Goal: Task Accomplishment & Management: Manage account settings

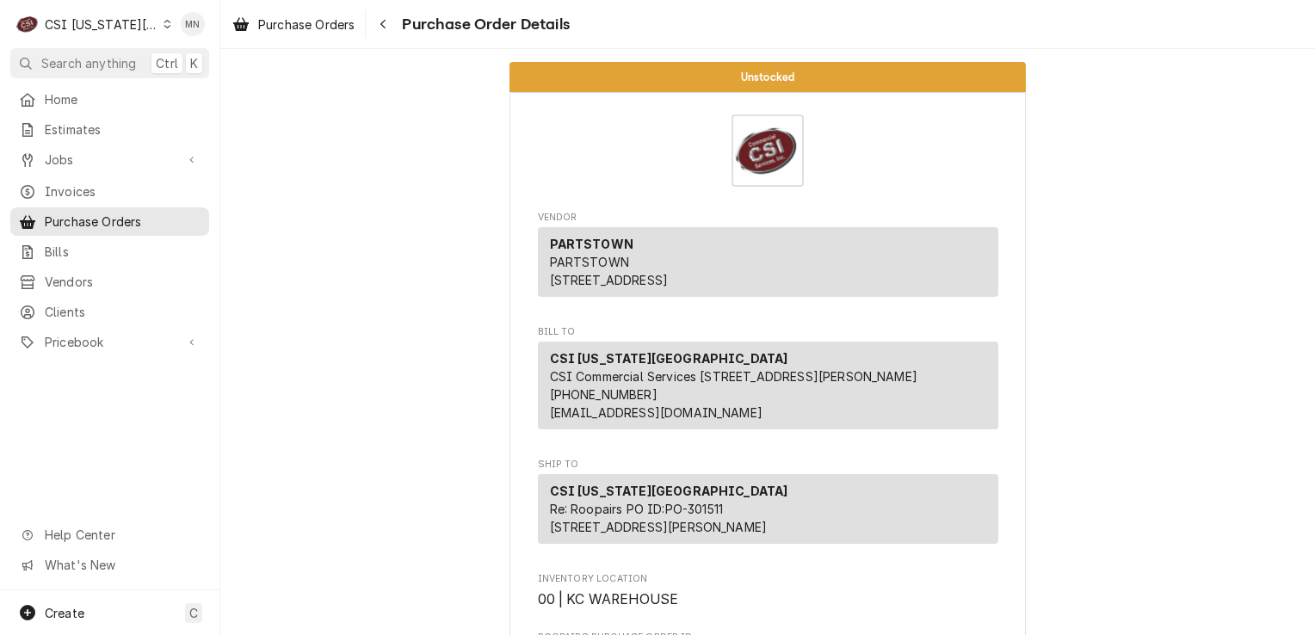
scroll to position [430, 0]
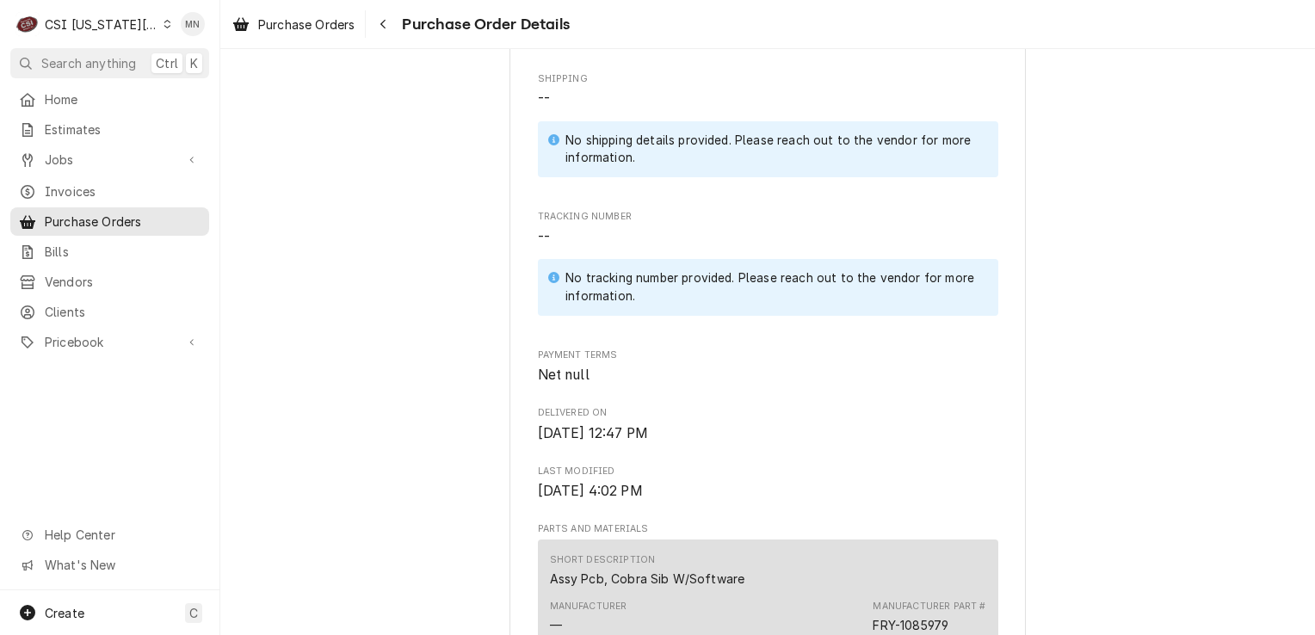
scroll to position [861, 0]
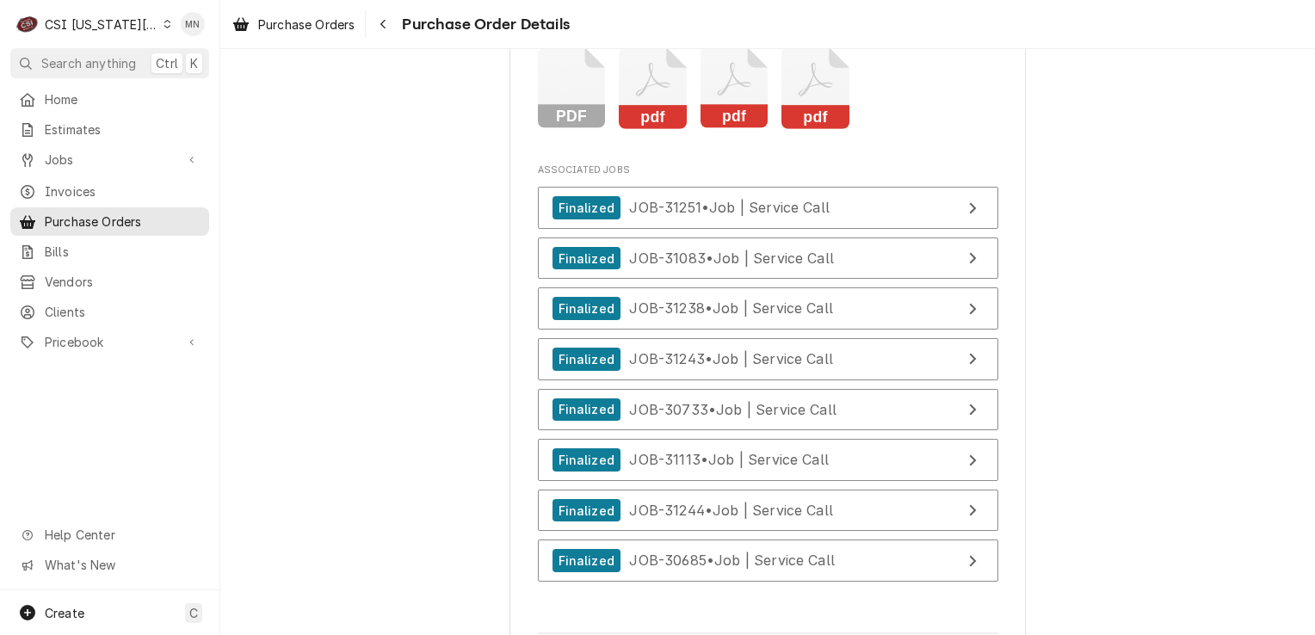
scroll to position [5853, 0]
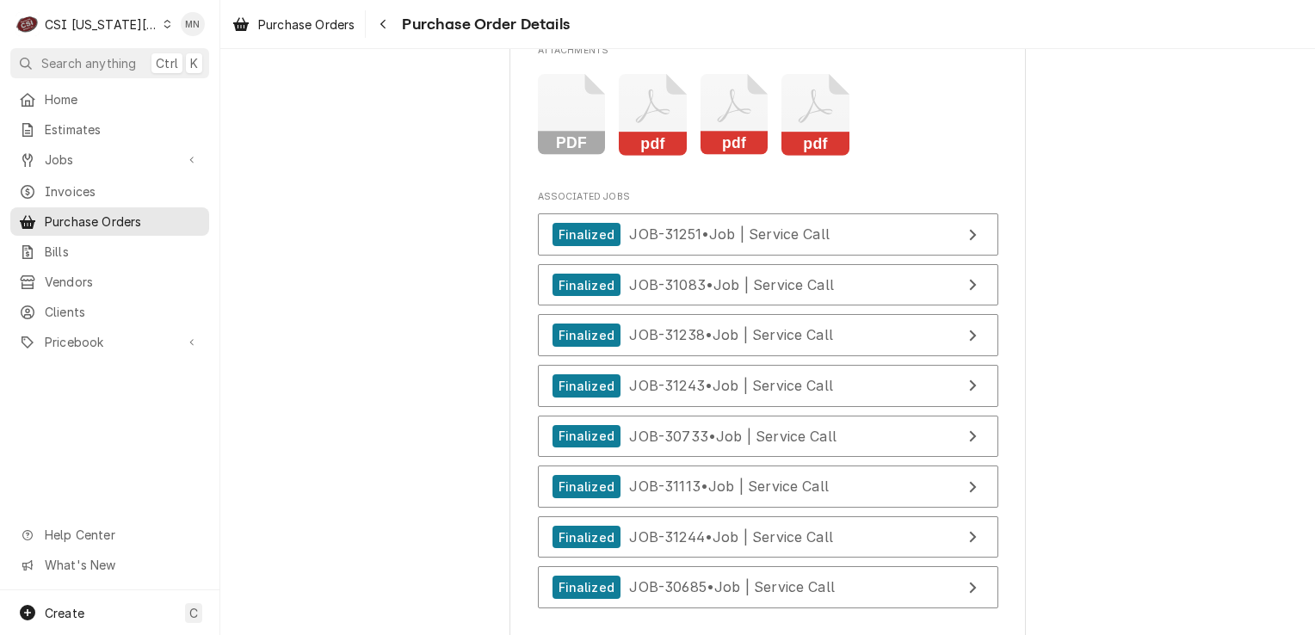
click at [638, 156] on rect "Attachments" at bounding box center [653, 144] width 68 height 24
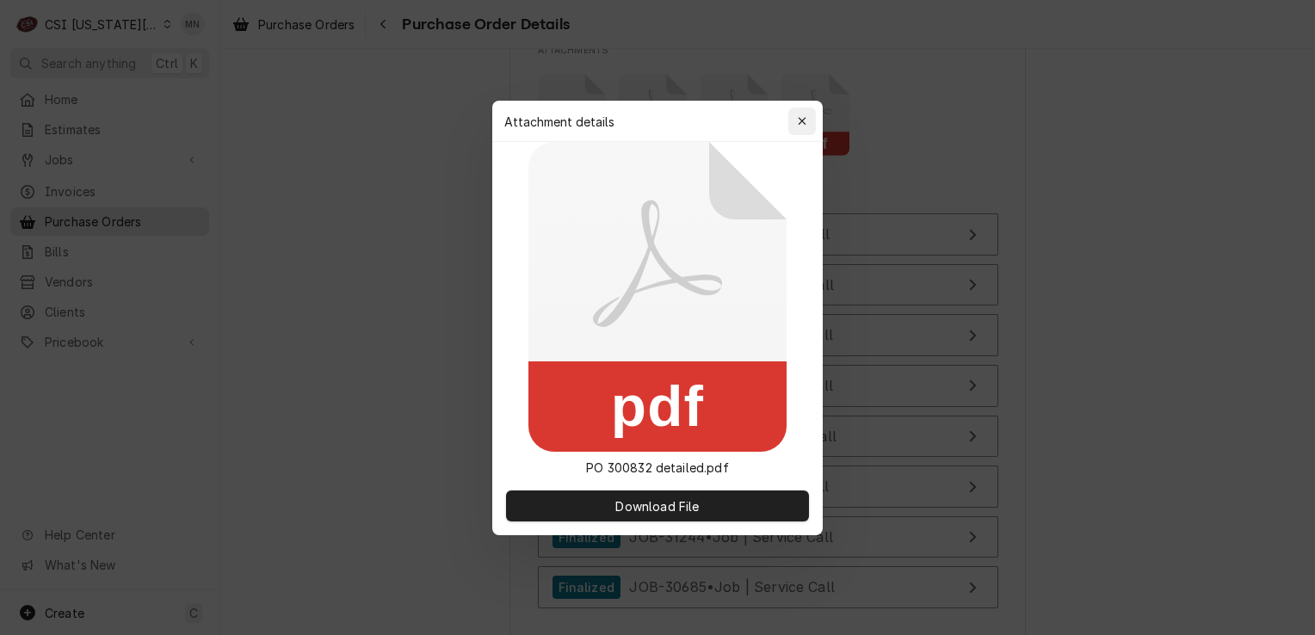
click at [807, 122] on div "button" at bounding box center [802, 121] width 17 height 17
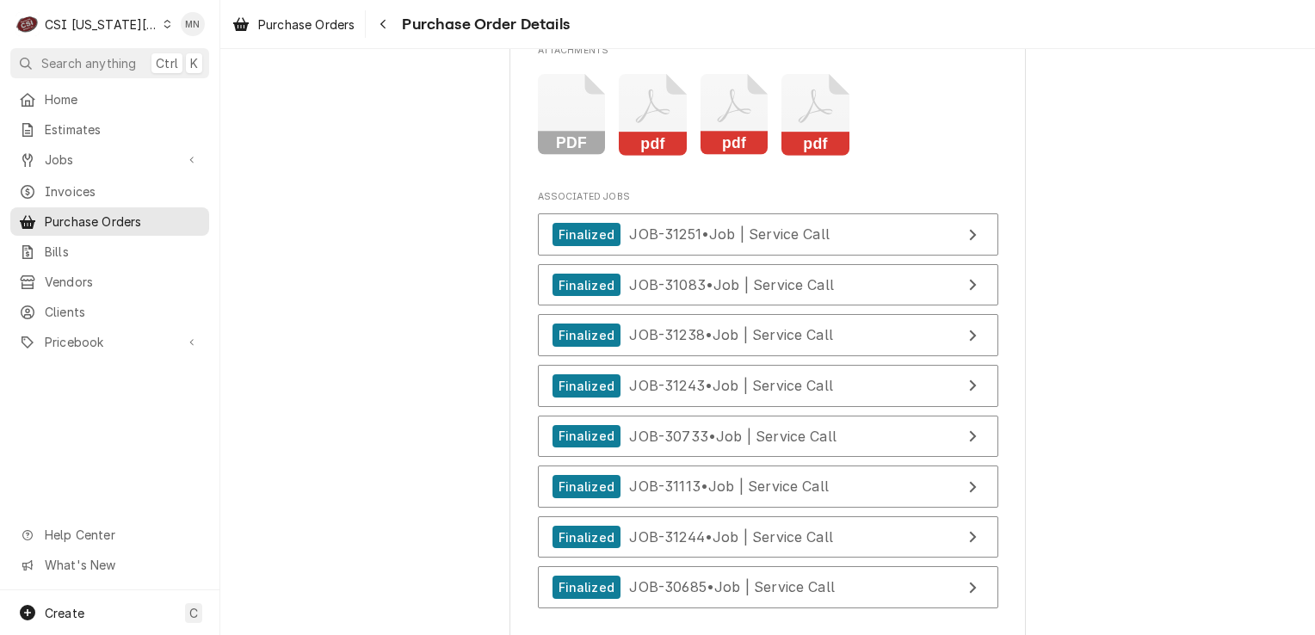
click at [738, 156] on icon "Attachments" at bounding box center [735, 115] width 68 height 82
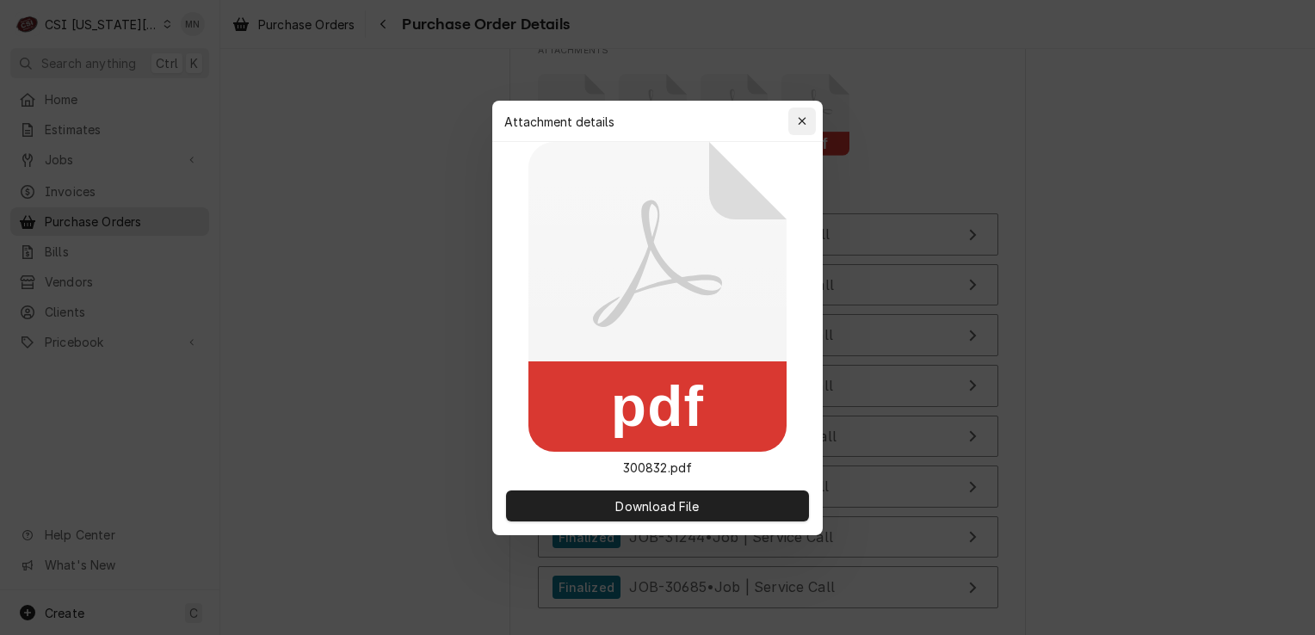
click at [796, 119] on div "button" at bounding box center [802, 121] width 17 height 17
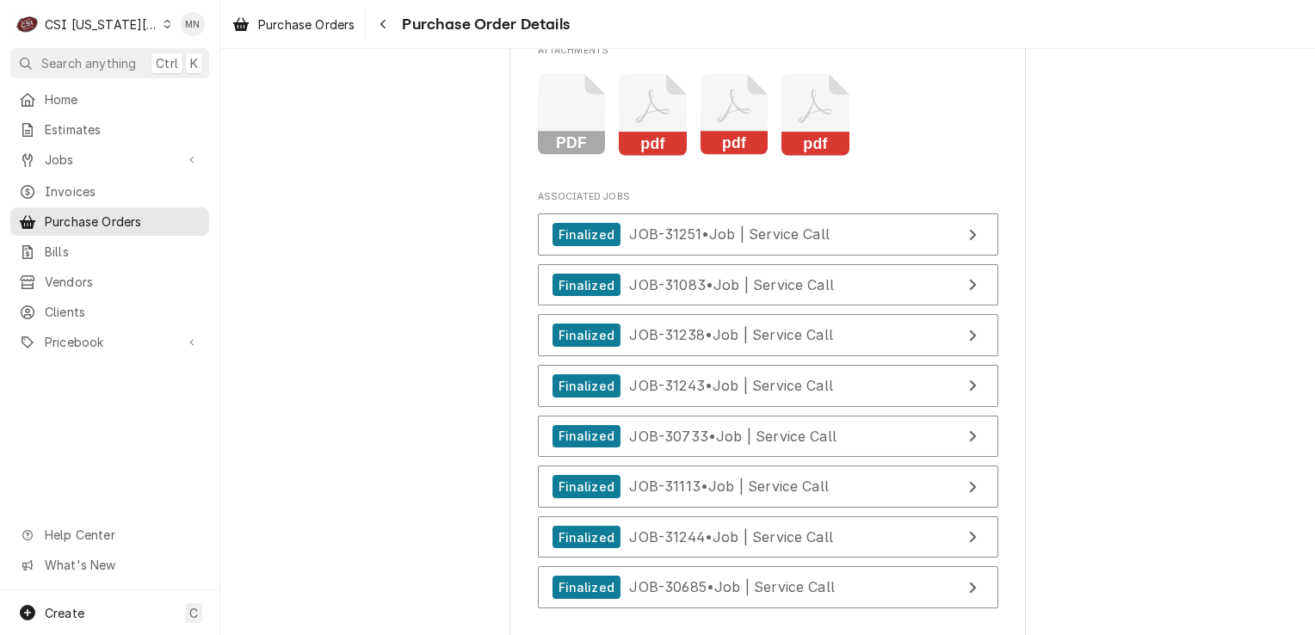
click at [819, 156] on icon "Attachments" at bounding box center [816, 115] width 68 height 82
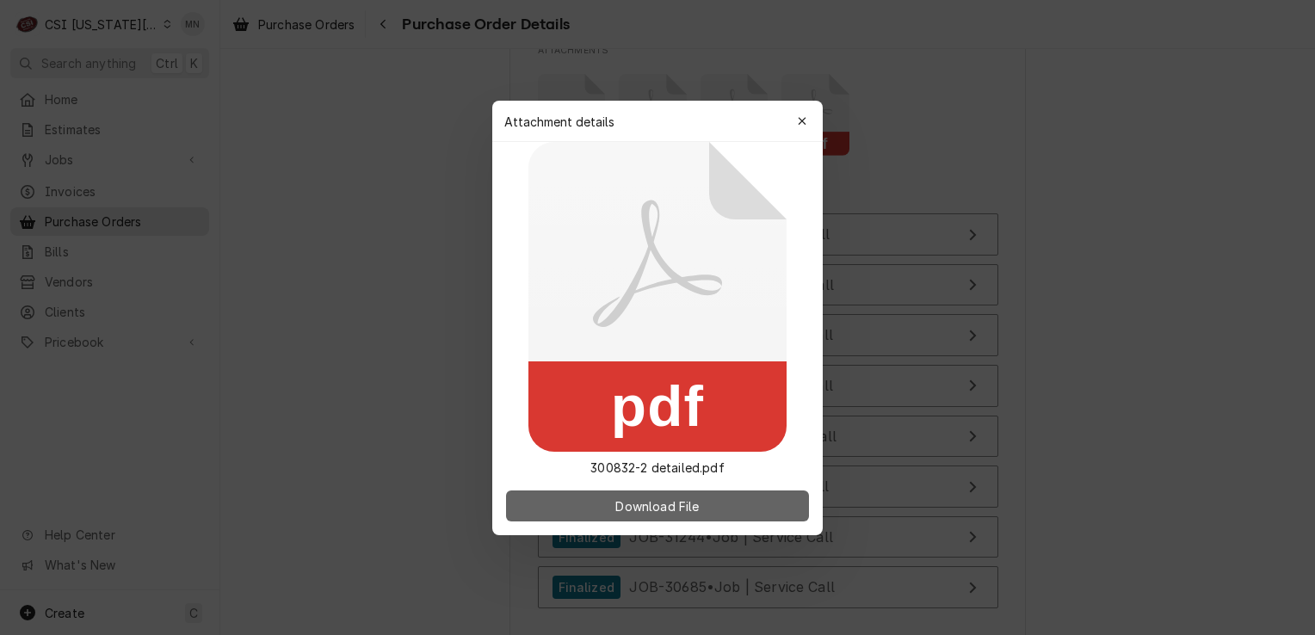
click at [667, 503] on span "Download File" at bounding box center [657, 506] width 90 height 18
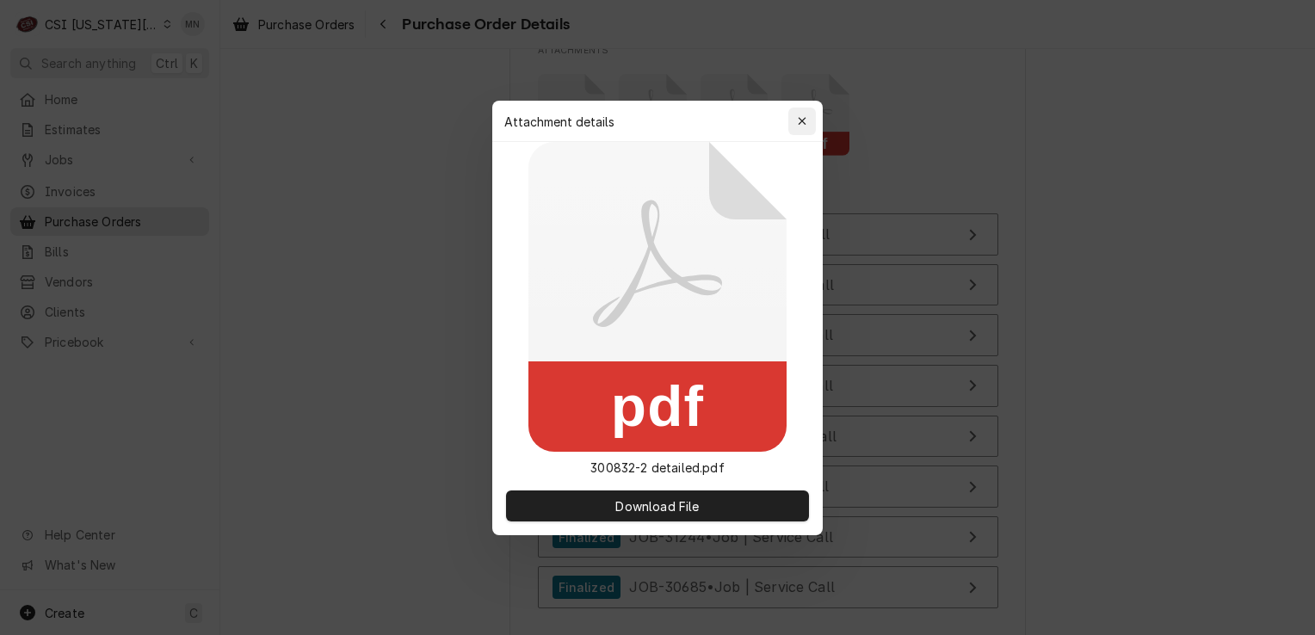
click at [802, 128] on div "button" at bounding box center [802, 121] width 17 height 17
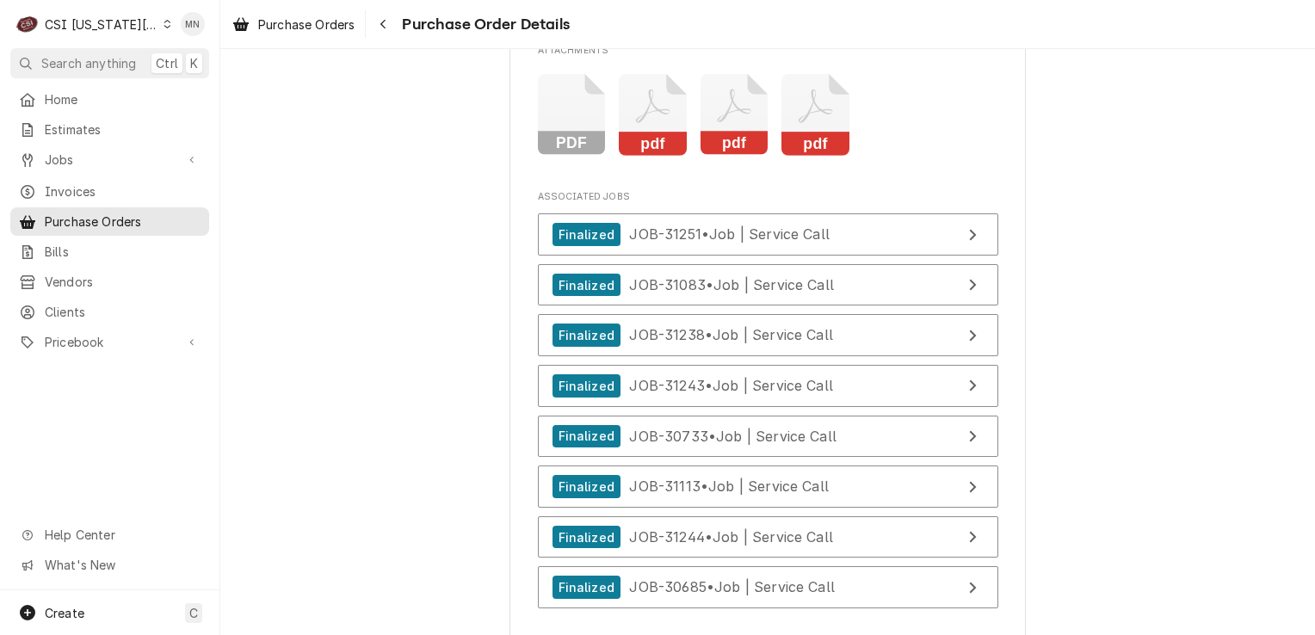
click at [660, 156] on icon "Attachments" at bounding box center [653, 115] width 68 height 82
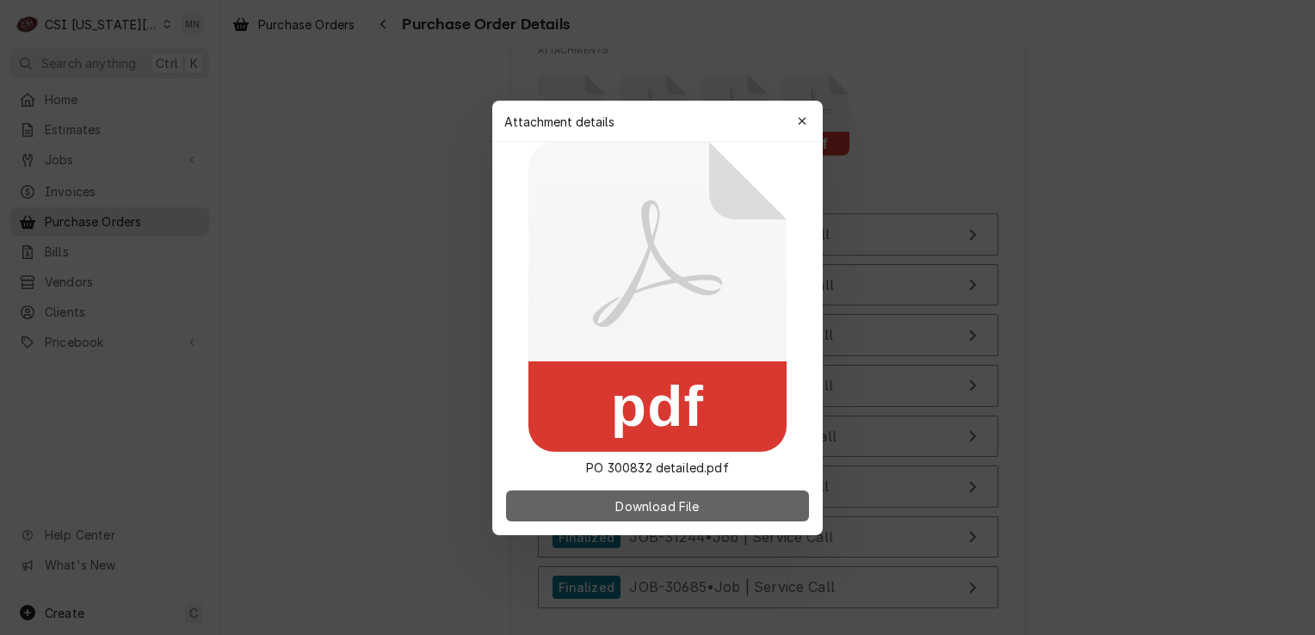
click at [658, 509] on span "Download File" at bounding box center [657, 506] width 90 height 18
click at [677, 511] on span "Download File" at bounding box center [657, 506] width 90 height 18
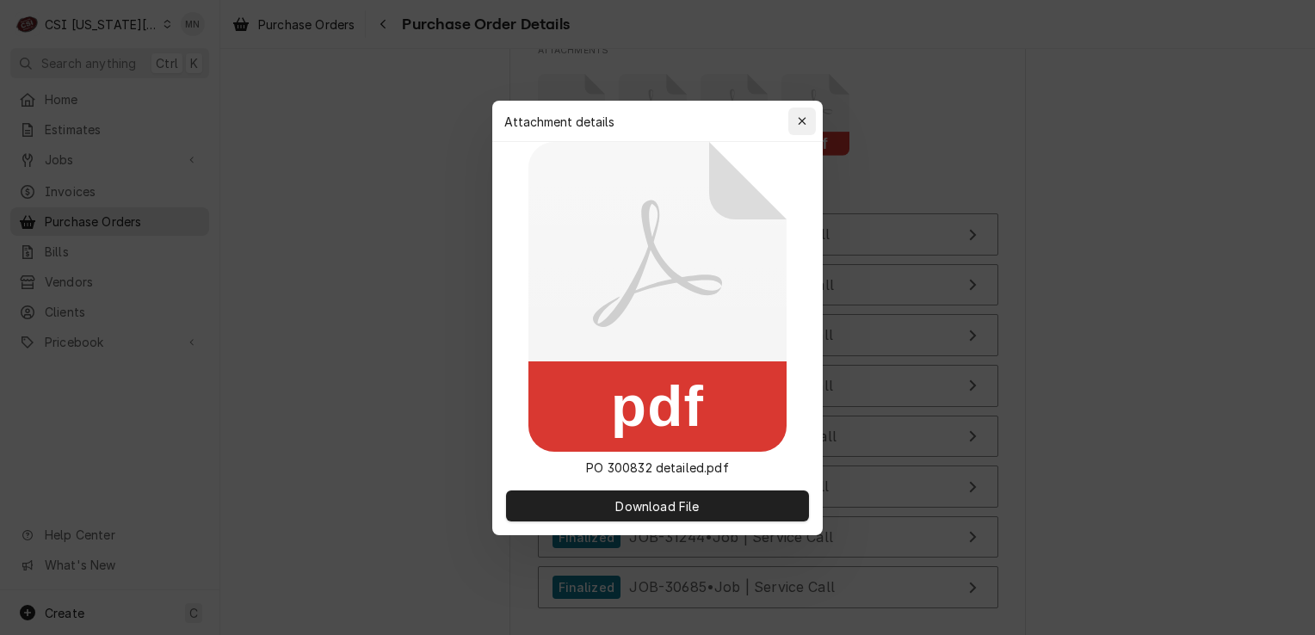
click at [801, 122] on icon "button" at bounding box center [802, 121] width 8 height 8
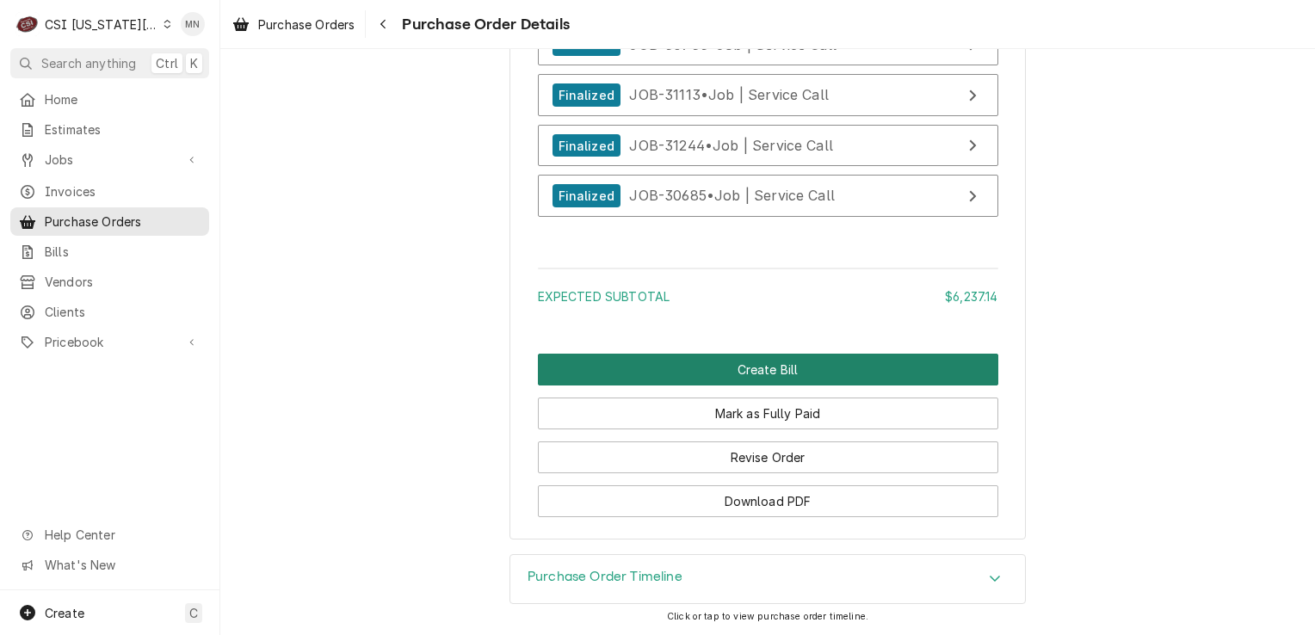
scroll to position [6294, 0]
click at [746, 371] on button "Create Bill" at bounding box center [768, 370] width 461 height 32
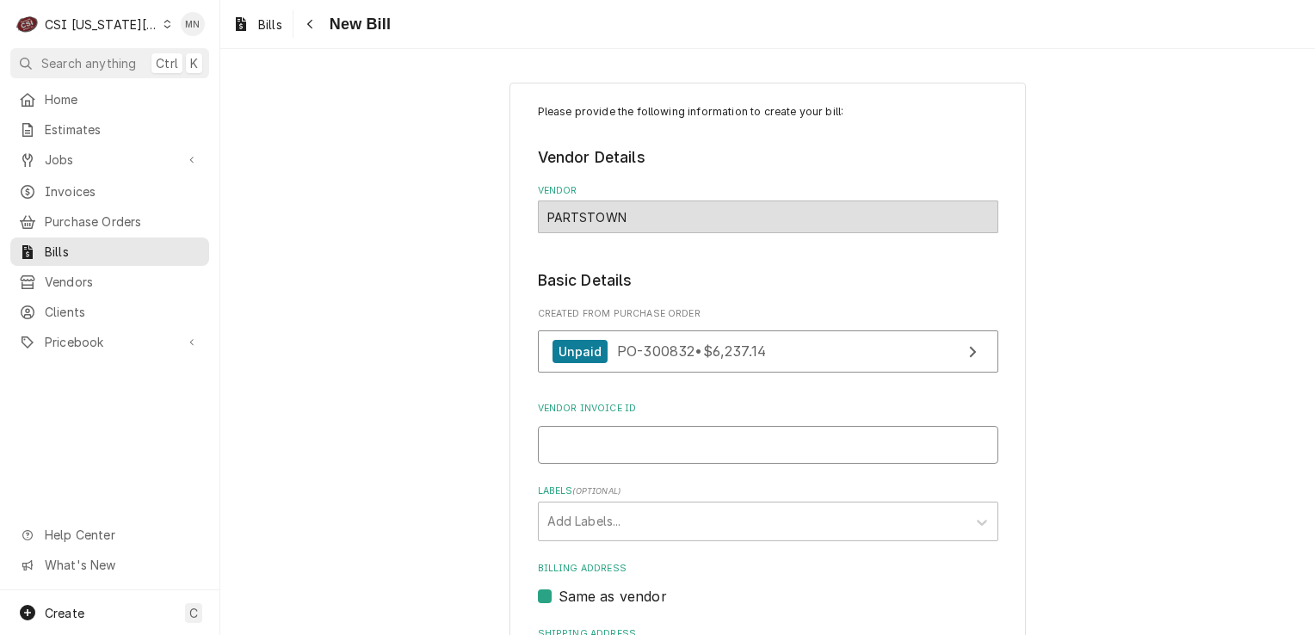
click at [590, 429] on input "Vendor Invoice ID" at bounding box center [768, 445] width 461 height 38
click at [626, 453] on input "Vendor Invoice ID" at bounding box center [768, 445] width 461 height 38
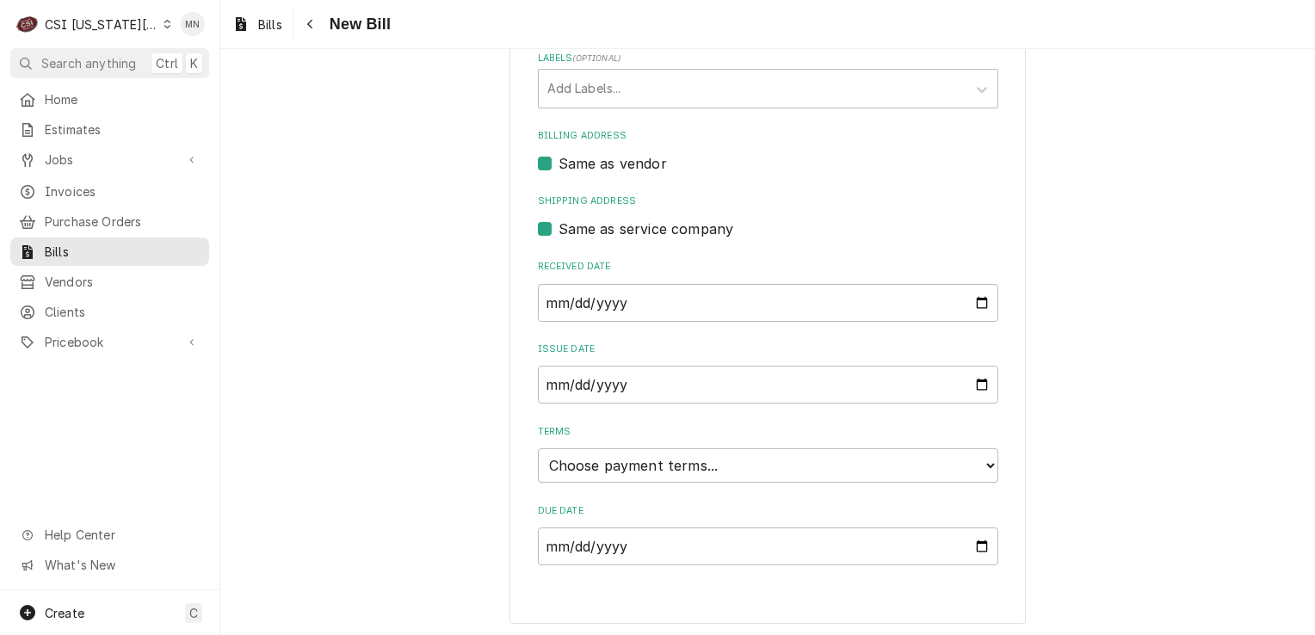
scroll to position [89, 0]
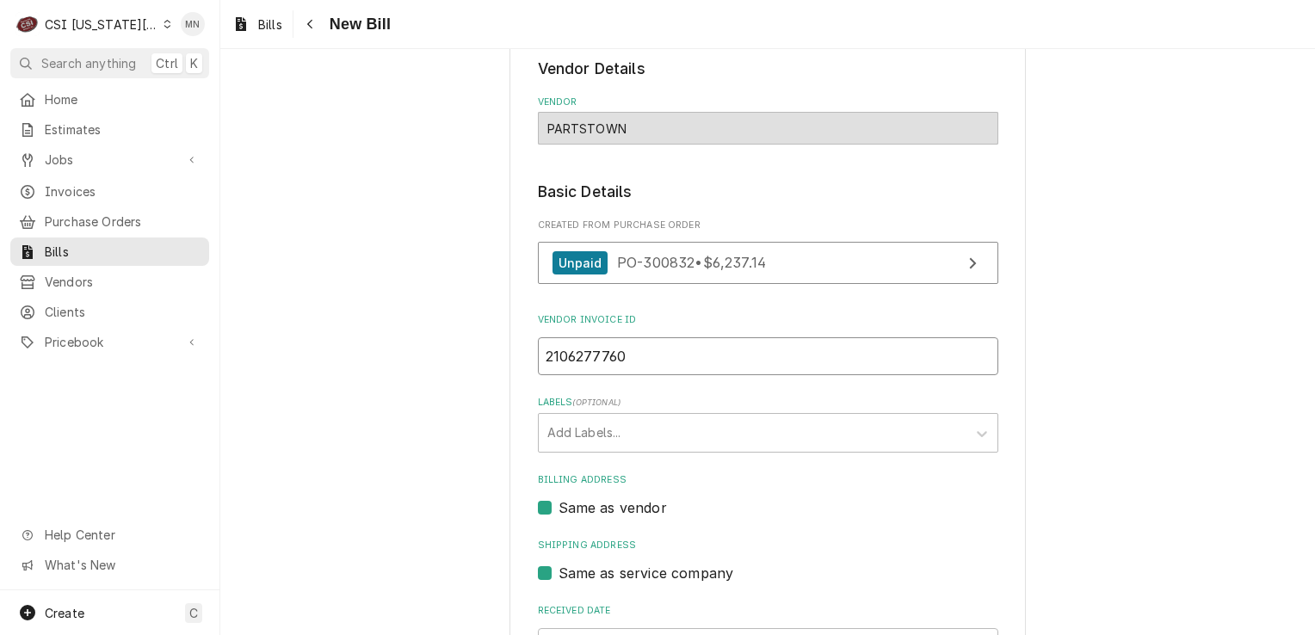
drag, startPoint x: 633, startPoint y: 359, endPoint x: 382, endPoint y: 366, distance: 250.6
click at [382, 366] on div "Please provide the following information to create your bill: Vendor Details Ve…" at bounding box center [767, 480] width 1095 height 1005
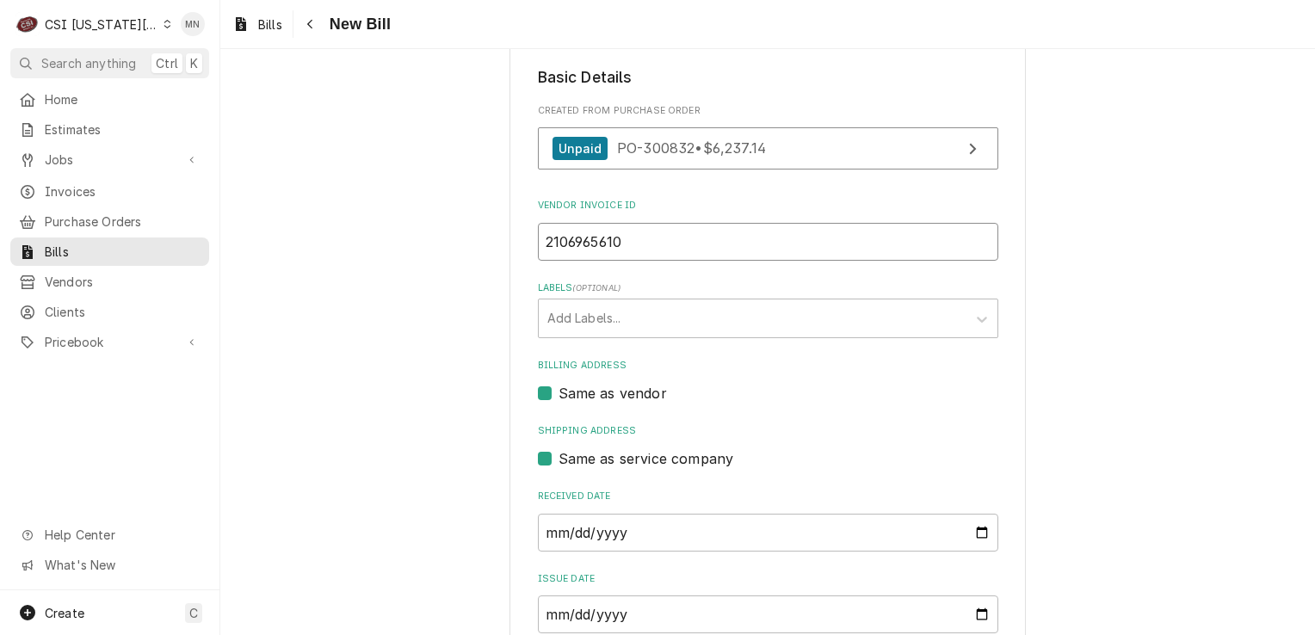
scroll to position [433, 0]
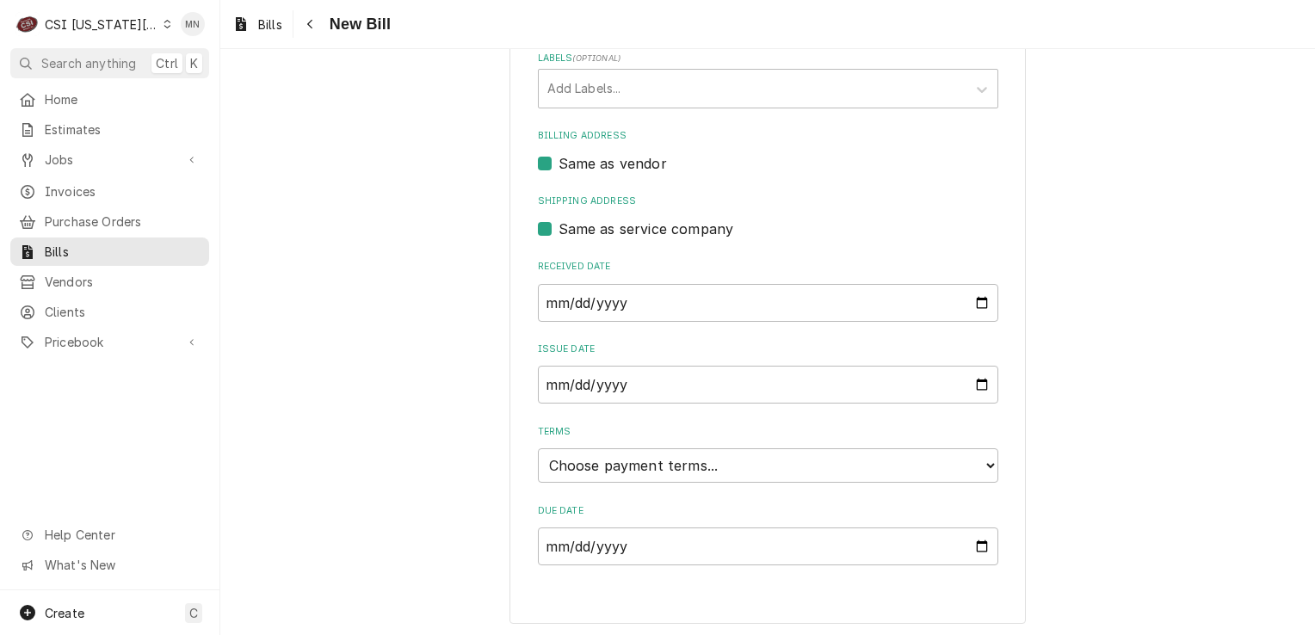
type input "2106965610"
click at [669, 464] on select "Choose payment terms... Same Day Net 7 Net 14 Net 21 Net 30 Net 45 Net 60 Net 90" at bounding box center [768, 465] width 461 height 34
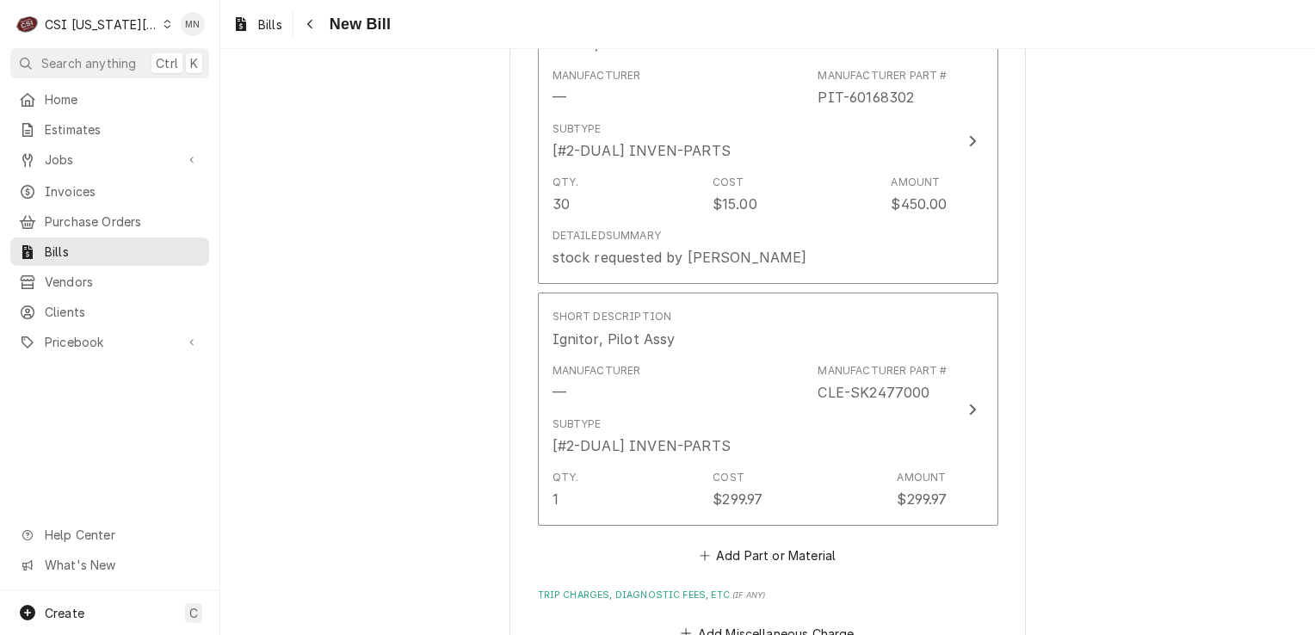
scroll to position [4341, 0]
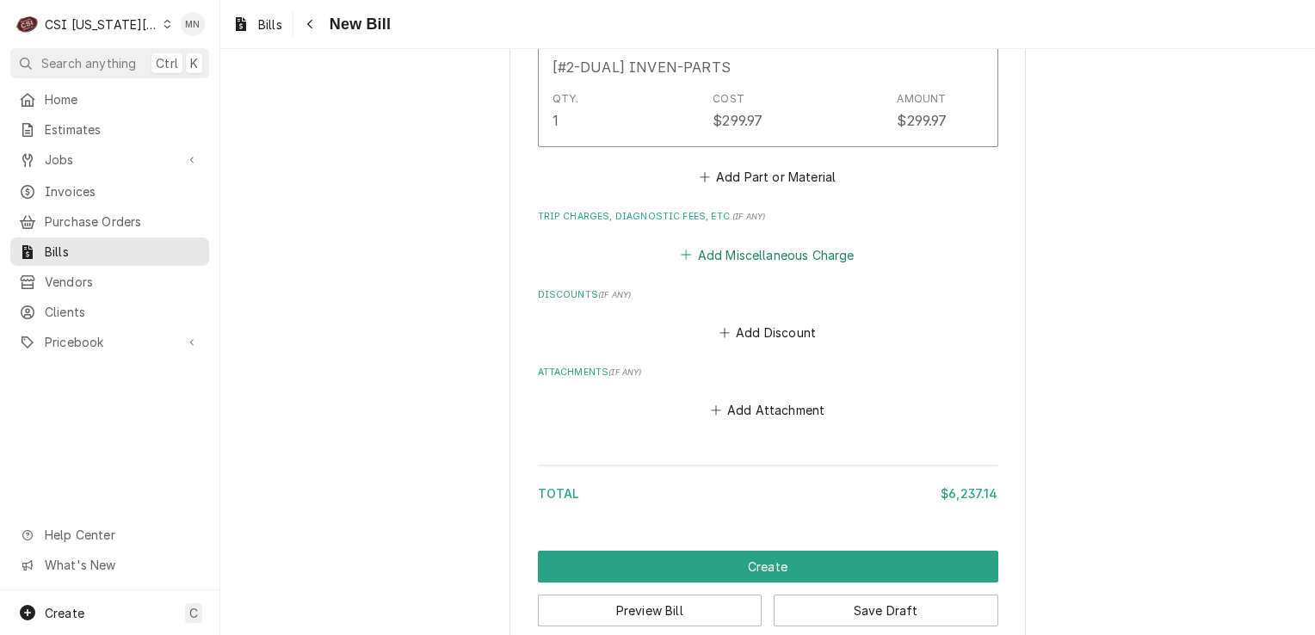
click at [755, 243] on button "Add Miscellaneous Charge" at bounding box center [767, 255] width 179 height 24
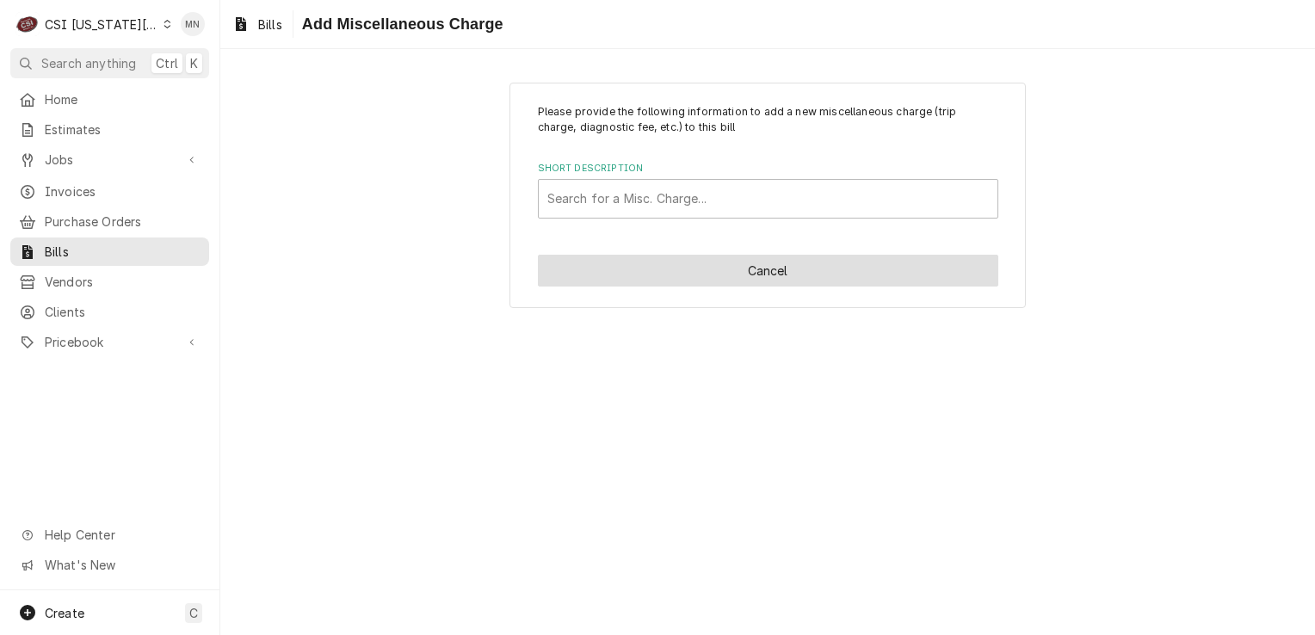
click at [670, 276] on button "Cancel" at bounding box center [768, 271] width 461 height 32
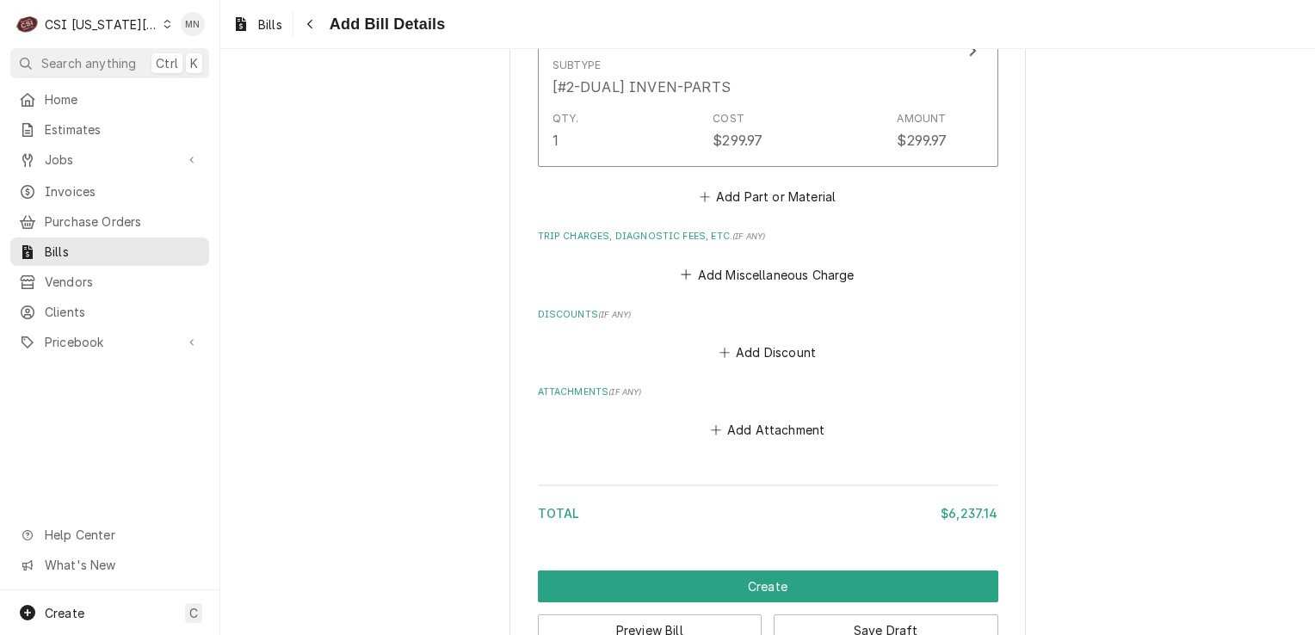
scroll to position [4341, 0]
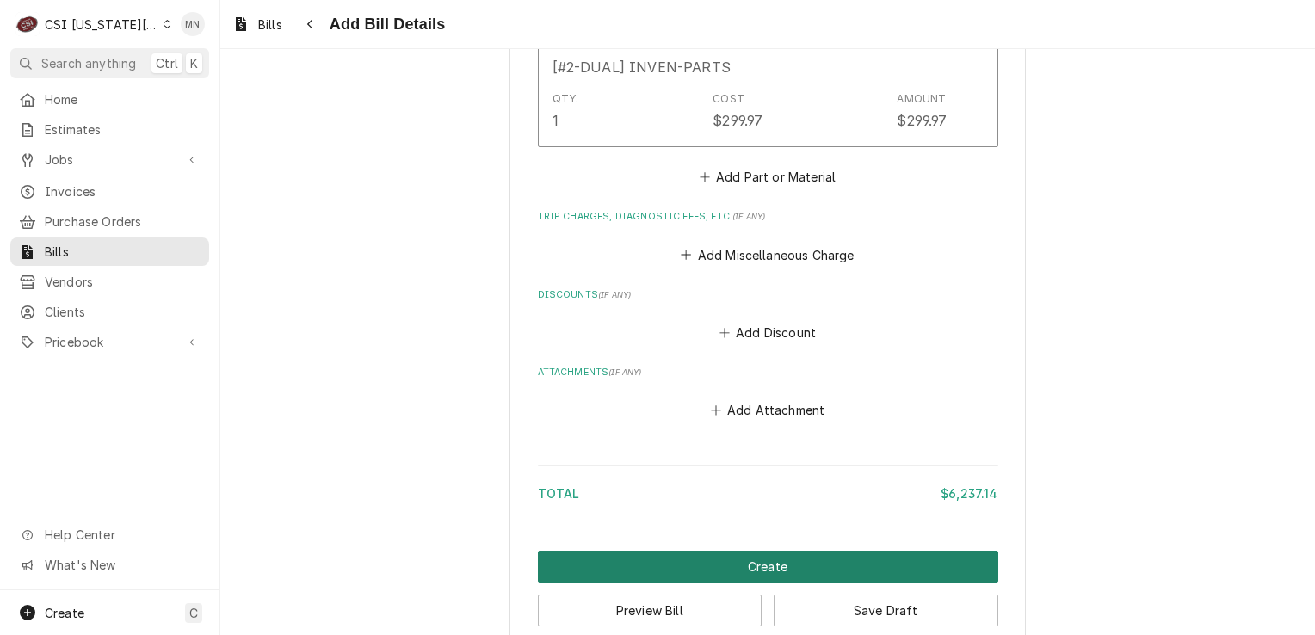
click at [782, 551] on button "Create" at bounding box center [768, 567] width 461 height 32
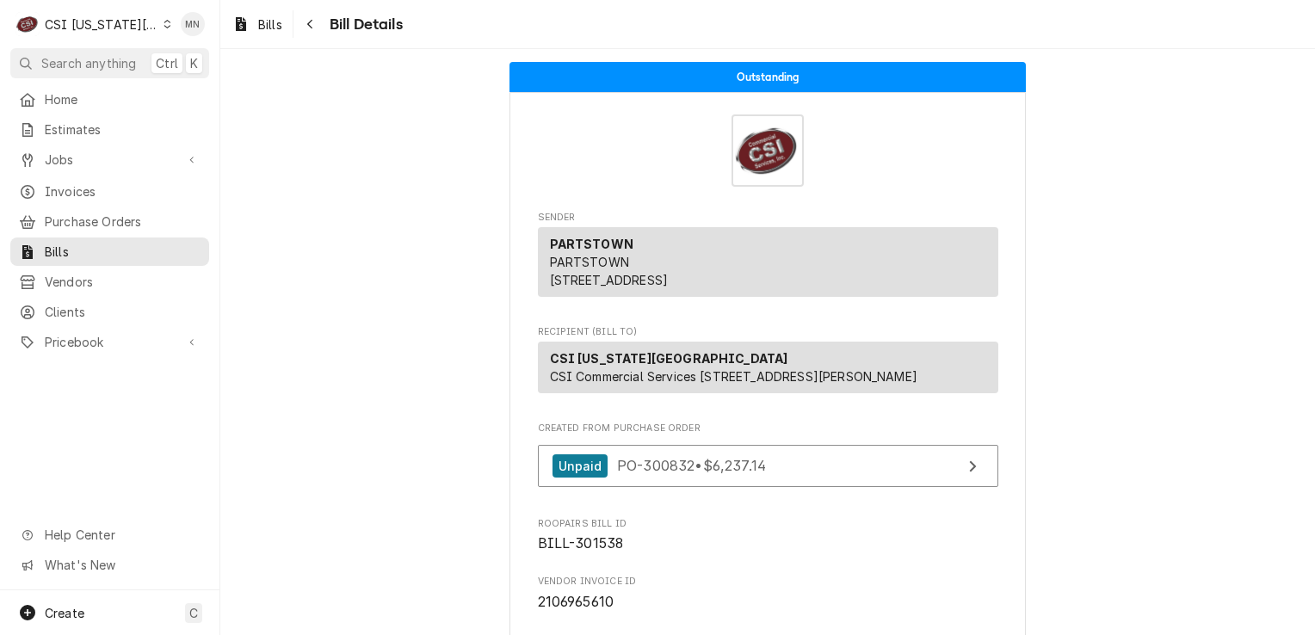
click at [119, 24] on div "CSI [US_STATE][GEOGRAPHIC_DATA]" at bounding box center [102, 24] width 114 height 18
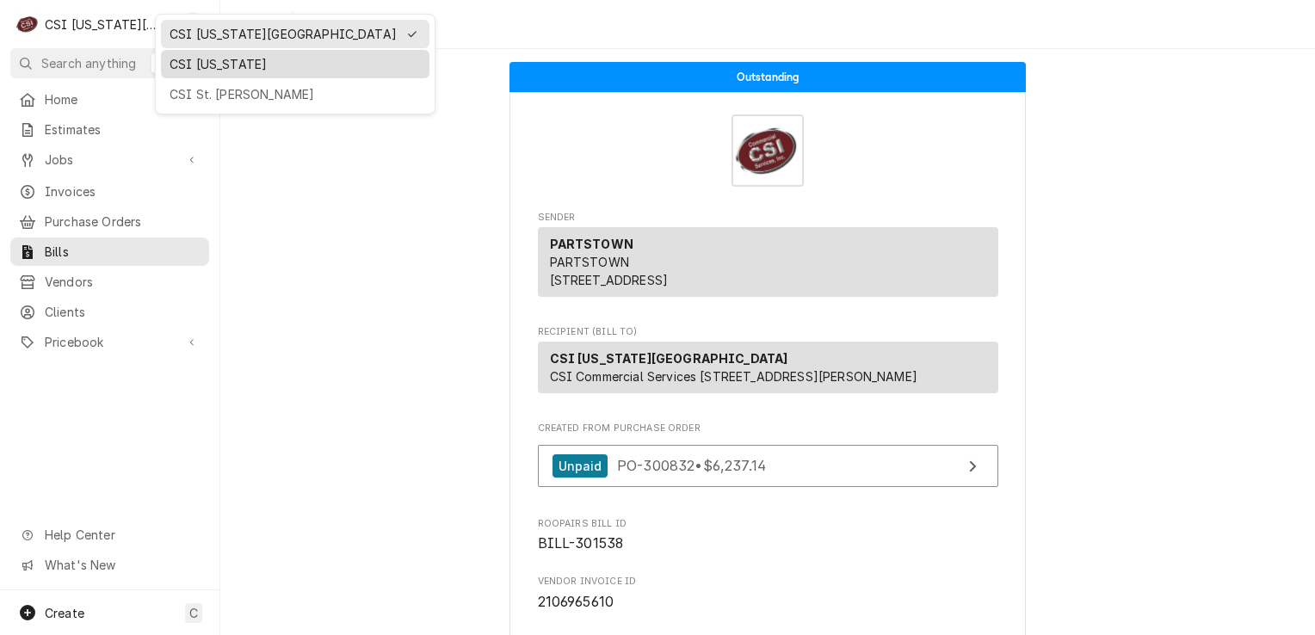
click at [175, 64] on div "CSI Kentucky" at bounding box center [295, 64] width 251 height 18
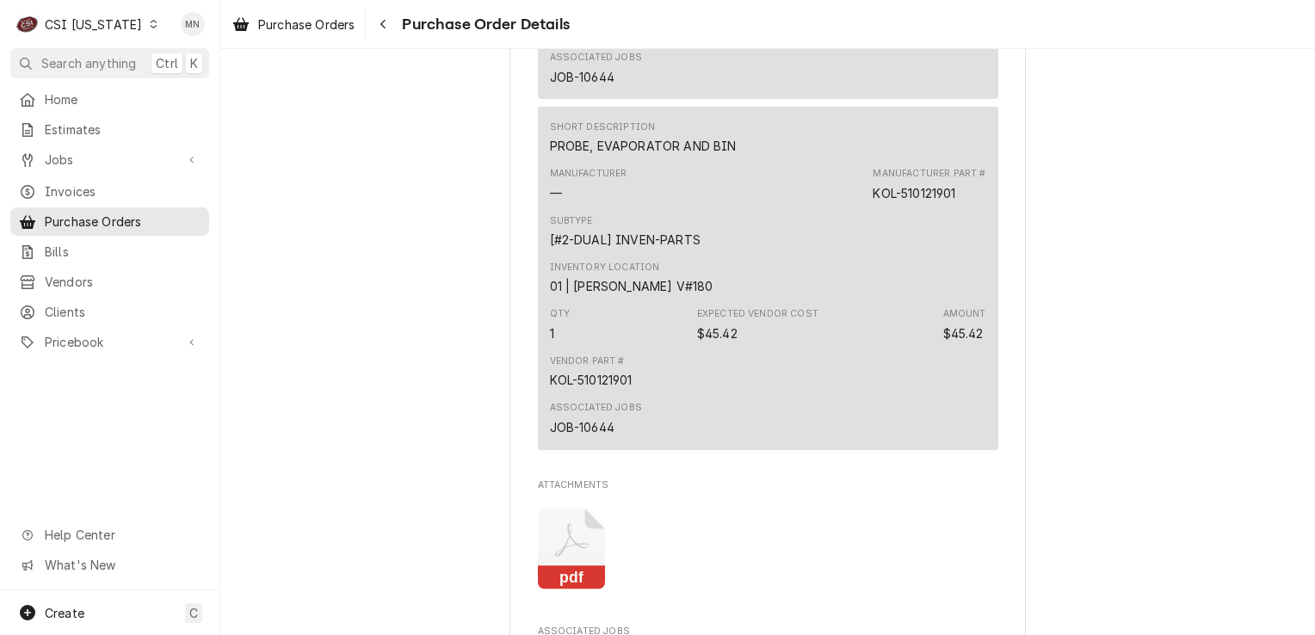
scroll to position [1635, 0]
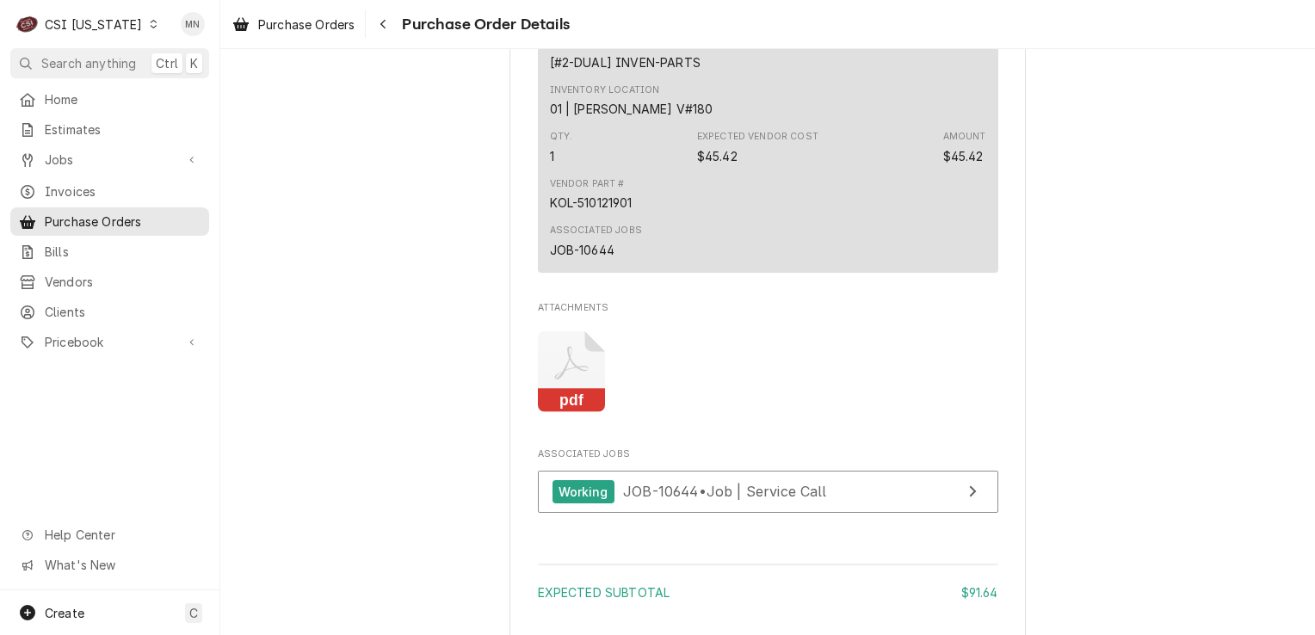
click at [577, 413] on icon "Attachments" at bounding box center [572, 372] width 68 height 82
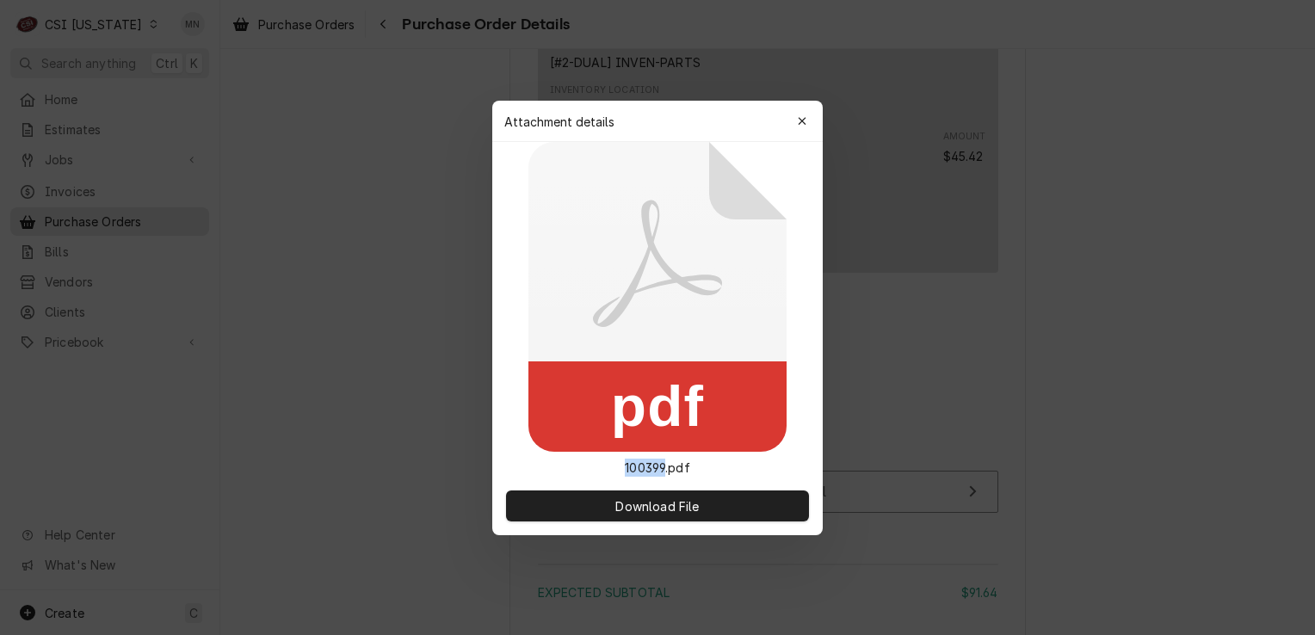
click at [577, 418] on rect at bounding box center [658, 407] width 258 height 90
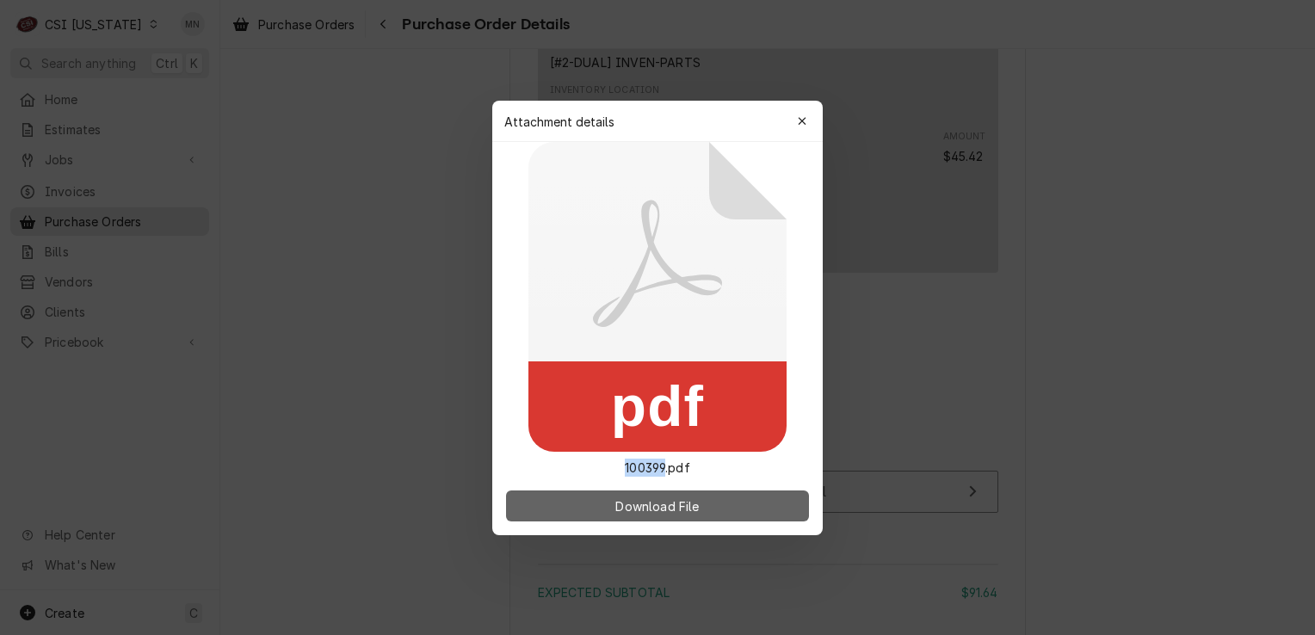
drag, startPoint x: 577, startPoint y: 418, endPoint x: 638, endPoint y: 515, distance: 114.1
click at [638, 515] on button "Download File" at bounding box center [657, 506] width 303 height 31
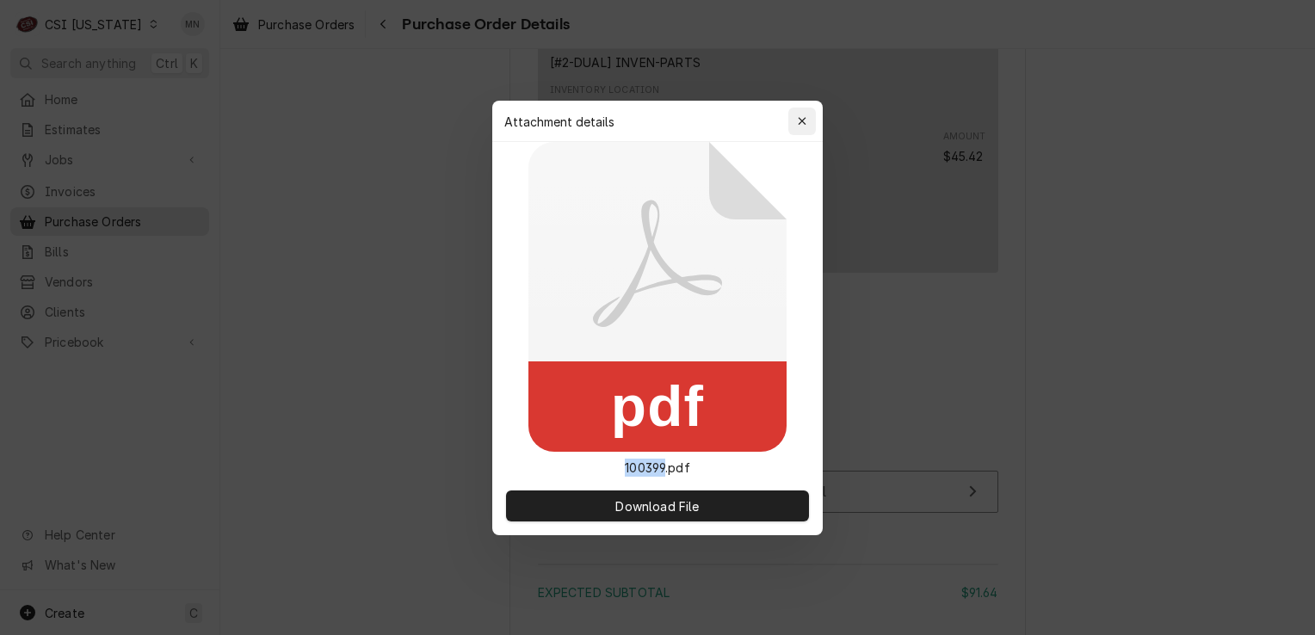
click at [794, 125] on div "button" at bounding box center [802, 121] width 17 height 17
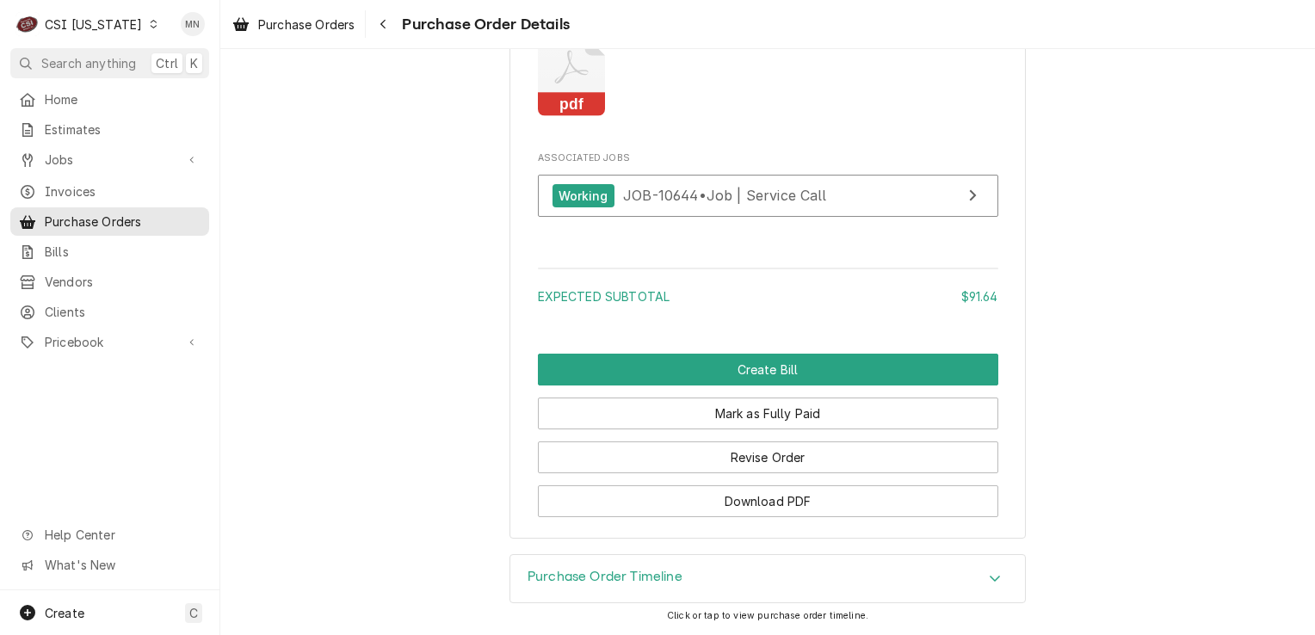
scroll to position [1983, 0]
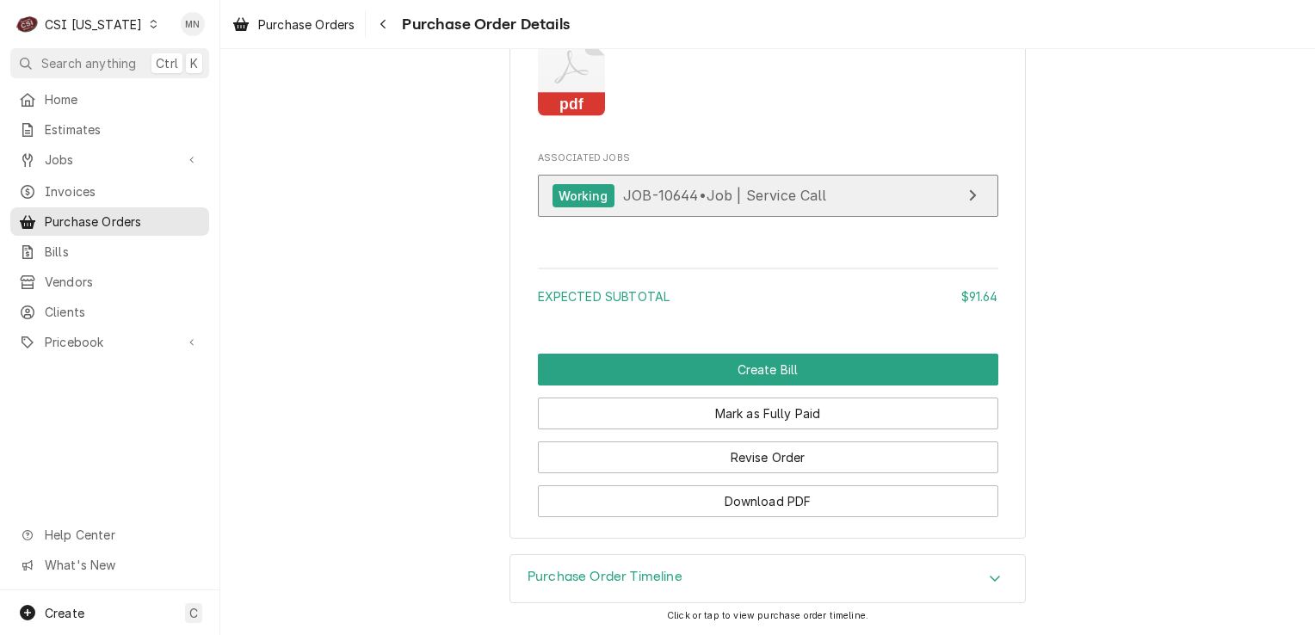
click at [712, 204] on span "JOB-10644 • Job | Service Call" at bounding box center [725, 195] width 204 height 17
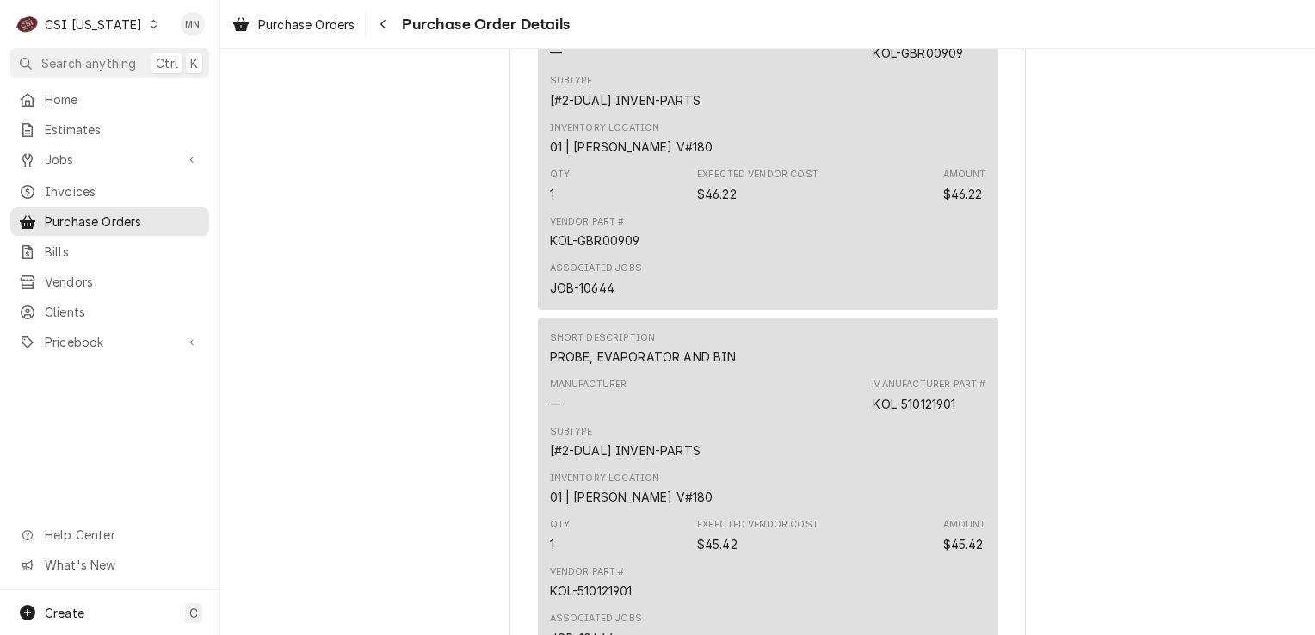
scroll to position [1122, 0]
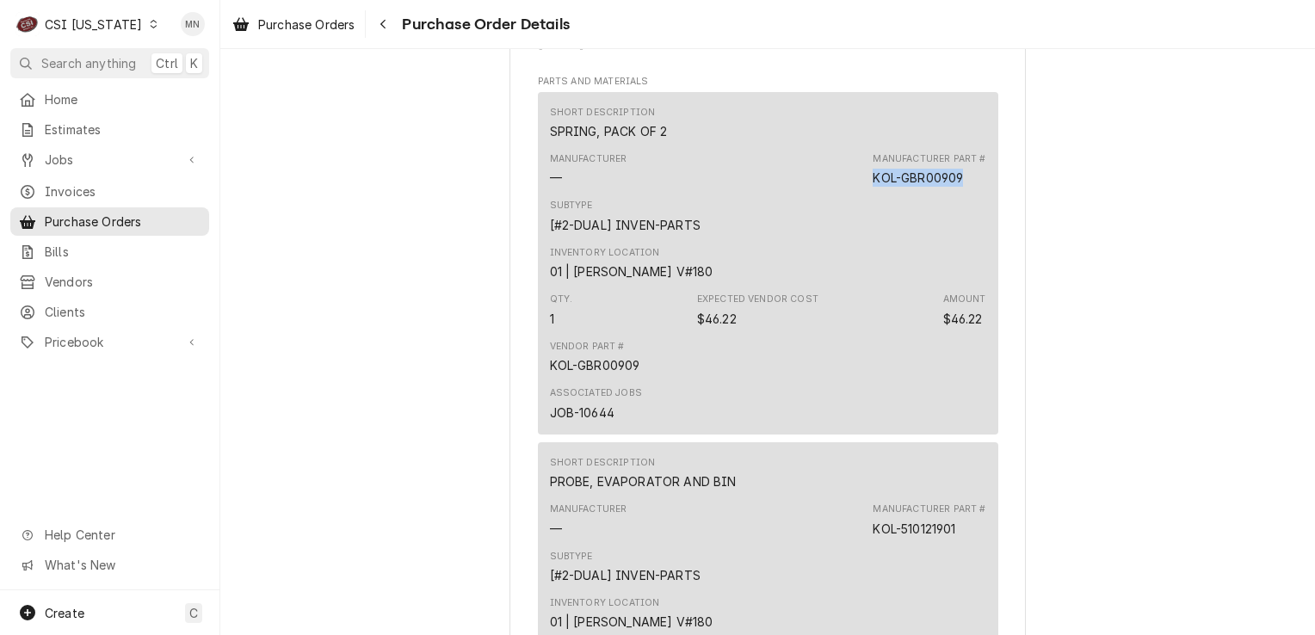
drag, startPoint x: 957, startPoint y: 232, endPoint x: 871, endPoint y: 232, distance: 86.1
click at [873, 187] on div "KOL-GBR00909" at bounding box center [918, 178] width 90 height 18
copy div "KOL-GBR00909"
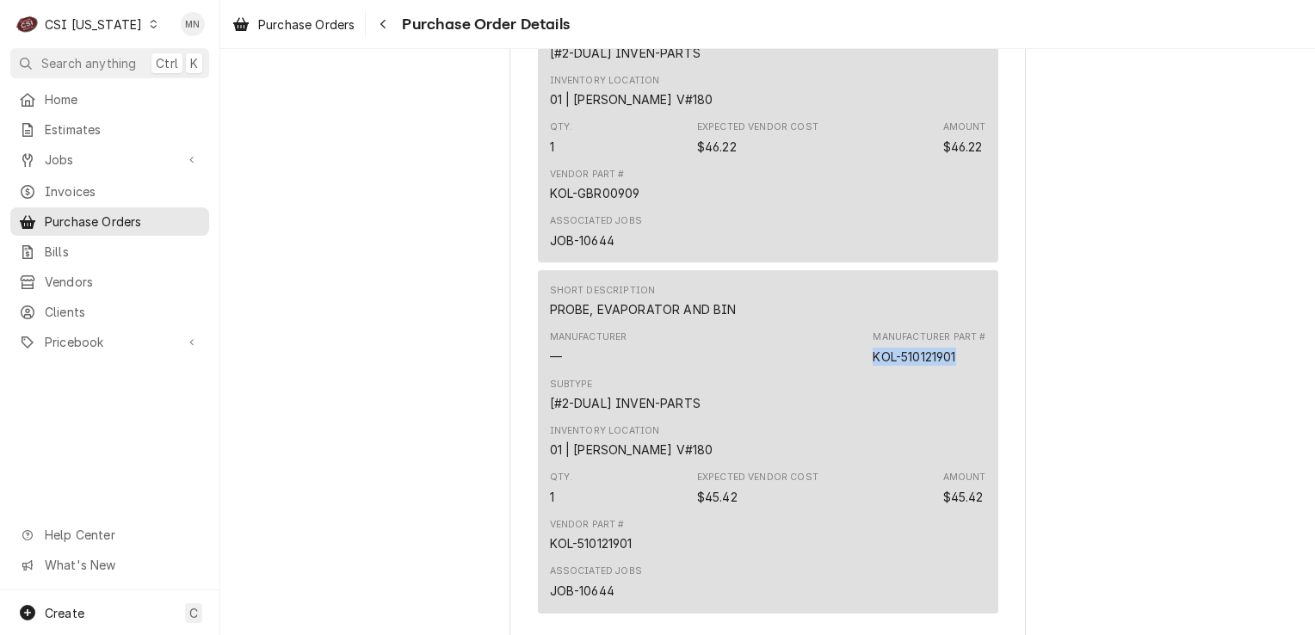
drag, startPoint x: 960, startPoint y: 409, endPoint x: 869, endPoint y: 411, distance: 90.4
click at [873, 365] on div "Manufacturer Part # KOL-510121901" at bounding box center [929, 348] width 113 height 34
copy div "KOL-510121901"
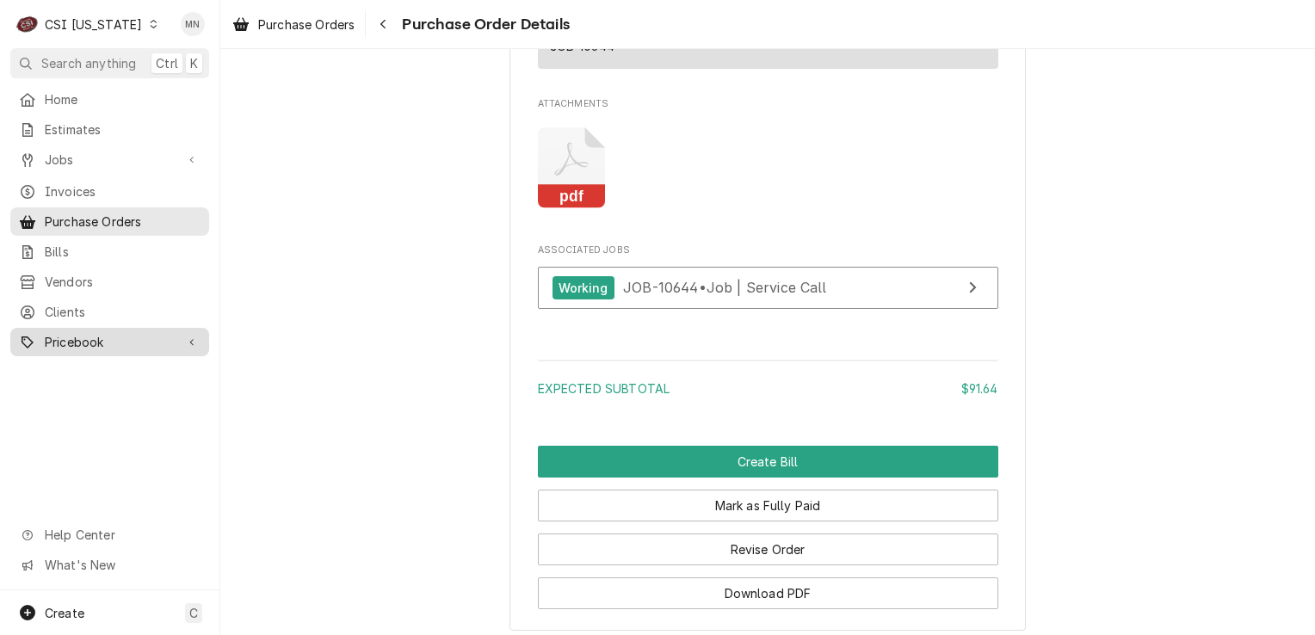
scroll to position [1983, 0]
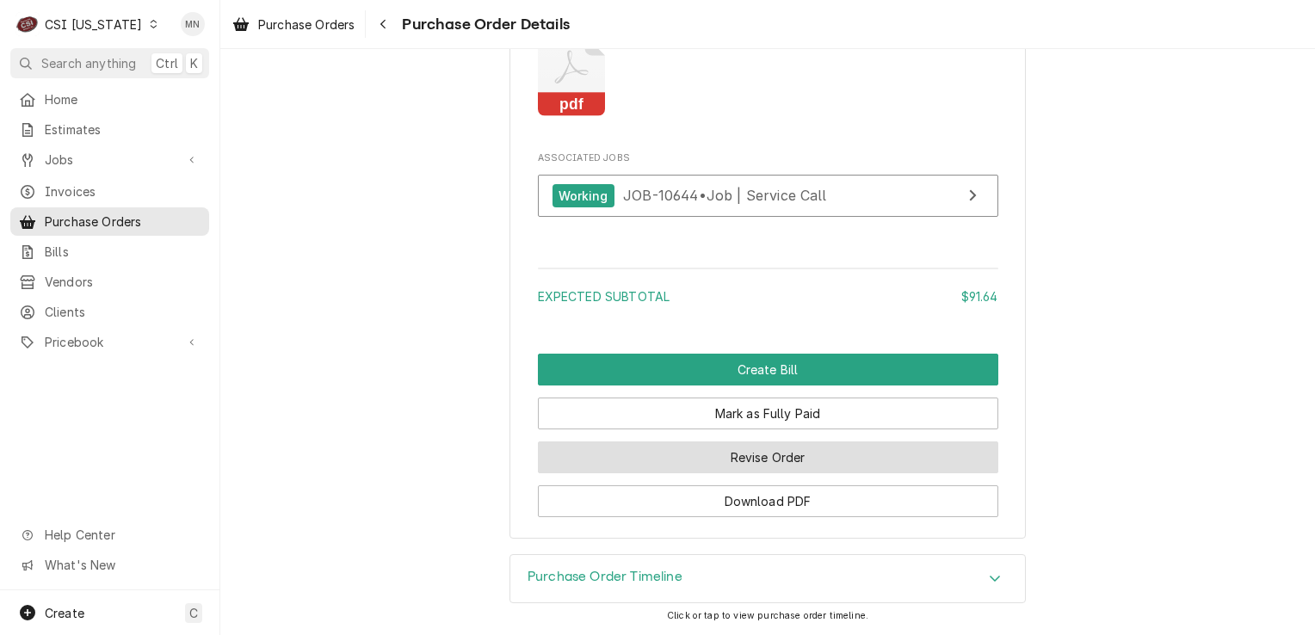
click at [732, 453] on button "Revise Order" at bounding box center [768, 458] width 461 height 32
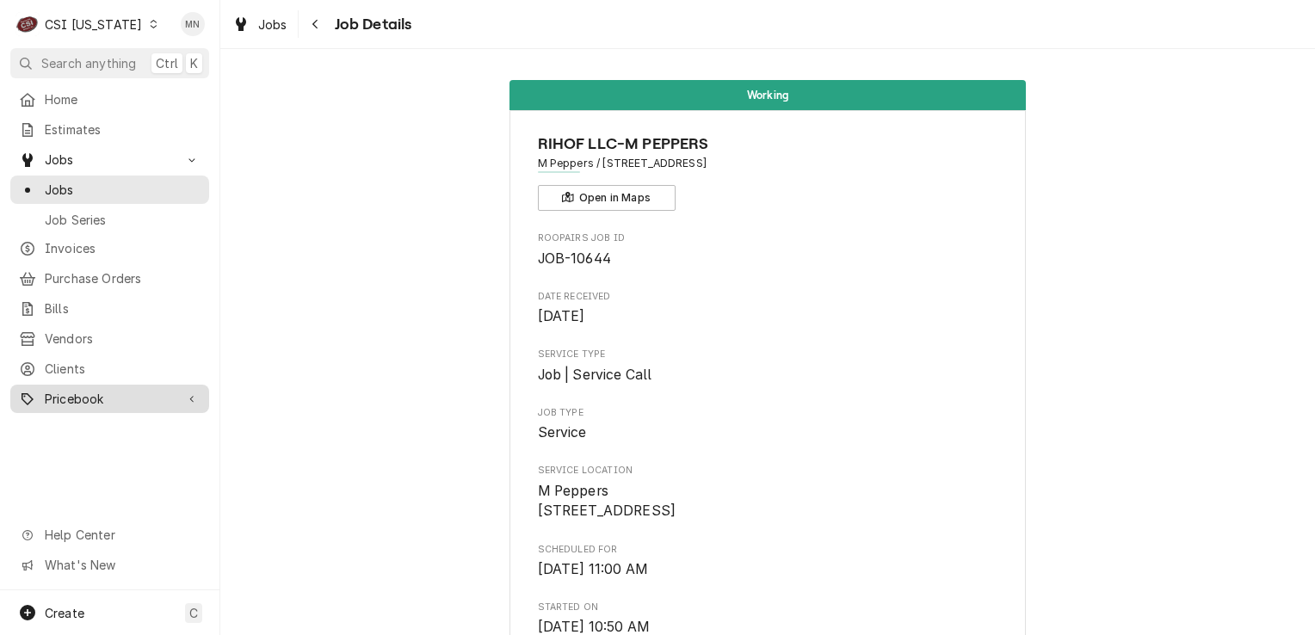
click at [62, 390] on span "Pricebook" at bounding box center [110, 399] width 130 height 18
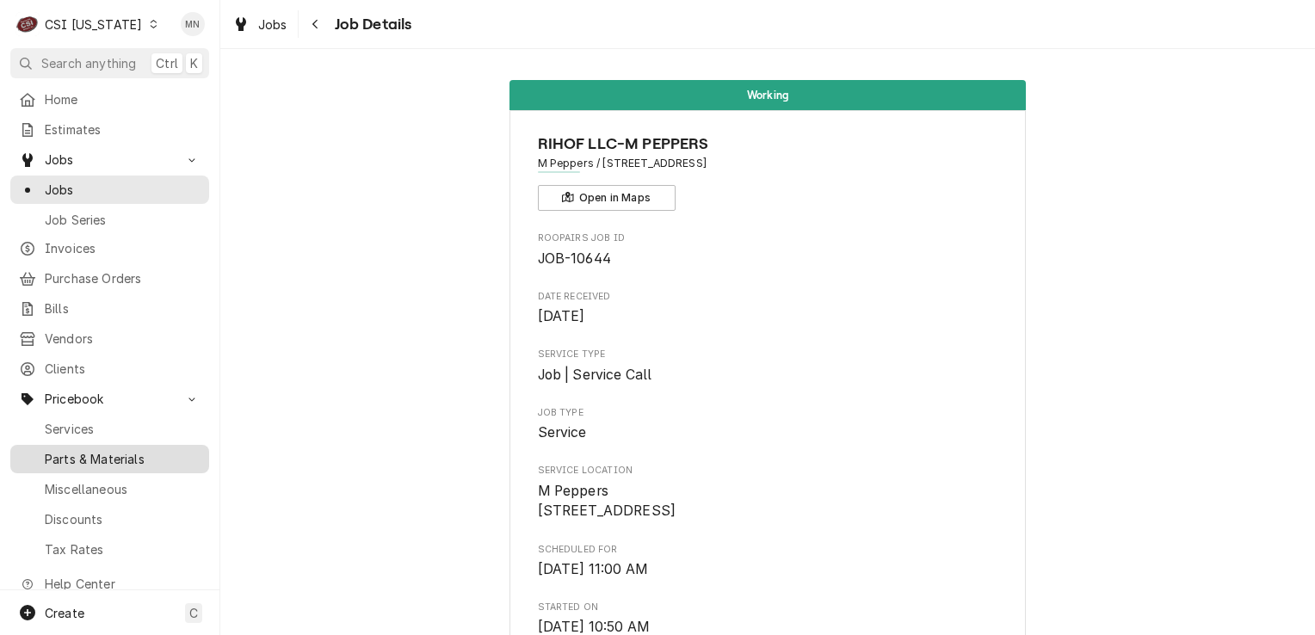
click at [93, 448] on div "Parts & Materials" at bounding box center [110, 459] width 192 height 22
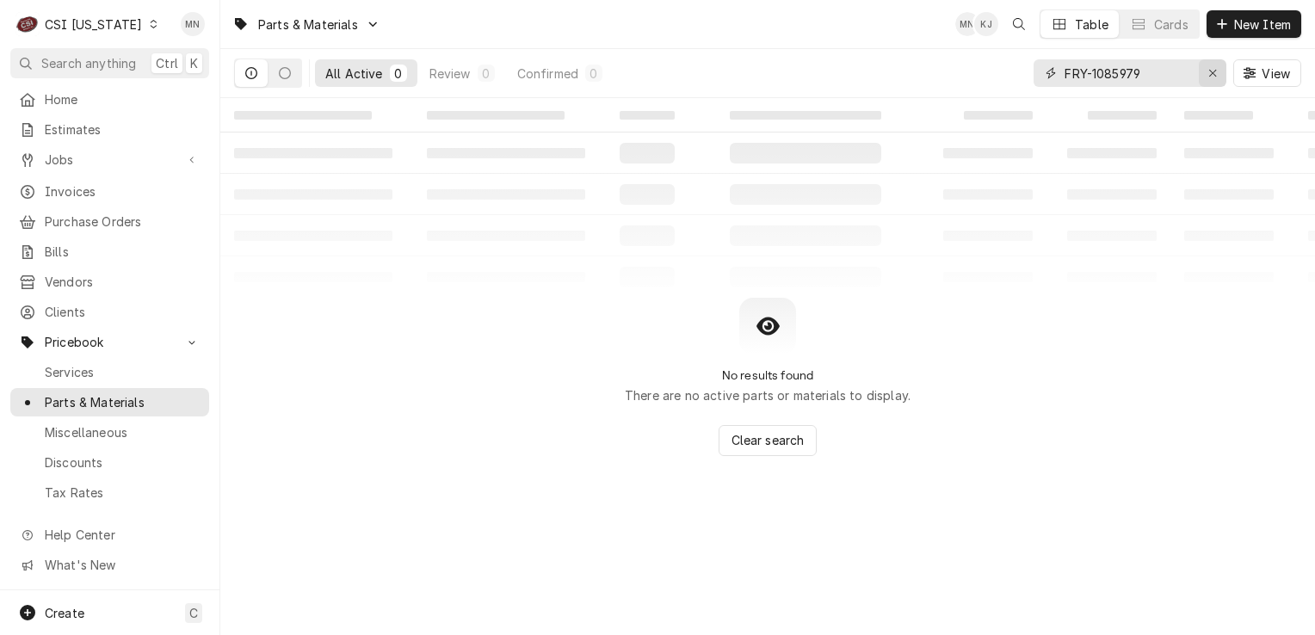
click at [1215, 74] on icon "Erase input" at bounding box center [1213, 73] width 9 height 12
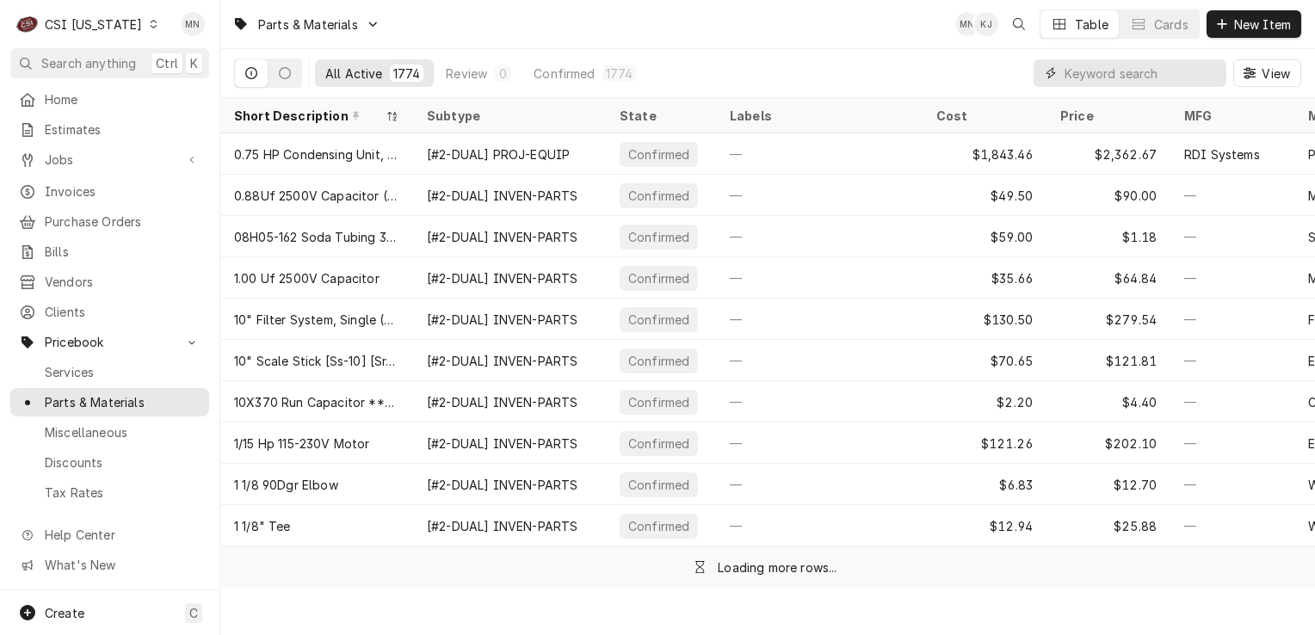
paste input "KOL-GBR00909"
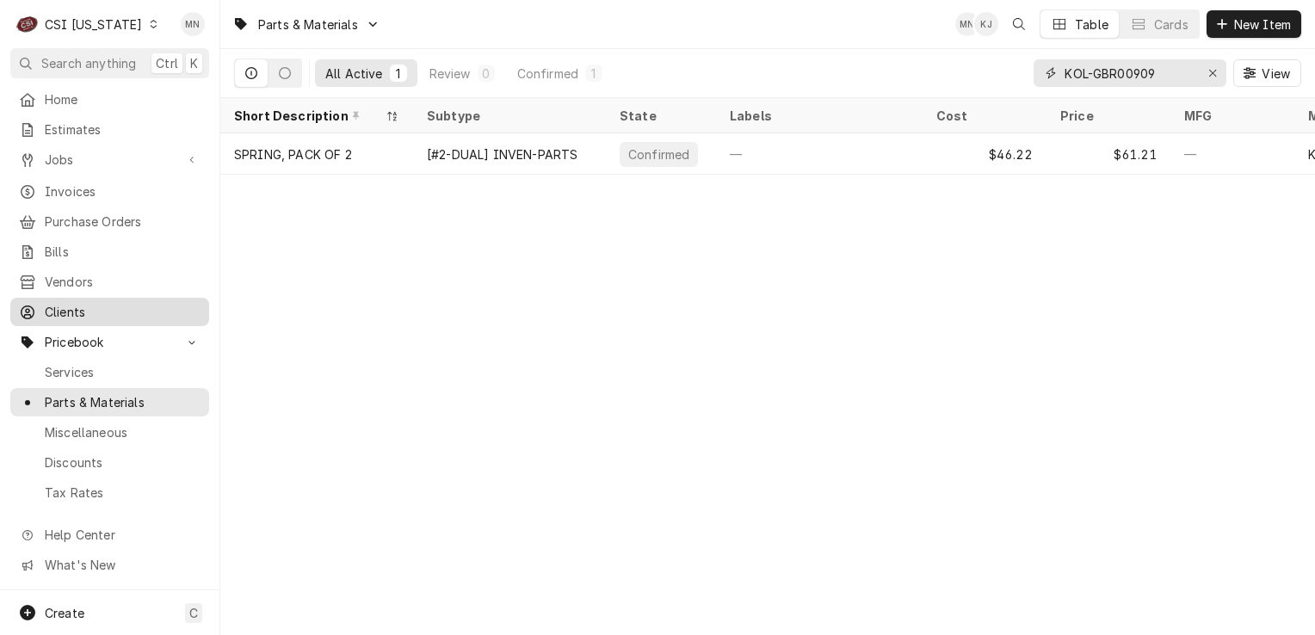
type input "KOL-GBR00909"
click at [1207, 71] on div "Erase input" at bounding box center [1212, 73] width 17 height 17
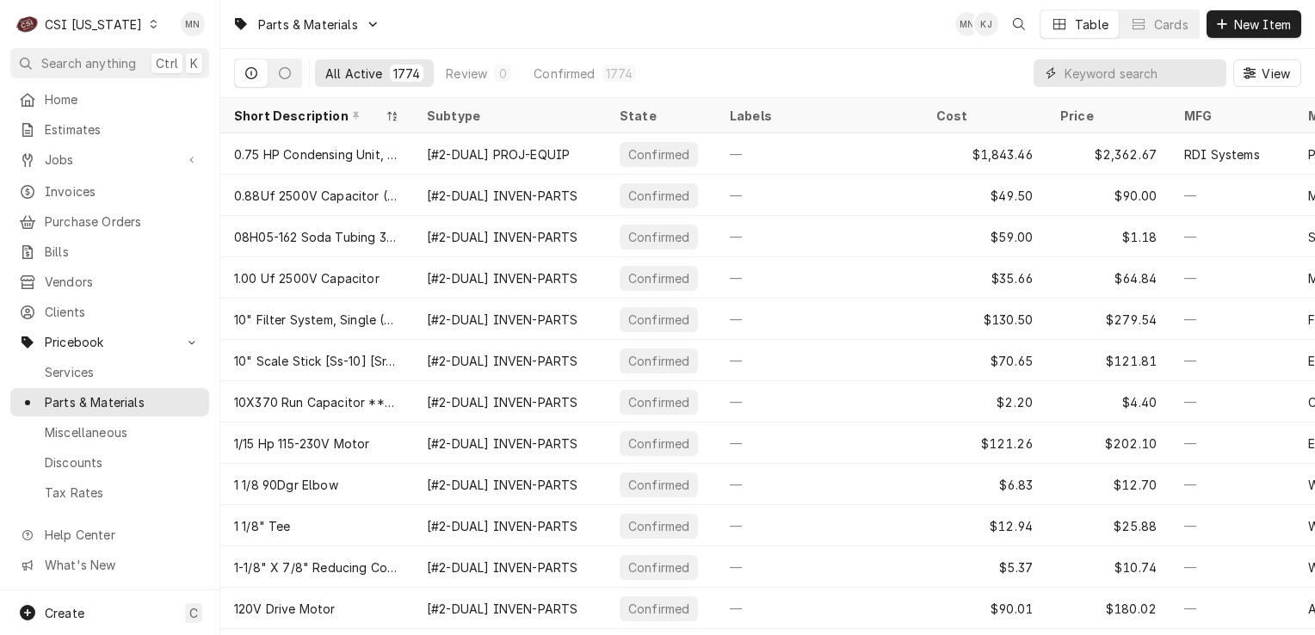
paste input "KOL-510121901"
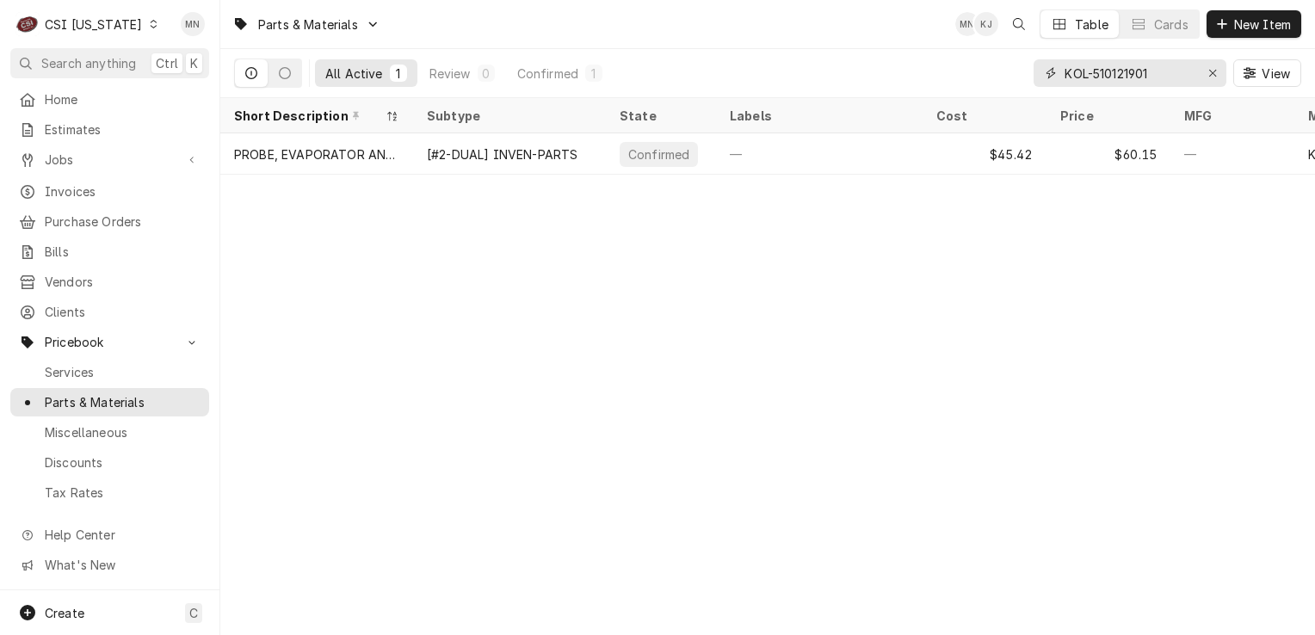
type input "KOL-510121901"
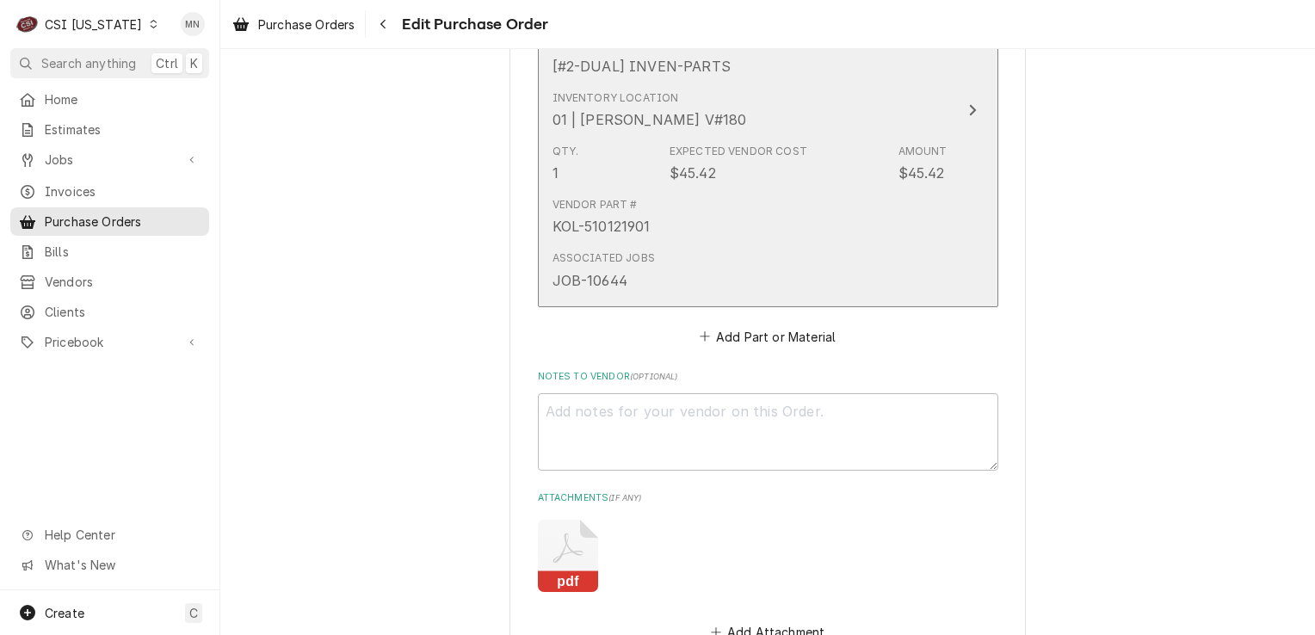
scroll to position [1549, 0]
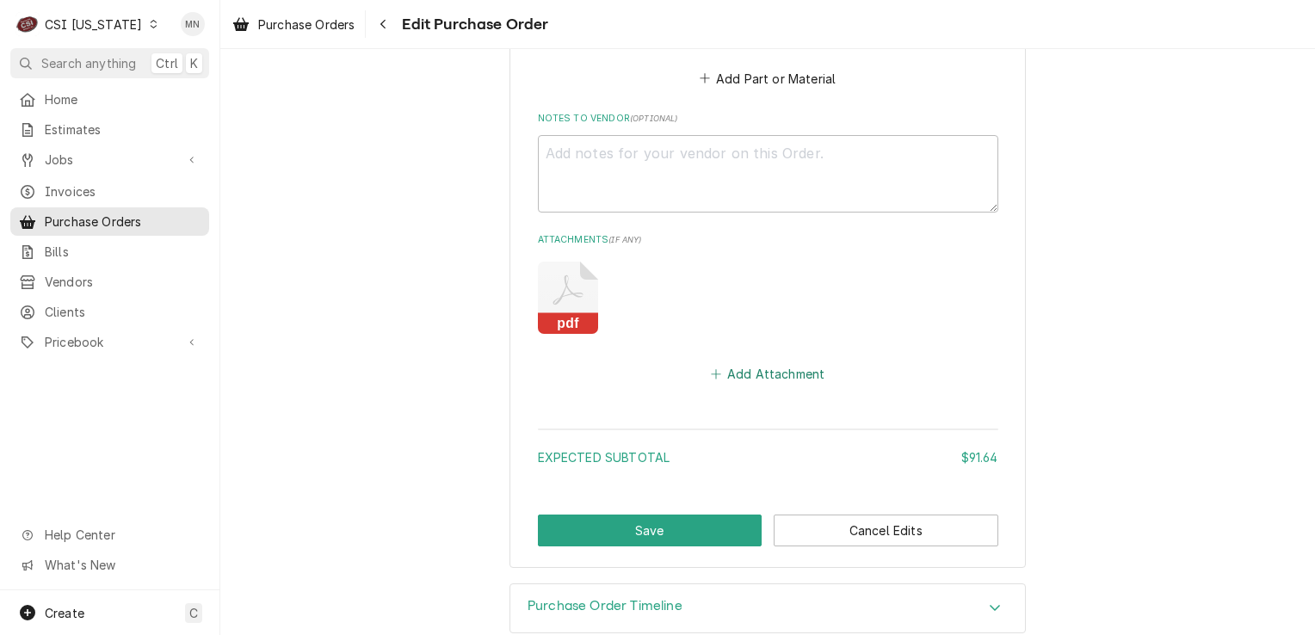
click at [729, 365] on button "Add Attachment" at bounding box center [768, 374] width 121 height 24
type textarea "x"
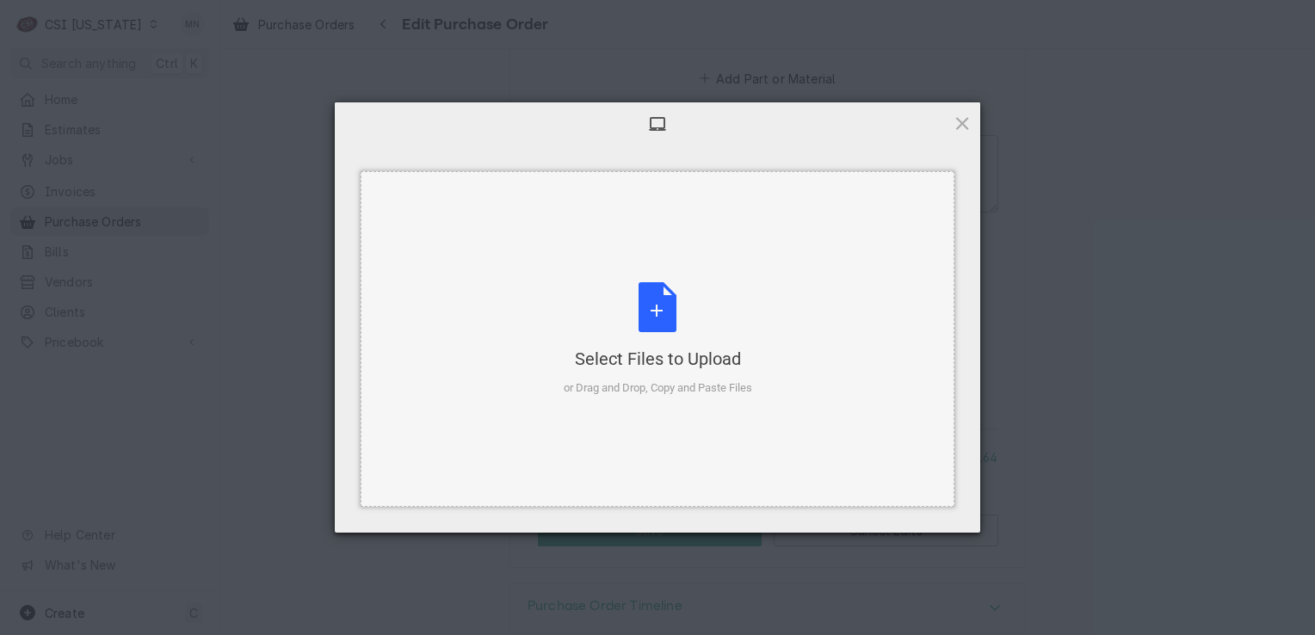
click at [644, 298] on div "Select Files to Upload or Drag and Drop, Copy and Paste Files" at bounding box center [658, 339] width 189 height 114
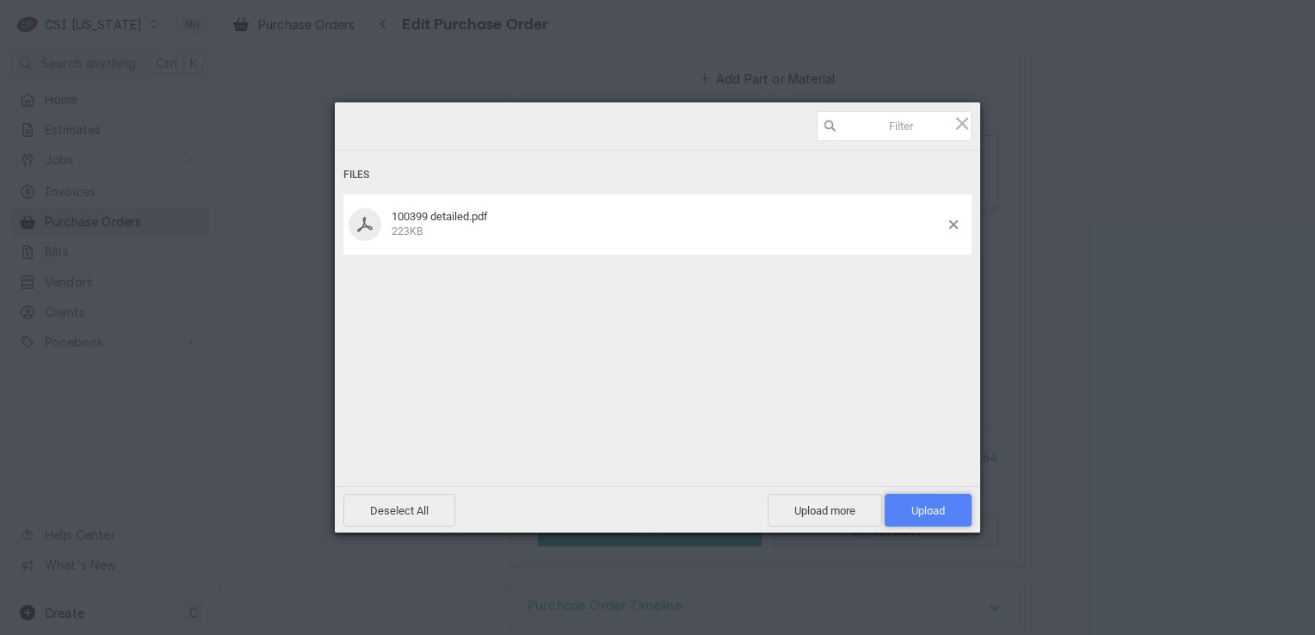
click at [938, 515] on span "Upload 1" at bounding box center [929, 510] width 34 height 13
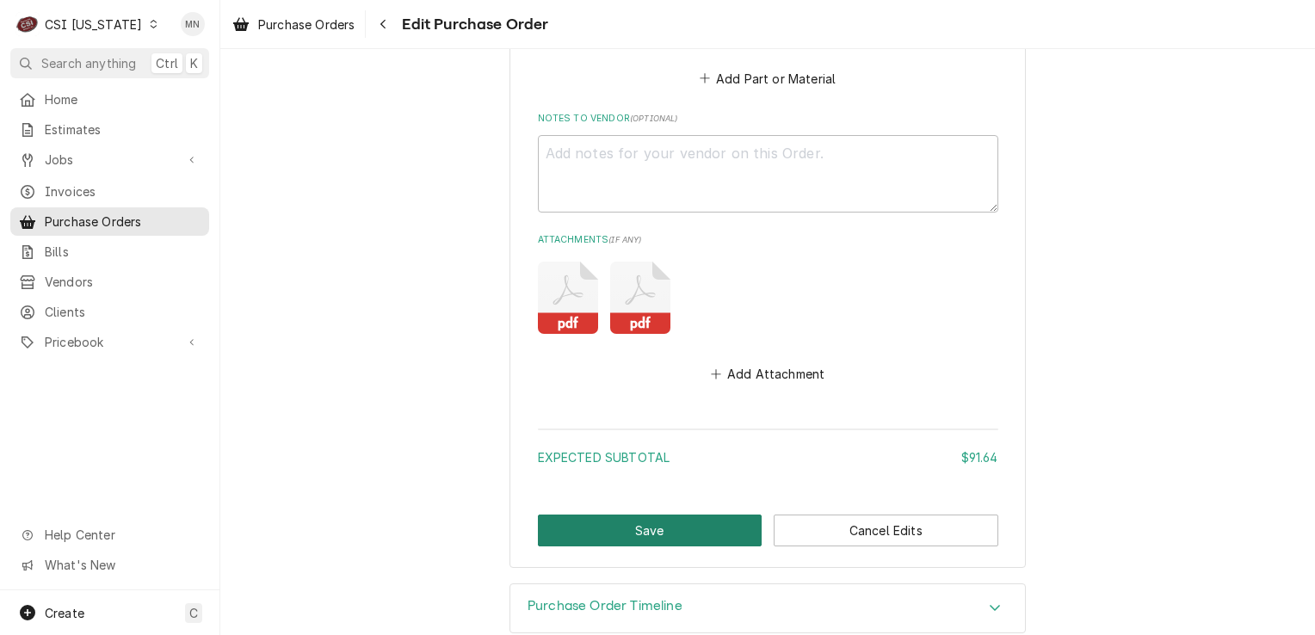
click at [675, 524] on button "Save" at bounding box center [650, 531] width 225 height 32
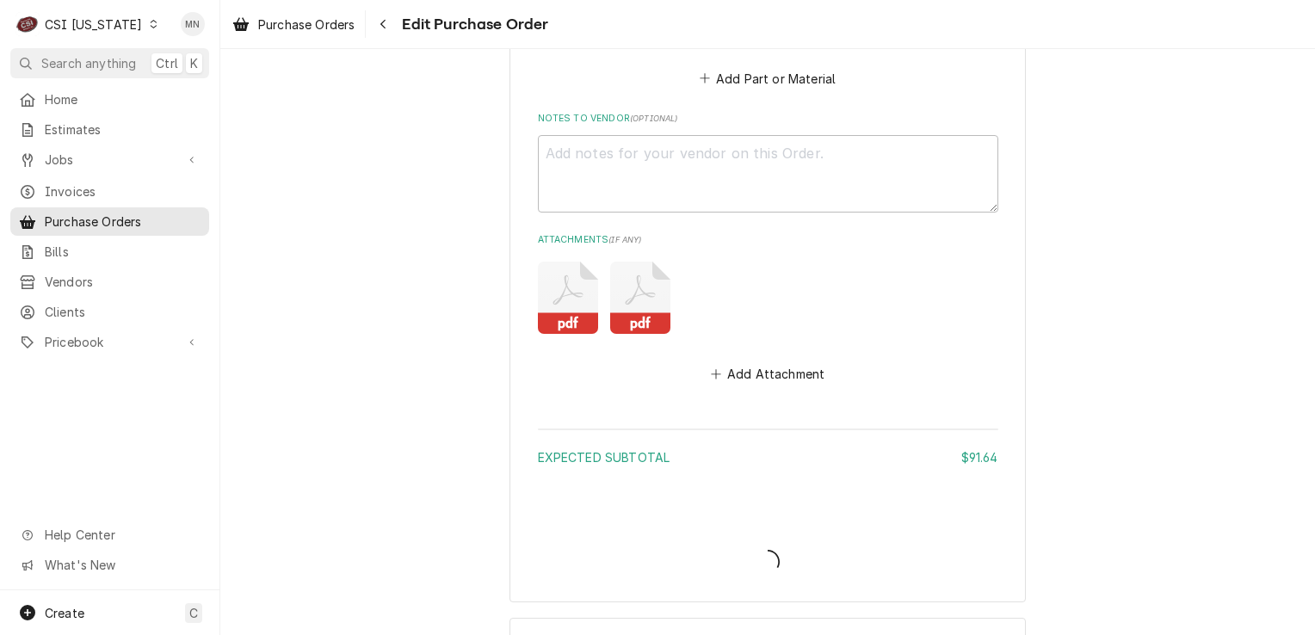
type textarea "x"
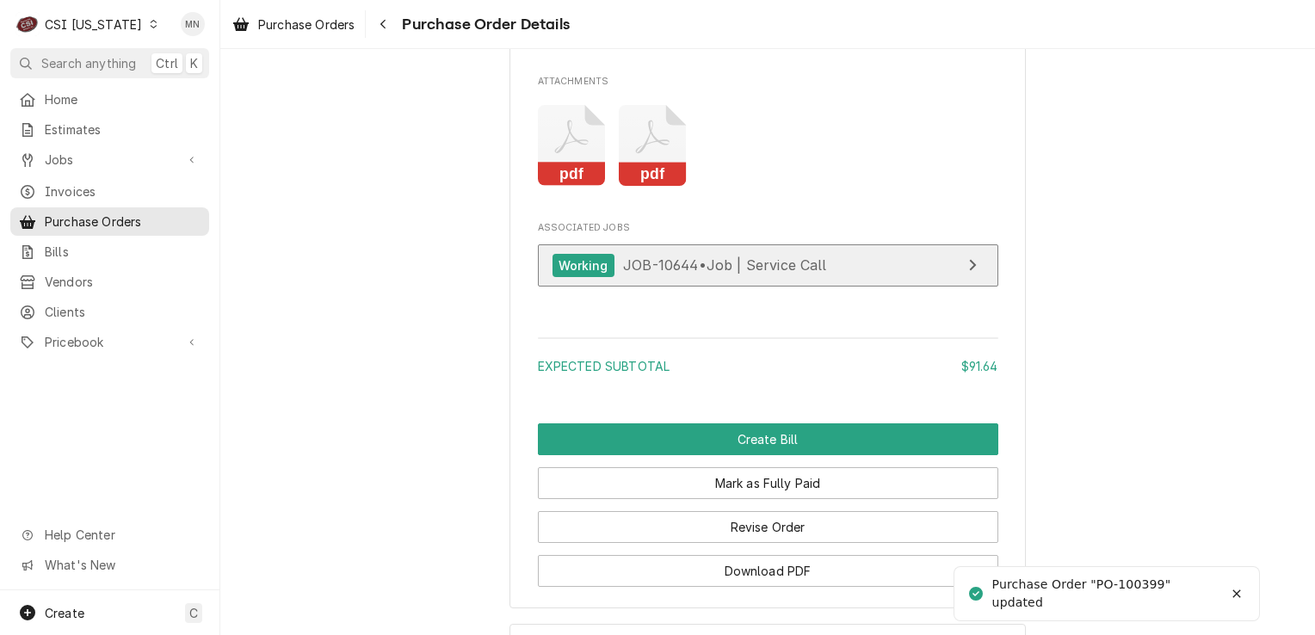
scroll to position [1983, 0]
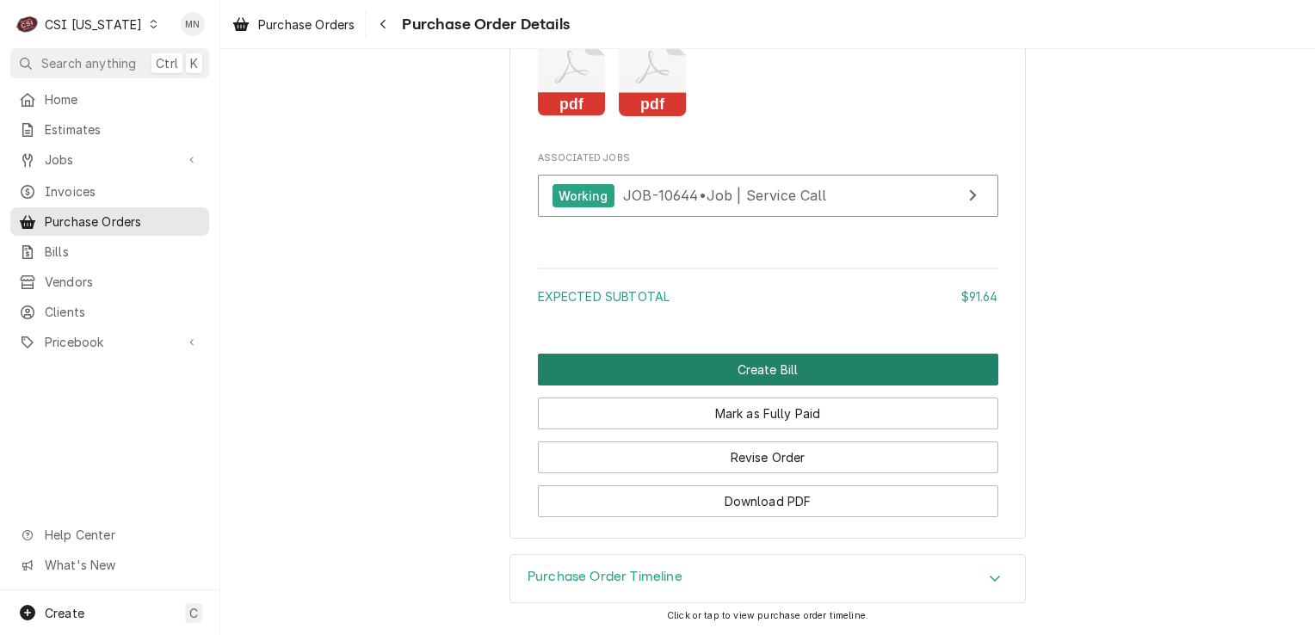
click at [721, 374] on button "Create Bill" at bounding box center [768, 370] width 461 height 32
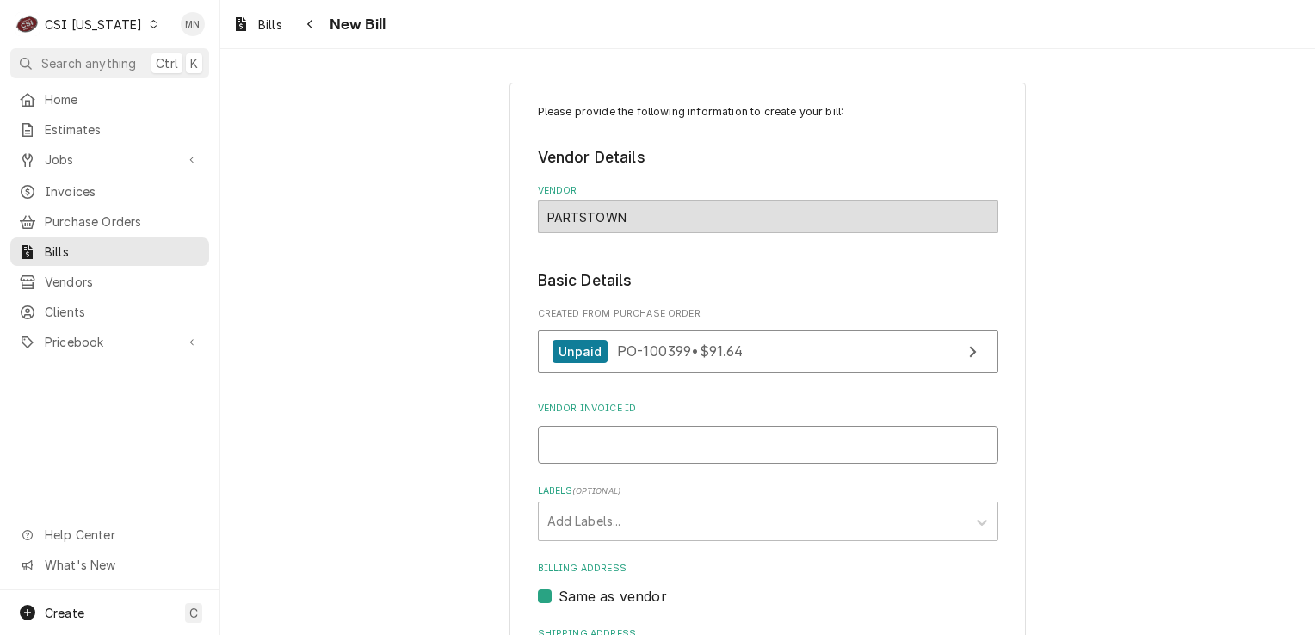
click at [623, 449] on input "Vendor Invoice ID" at bounding box center [768, 445] width 461 height 38
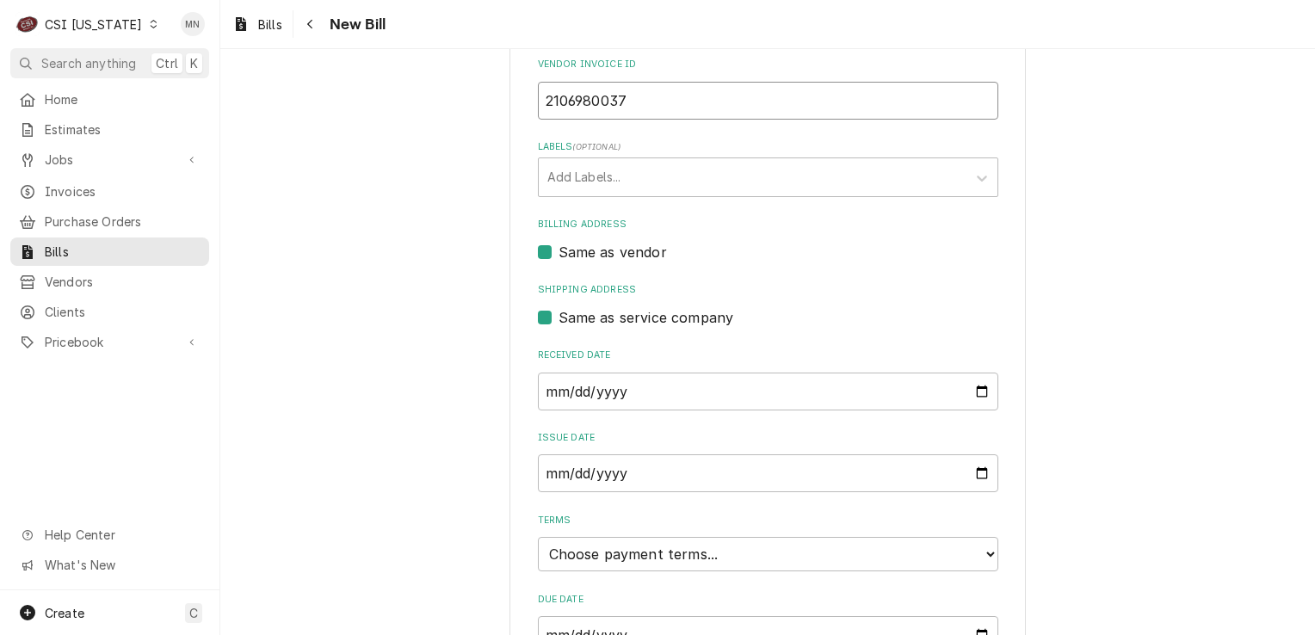
scroll to position [433, 0]
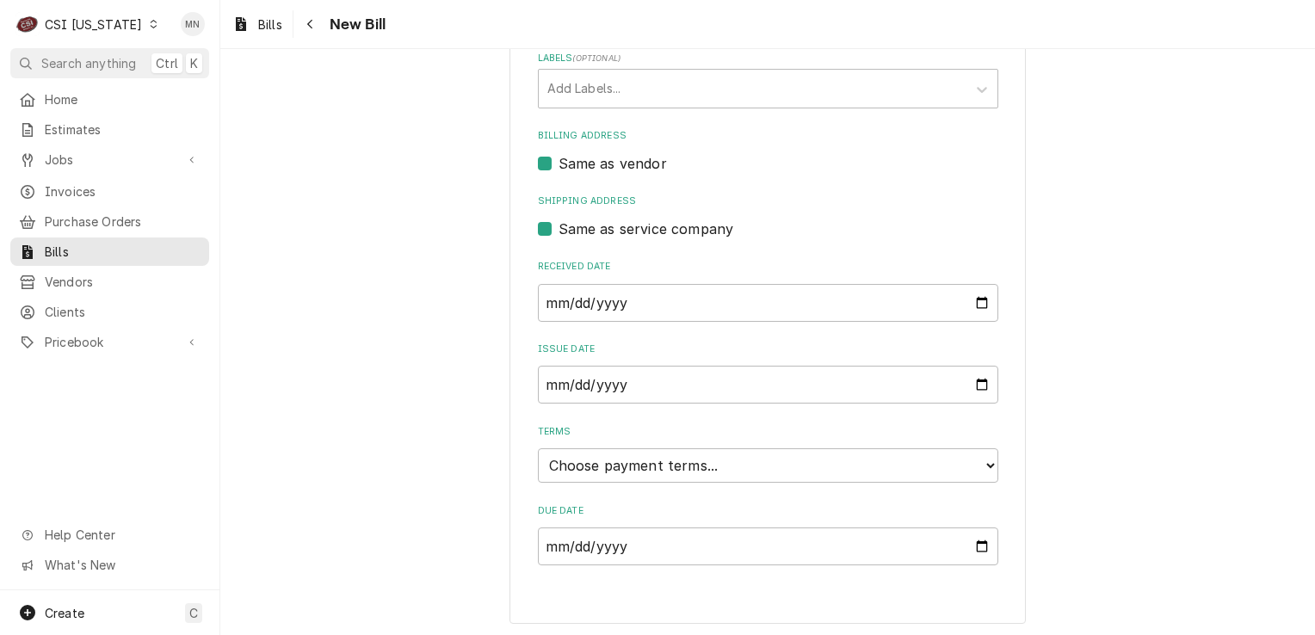
type input "2106980037"
click at [671, 470] on select "Choose payment terms... Same Day Net 7 Net 14 Net 21 Net 30 Net 45 Net 60 Net 90" at bounding box center [768, 465] width 461 height 34
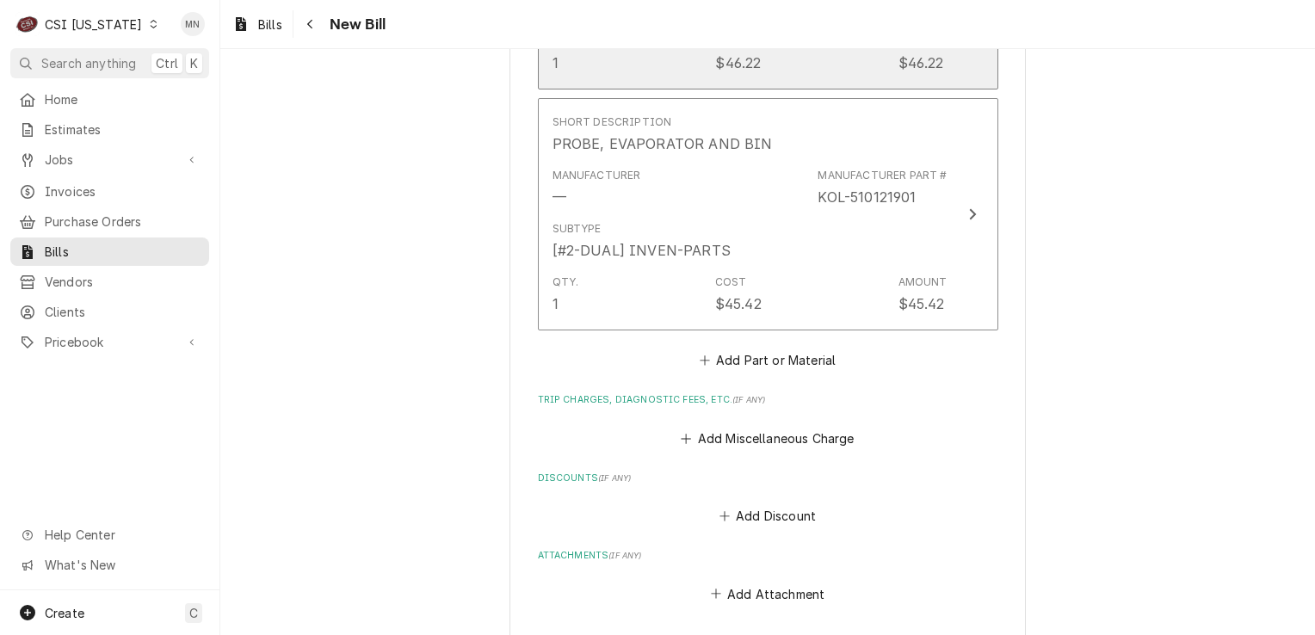
scroll to position [1466, 0]
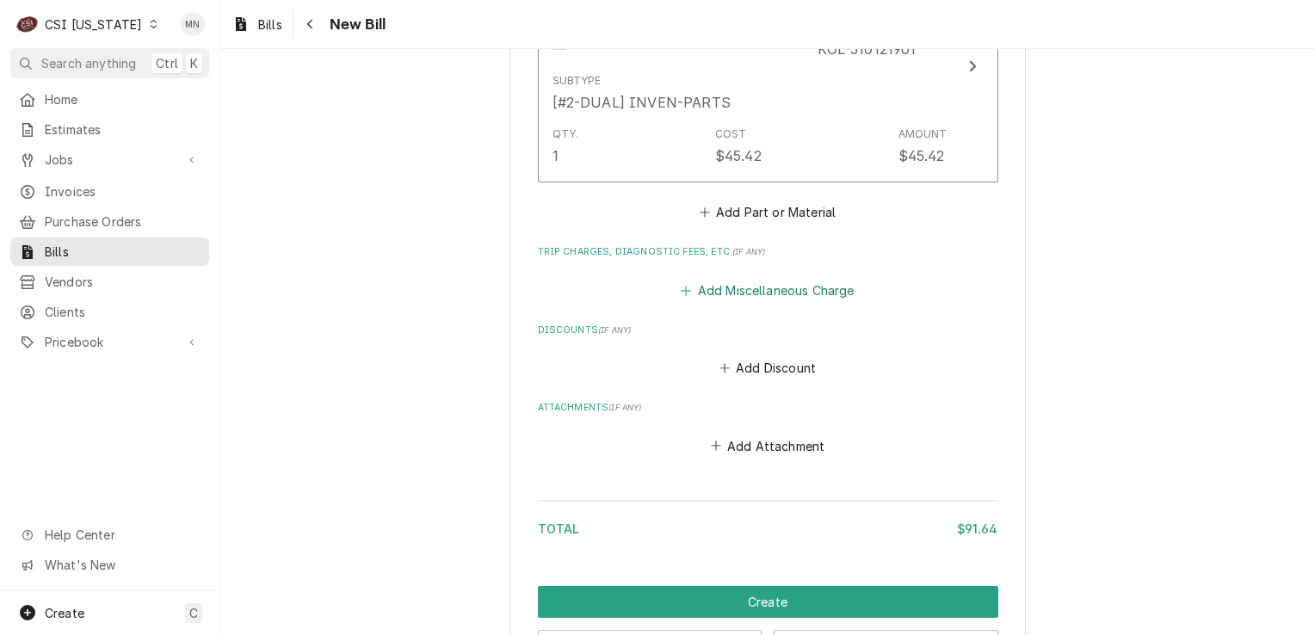
click at [746, 289] on button "Add Miscellaneous Charge" at bounding box center [767, 290] width 179 height 24
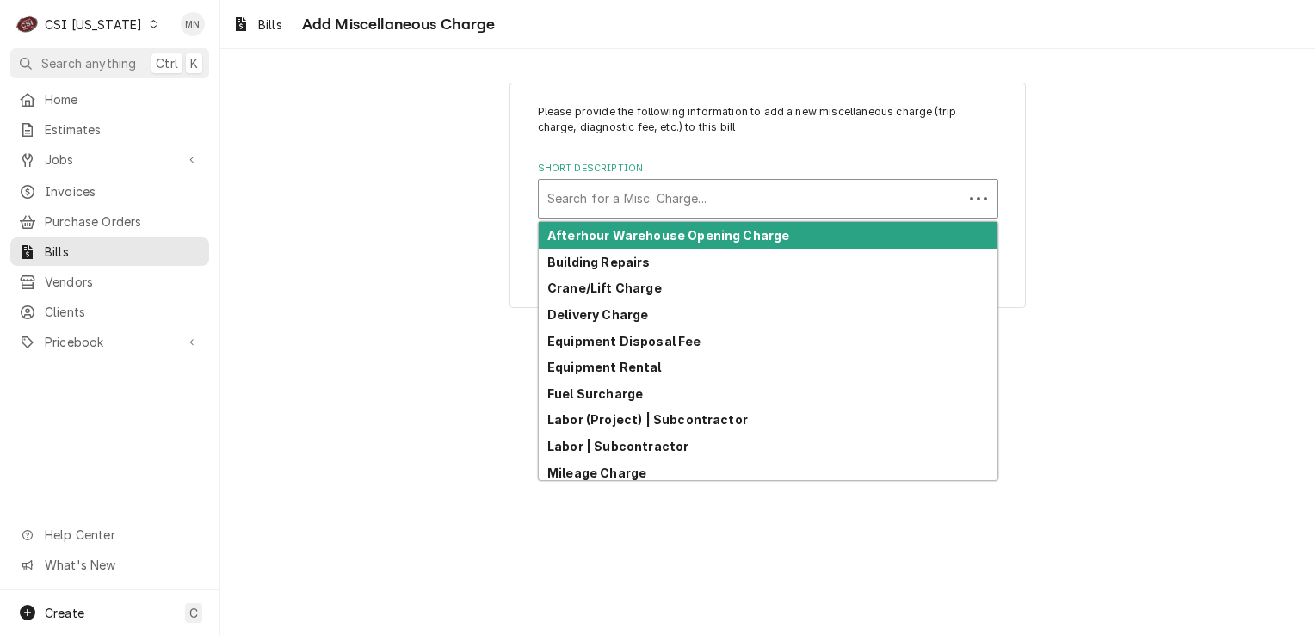
click at [631, 207] on div "Short Description" at bounding box center [750, 198] width 407 height 31
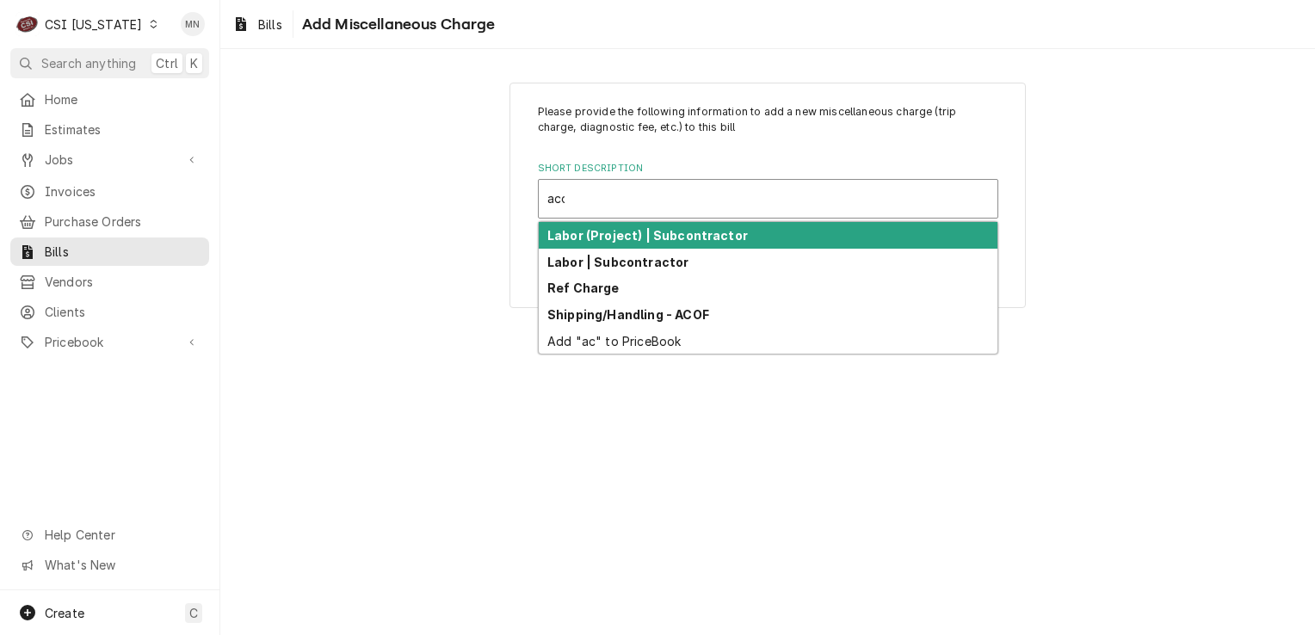
type input "acof"
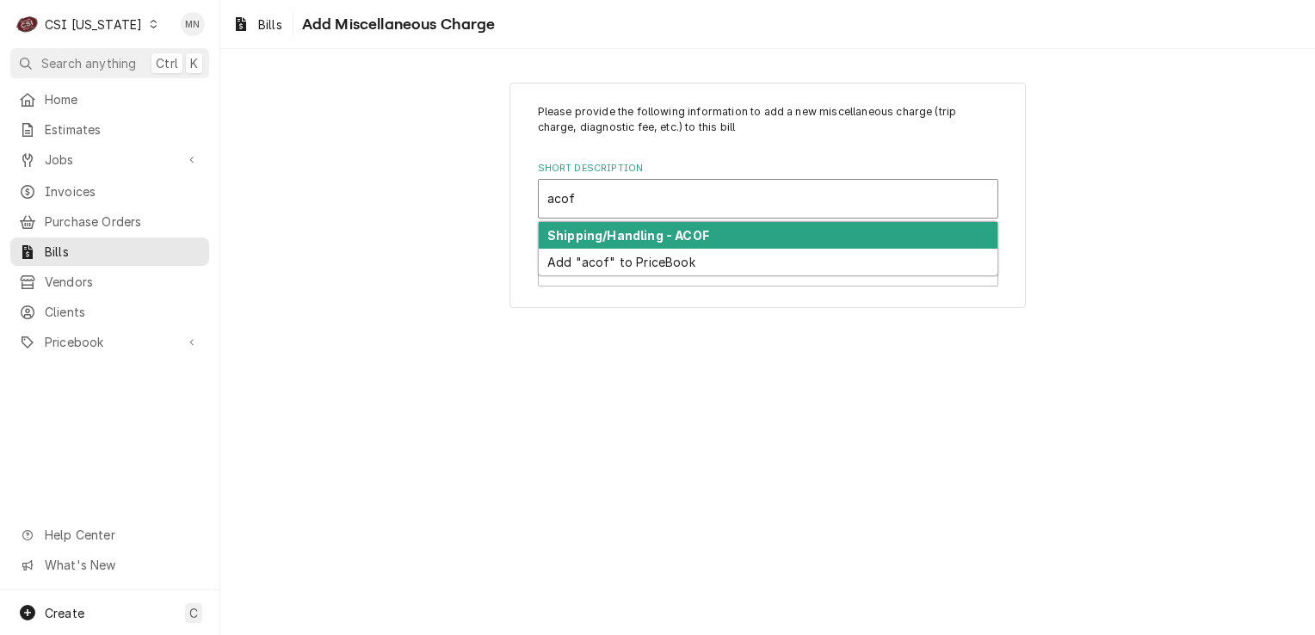
click at [634, 232] on strong "Shipping/Handling - ACOF" at bounding box center [628, 235] width 162 height 15
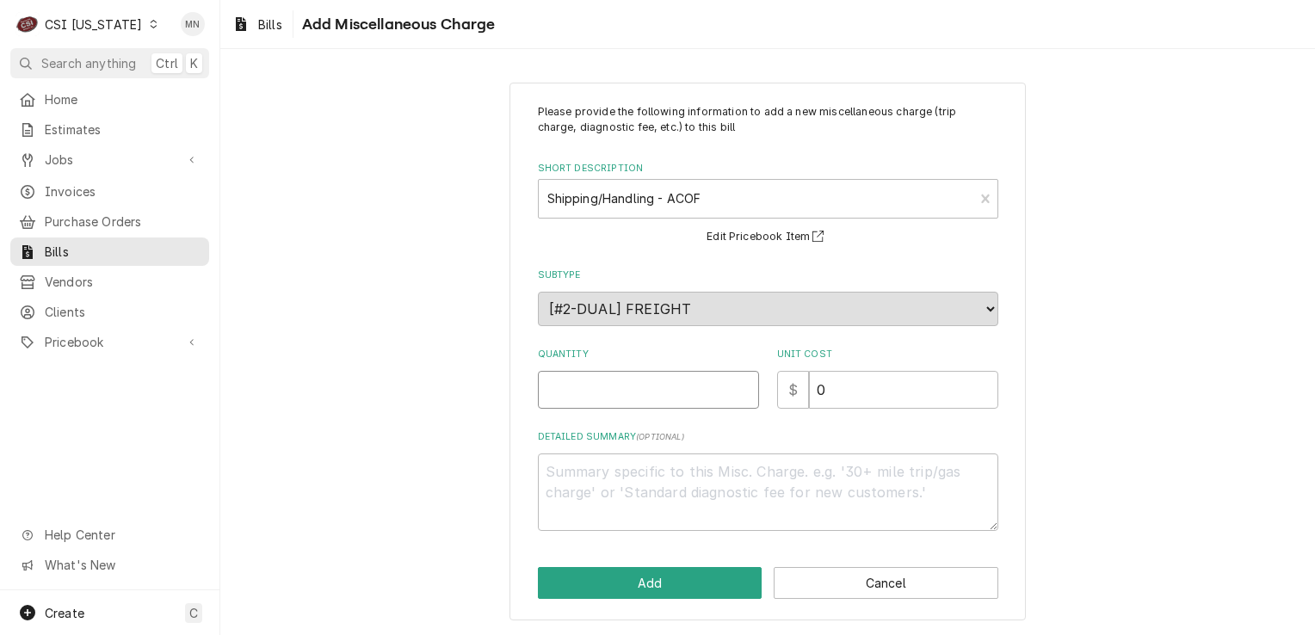
click at [593, 393] on input "Quantity" at bounding box center [648, 390] width 221 height 38
type textarea "x"
type input "1"
type textarea "x"
type input "2"
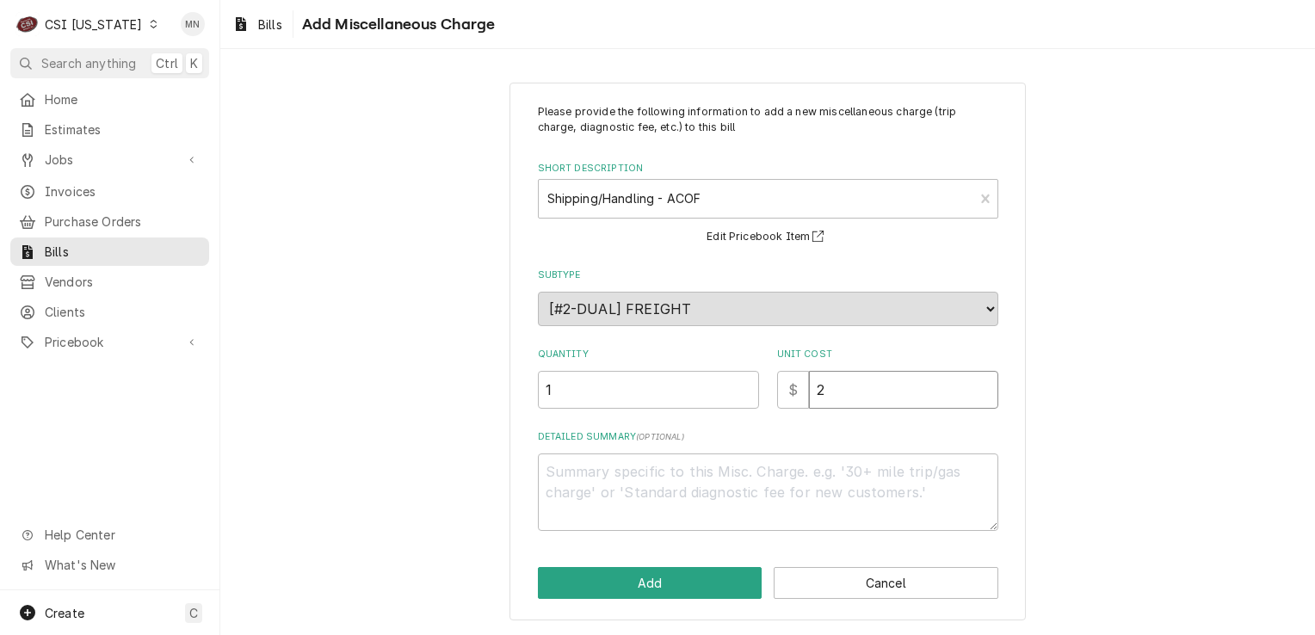
type textarea "x"
type input "21"
type textarea "x"
type input "21.0"
type textarea "x"
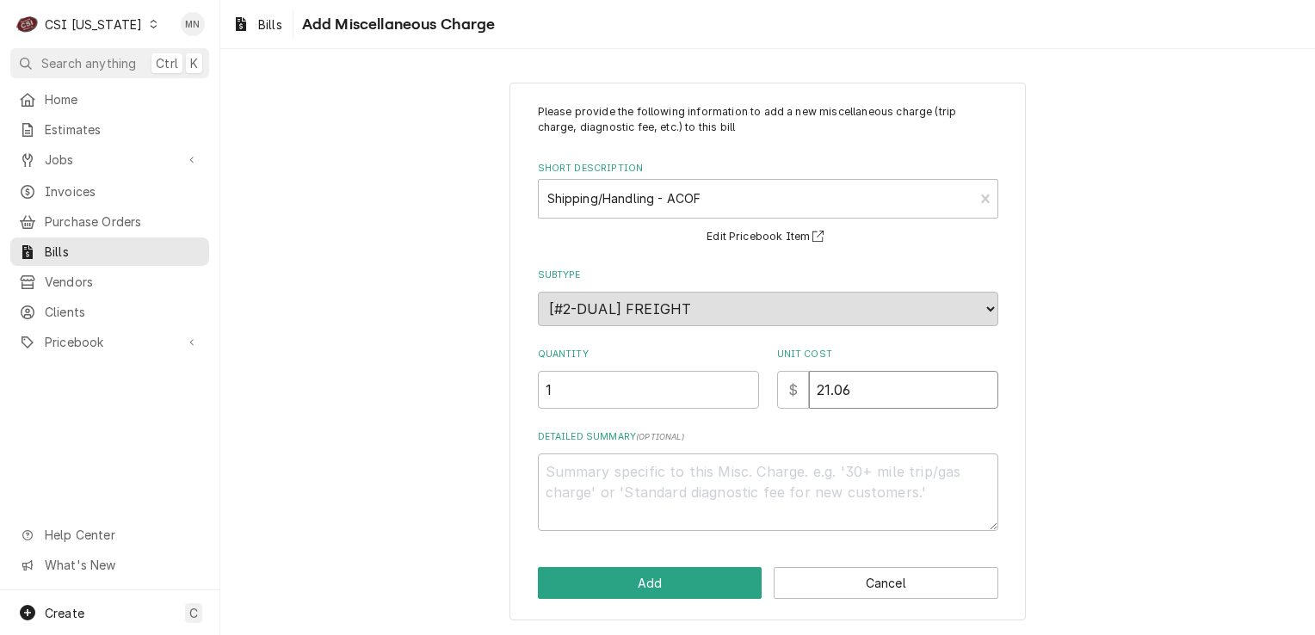
type input "21.06"
type textarea "x"
type textarea "J"
type textarea "x"
type textarea "Jo"
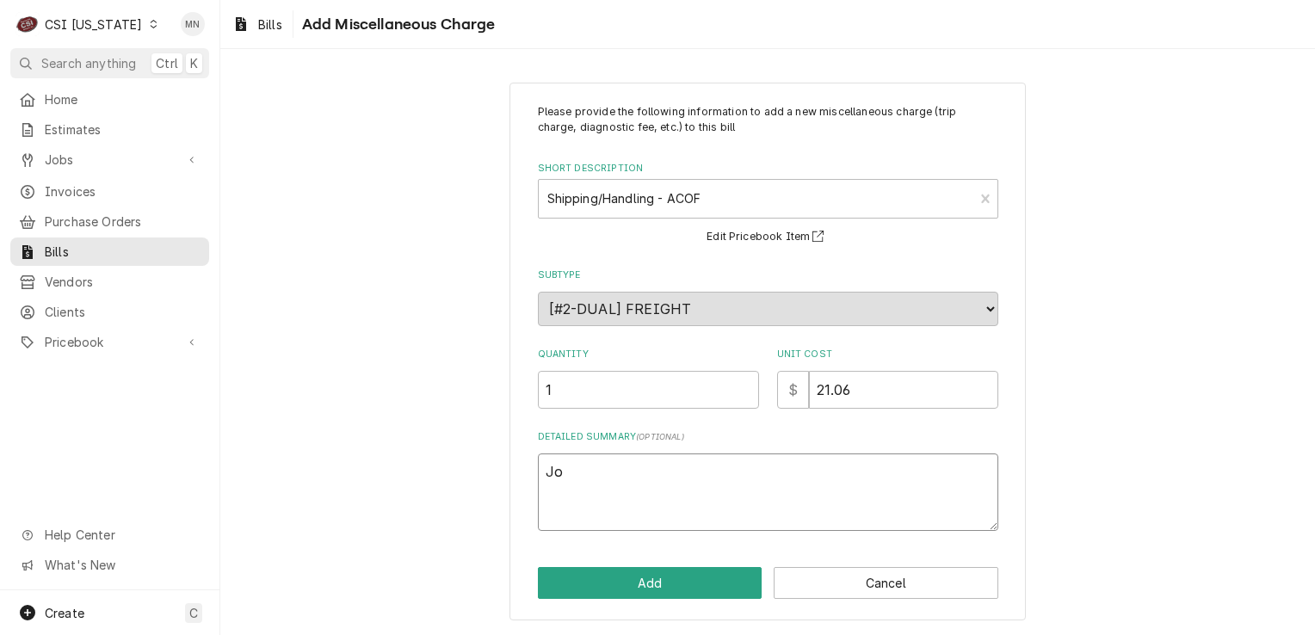
type textarea "x"
type textarea "Job"
type textarea "x"
type textarea "Job"
type textarea "x"
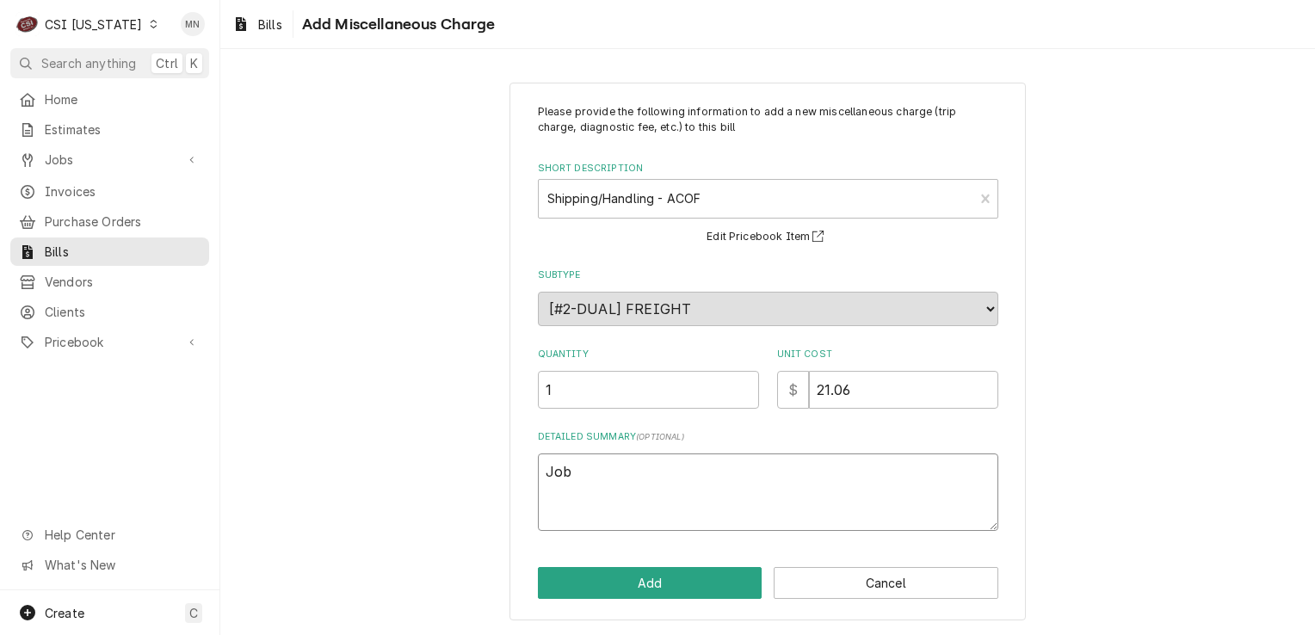
type textarea "Job 1"
type textarea "x"
type textarea "Job 10"
type textarea "x"
type textarea "Job 106"
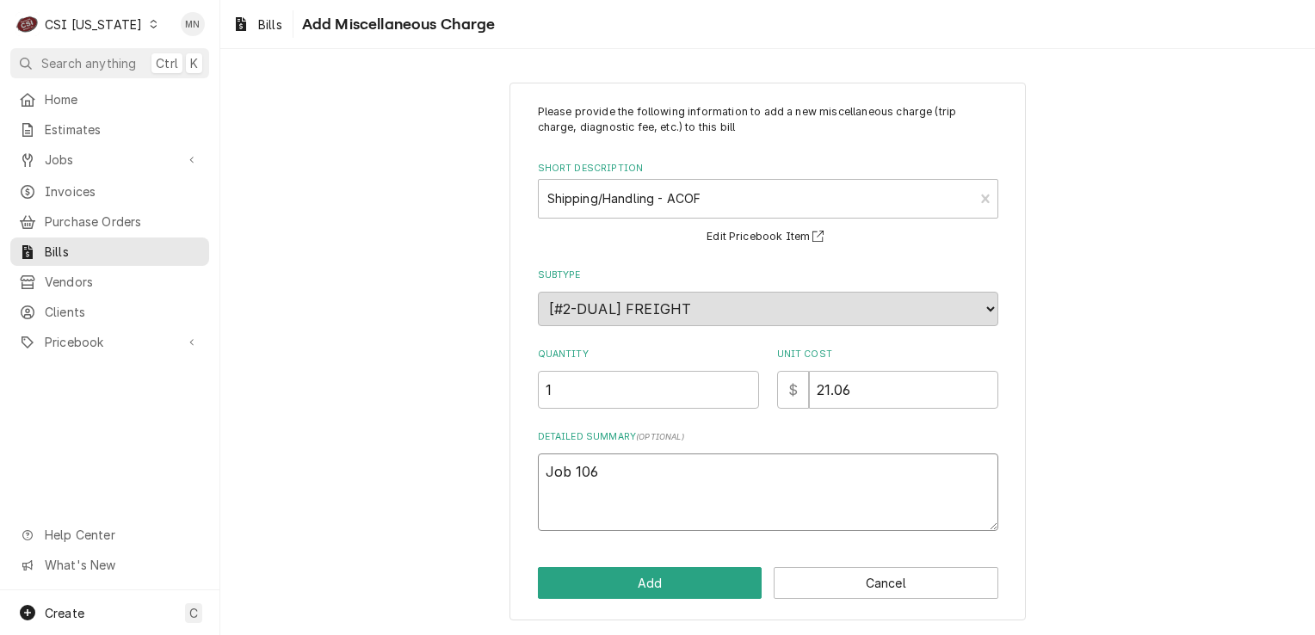
type textarea "x"
type textarea "Job 1064"
type textarea "x"
type textarea "Job 10644"
click at [652, 577] on button "Add" at bounding box center [650, 583] width 225 height 32
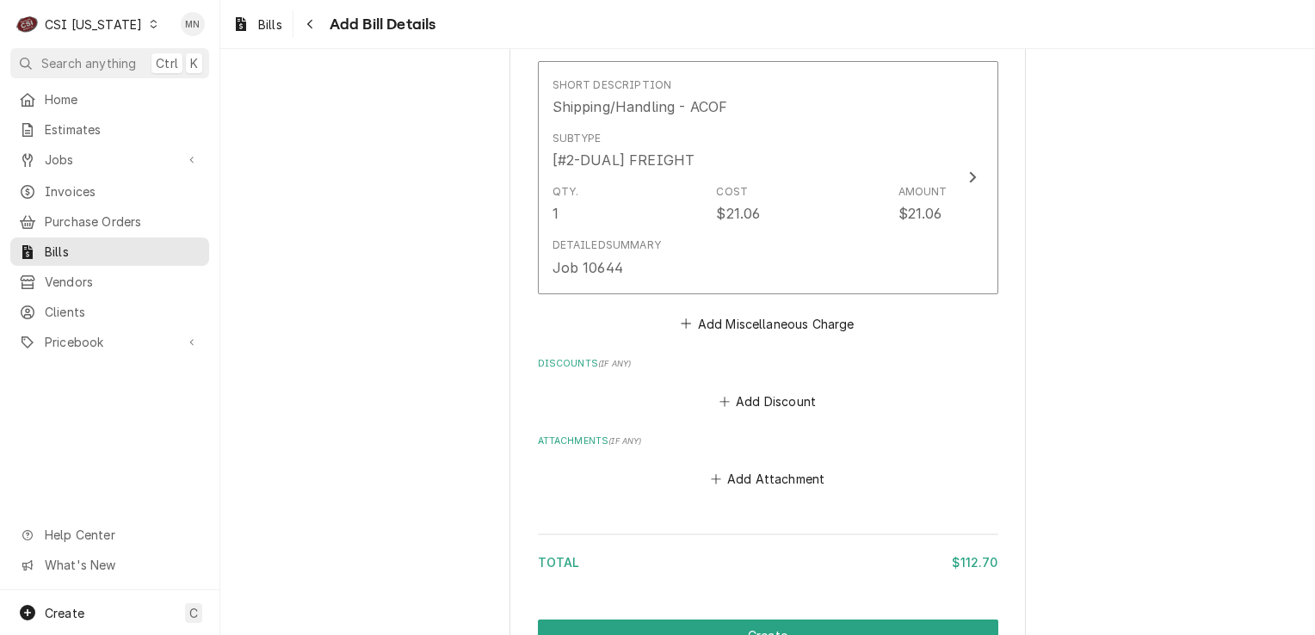
scroll to position [1766, 0]
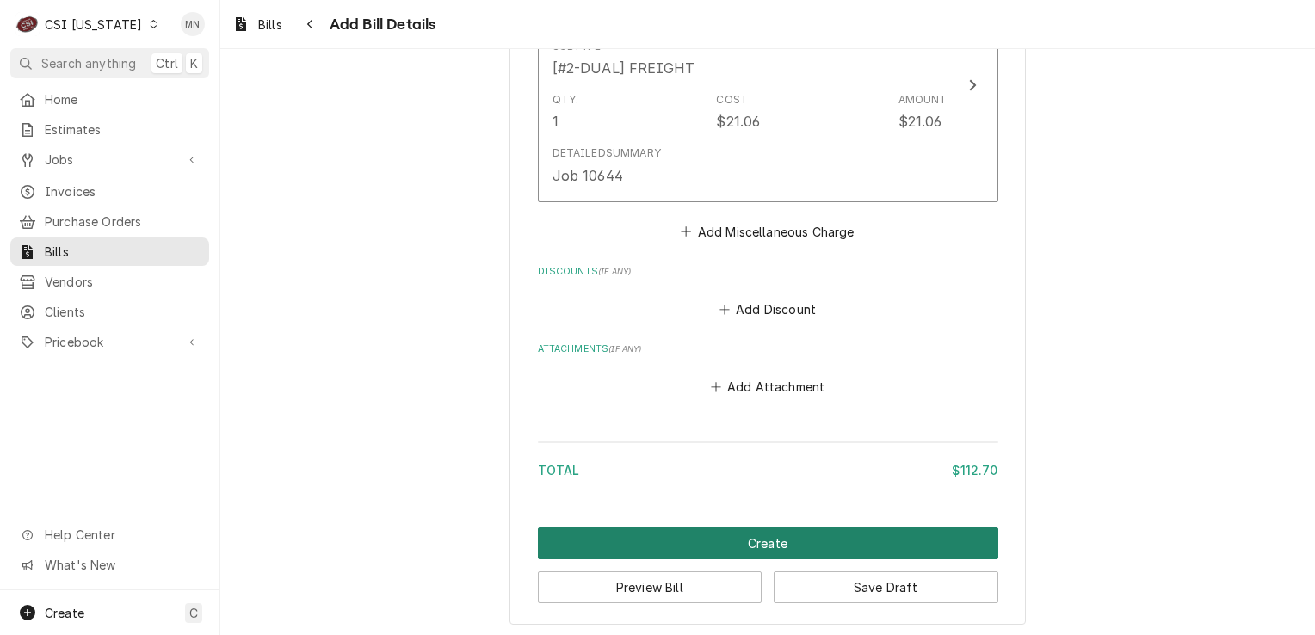
click at [788, 538] on button "Create" at bounding box center [768, 544] width 461 height 32
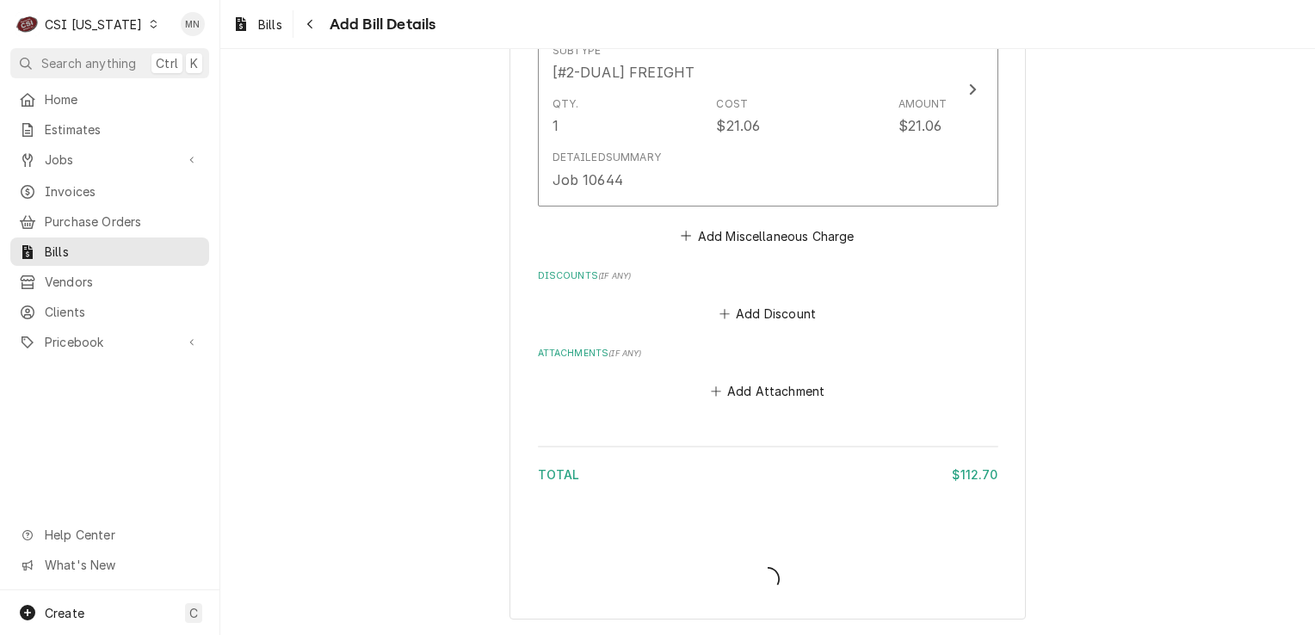
scroll to position [1758, 0]
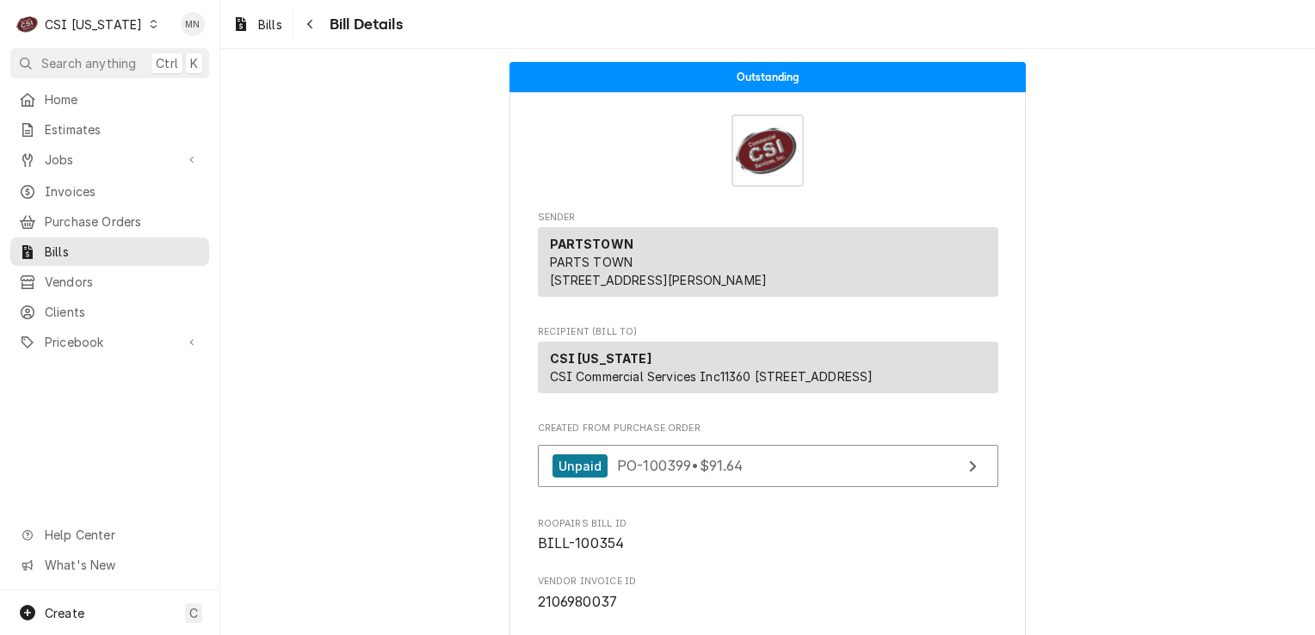
click at [127, 22] on div "C CSI [US_STATE]" at bounding box center [87, 24] width 154 height 34
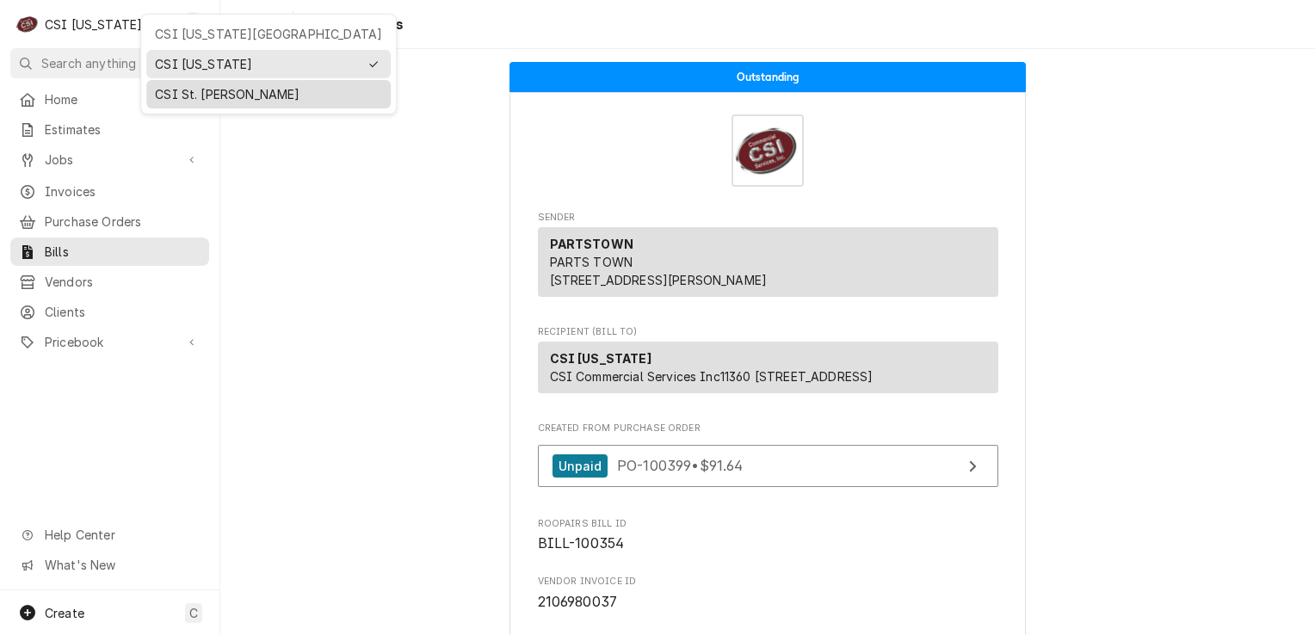
click at [182, 80] on div "CSI St. [PERSON_NAME]" at bounding box center [268, 94] width 244 height 28
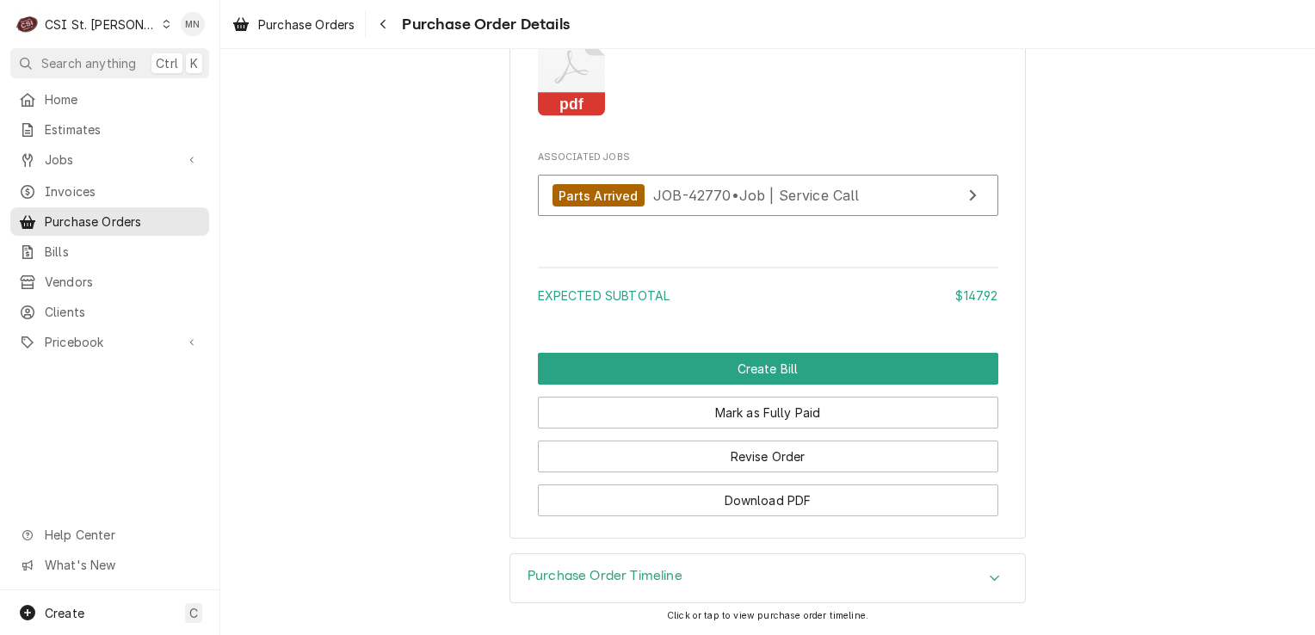
scroll to position [1392, 0]
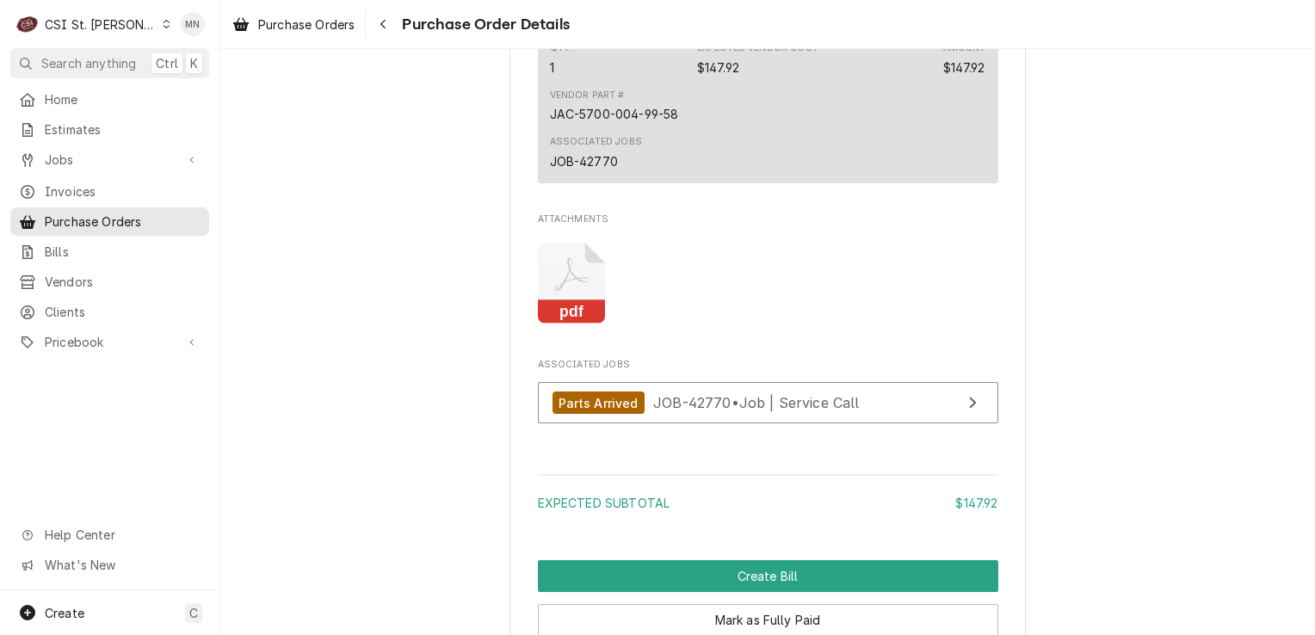
click at [551, 325] on icon "Attachments" at bounding box center [572, 284] width 68 height 82
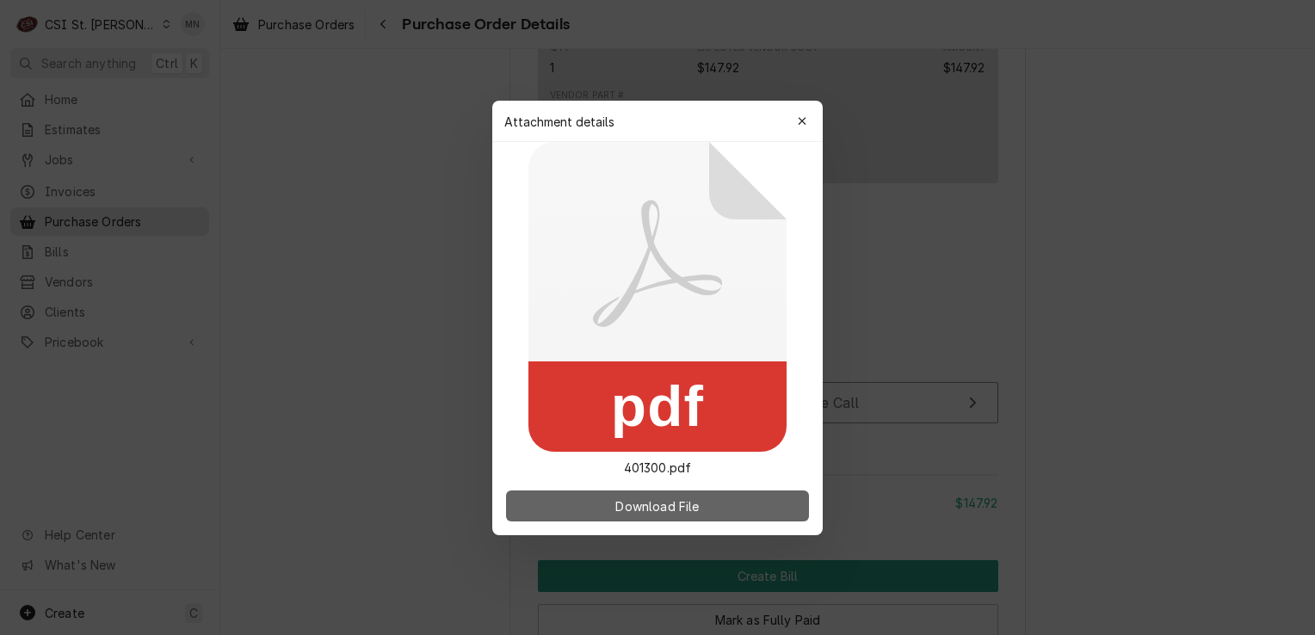
click at [562, 494] on button "Download File" at bounding box center [657, 506] width 303 height 31
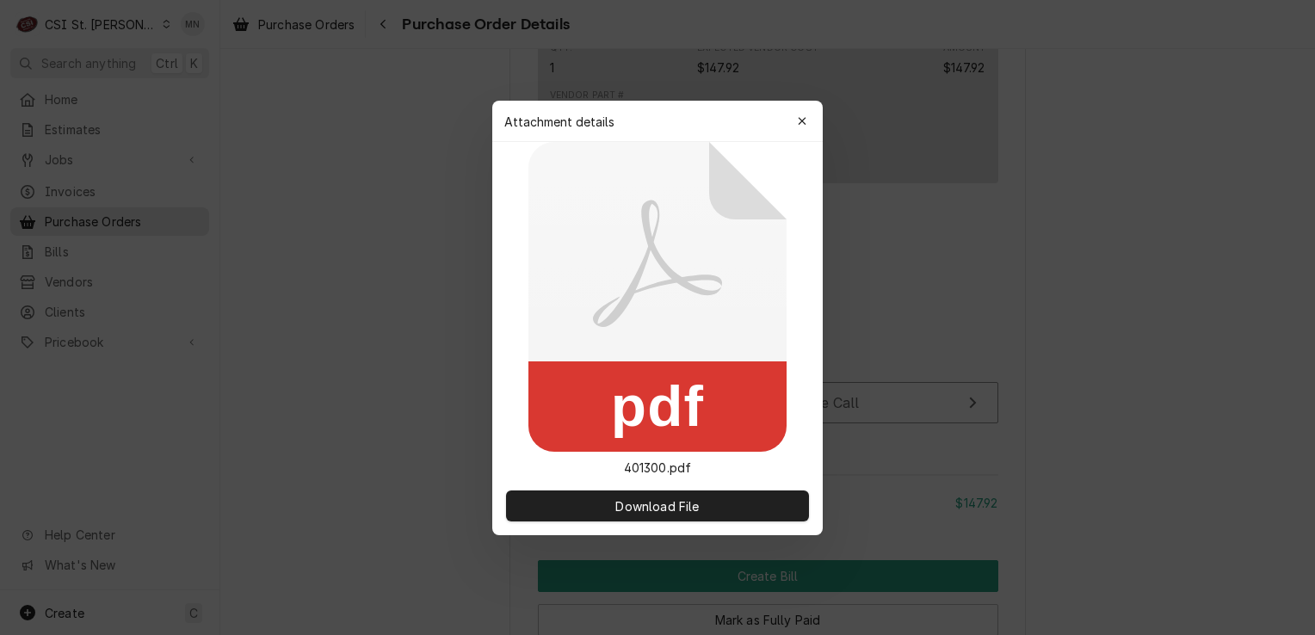
drag, startPoint x: 791, startPoint y: 121, endPoint x: 800, endPoint y: 120, distance: 8.8
click at [791, 121] on button "button" at bounding box center [802, 122] width 28 height 28
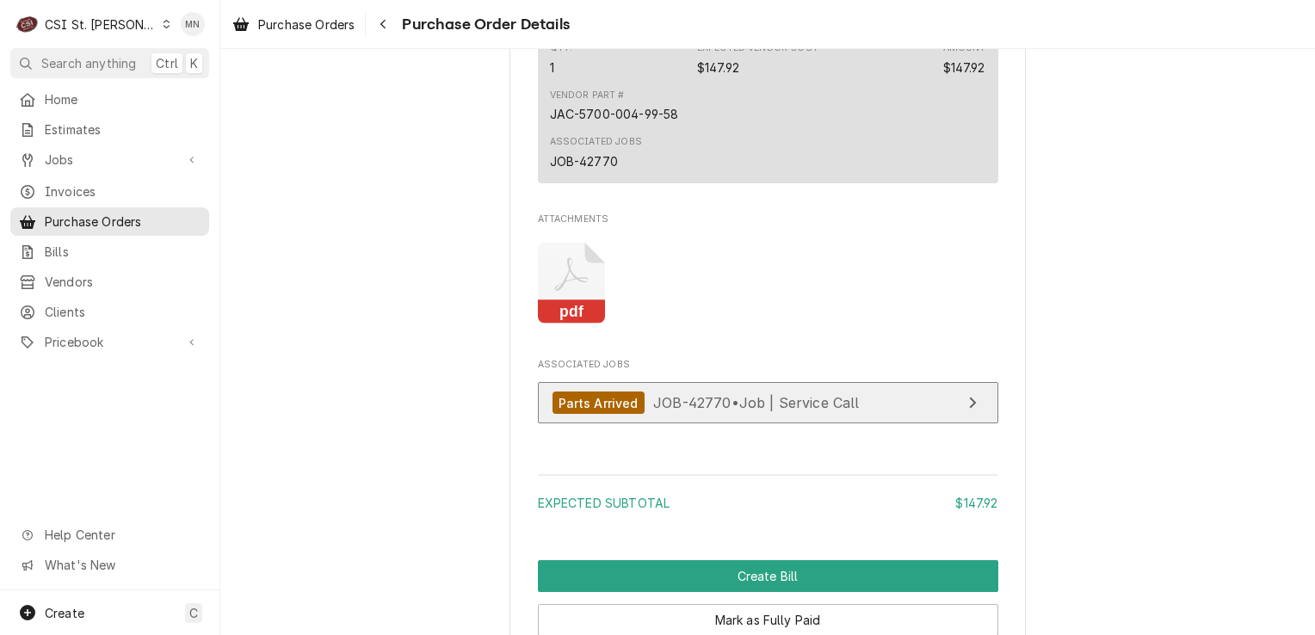
click at [847, 411] on span "JOB-42770 • Job | Service Call" at bounding box center [756, 402] width 207 height 17
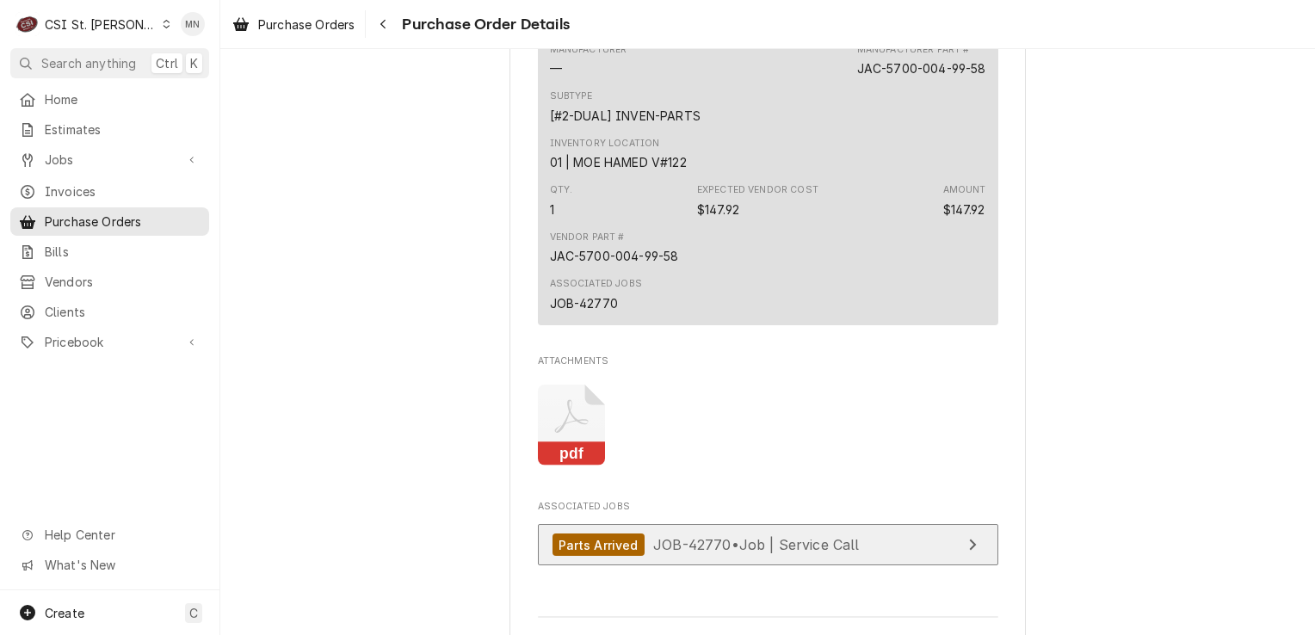
scroll to position [1220, 0]
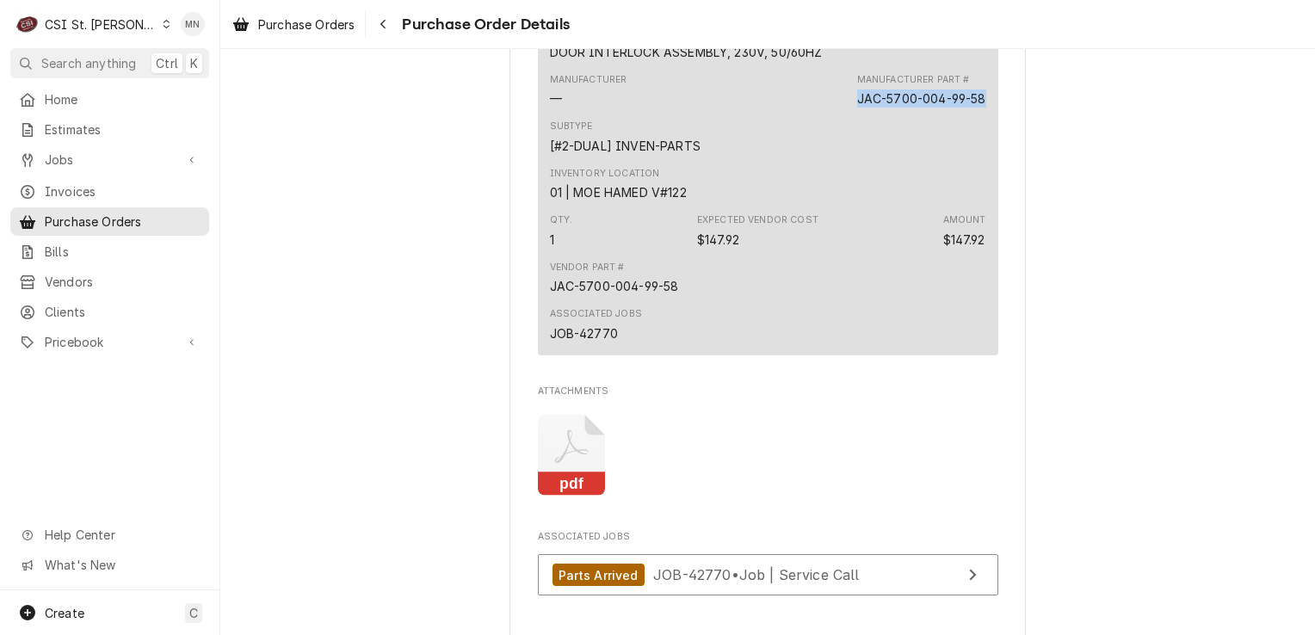
drag, startPoint x: 981, startPoint y: 154, endPoint x: 852, endPoint y: 156, distance: 129.1
click at [852, 156] on div "Short Description DOOR INTERLOCK ASSEMBLY, 230V, 50/60HZ Manufacturer — Manufac…" at bounding box center [768, 184] width 461 height 343
copy div "JAC-5700-004-99-58"
click at [63, 334] on span "Pricebook" at bounding box center [110, 342] width 130 height 18
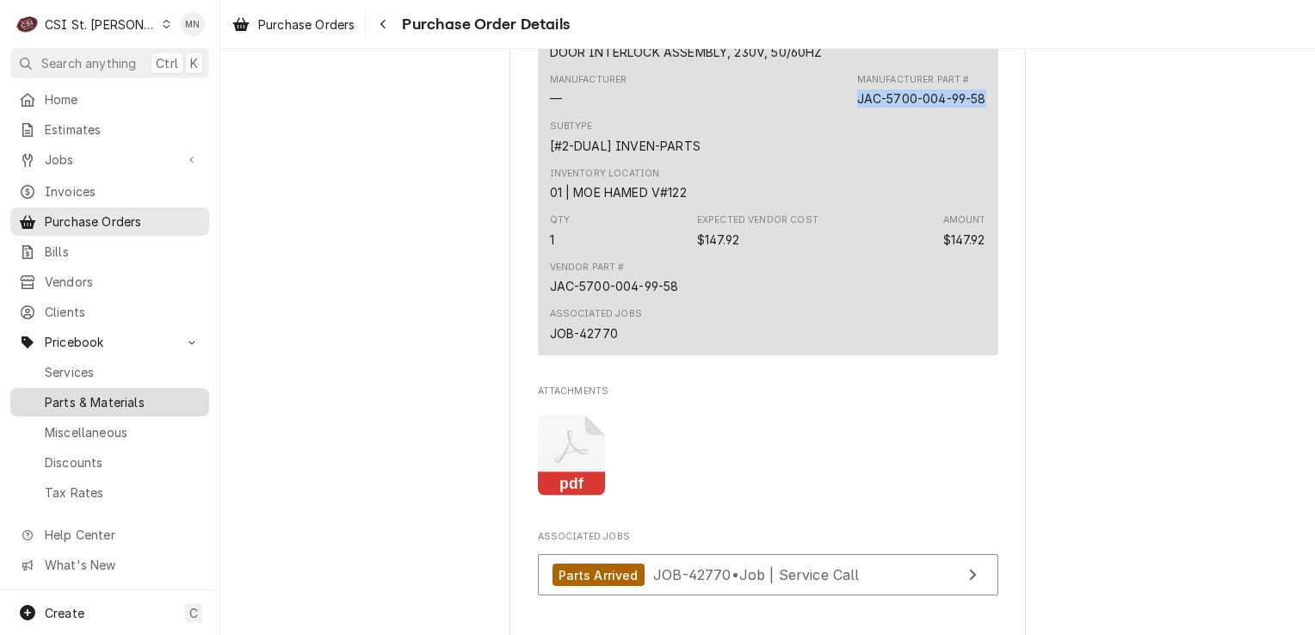
click at [81, 393] on span "Parts & Materials" at bounding box center [123, 402] width 156 height 18
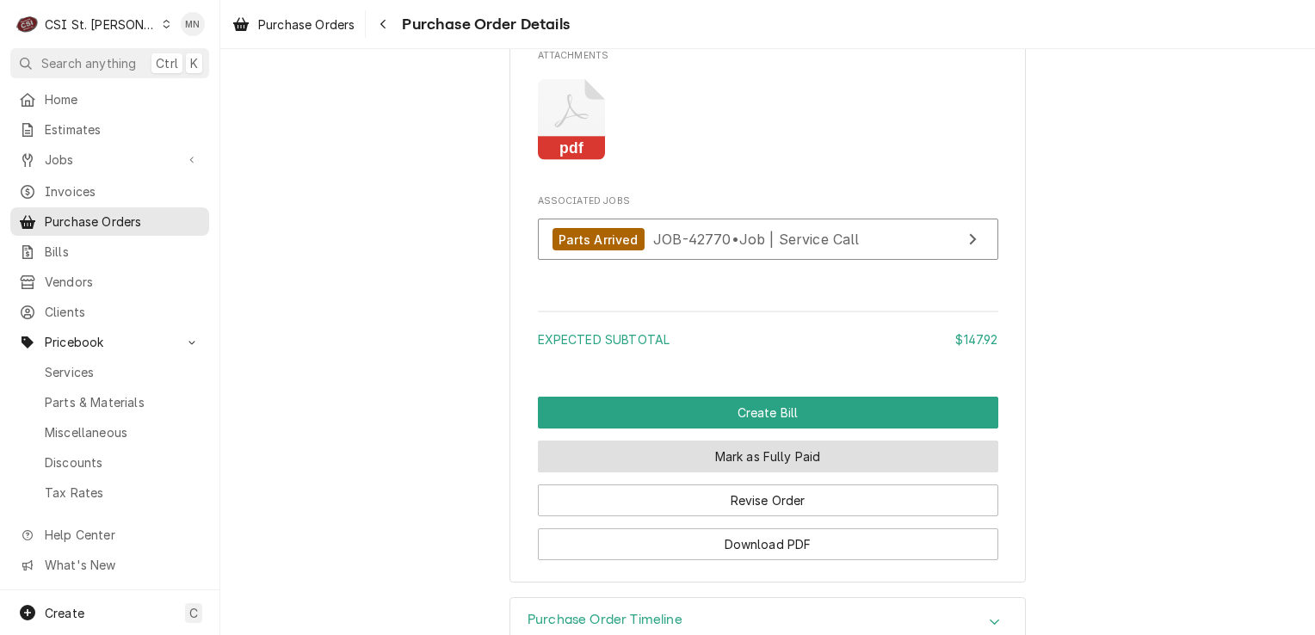
scroll to position [1564, 0]
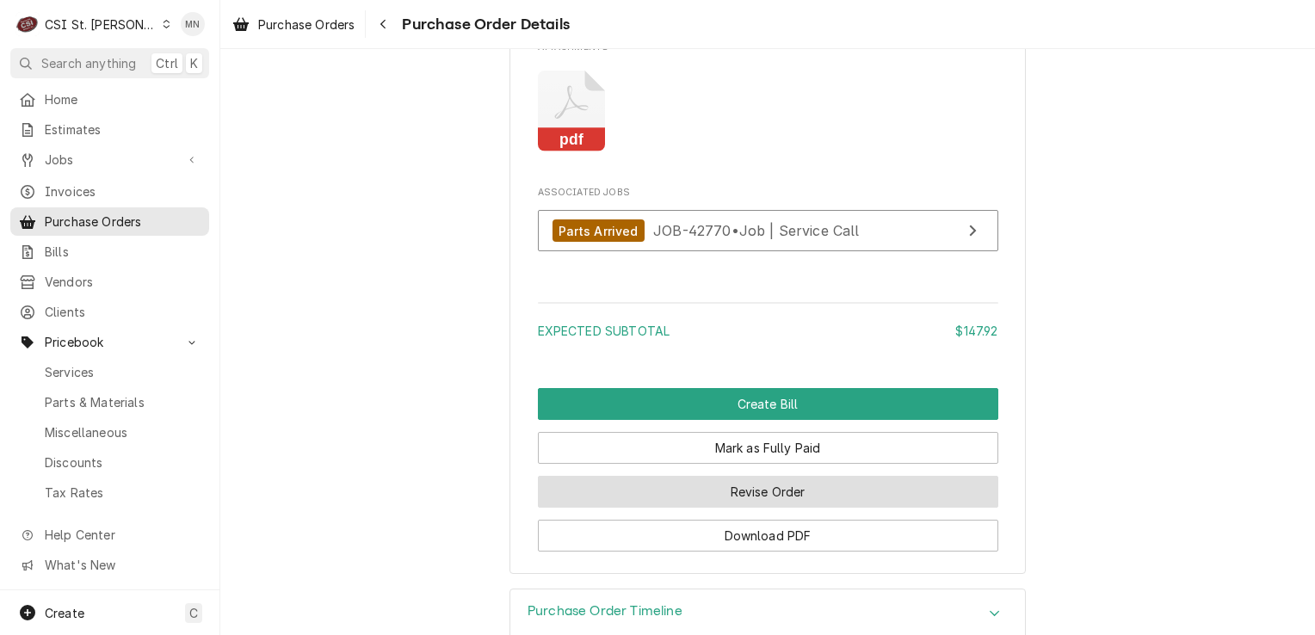
click at [777, 508] on button "Revise Order" at bounding box center [768, 492] width 461 height 32
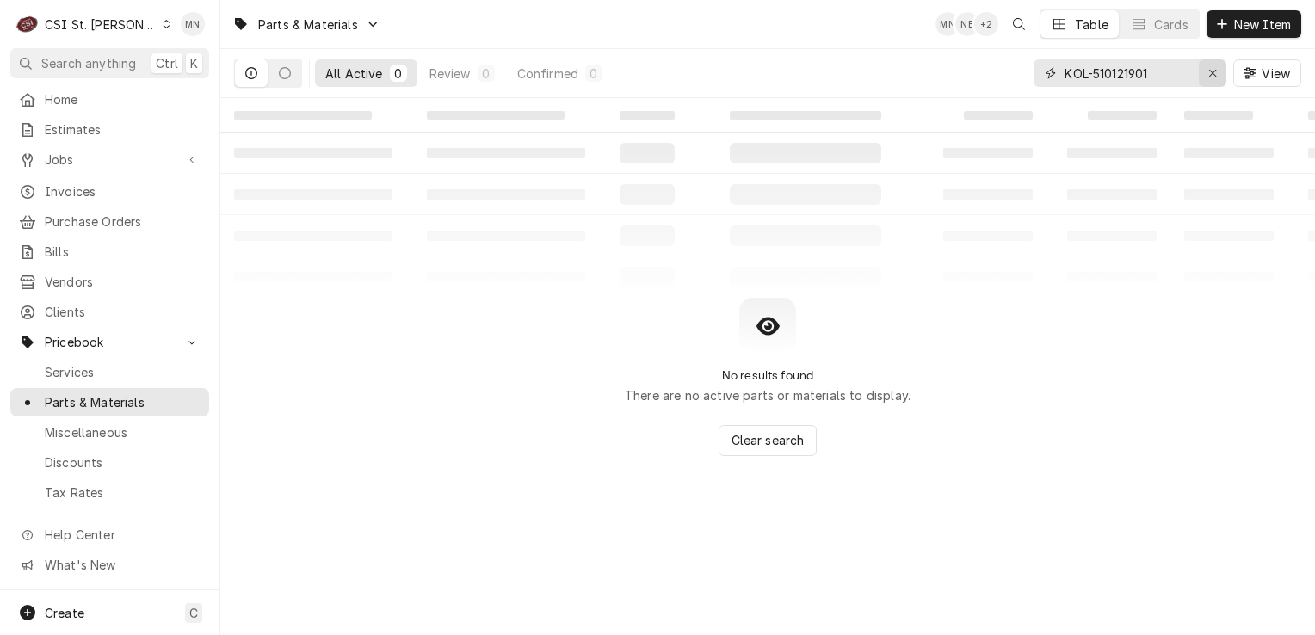
click at [1209, 77] on icon "Erase input" at bounding box center [1213, 73] width 9 height 12
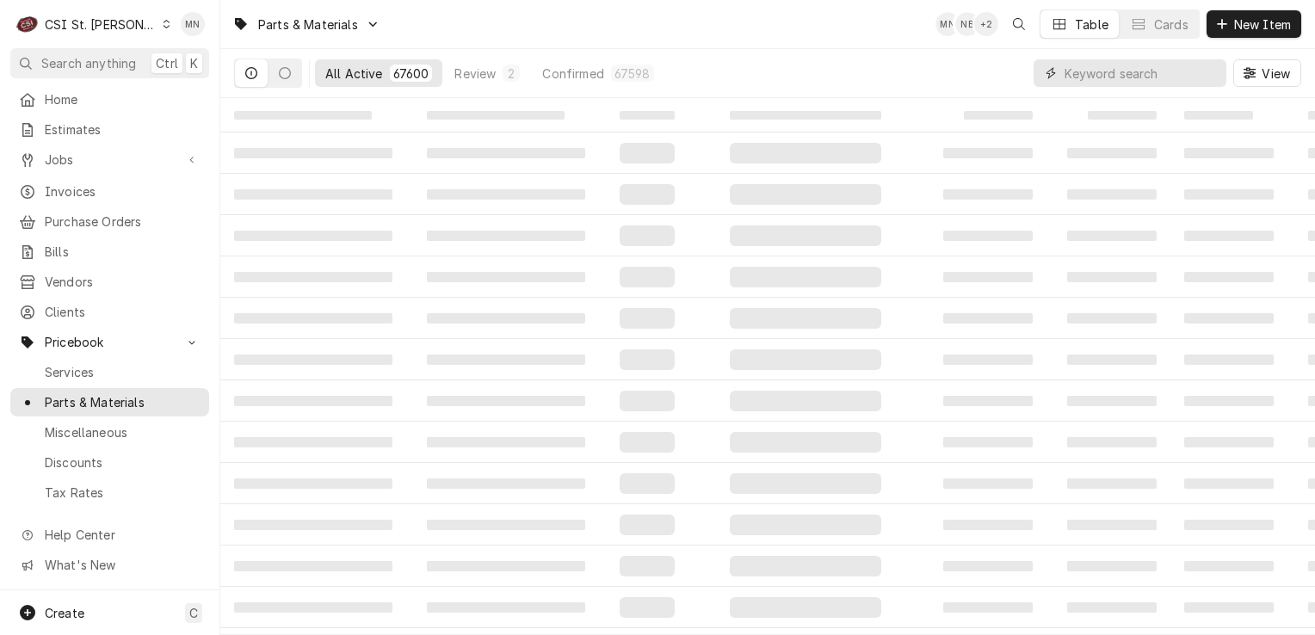
paste input "JAC-5700-004-99-58"
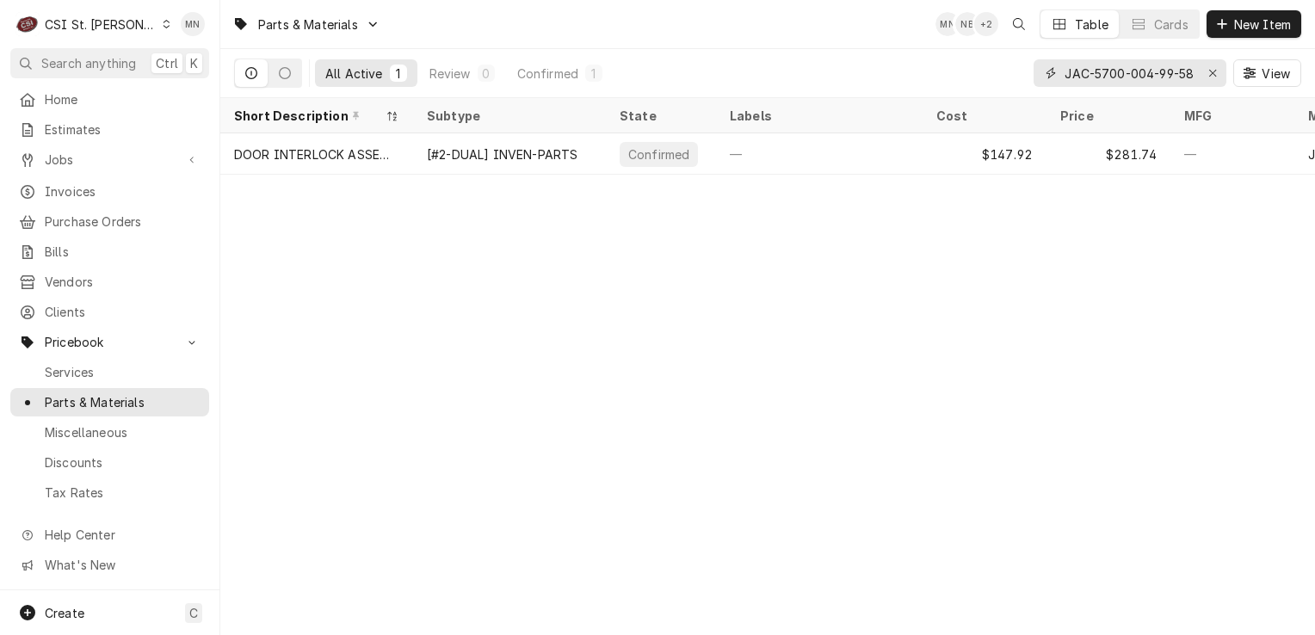
type input "JAC-5700-004-99-58"
click at [1211, 70] on icon "Erase input" at bounding box center [1213, 73] width 9 height 12
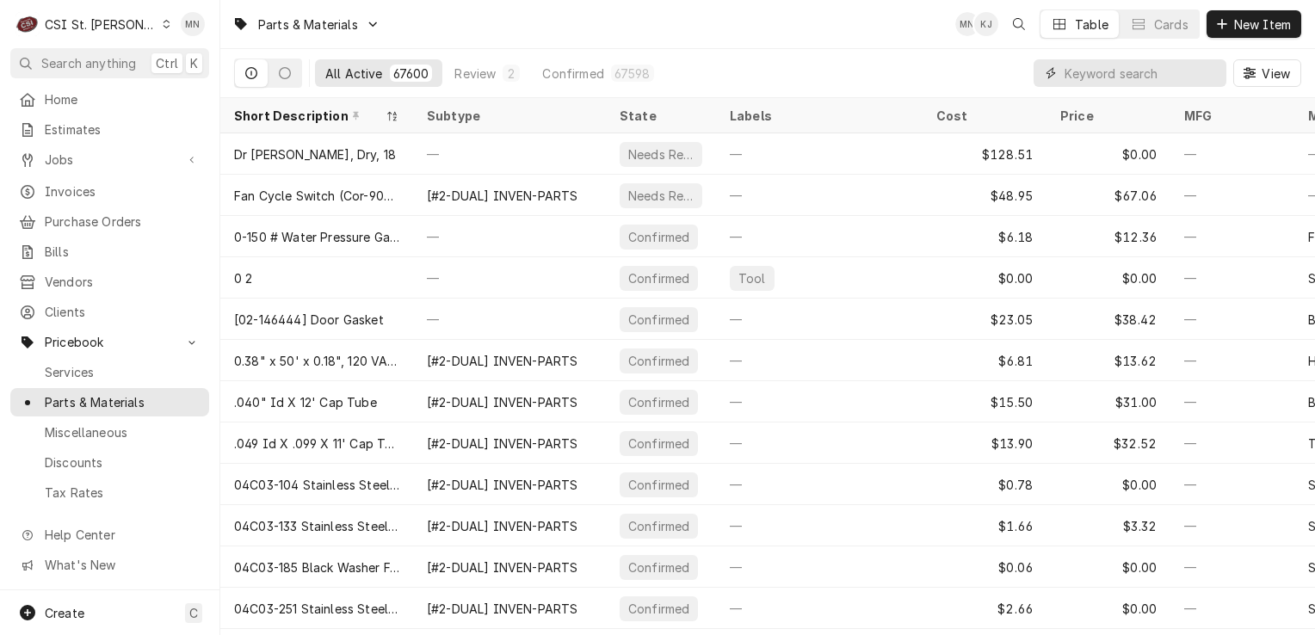
paste input "BAX-01-100V17-00568"
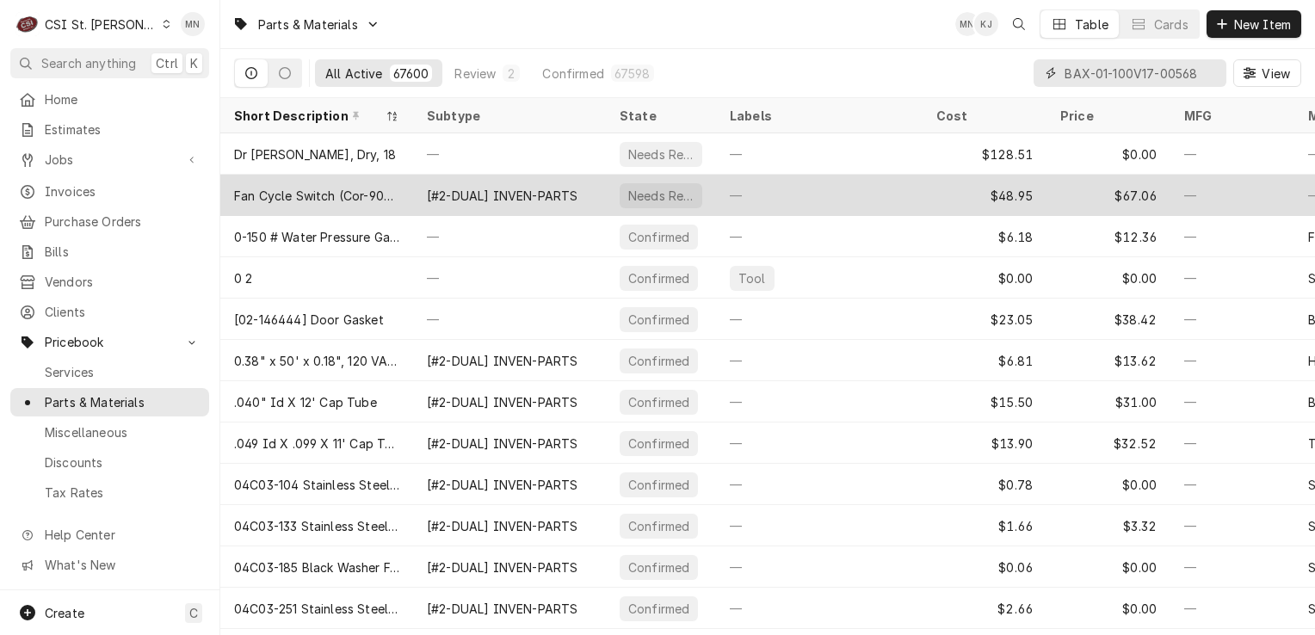
scroll to position [0, 5]
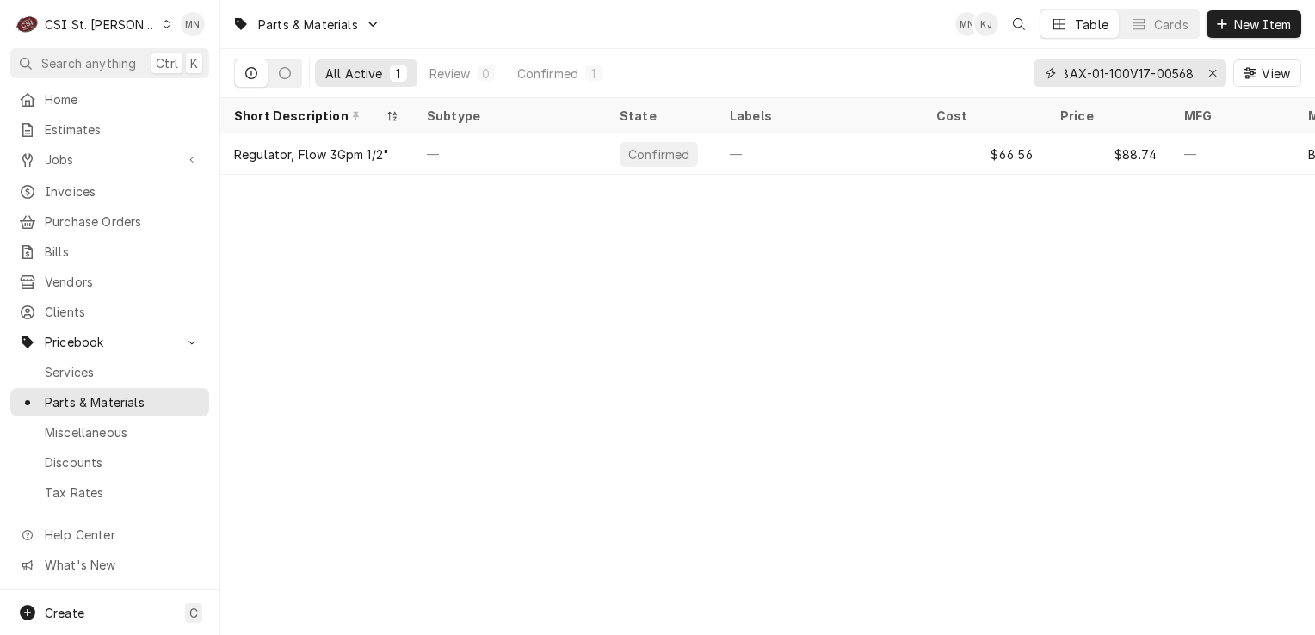
type input "BAX-01-100V17-00568"
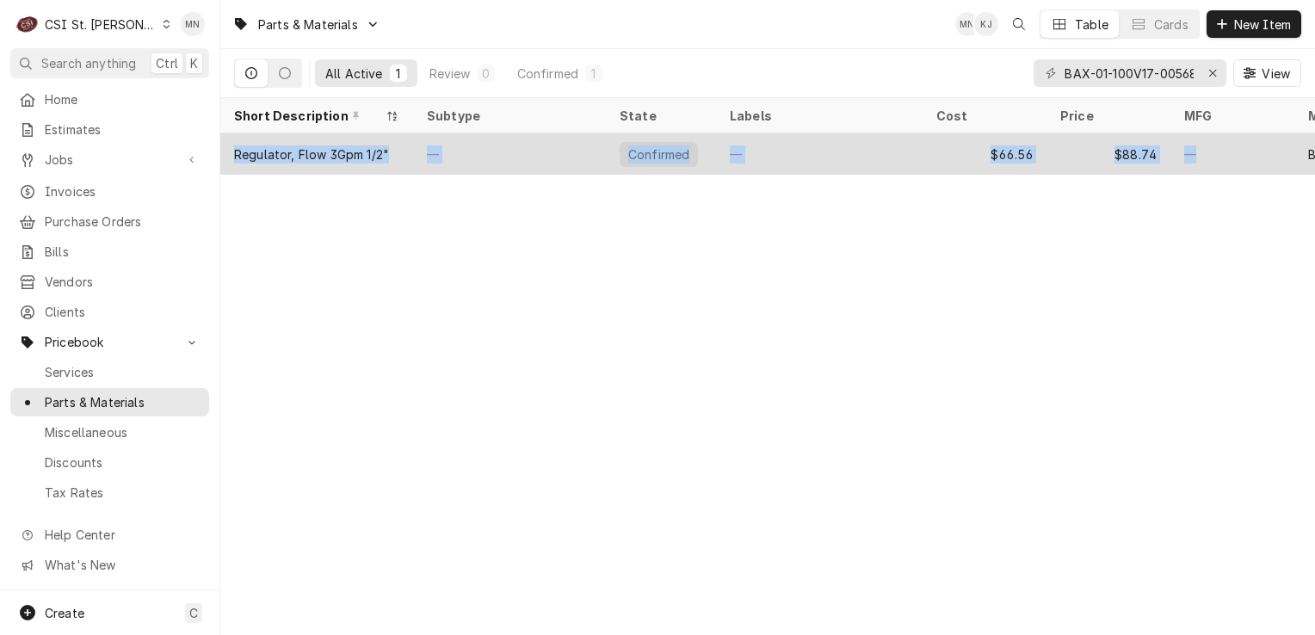
drag, startPoint x: 981, startPoint y: 185, endPoint x: 1229, endPoint y: 164, distance: 248.8
click at [1229, 164] on div "Parts & Materials MN KJ Table Cards New Item All Active 1 Review 0 Confirmed 1 …" at bounding box center [767, 317] width 1095 height 635
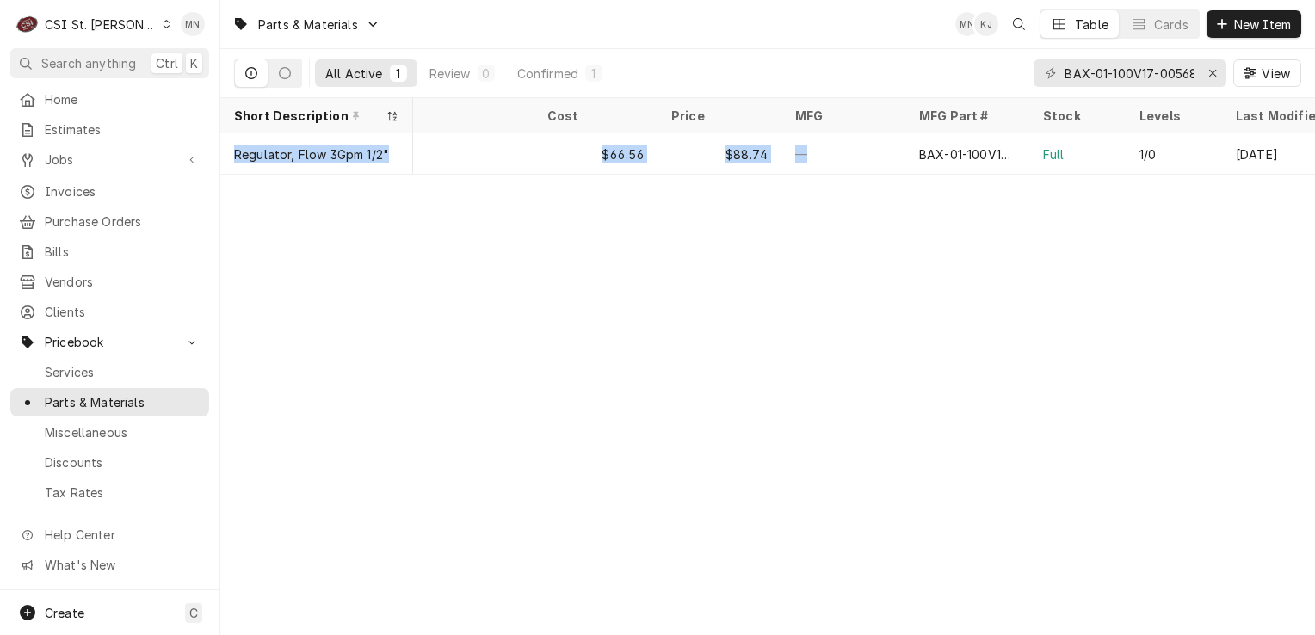
scroll to position [0, 420]
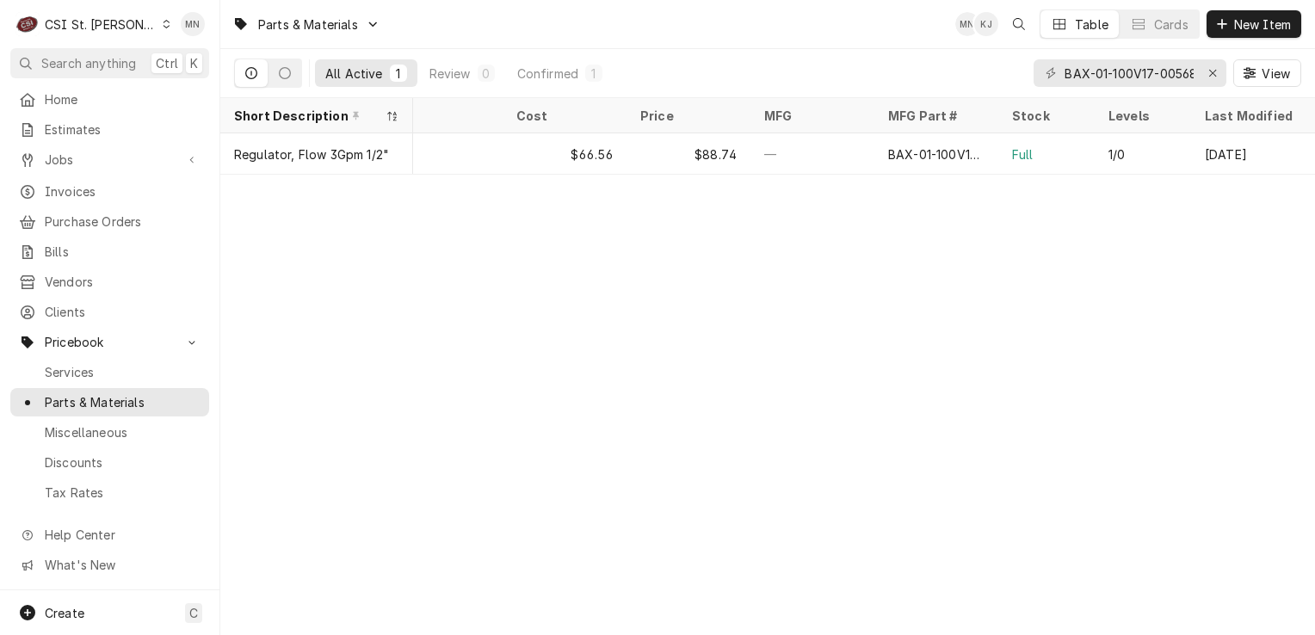
click at [747, 310] on div "Parts & Materials MN KJ Table Cards New Item All Active 1 Review 0 Confirmed 1 …" at bounding box center [767, 317] width 1095 height 635
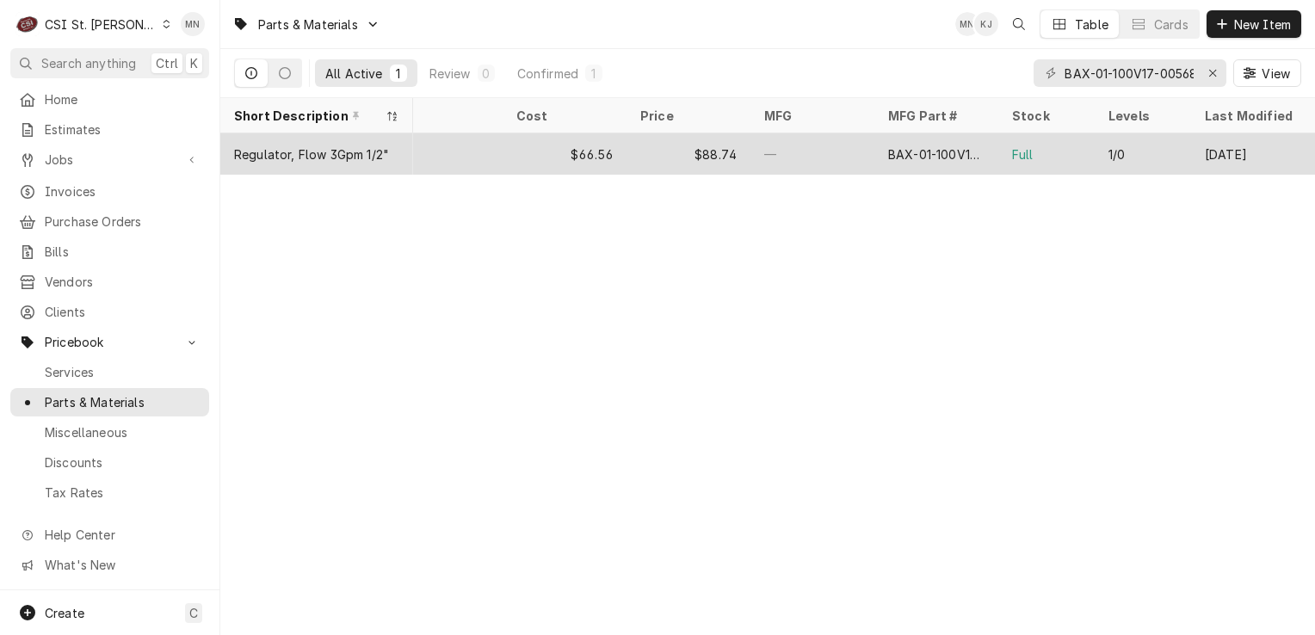
click at [626, 160] on div "$66.56" at bounding box center [565, 153] width 124 height 41
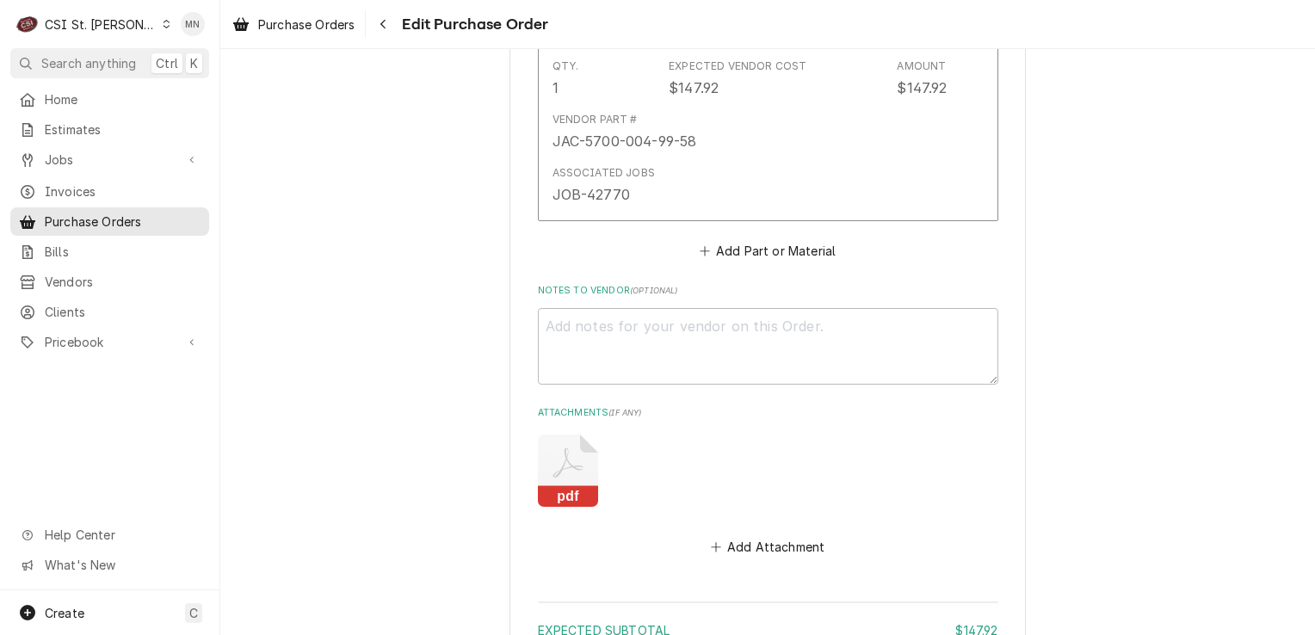
scroll to position [1229, 0]
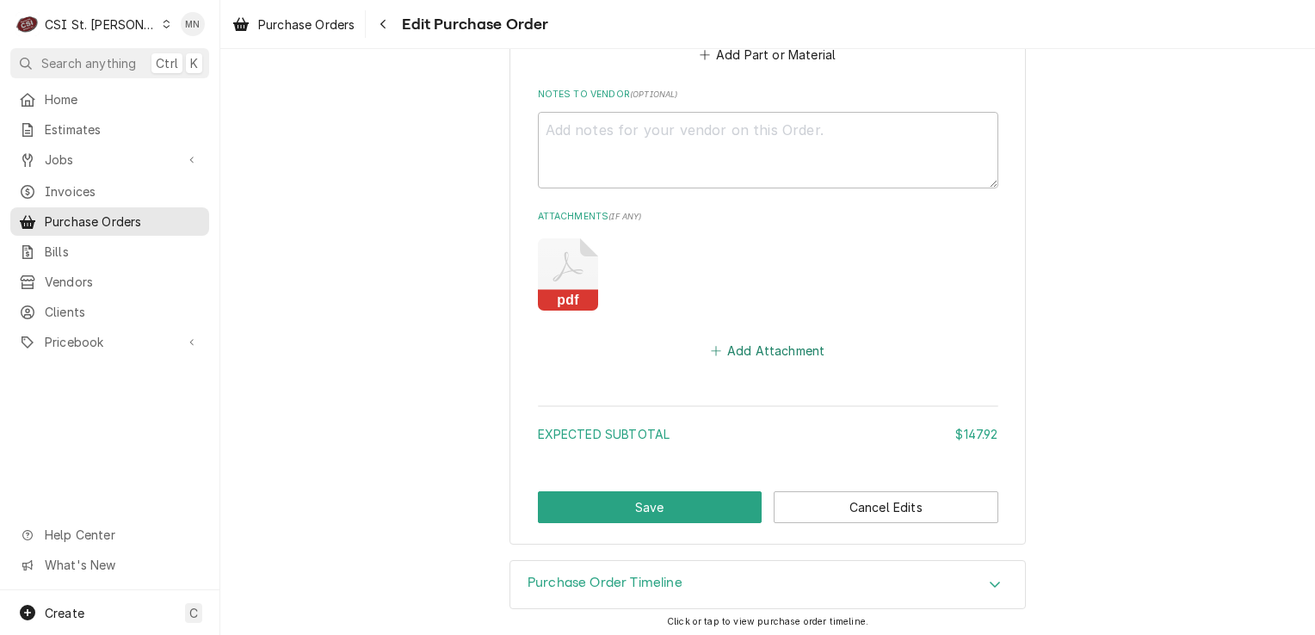
click at [744, 348] on button "Add Attachment" at bounding box center [768, 351] width 121 height 24
type textarea "x"
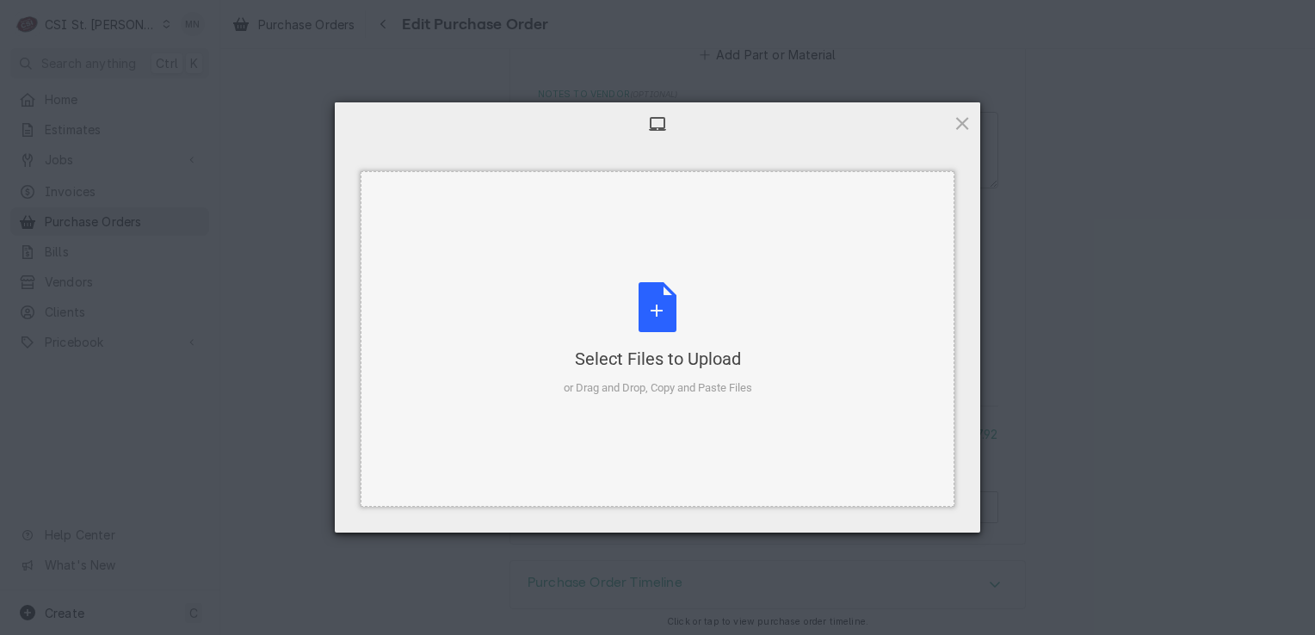
click at [668, 336] on div "Select Files to Upload or Drag and Drop, Copy and Paste Files" at bounding box center [658, 339] width 189 height 114
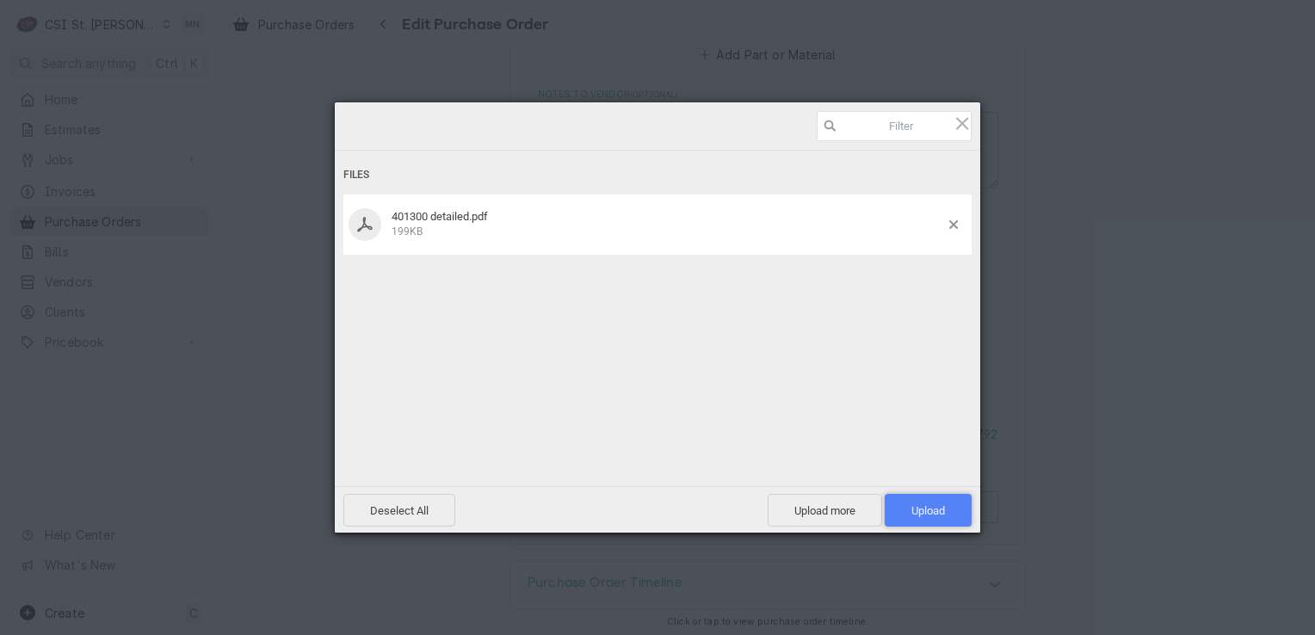
click at [935, 508] on span "Upload 1" at bounding box center [929, 510] width 34 height 13
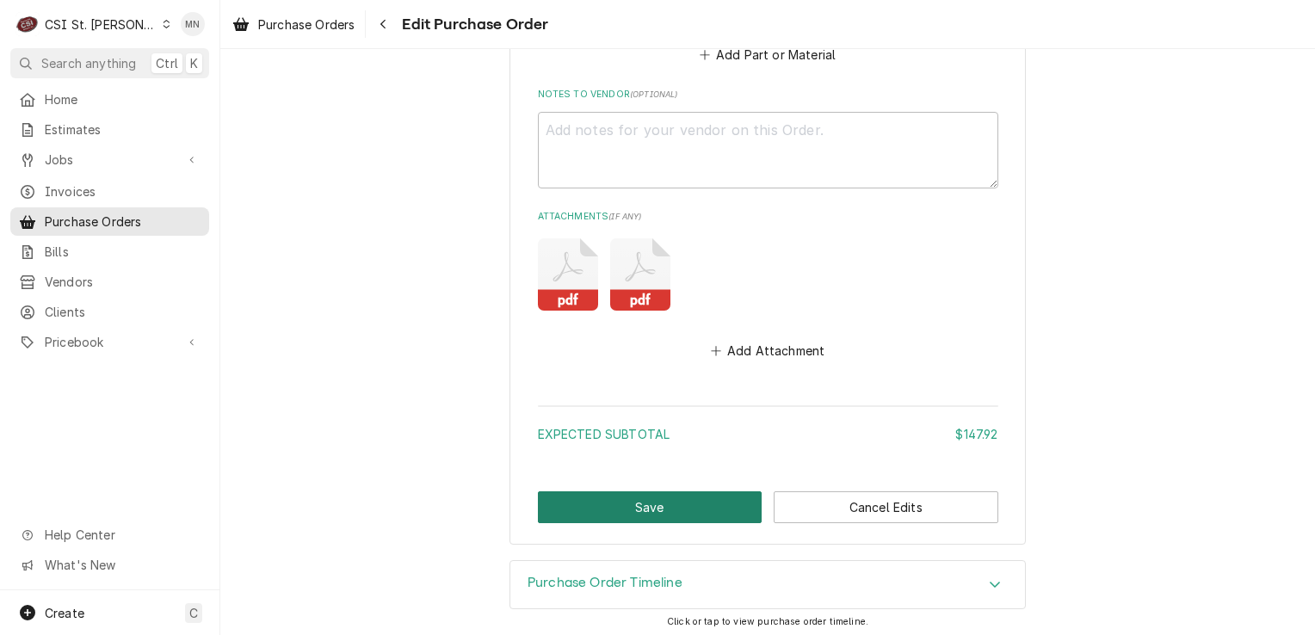
click at [646, 501] on button "Save" at bounding box center [650, 507] width 225 height 32
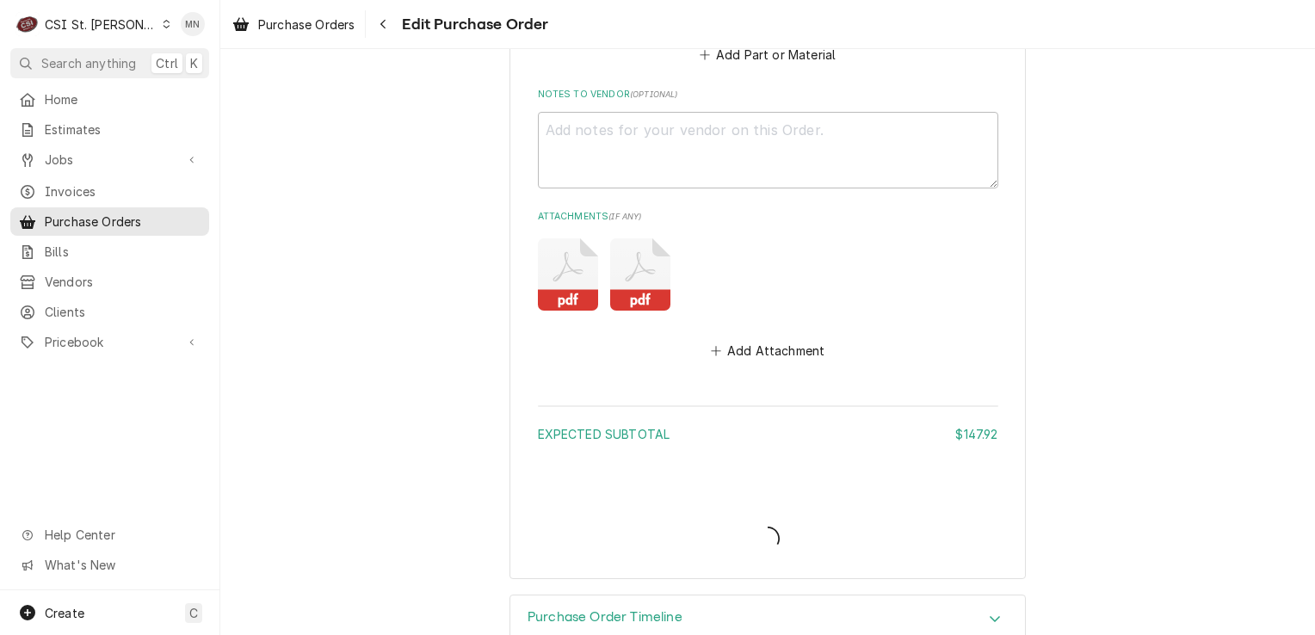
type textarea "x"
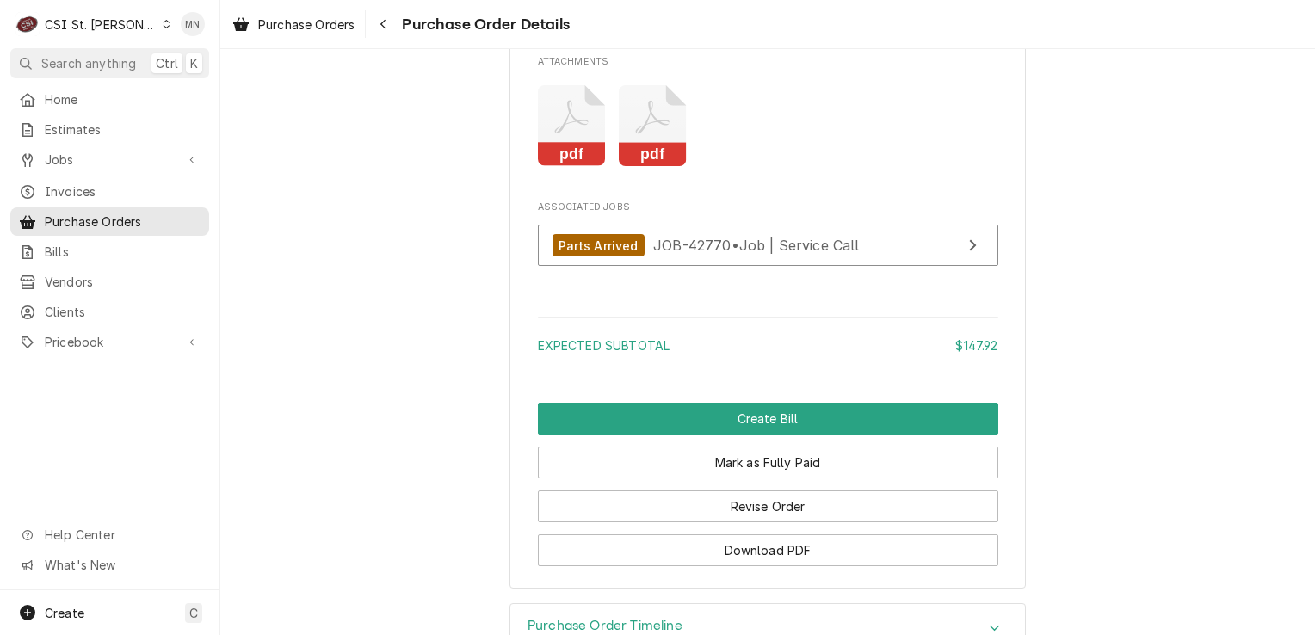
scroll to position [1650, 0]
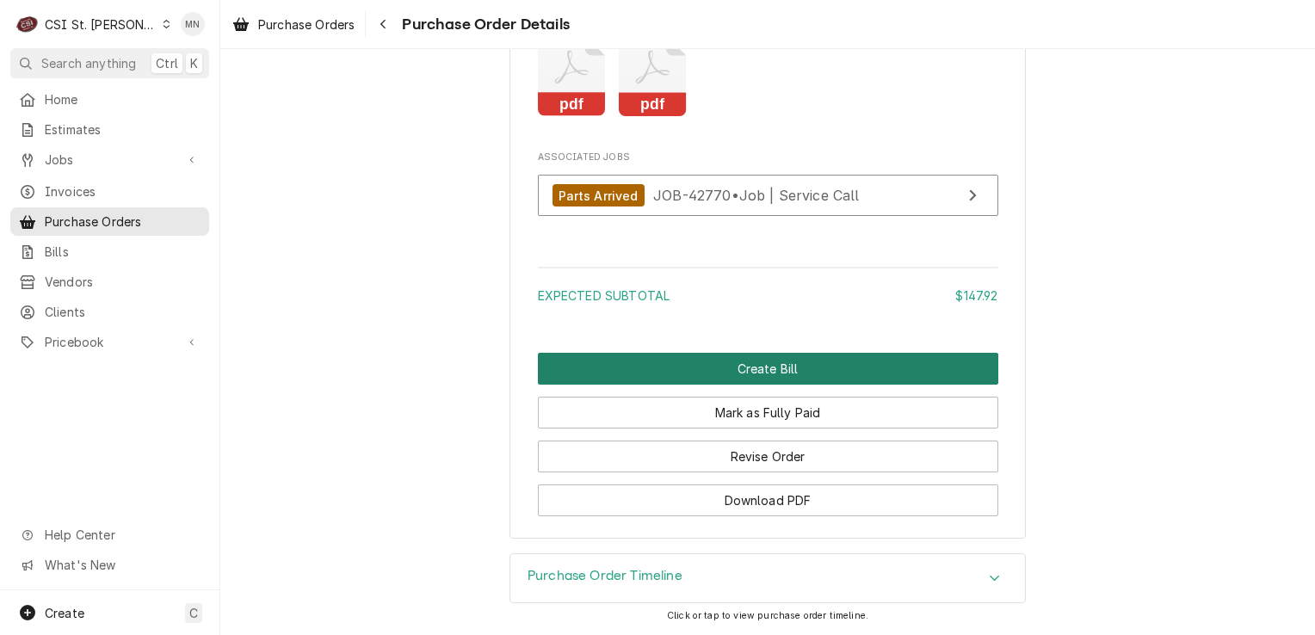
click at [751, 374] on button "Create Bill" at bounding box center [768, 369] width 461 height 32
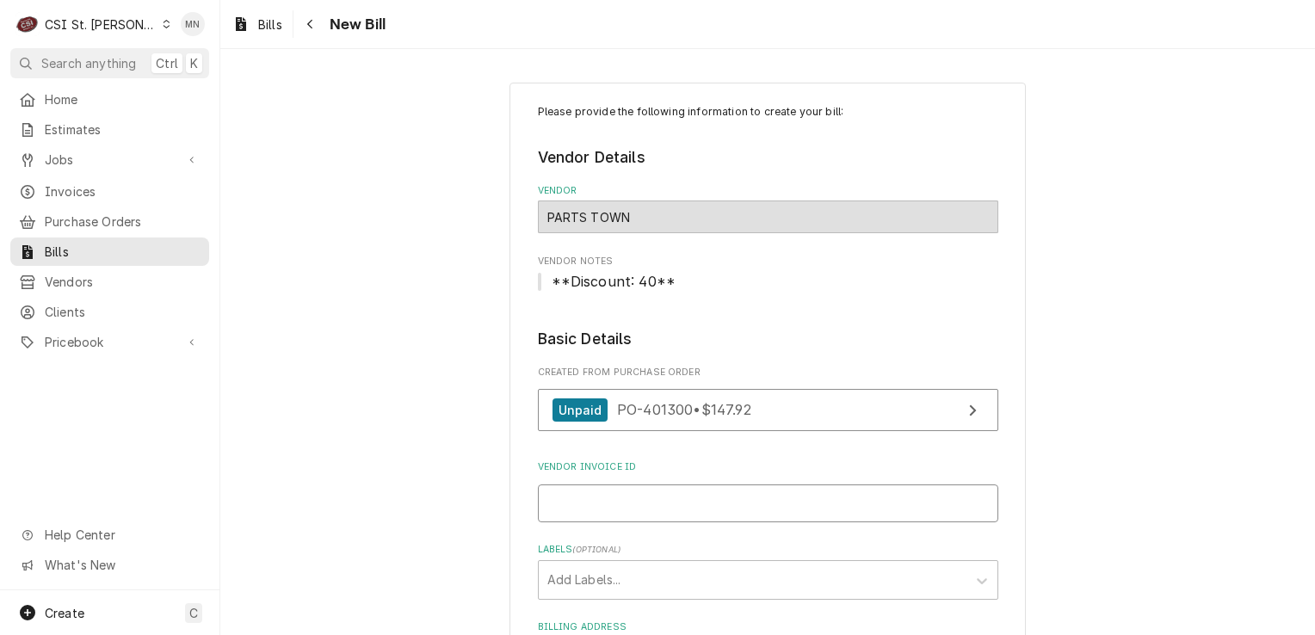
click at [571, 502] on input "Vendor Invoice ID" at bounding box center [768, 504] width 461 height 38
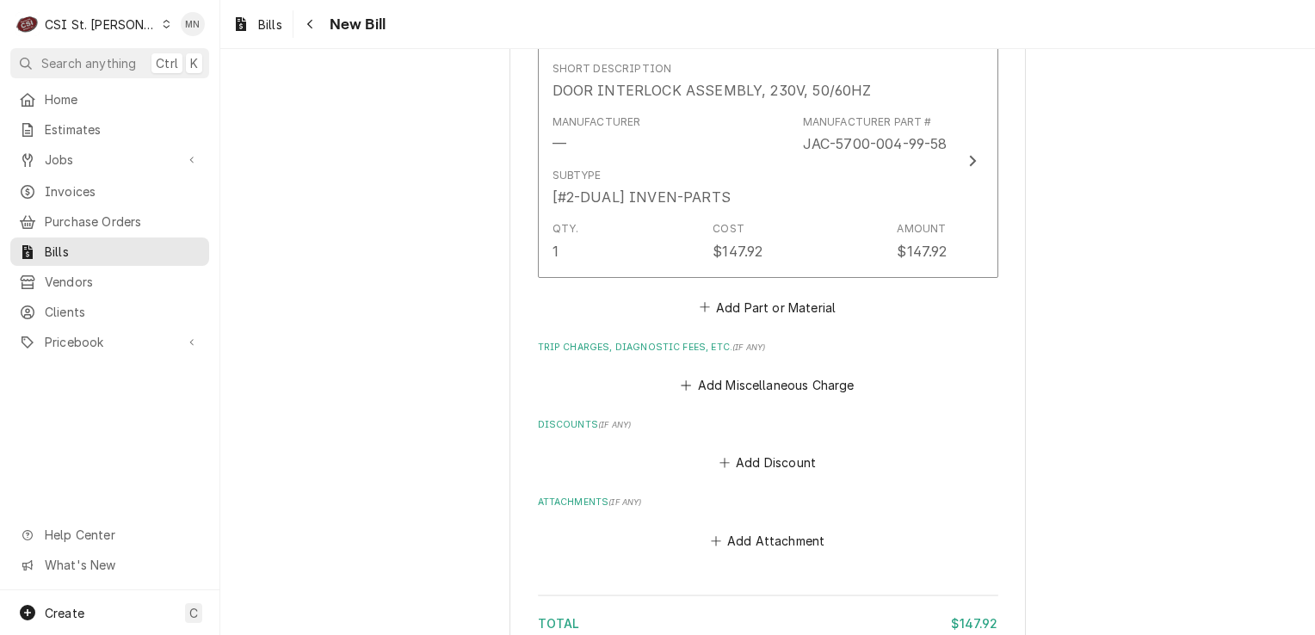
scroll to position [1291, 0]
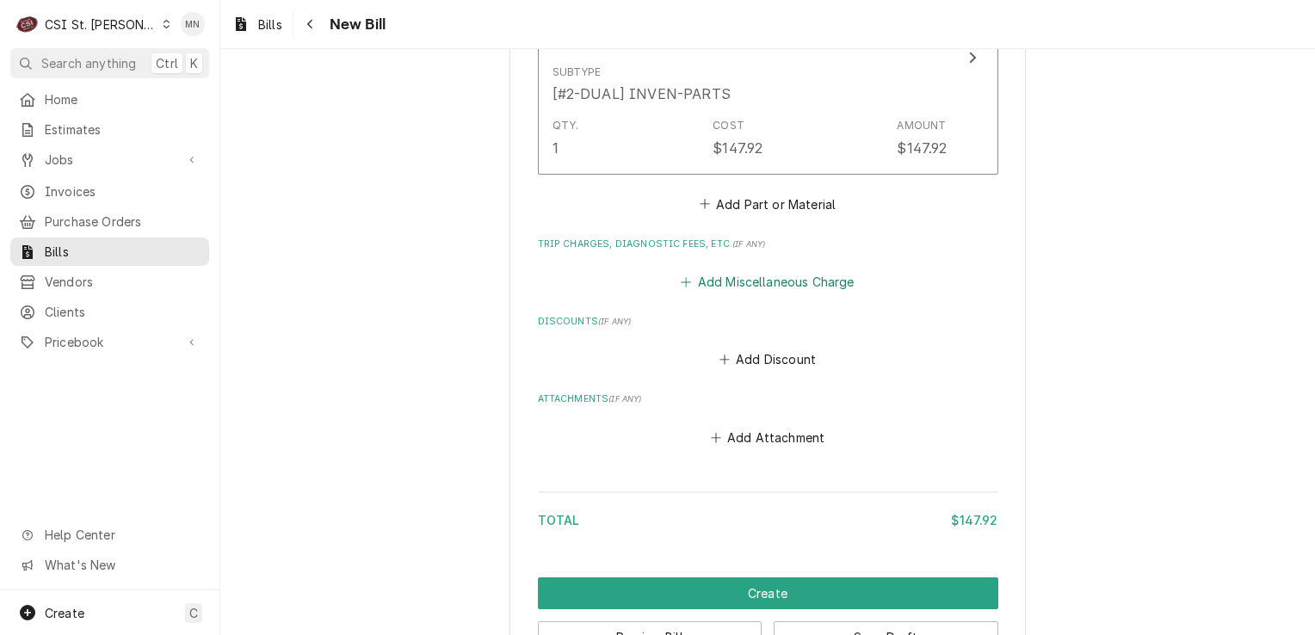
type input "2106980032"
click at [771, 281] on button "Add Miscellaneous Charge" at bounding box center [767, 282] width 179 height 24
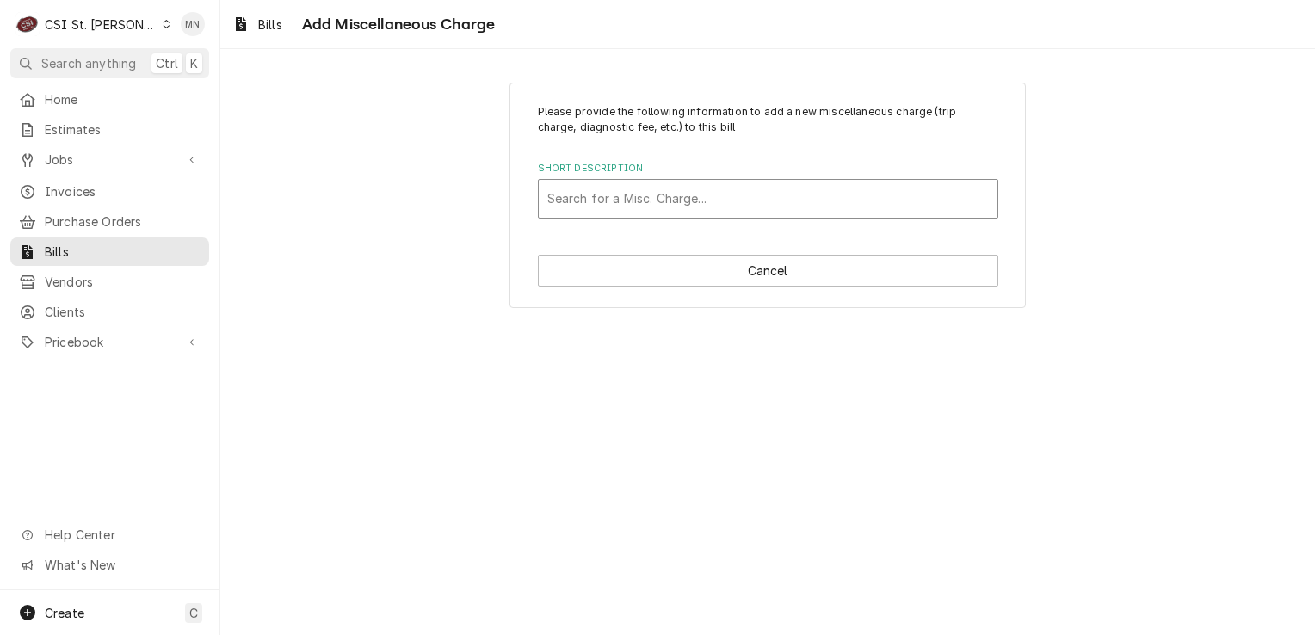
click at [575, 204] on div "Short Description" at bounding box center [768, 198] width 442 height 31
type input "AC"
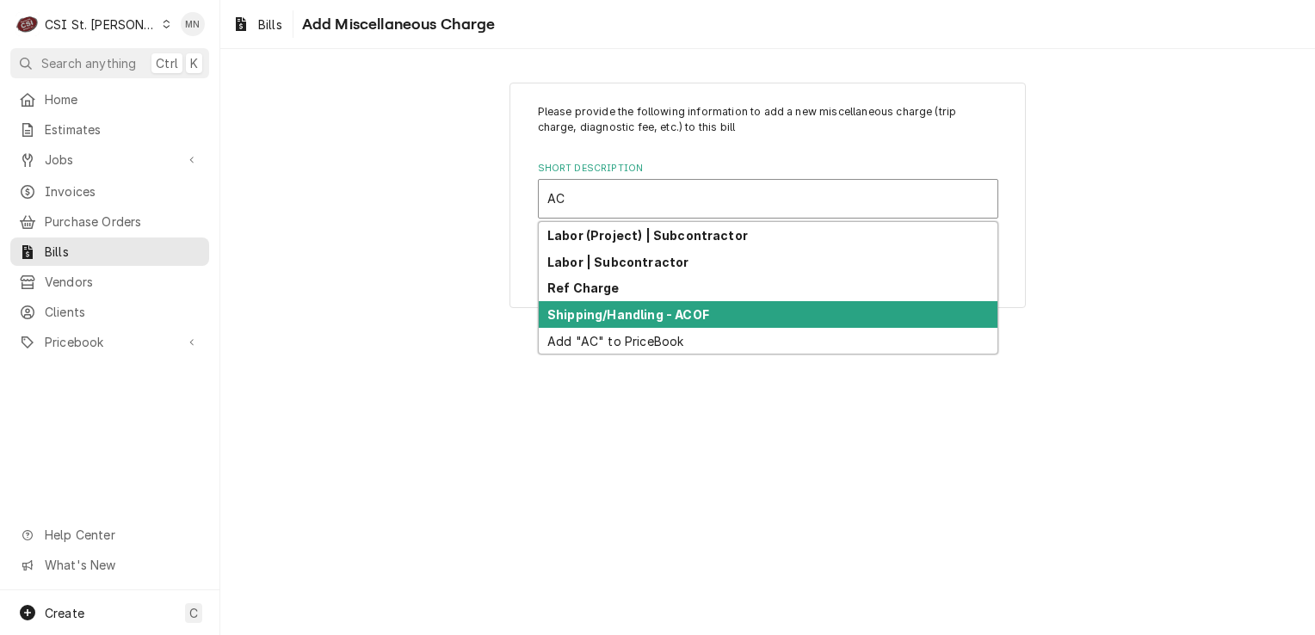
click at [599, 310] on strong "Shipping/Handling - ACOF" at bounding box center [628, 314] width 162 height 15
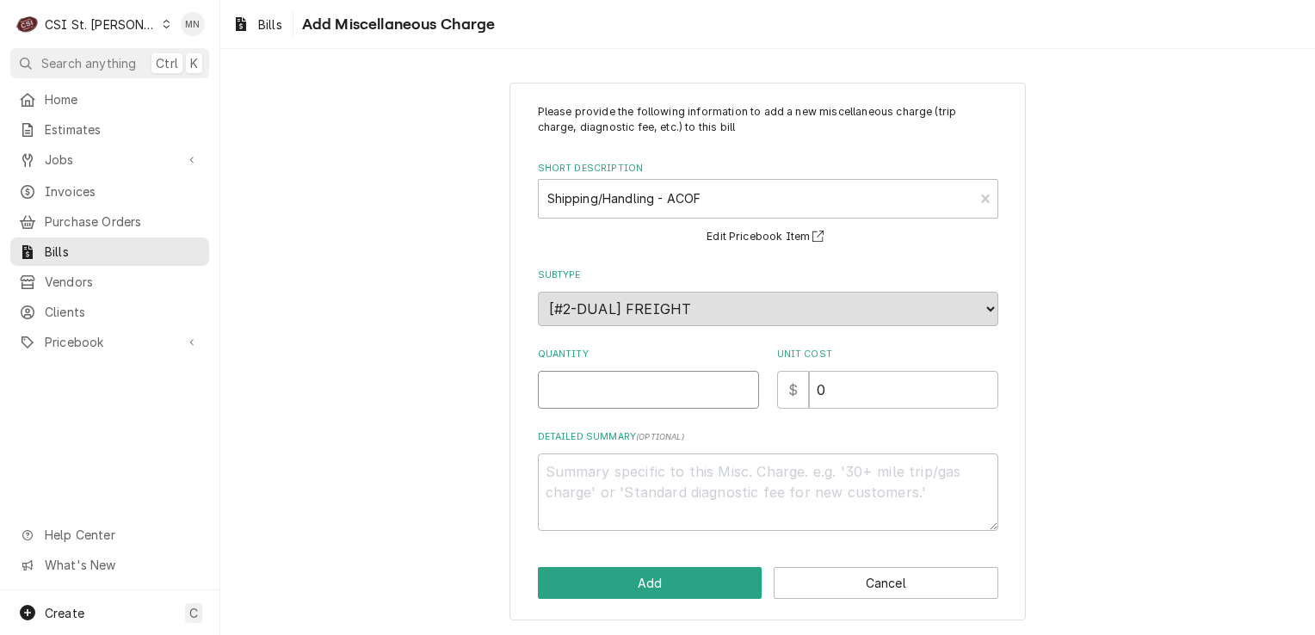
click at [633, 382] on input "Quantity" at bounding box center [648, 390] width 221 height 38
type textarea "x"
type input "1"
type textarea "x"
type input "2"
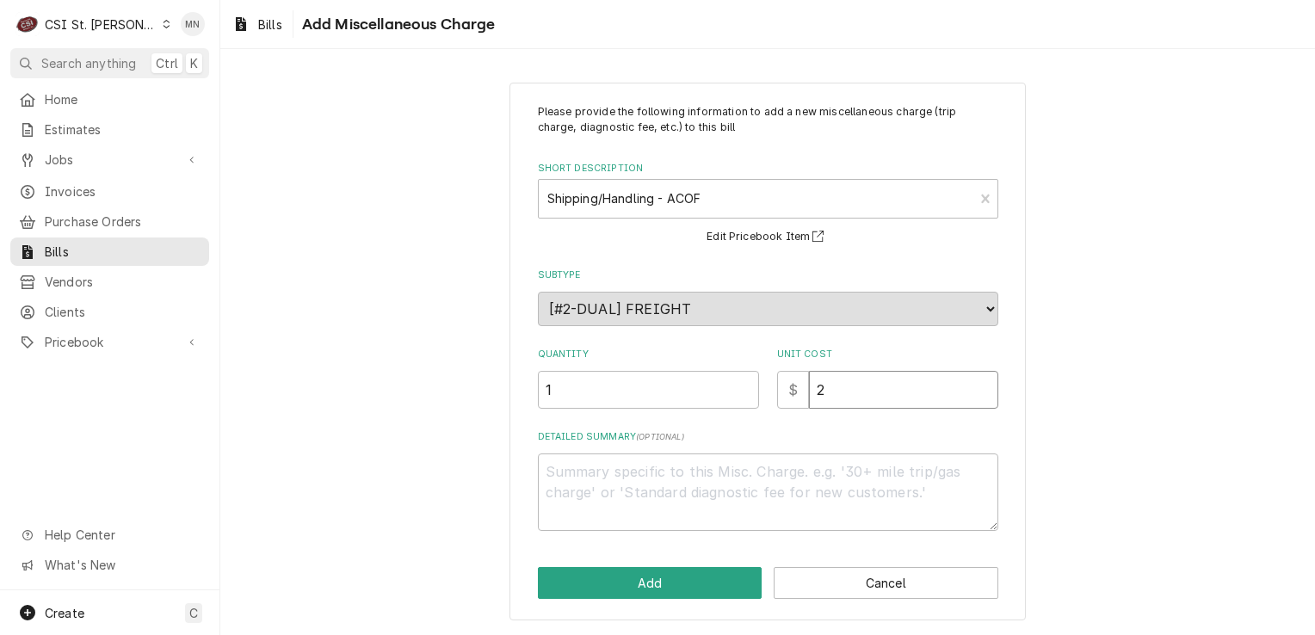
type textarea "x"
type input "22"
type textarea "x"
type input "22.1"
type textarea "x"
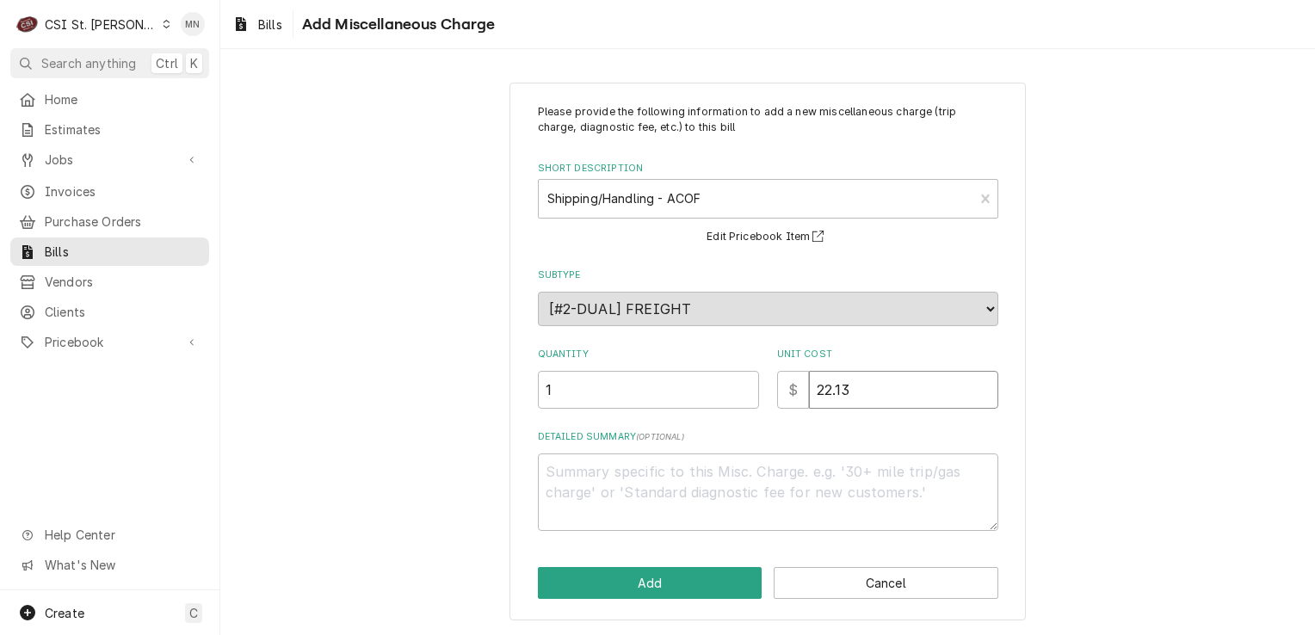
type input "22.13"
click at [562, 490] on textarea "Detailed Summary ( optional )" at bounding box center [768, 492] width 461 height 77
type textarea "x"
type textarea "J"
type textarea "x"
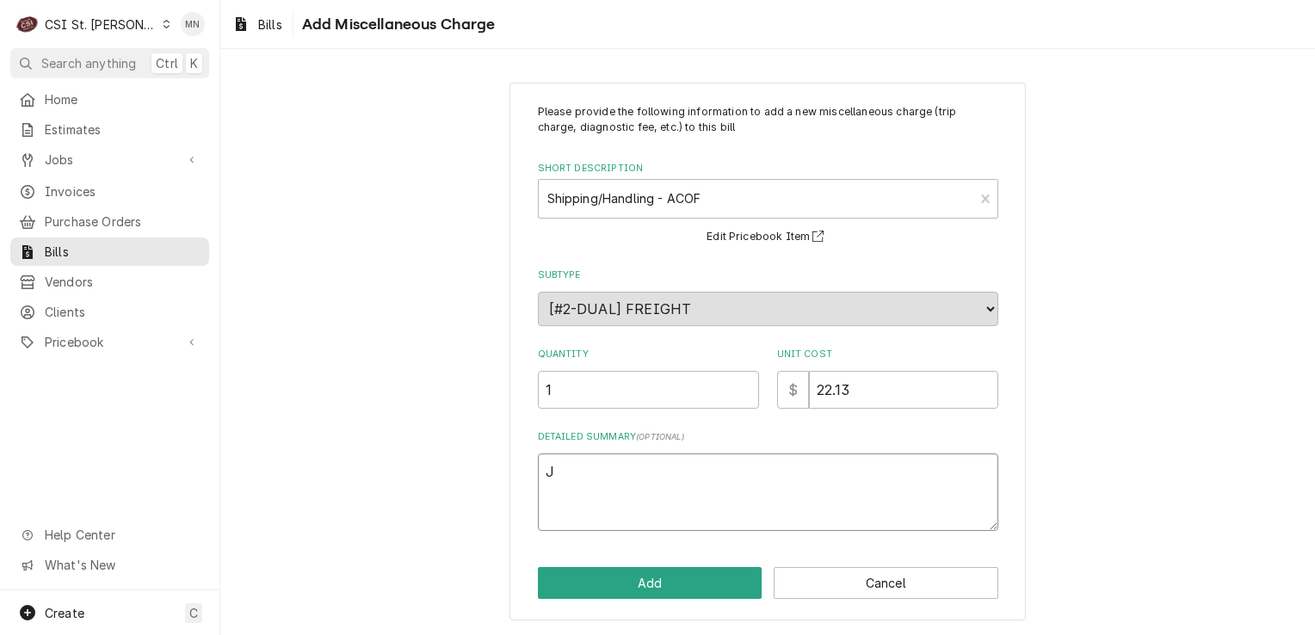
type textarea "Jo"
type textarea "x"
type textarea "Job"
type textarea "x"
type textarea "Job"
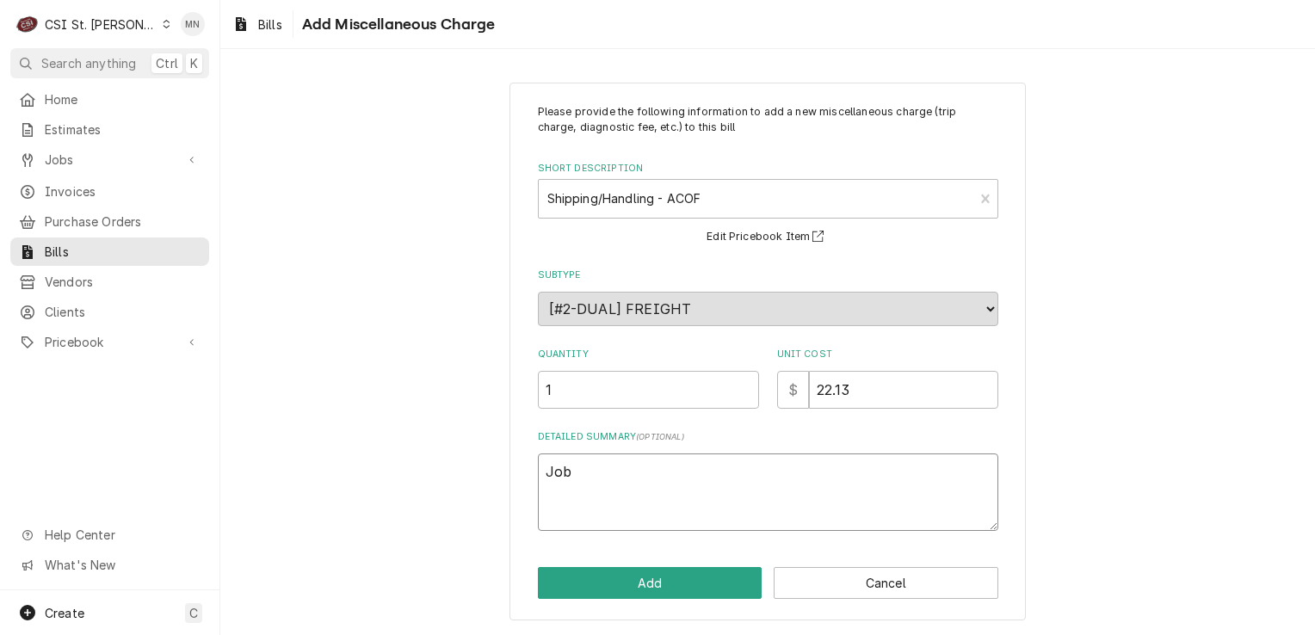
type textarea "x"
type textarea "Job 4"
type textarea "x"
type textarea "Job 42"
type textarea "x"
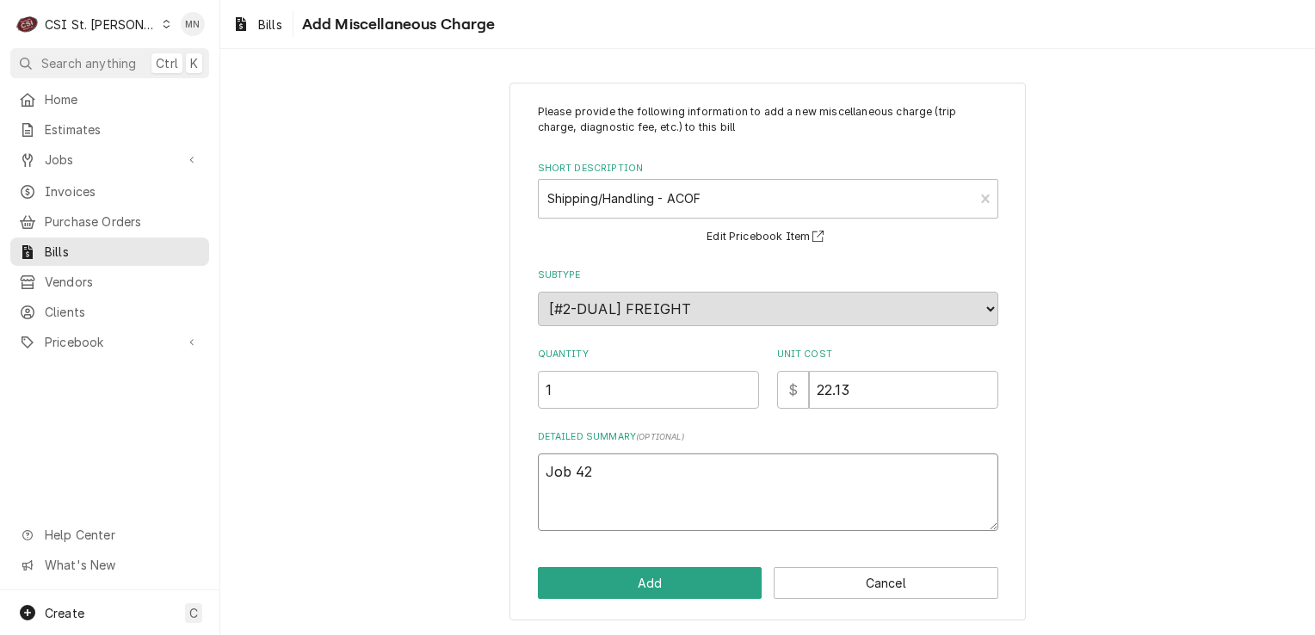
type textarea "Job 427"
type textarea "x"
type textarea "Job 4277"
type textarea "x"
type textarea "Job 42770"
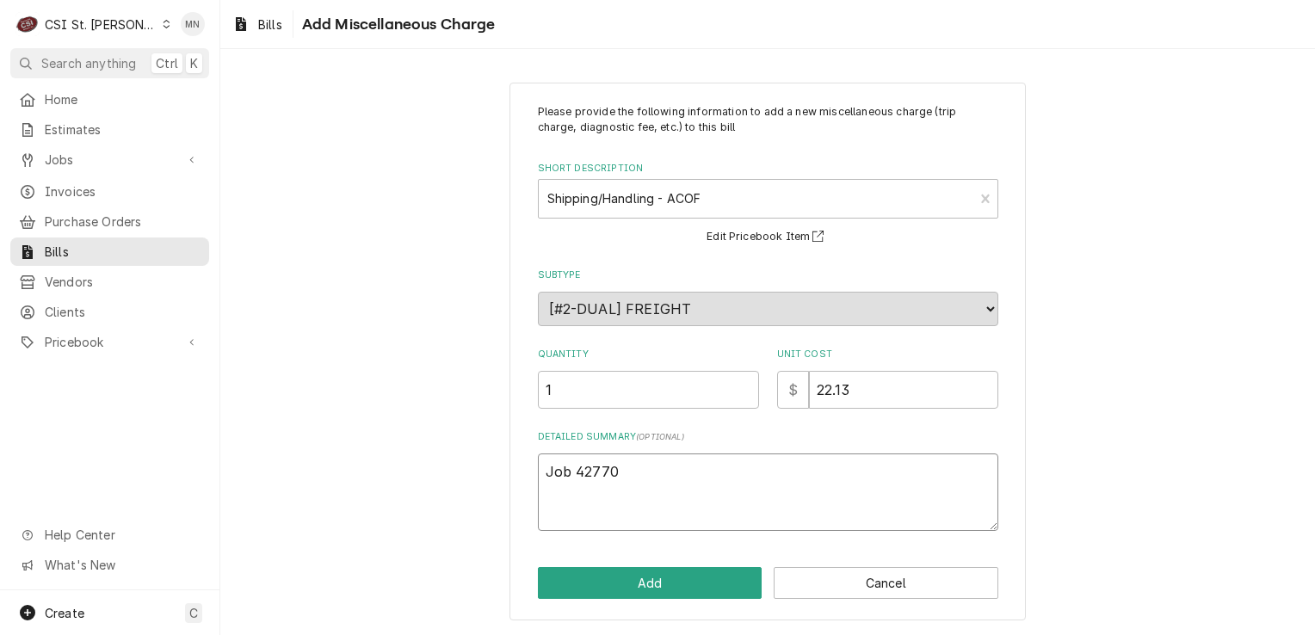
type textarea "x"
type textarea "Job 42770"
type textarea "x"
type textarea "Job 42770 A"
type textarea "x"
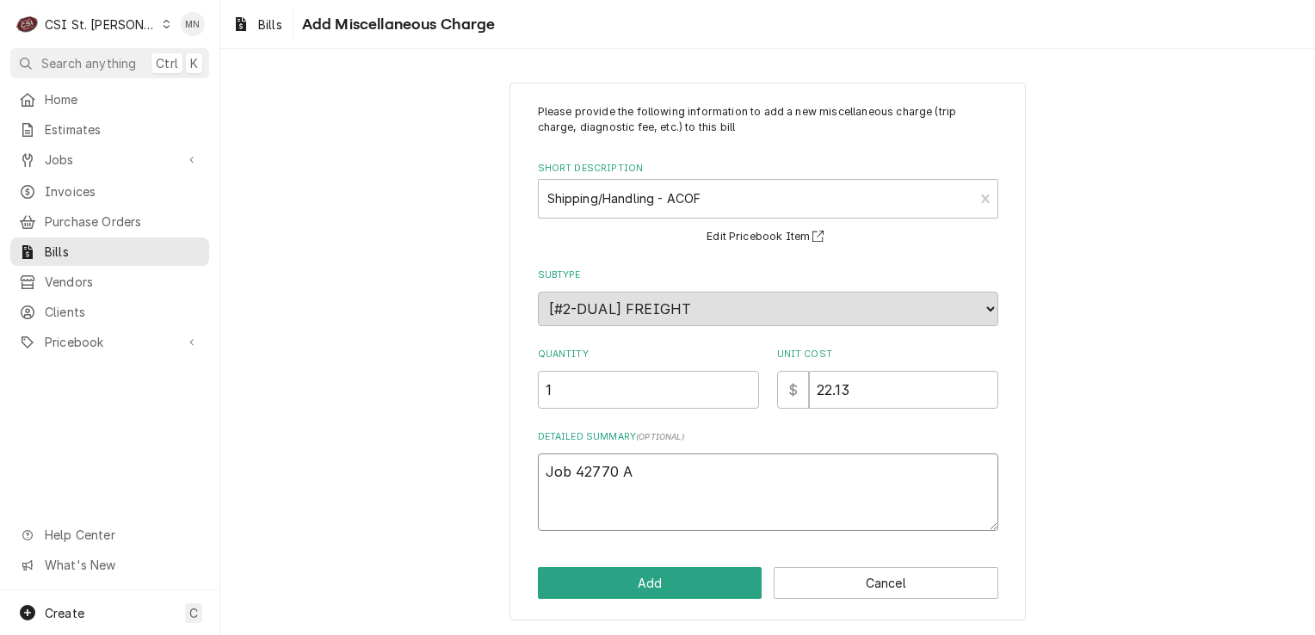
type textarea "Job 42770 AC"
type textarea "x"
type textarea "Job 42770 ACO"
type textarea "x"
type textarea "Job 42770 ACOF"
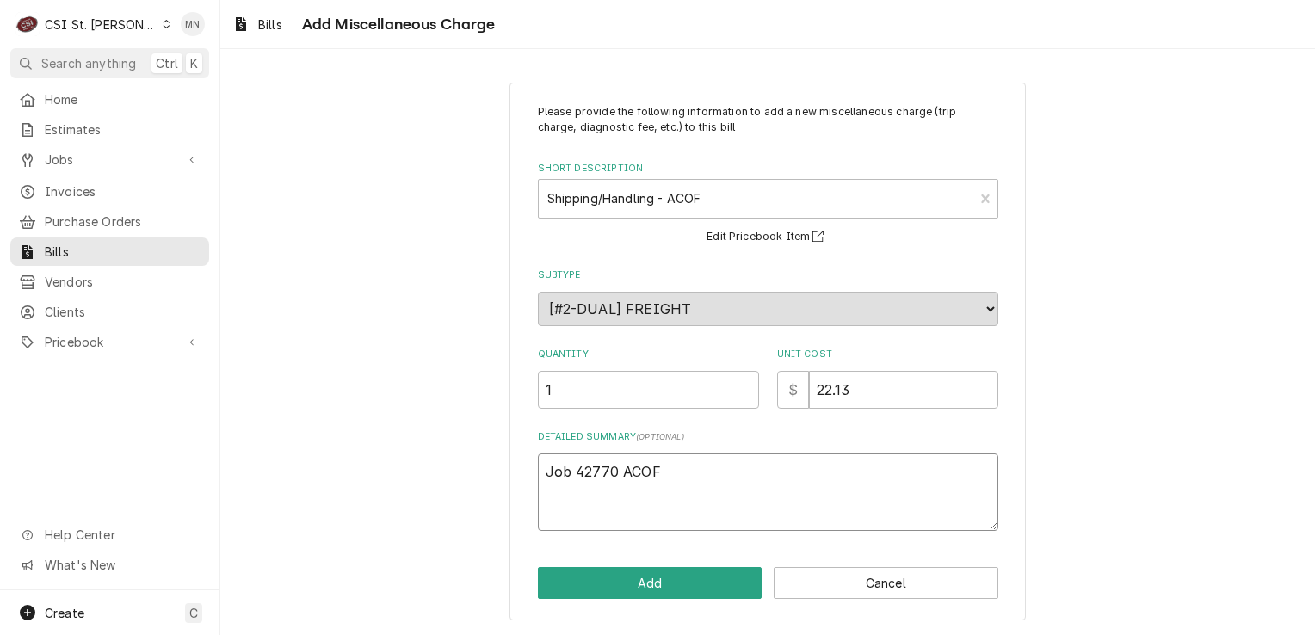
type textarea "x"
type textarea "Job 42770 ACOF"
type textarea "x"
type textarea "Job 42770 ACOF #"
type textarea "x"
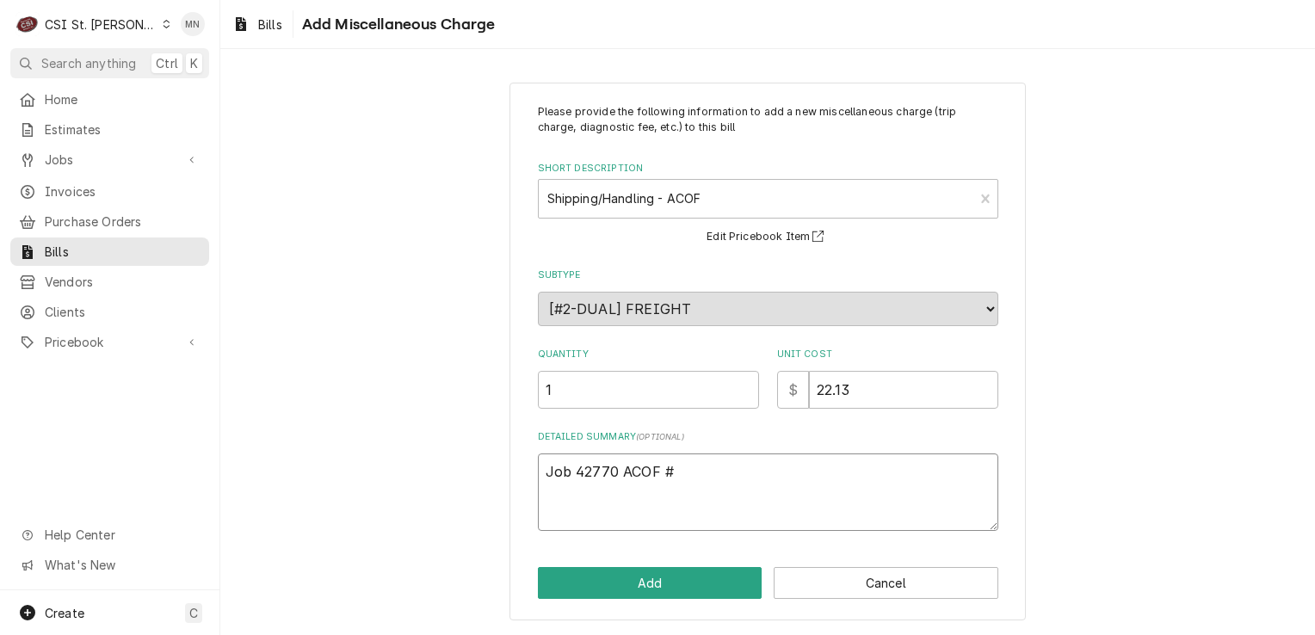
type textarea "Job 42770 ACOF"
type textarea "x"
type textarea "Job 42770 ACOF $"
type textarea "x"
type textarea "Job 42770 ACOF $"
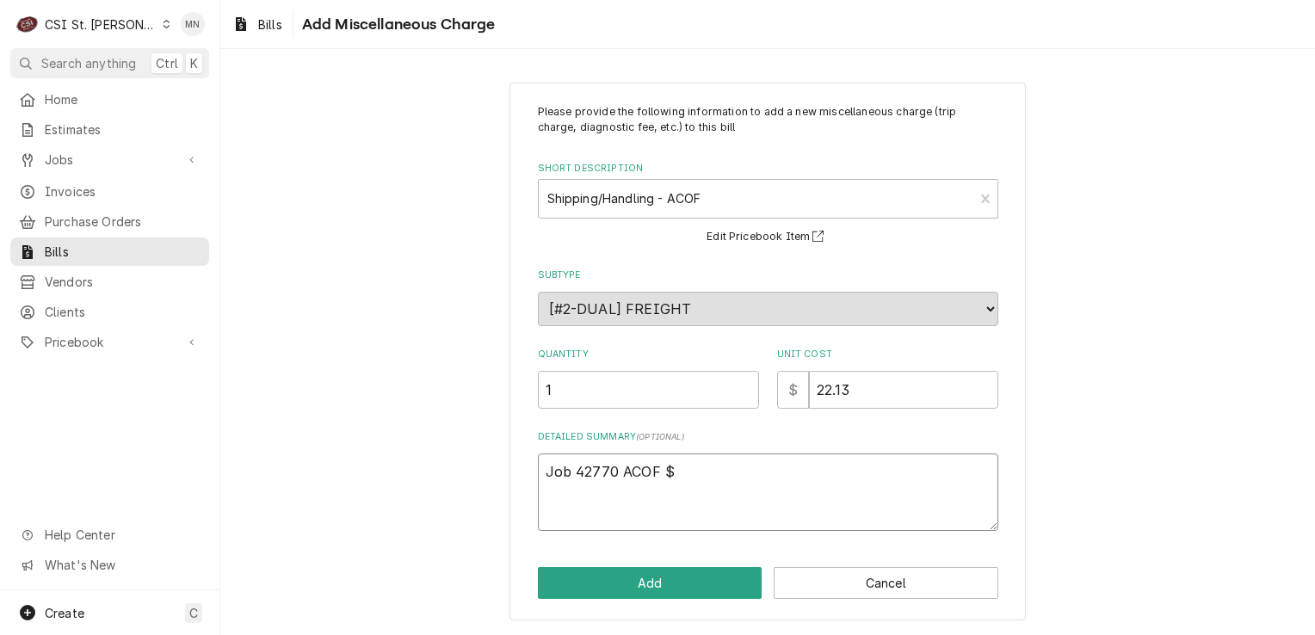
type textarea "x"
type textarea "Job 42770 ACOF $ 2"
type textarea "x"
type textarea "Job 42770 ACOF $ 22"
type textarea "x"
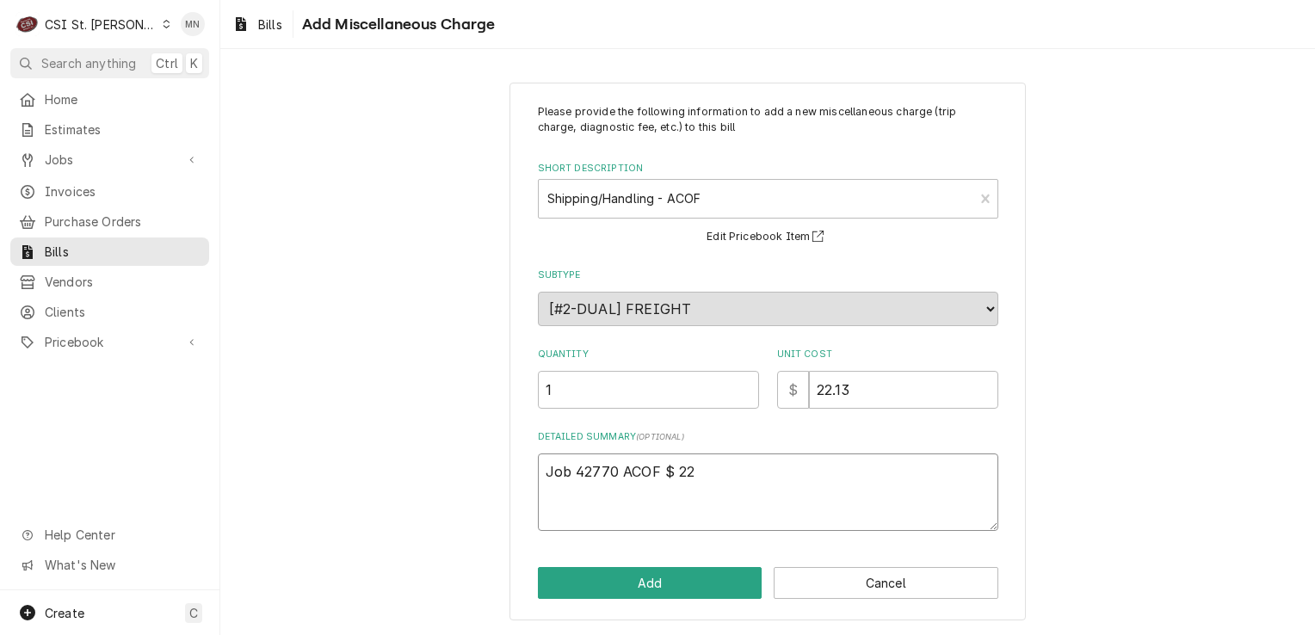
type textarea "Job 42770 ACOF $ 22."
type textarea "x"
type textarea "Job 42770 ACOF $ 22.1"
type textarea "x"
type textarea "Job 42770 ACOF $ 22.13"
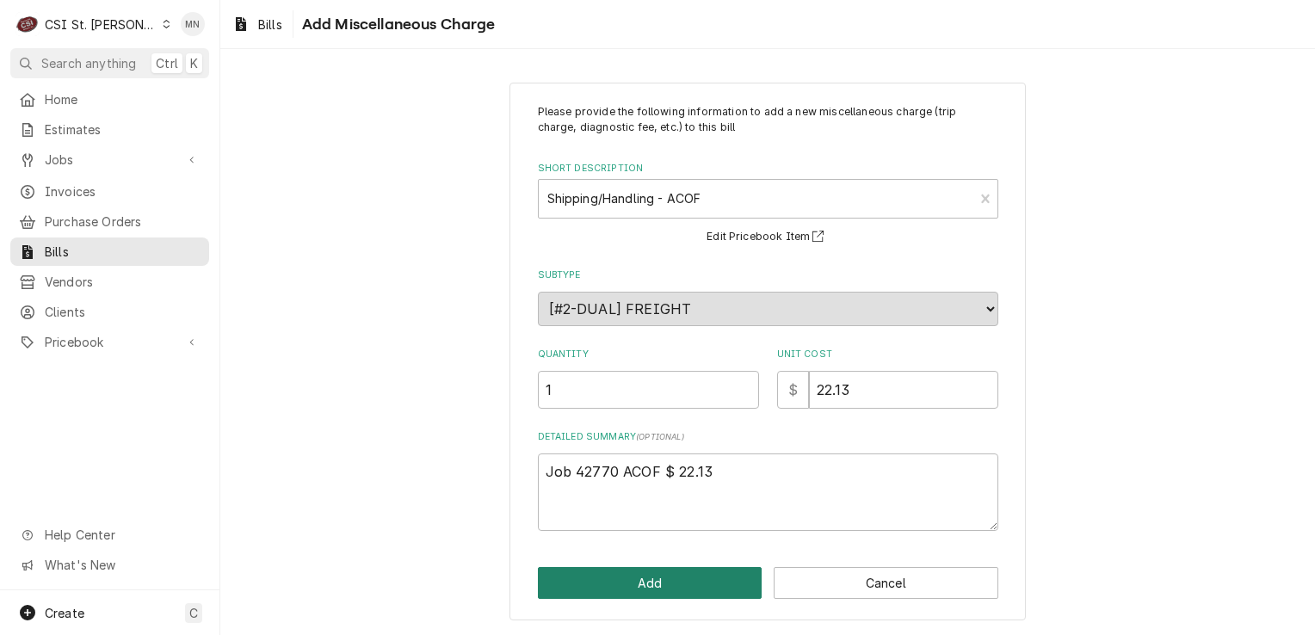
click at [685, 590] on button "Add" at bounding box center [650, 583] width 225 height 32
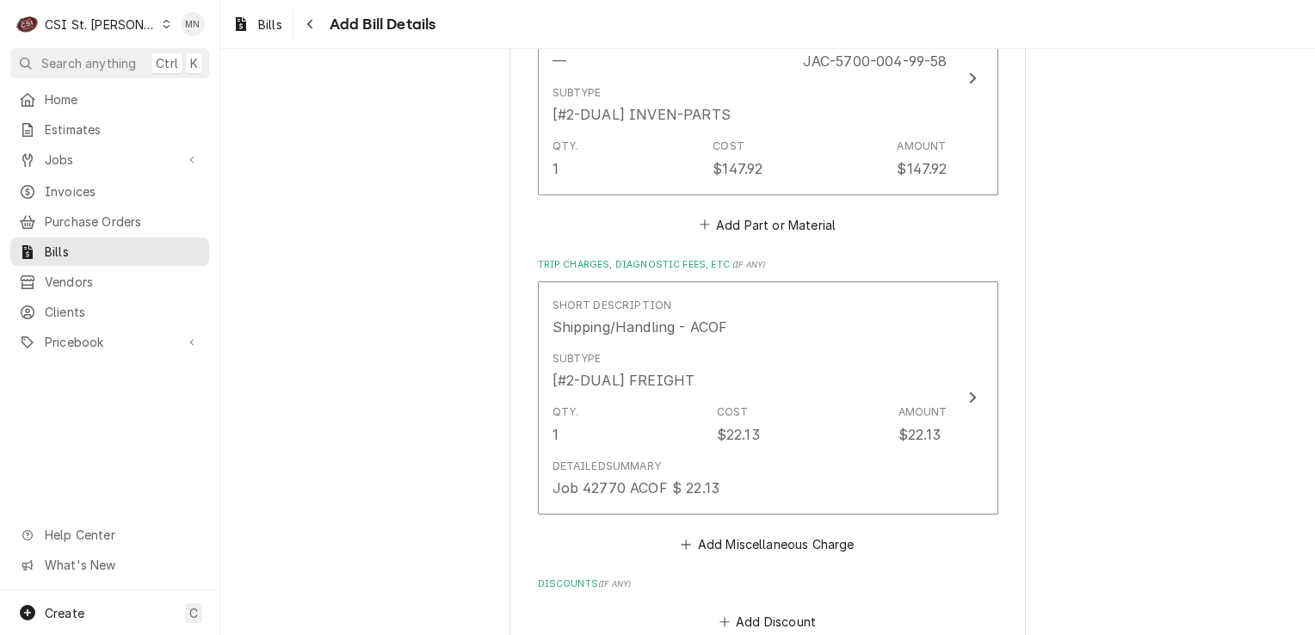
scroll to position [1584, 0]
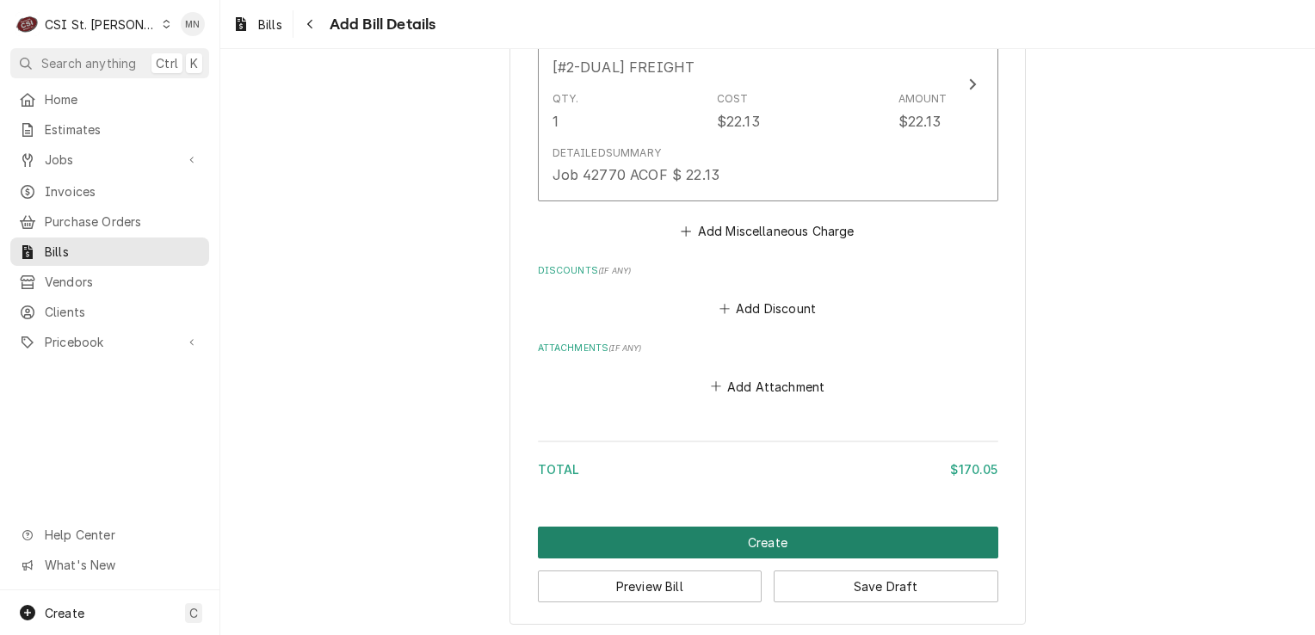
click at [784, 541] on button "Create" at bounding box center [768, 543] width 461 height 32
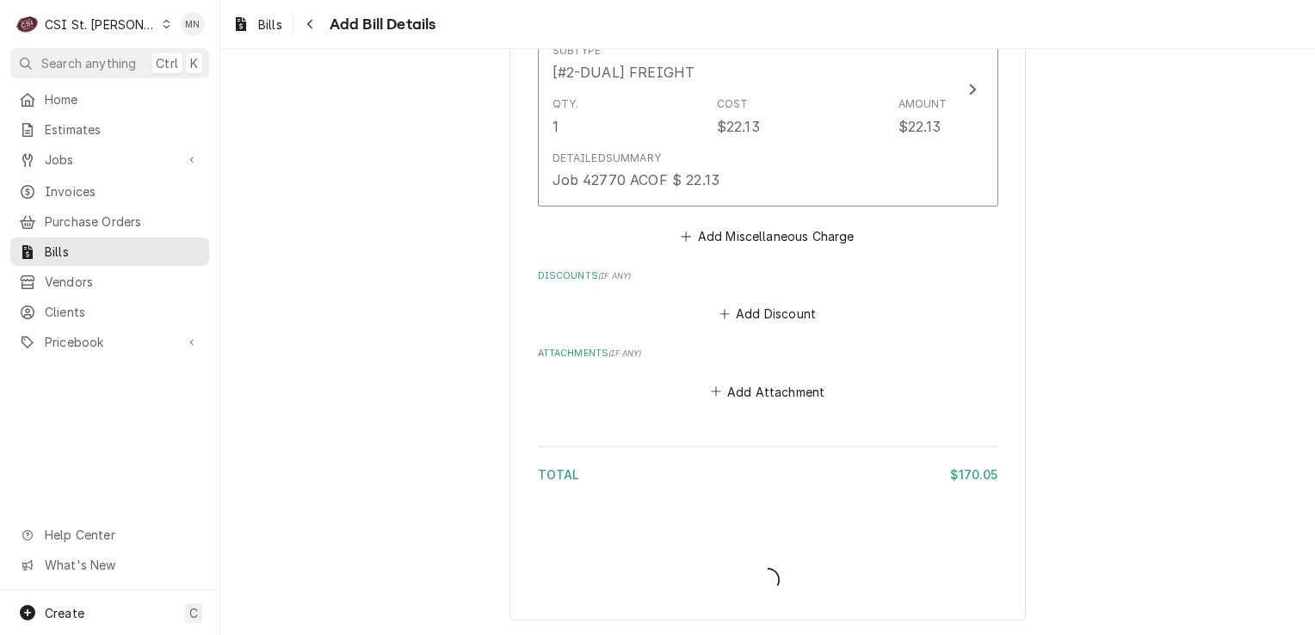
scroll to position [1574, 0]
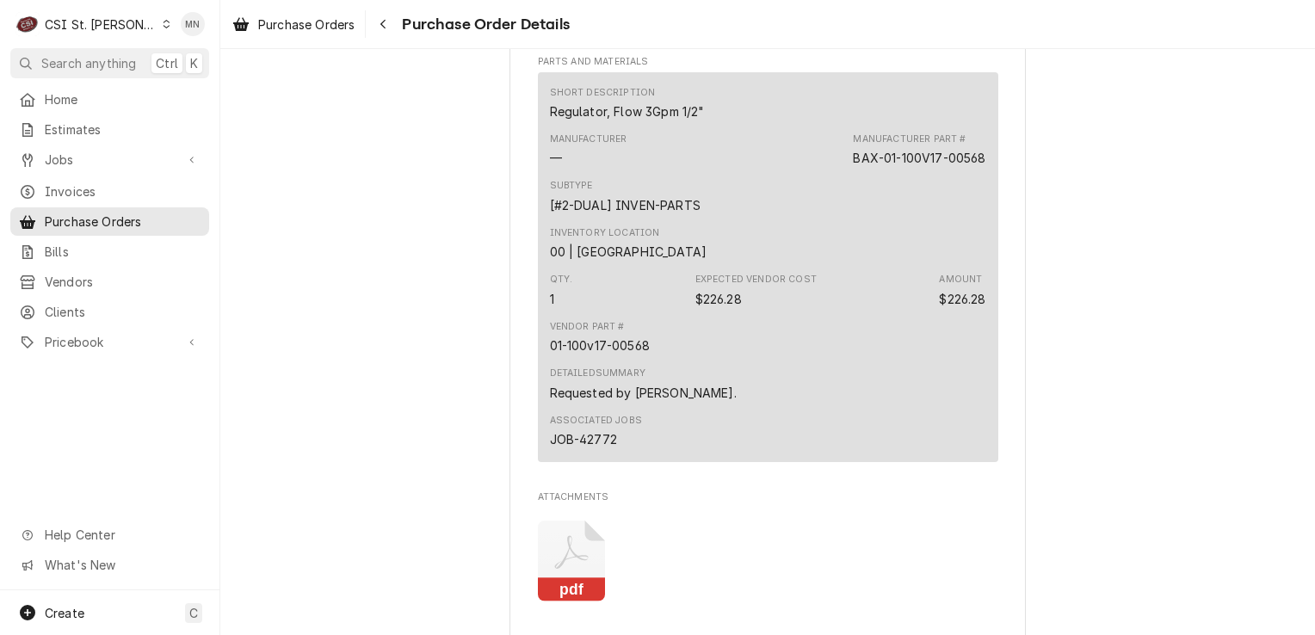
scroll to position [1267, 0]
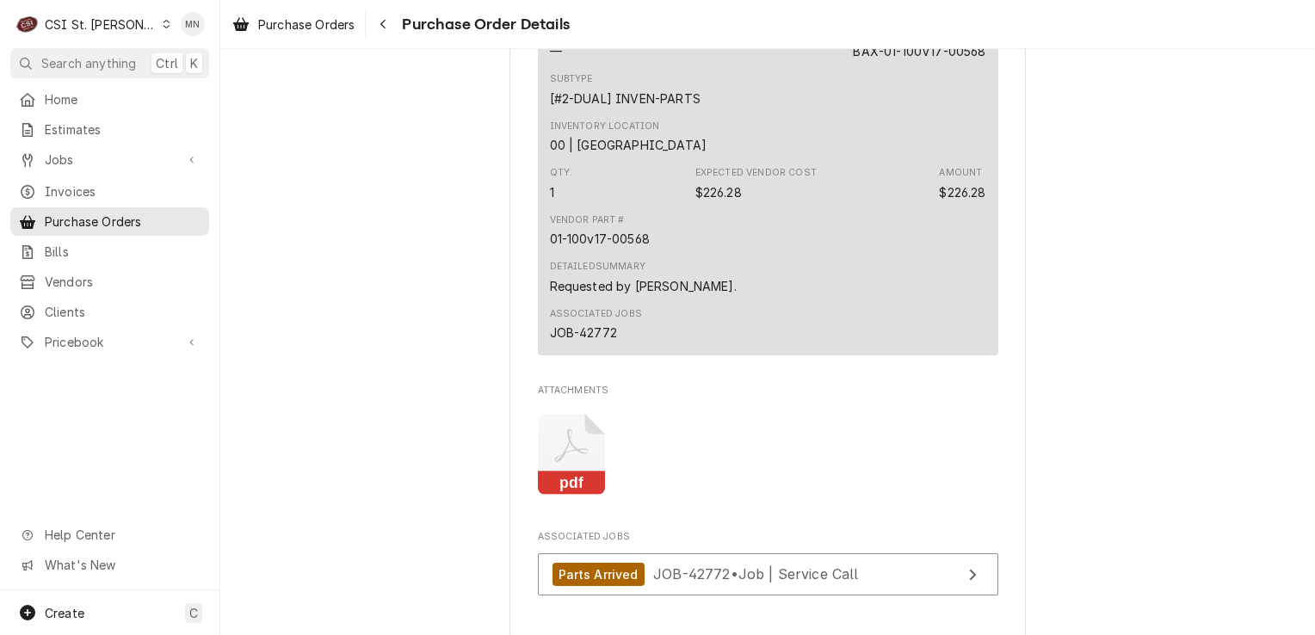
click at [565, 477] on icon "Attachments" at bounding box center [572, 455] width 68 height 82
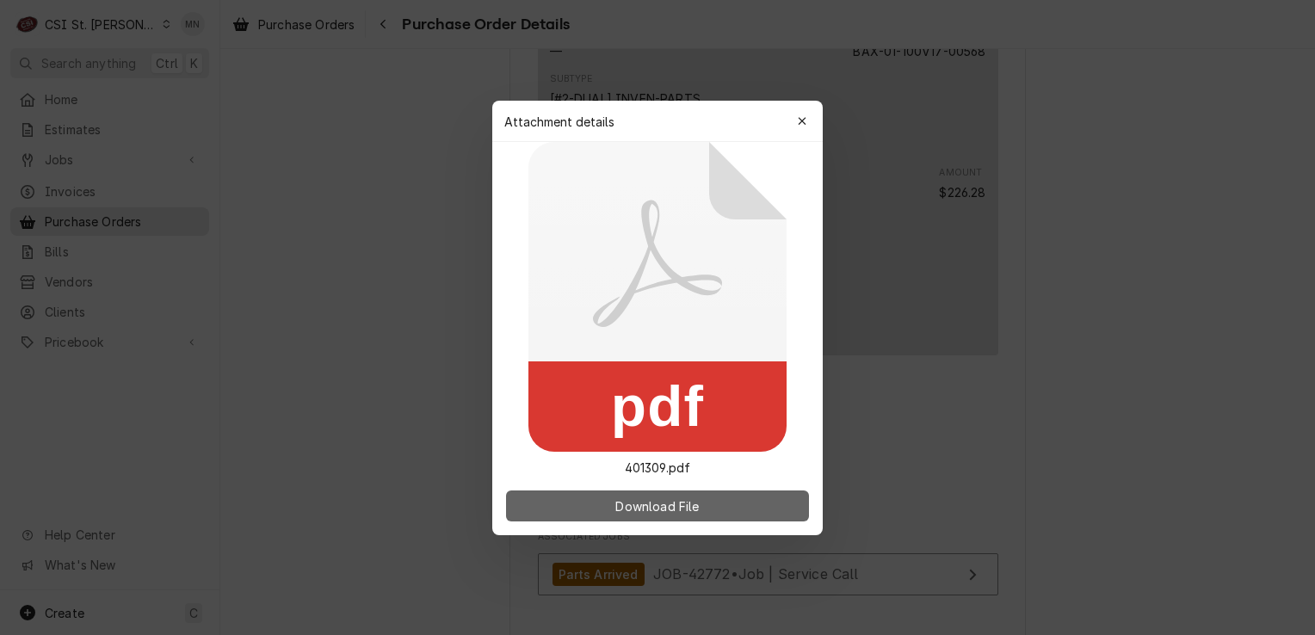
click at [671, 497] on span "Download File" at bounding box center [657, 506] width 90 height 18
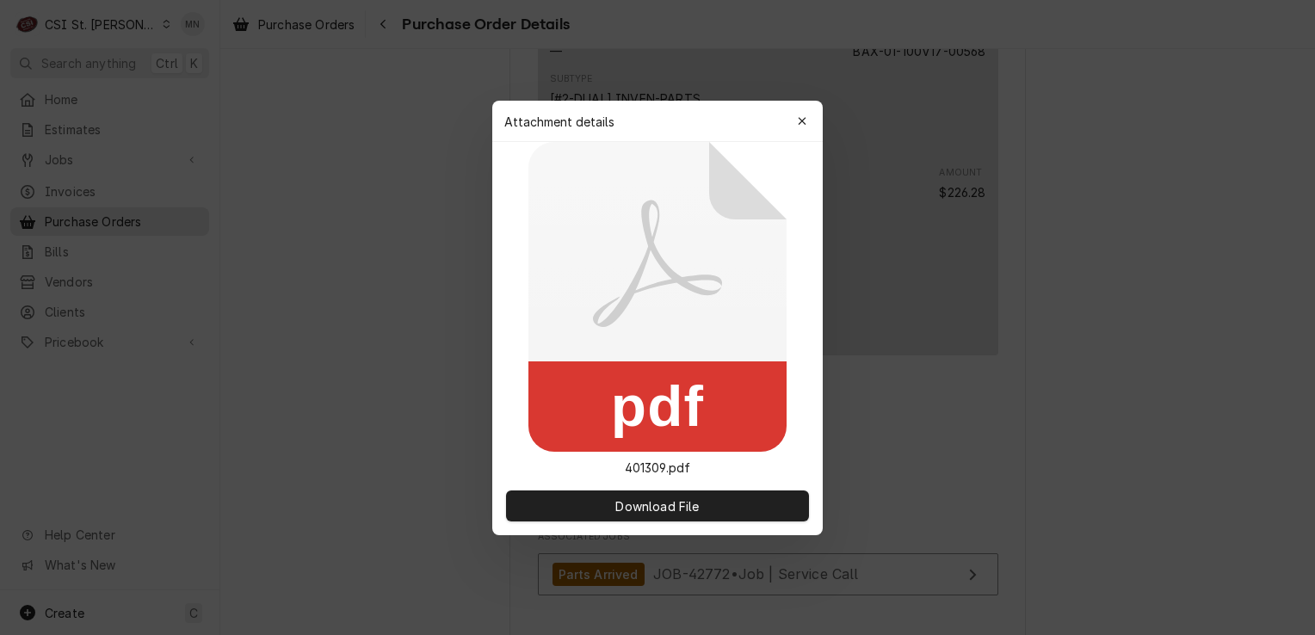
drag, startPoint x: 795, startPoint y: 119, endPoint x: 786, endPoint y: 157, distance: 39.0
click at [795, 119] on div "button" at bounding box center [802, 121] width 17 height 17
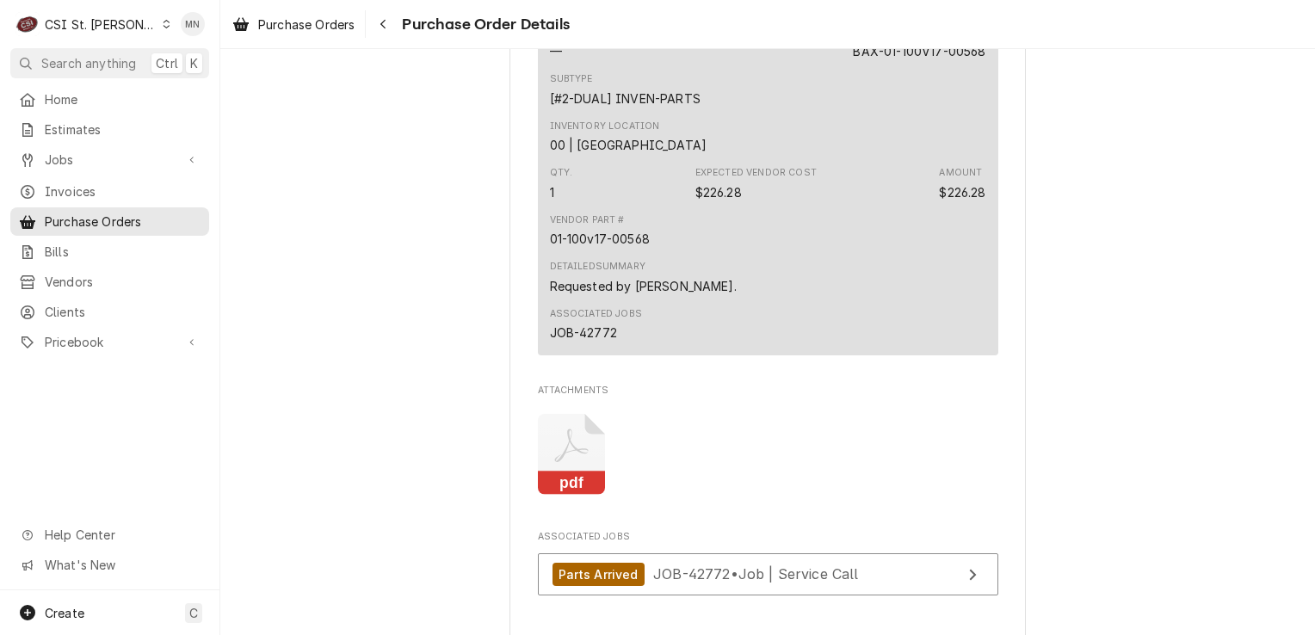
scroll to position [1525, 0]
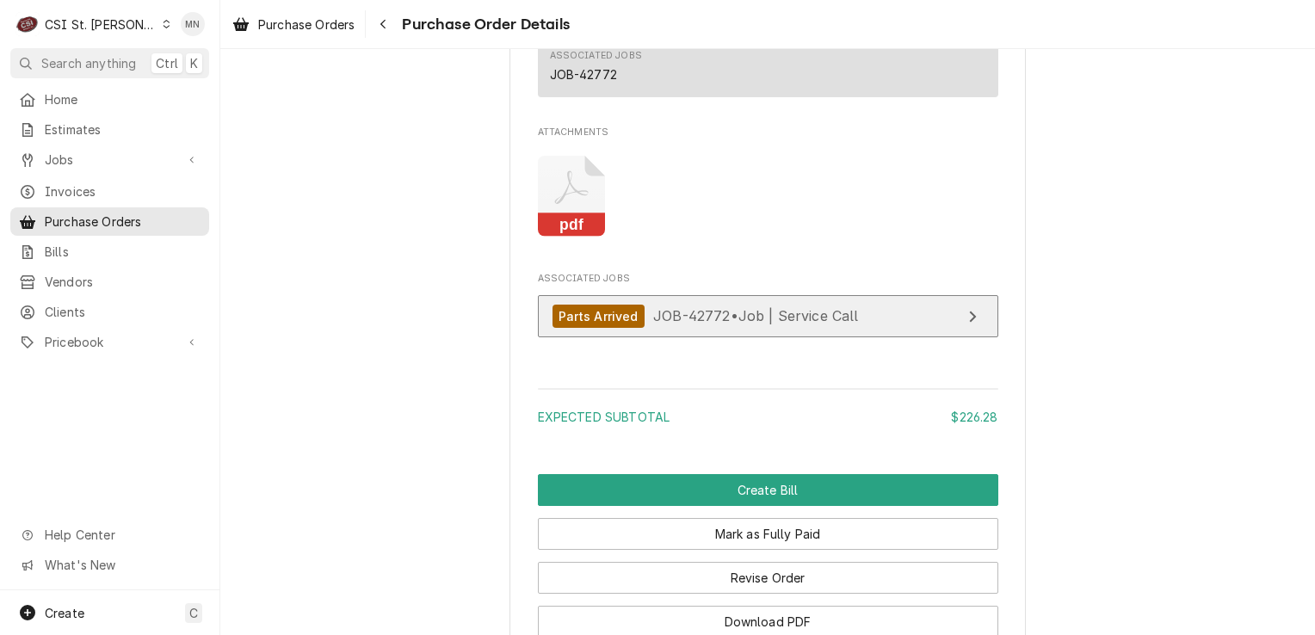
click at [750, 328] on div "Parts Arrived JOB-42772 • Job | Service Call" at bounding box center [706, 316] width 306 height 23
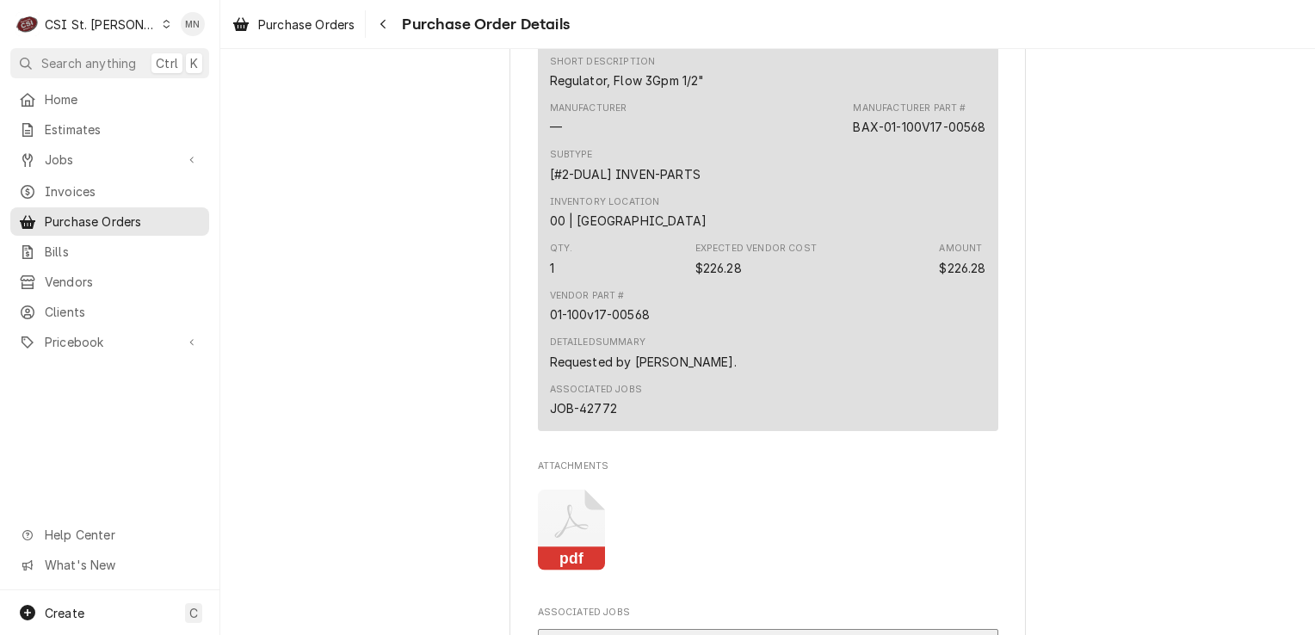
scroll to position [1181, 0]
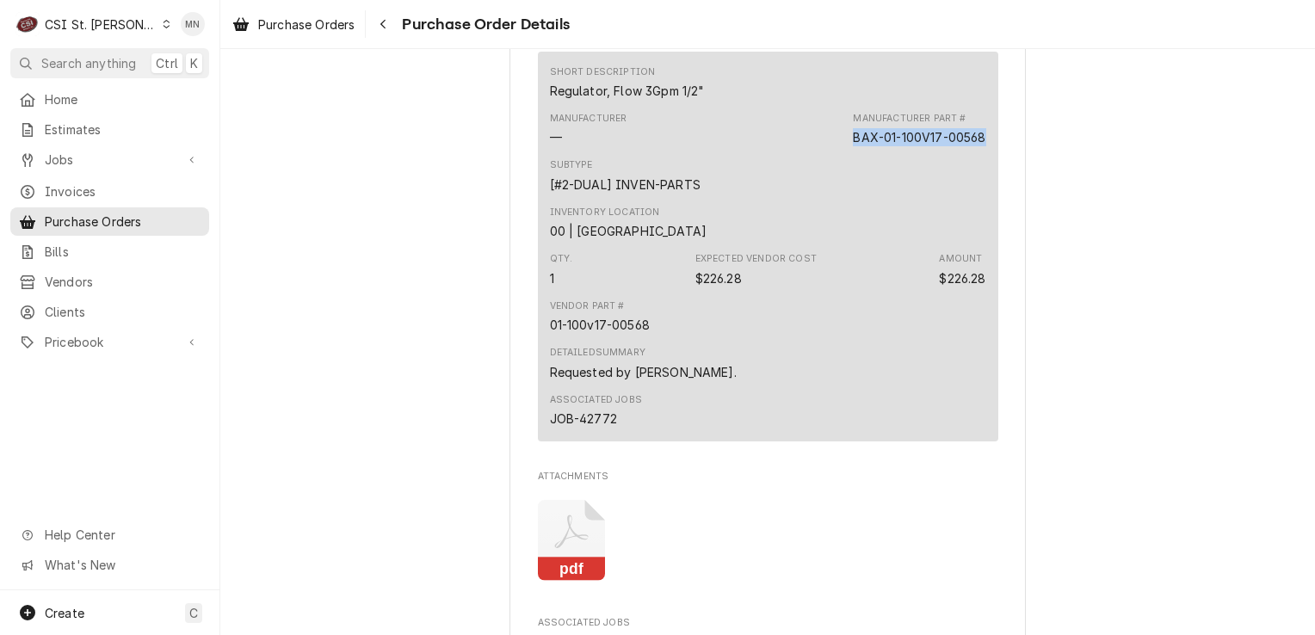
drag, startPoint x: 977, startPoint y: 192, endPoint x: 845, endPoint y: 201, distance: 132.0
click at [845, 152] on div "Manufacturer — Manufacturer Part # BAX-01-100V17-00568" at bounding box center [768, 129] width 436 height 46
copy div "BAX-01-100V17-00568"
click at [1121, 47] on div "Purchase Orders Purchase Order Details" at bounding box center [767, 24] width 1095 height 48
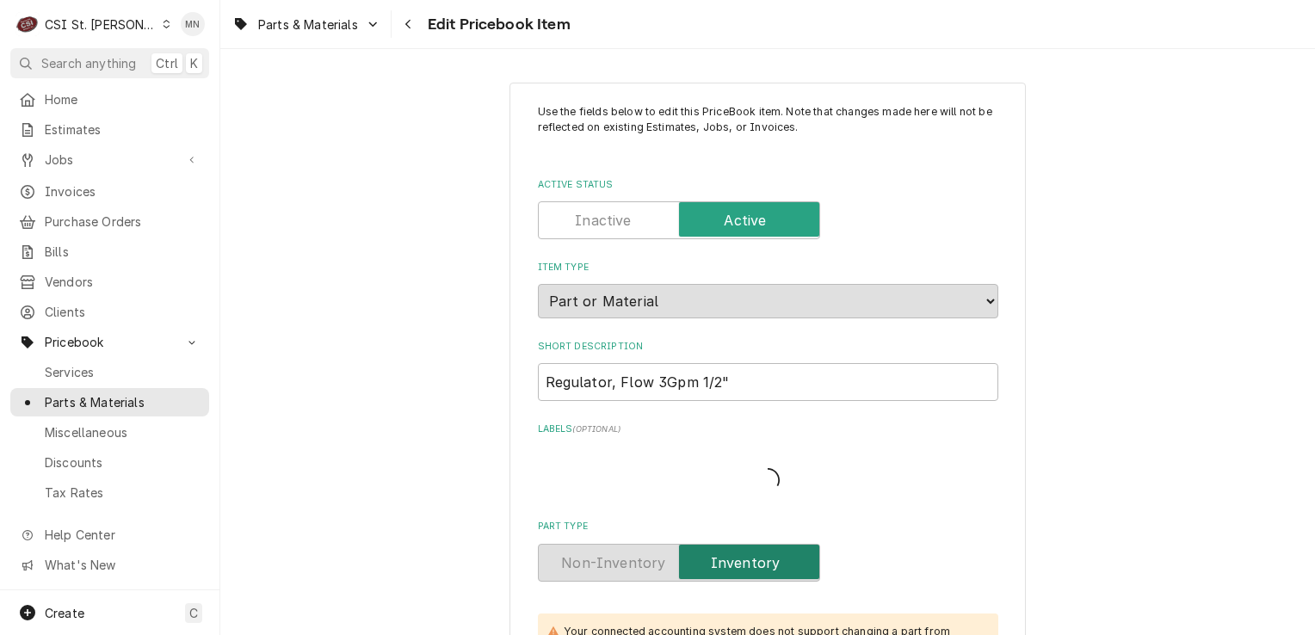
type textarea "x"
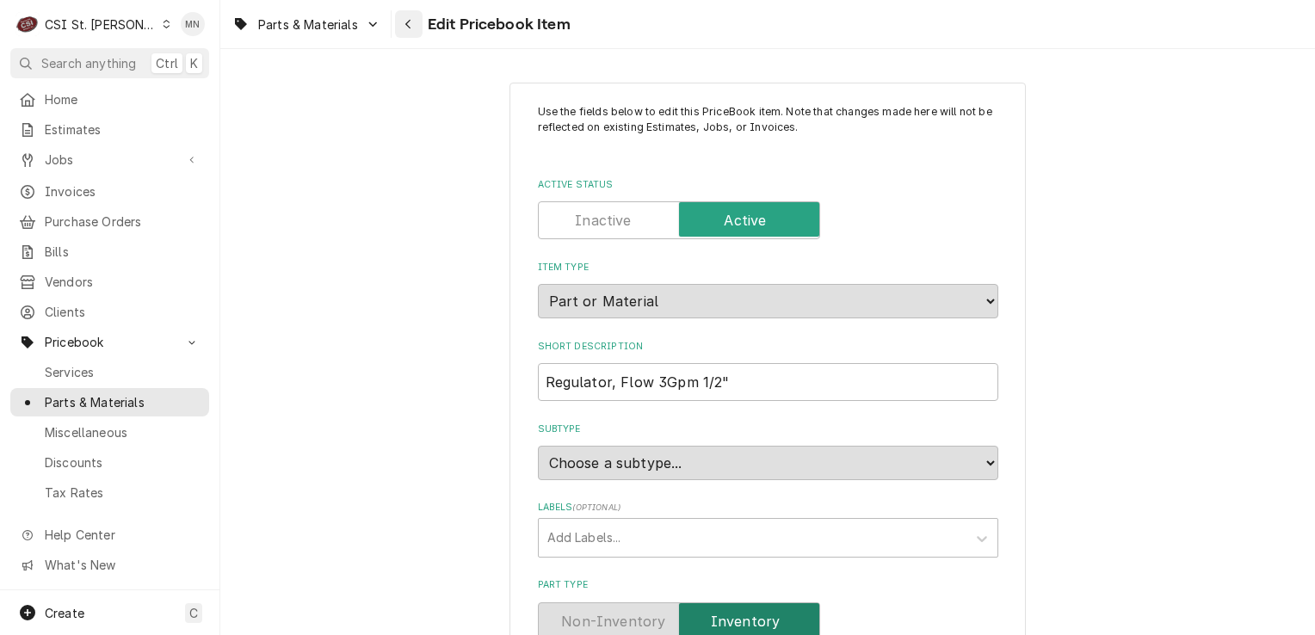
drag, startPoint x: 408, startPoint y: 27, endPoint x: 417, endPoint y: 19, distance: 11.6
click at [407, 27] on icon "Navigate back" at bounding box center [409, 24] width 8 height 12
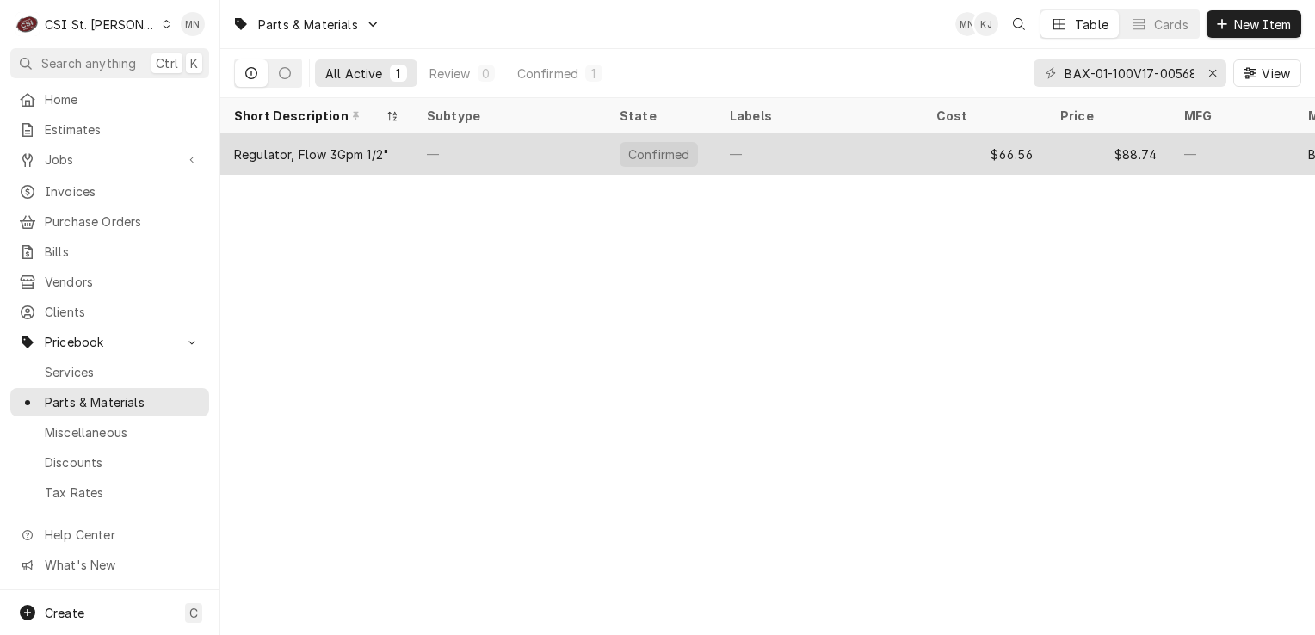
click at [405, 161] on div "Regulator, Flow 3Gpm 1/2"" at bounding box center [316, 153] width 193 height 41
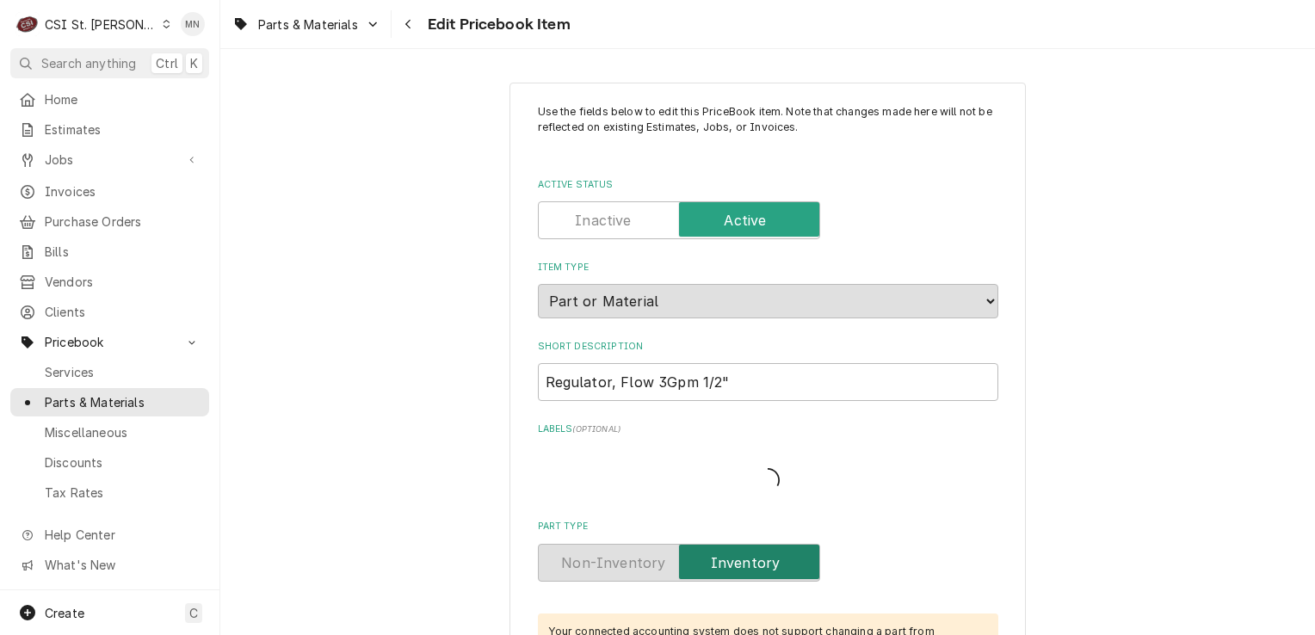
type textarea "x"
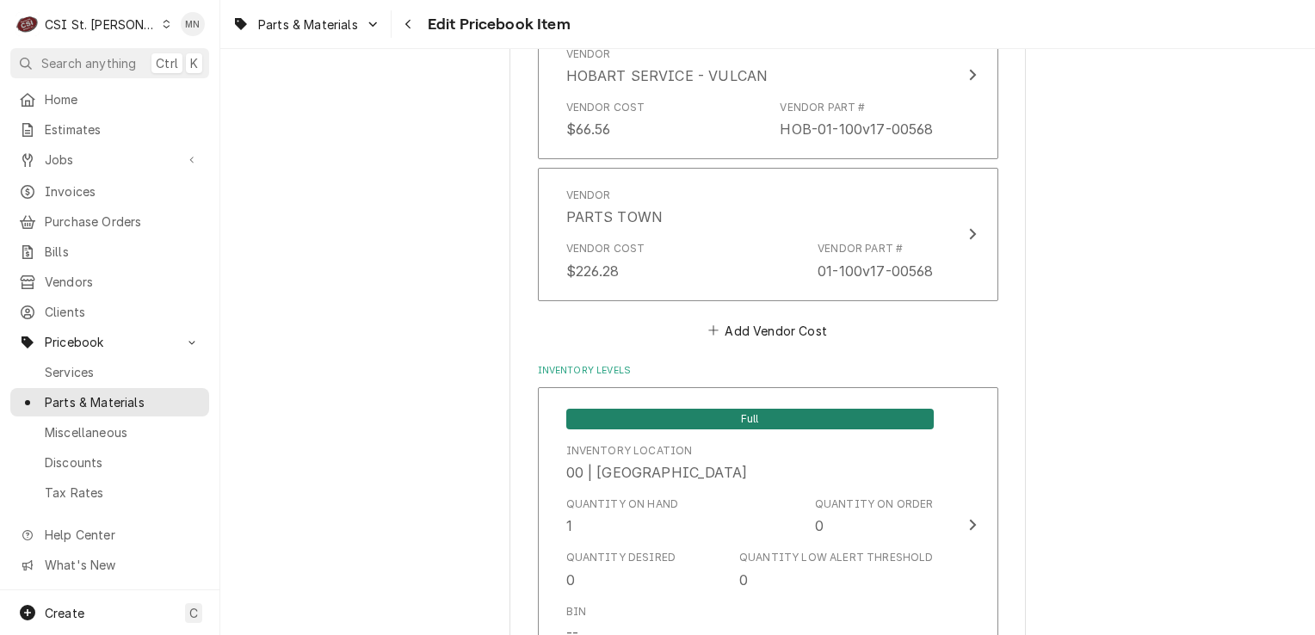
scroll to position [1291, 0]
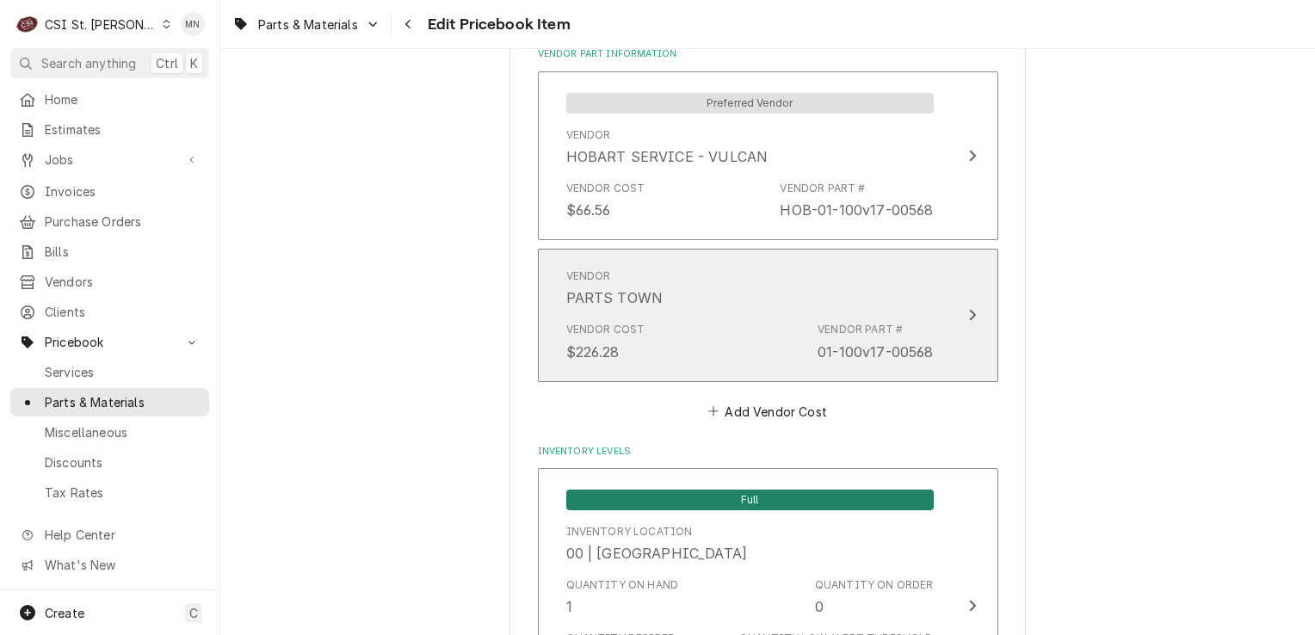
click at [819, 284] on div "Vendor PARTS TOWN" at bounding box center [750, 288] width 368 height 53
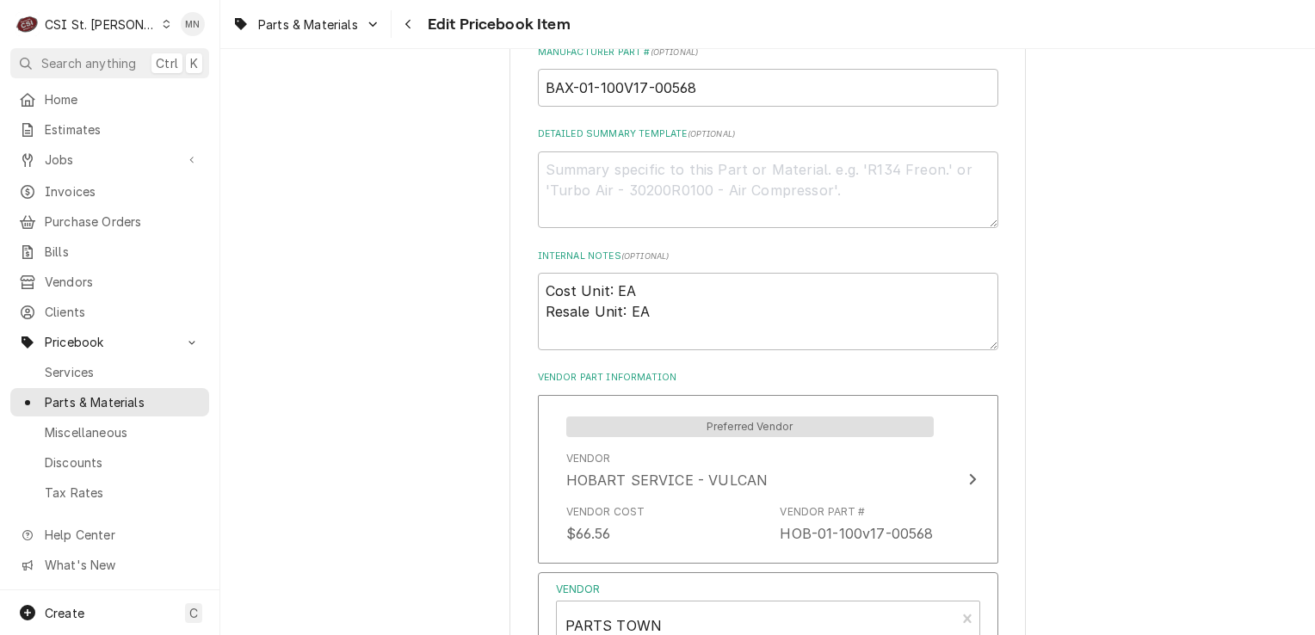
scroll to position [775, 0]
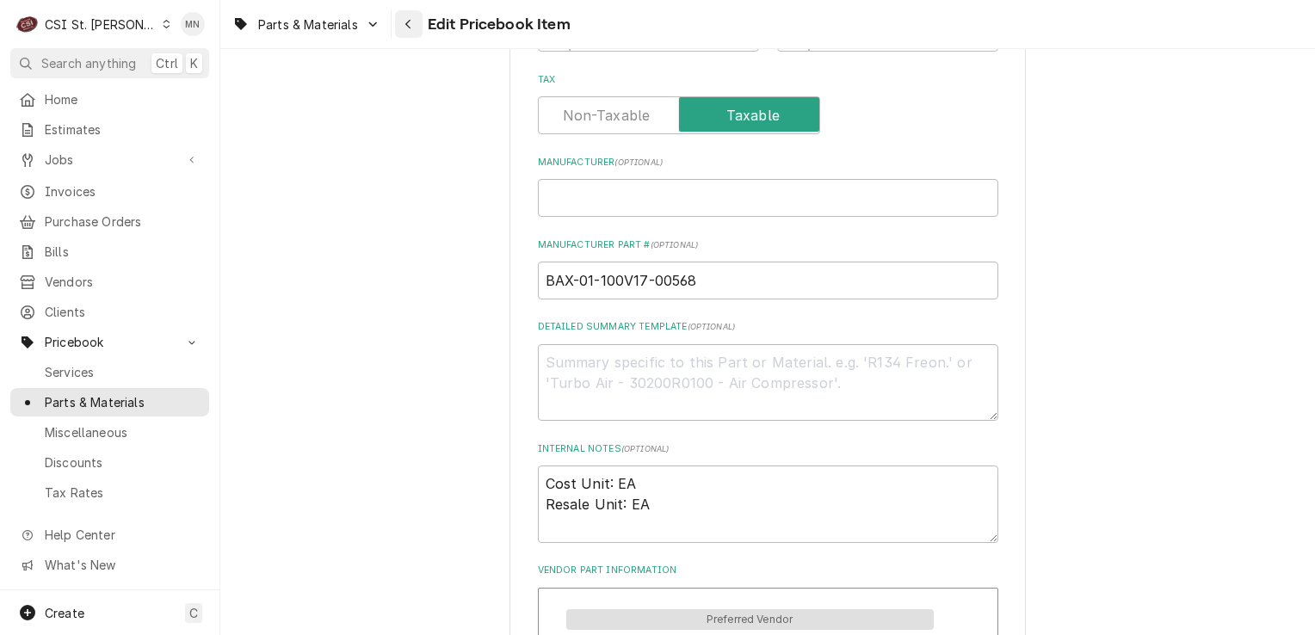
click at [413, 34] on button "Navigate back" at bounding box center [409, 24] width 28 height 28
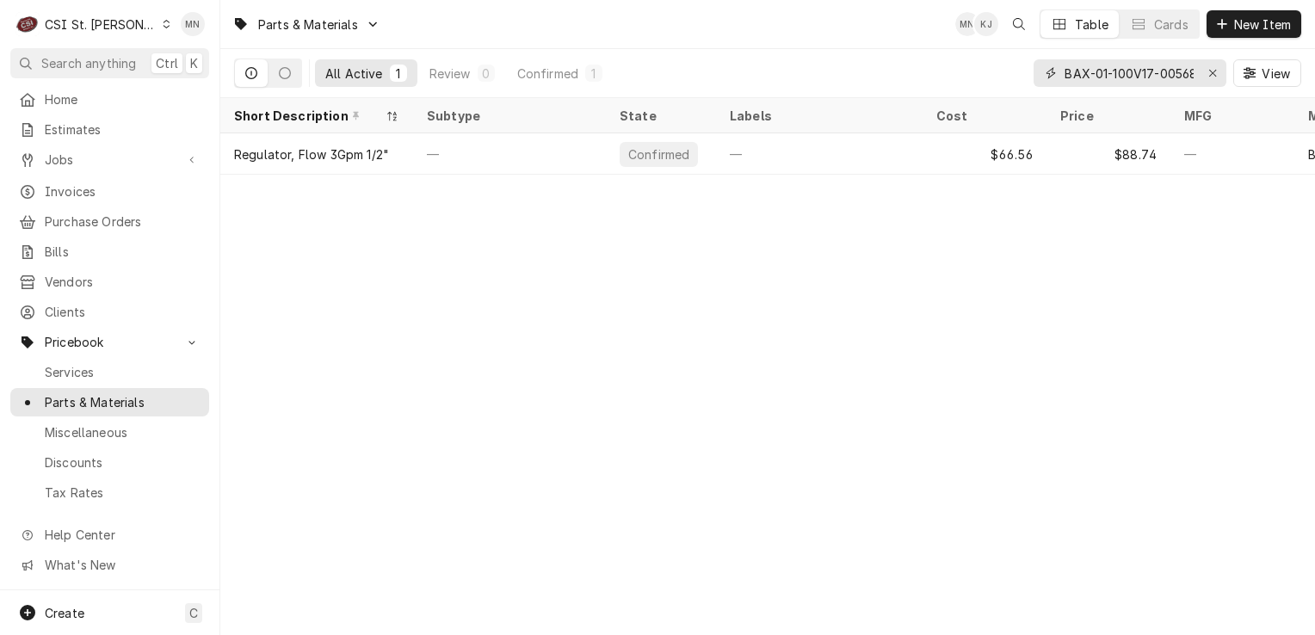
click at [1215, 70] on icon "Erase input" at bounding box center [1213, 73] width 9 height 12
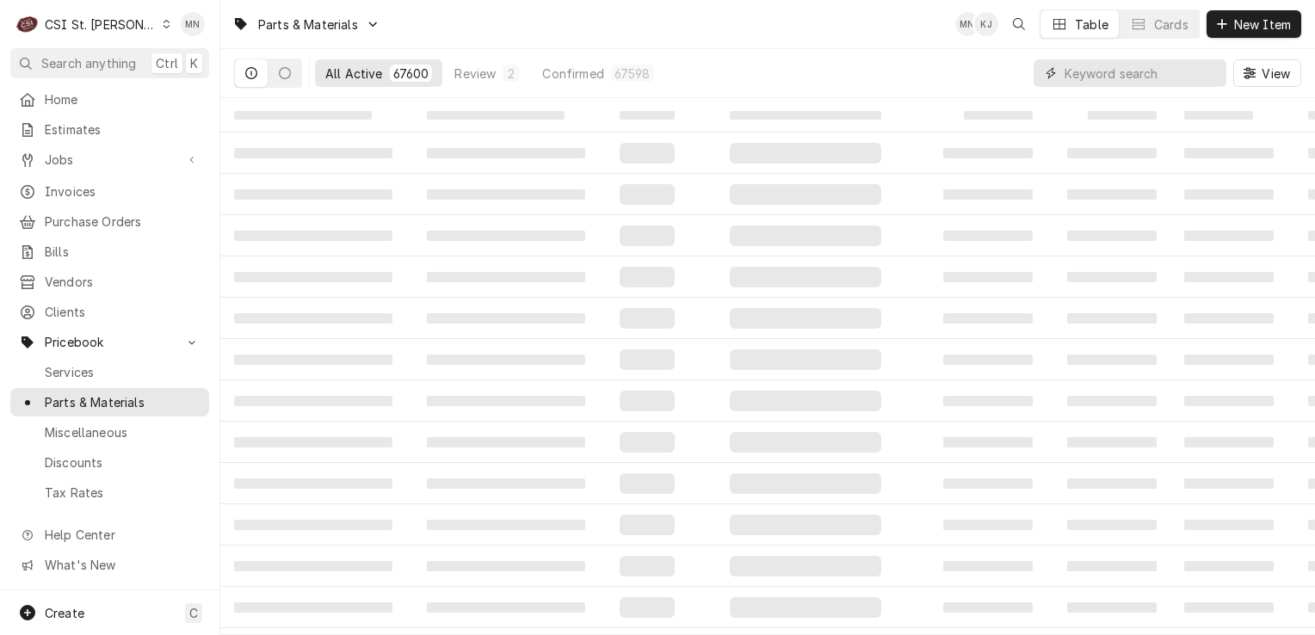
paste input "COR-30794"
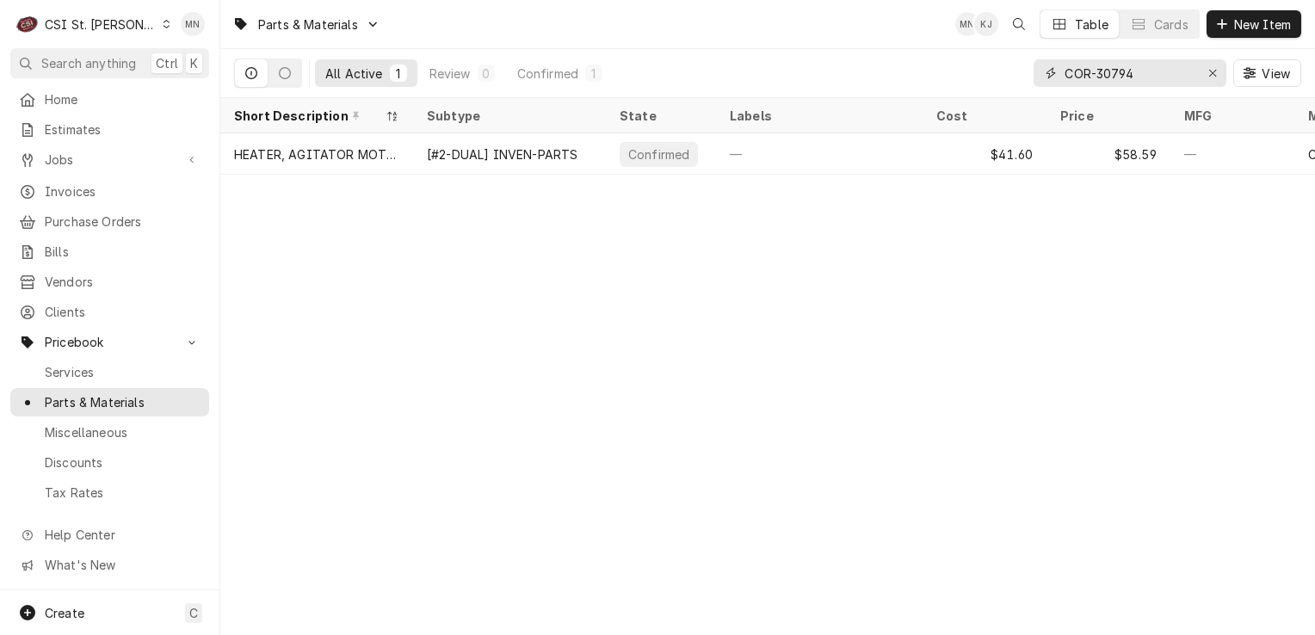
type input "COR-30794"
click at [1207, 68] on div "Erase input" at bounding box center [1212, 73] width 17 height 17
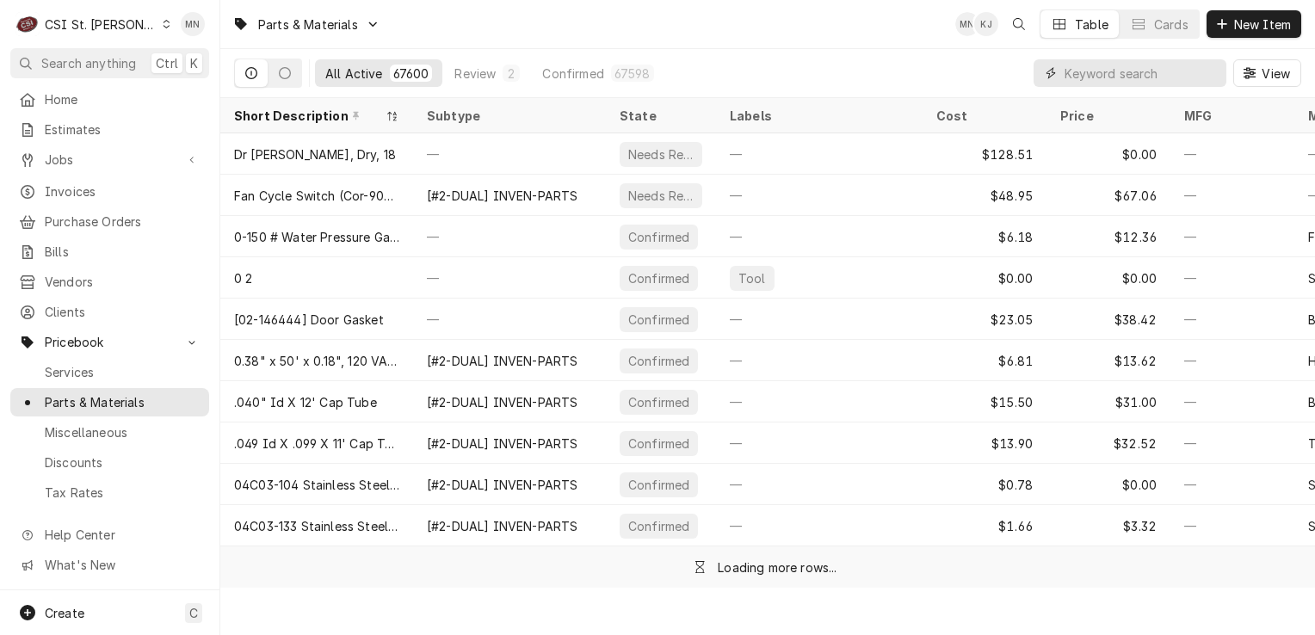
paste input "SCO-A39031-021"
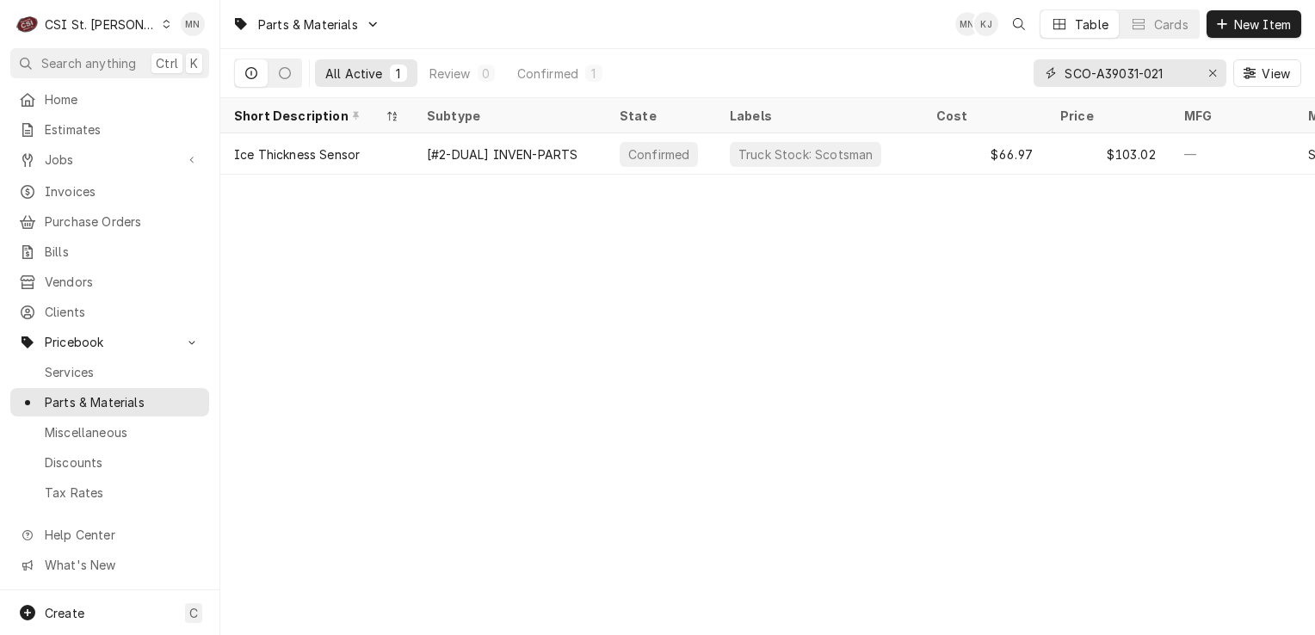
type input "SCO-A39031-021"
click at [1219, 71] on div "Erase input" at bounding box center [1212, 73] width 17 height 17
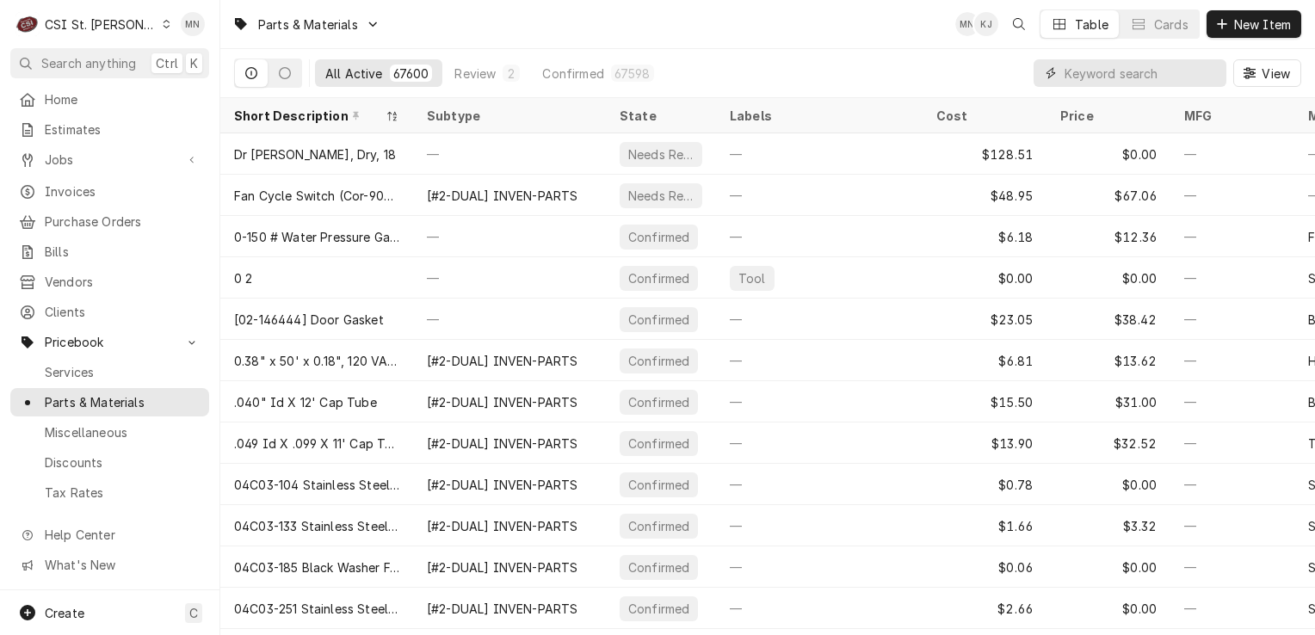
paste input "SCO-11-0673-21"
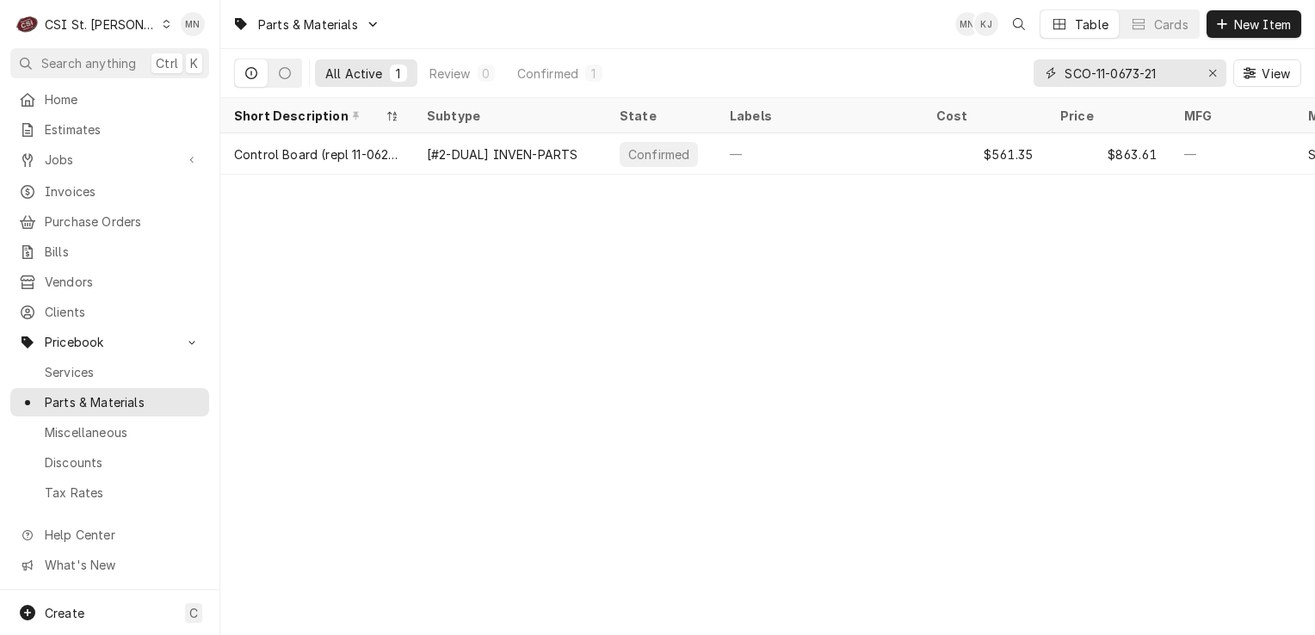
type input "SCO-11-0673-21"
click at [1215, 72] on icon "Erase input" at bounding box center [1213, 73] width 9 height 12
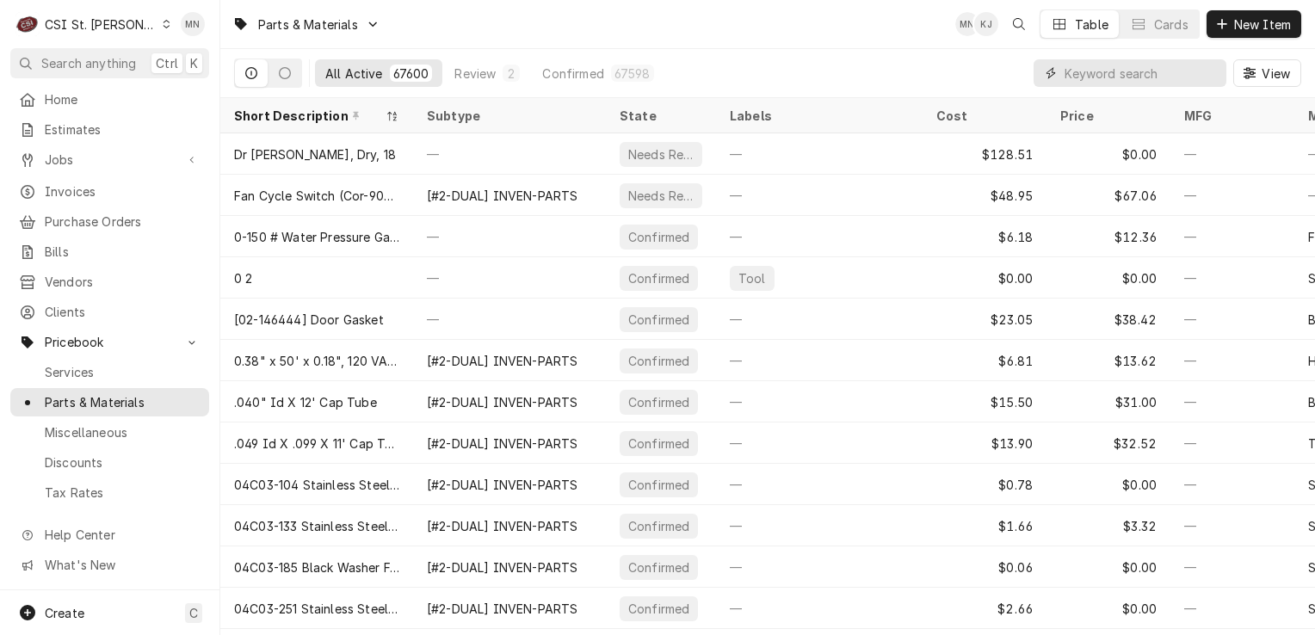
paste input "CLE-5056319"
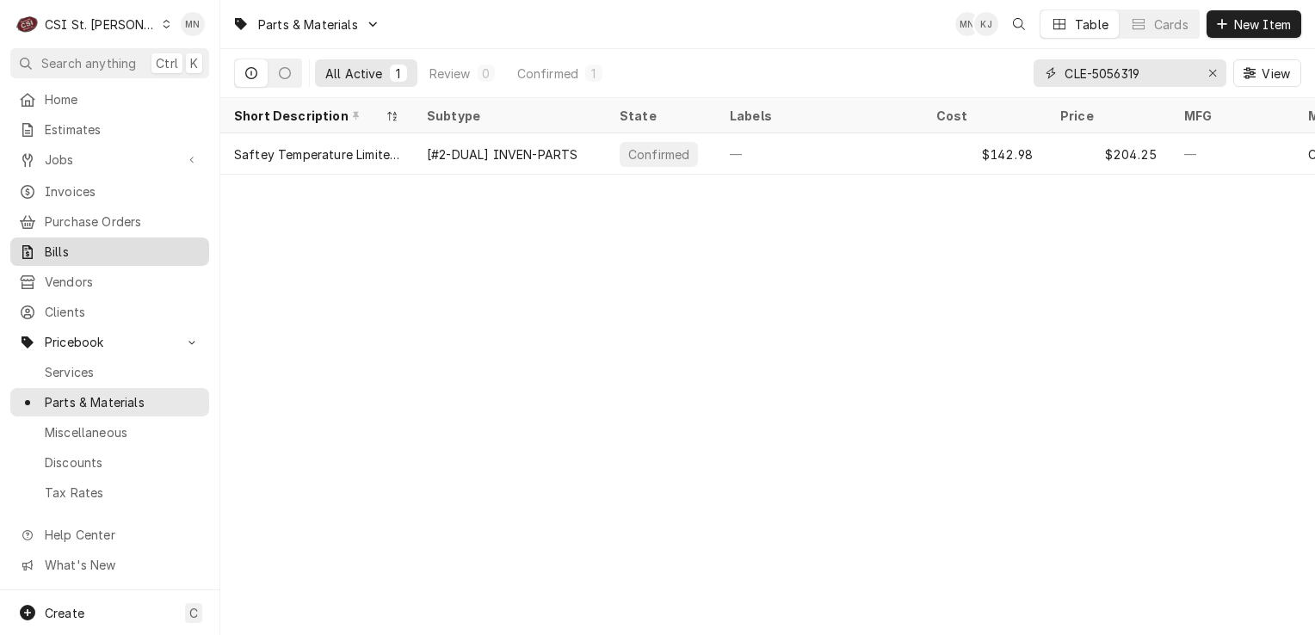
type input "CLE-5056319"
click at [1210, 73] on icon "Erase input" at bounding box center [1213, 73] width 9 height 12
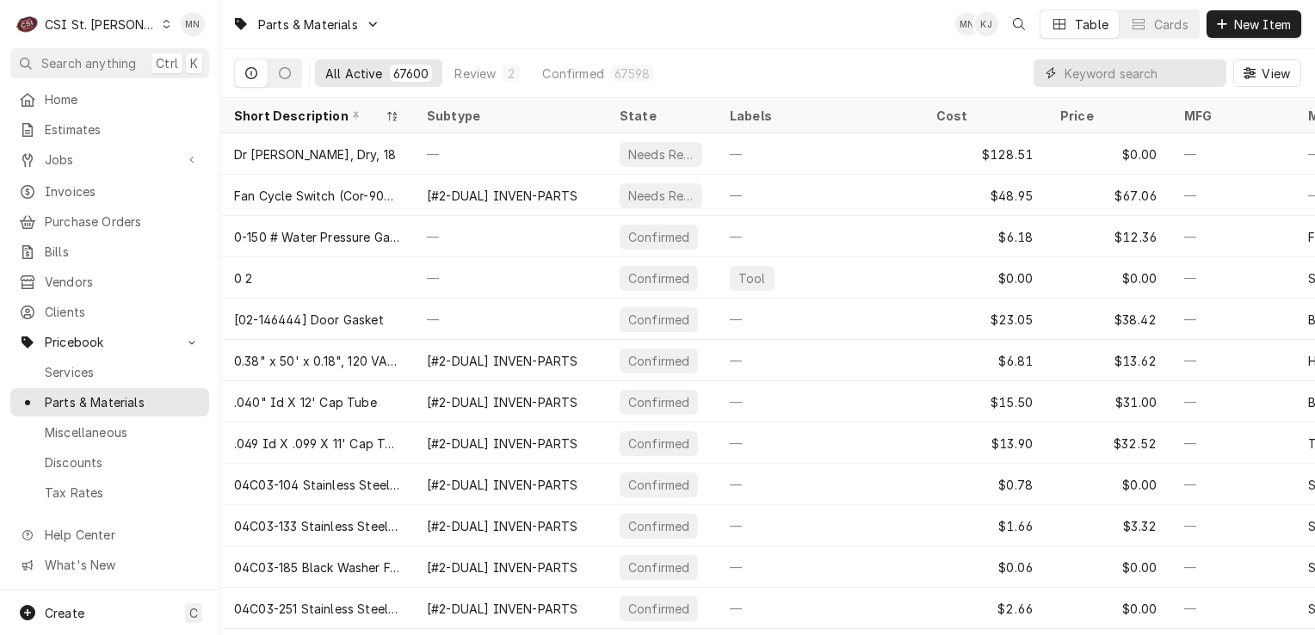
paste input "3M-5613432"
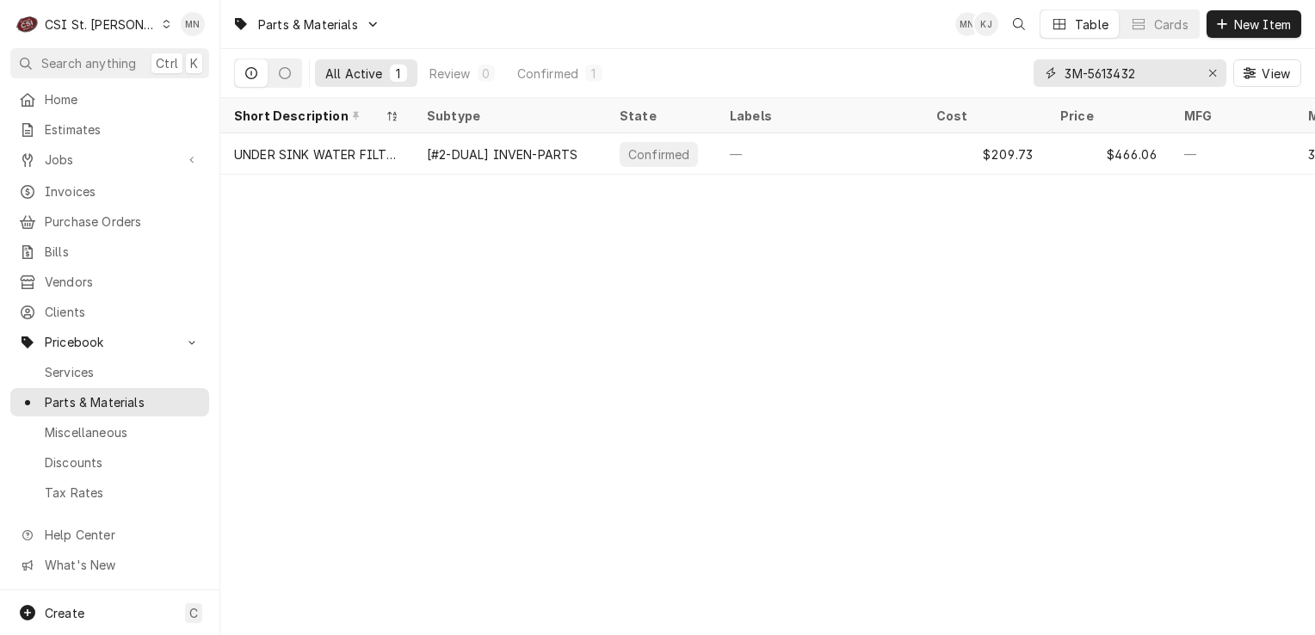
type input "3M-5613432"
drag, startPoint x: 1210, startPoint y: 70, endPoint x: 1191, endPoint y: 77, distance: 20.1
click at [1212, 70] on icon "Erase input" at bounding box center [1213, 73] width 9 height 12
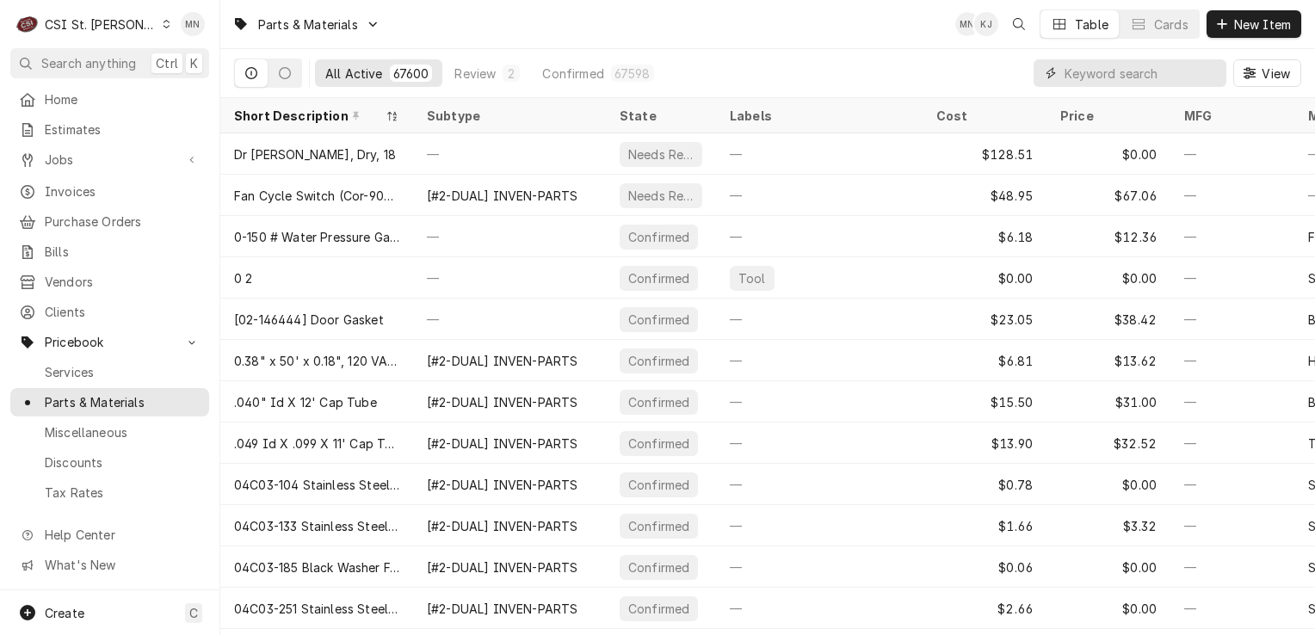
paste input "CLE-5056961"
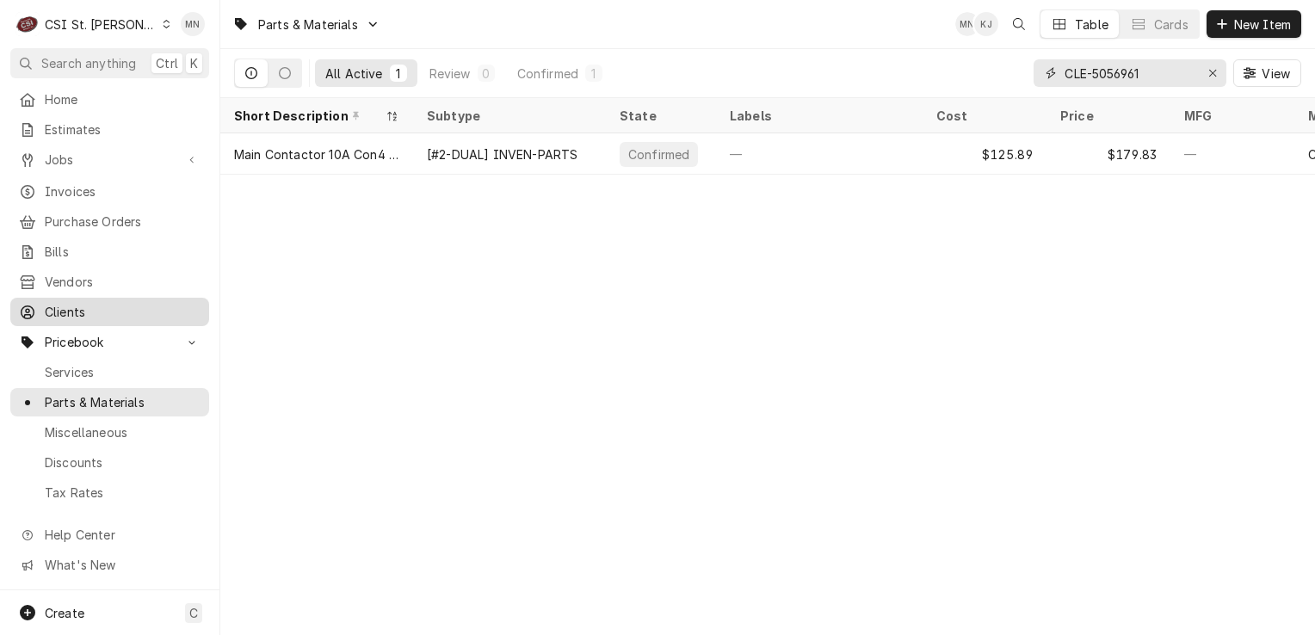
type input "CLE-5056961"
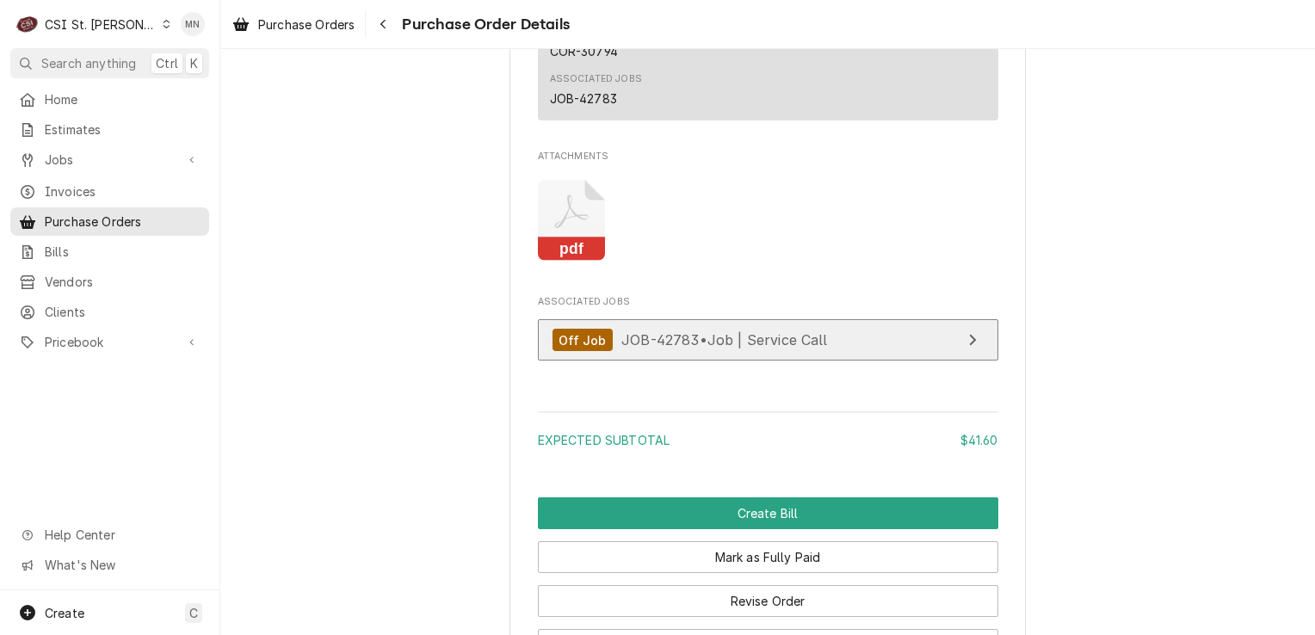
scroll to position [1463, 0]
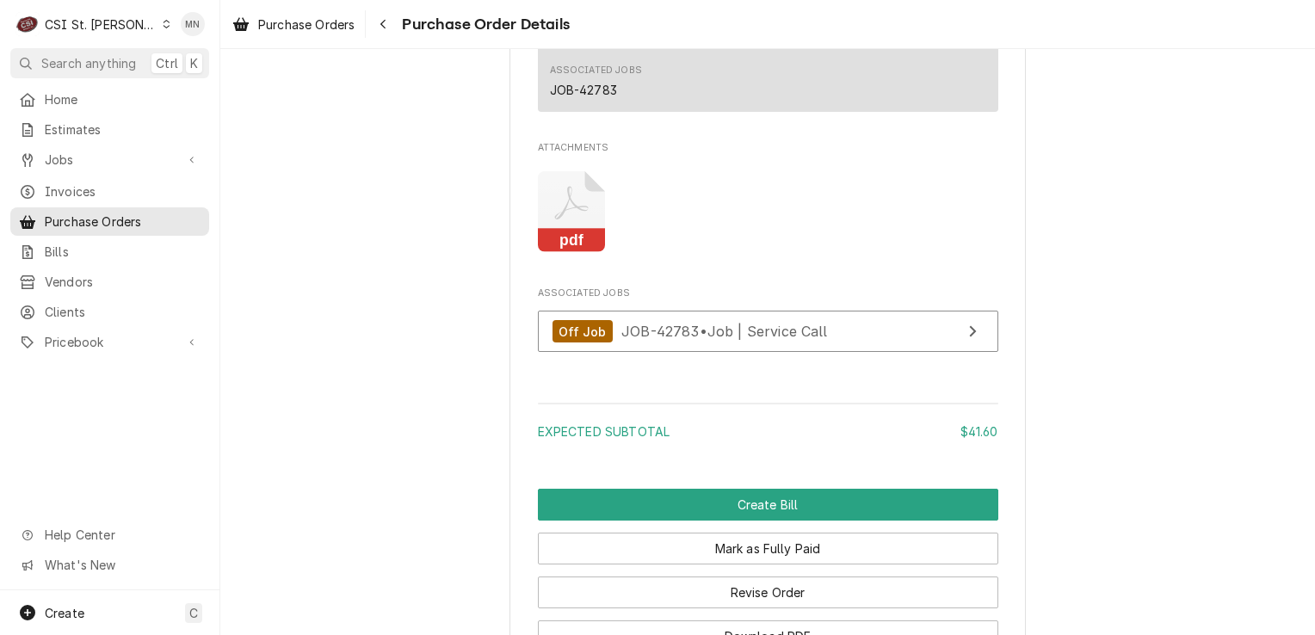
click at [566, 253] on icon "Attachments" at bounding box center [572, 212] width 68 height 82
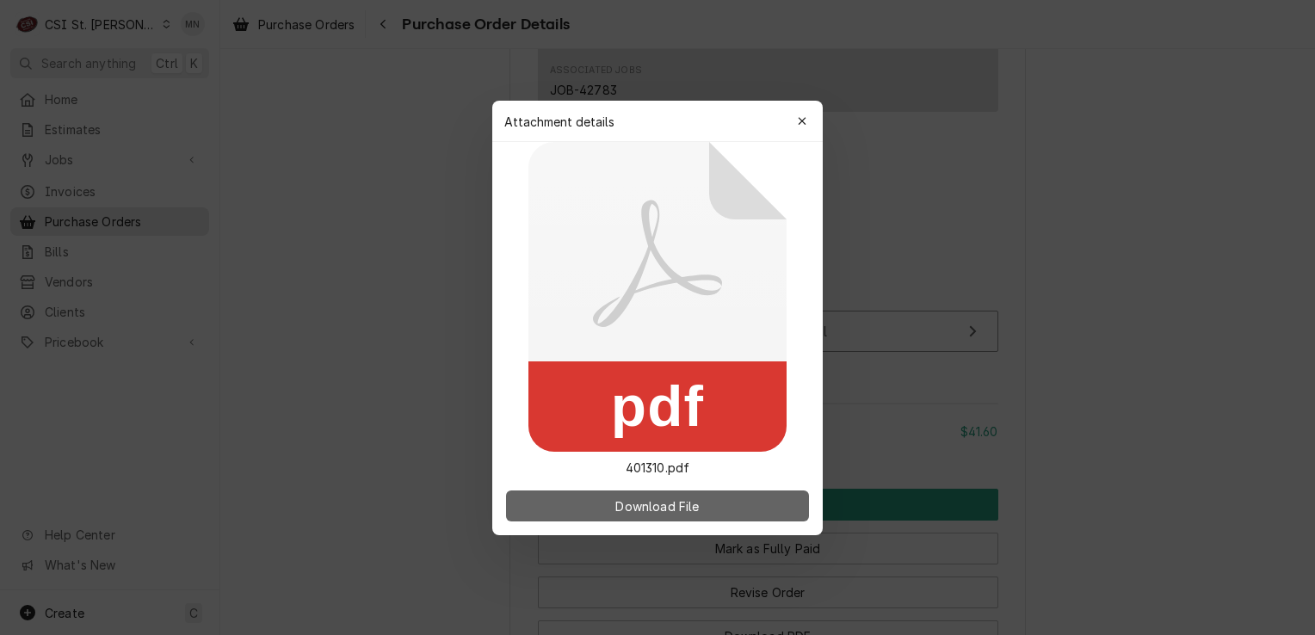
click at [627, 495] on button "Download File" at bounding box center [657, 506] width 303 height 31
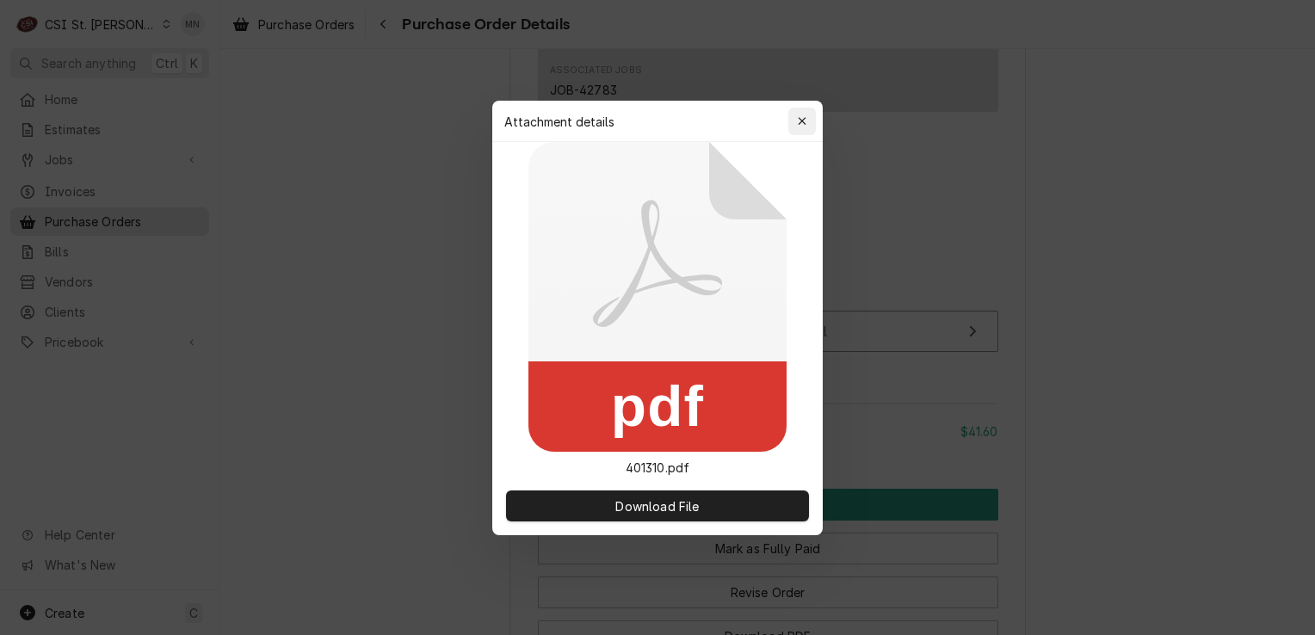
click at [798, 121] on icon "button" at bounding box center [802, 121] width 9 height 12
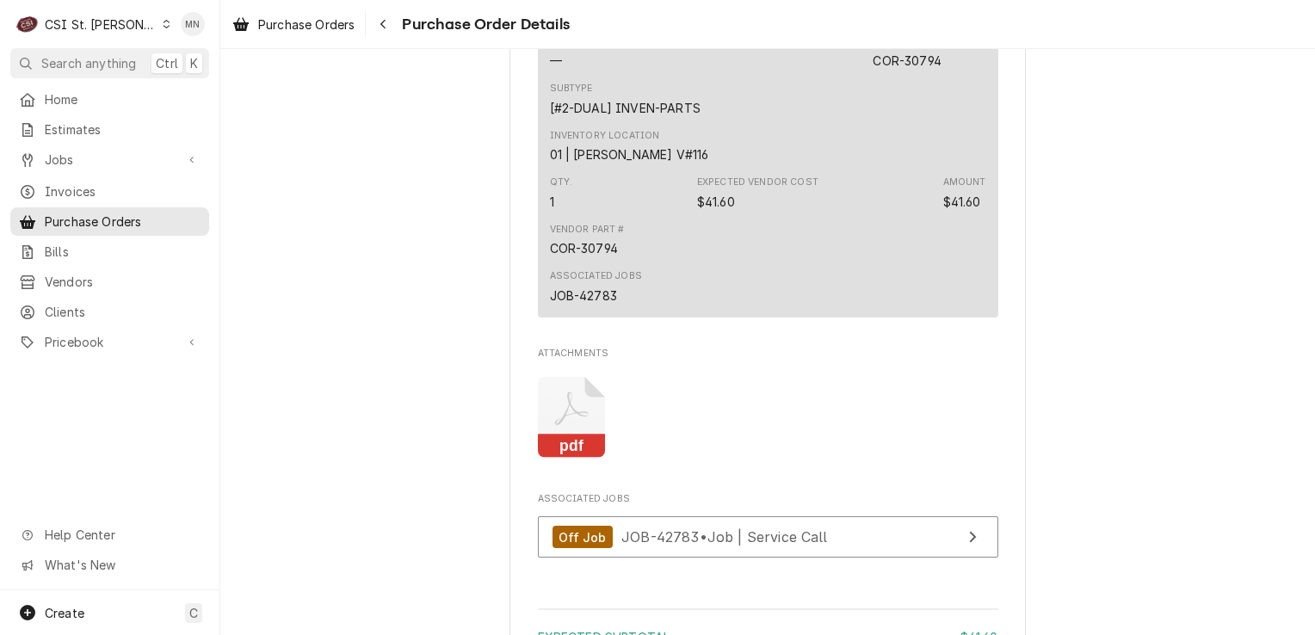
scroll to position [1119, 0]
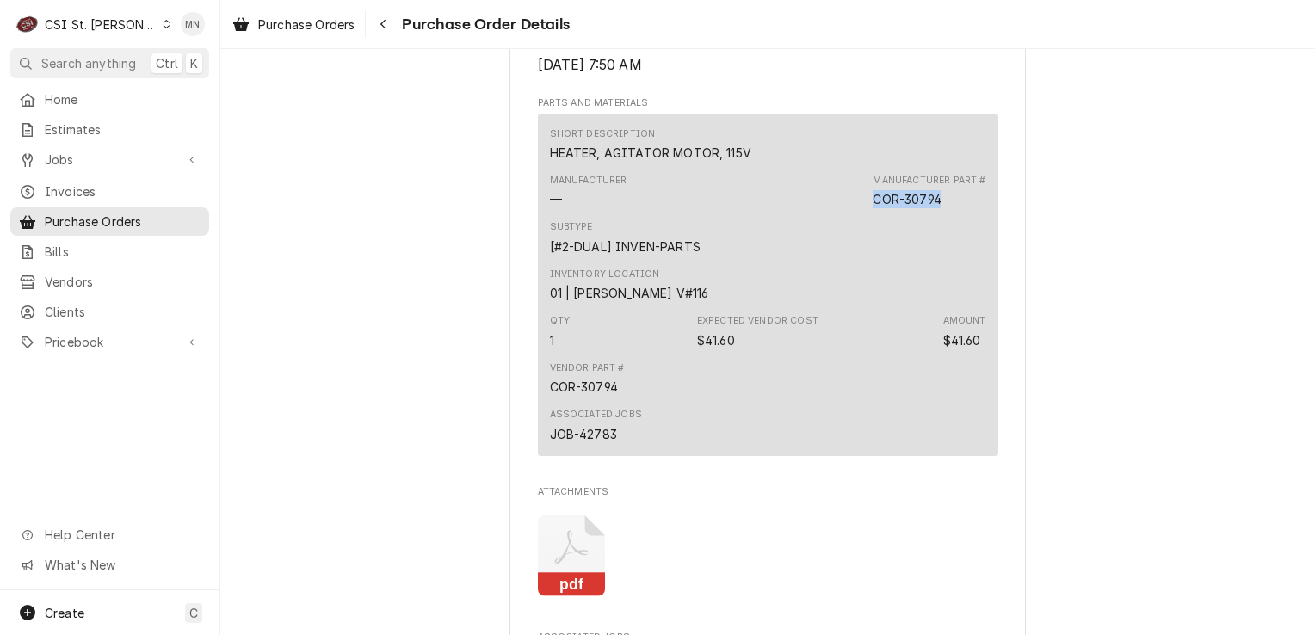
drag, startPoint x: 941, startPoint y: 251, endPoint x: 866, endPoint y: 251, distance: 74.9
click at [866, 214] on div "Manufacturer — Manufacturer Part # COR-30794" at bounding box center [768, 191] width 436 height 46
copy div "COR-30794"
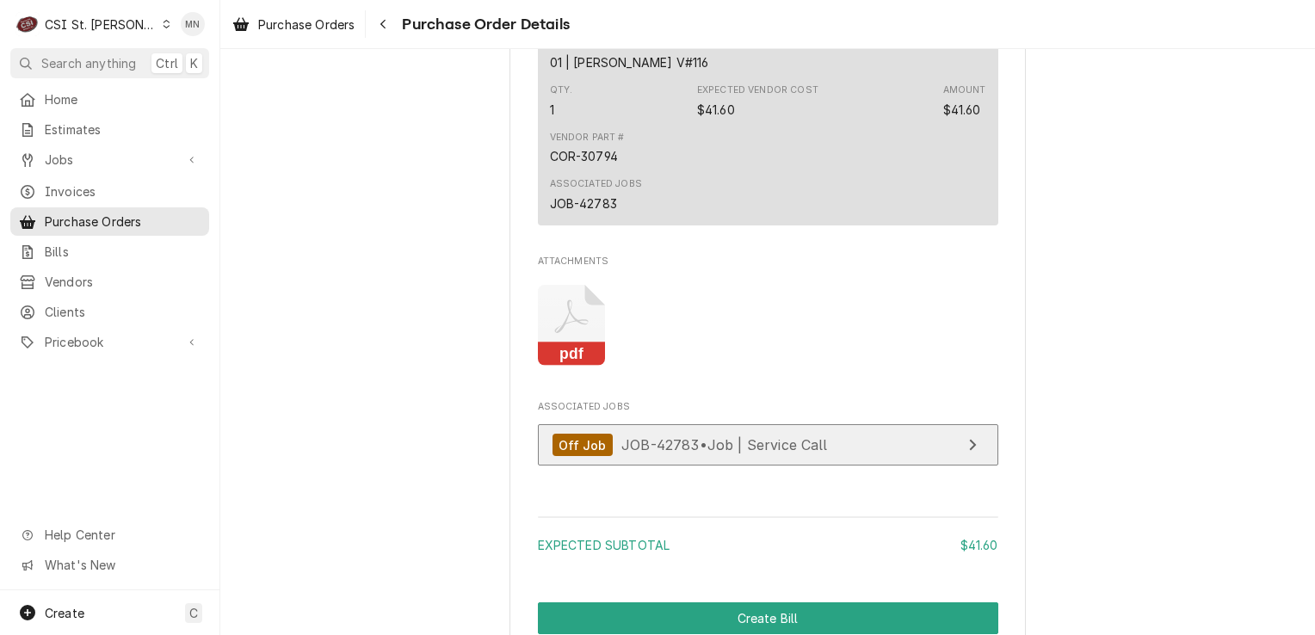
scroll to position [1463, 0]
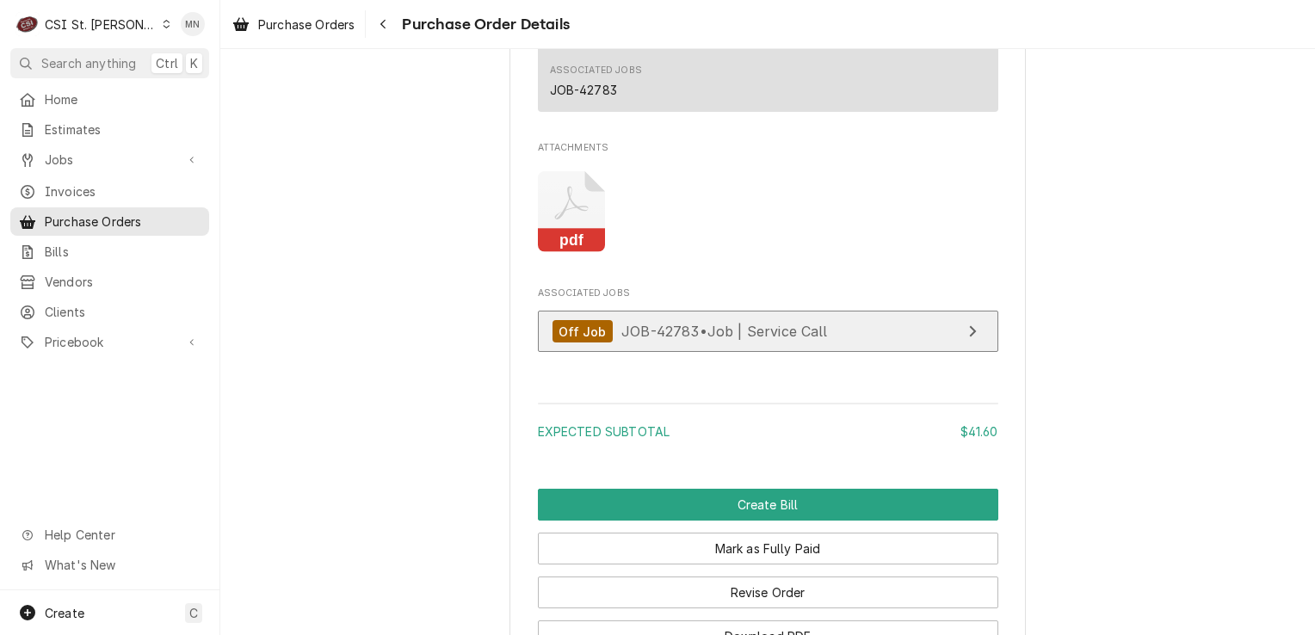
click at [642, 340] on span "JOB-42783 • Job | Service Call" at bounding box center [724, 331] width 207 height 17
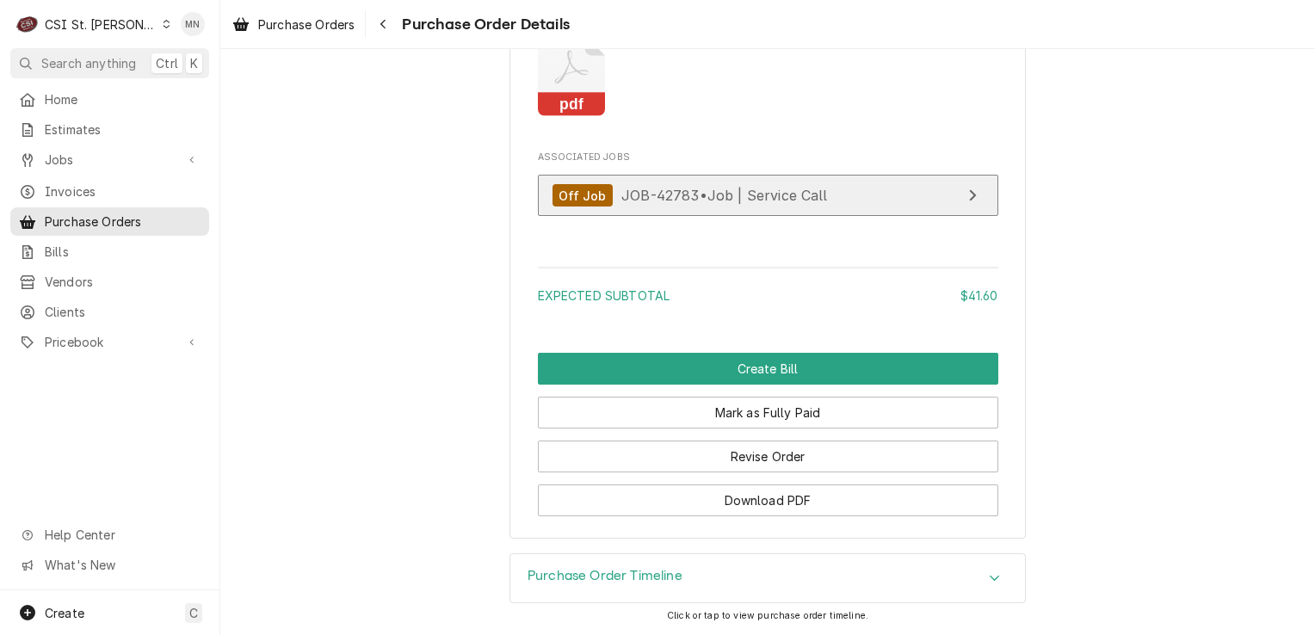
scroll to position [1650, 0]
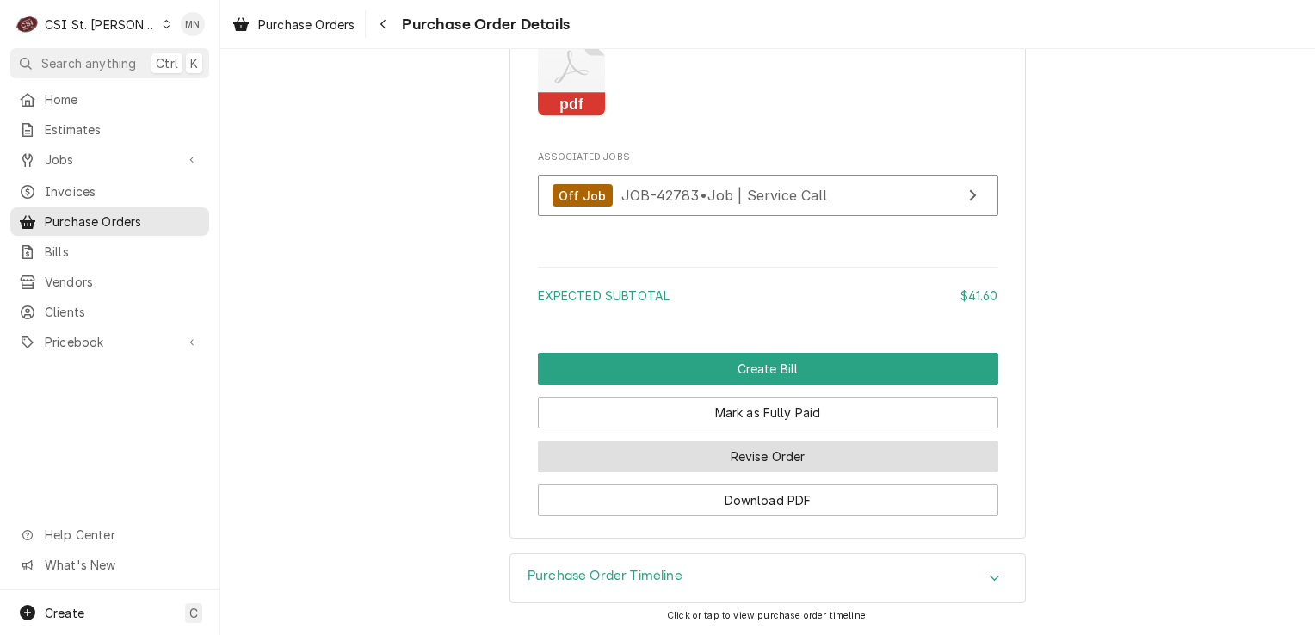
click at [757, 467] on button "Revise Order" at bounding box center [768, 457] width 461 height 32
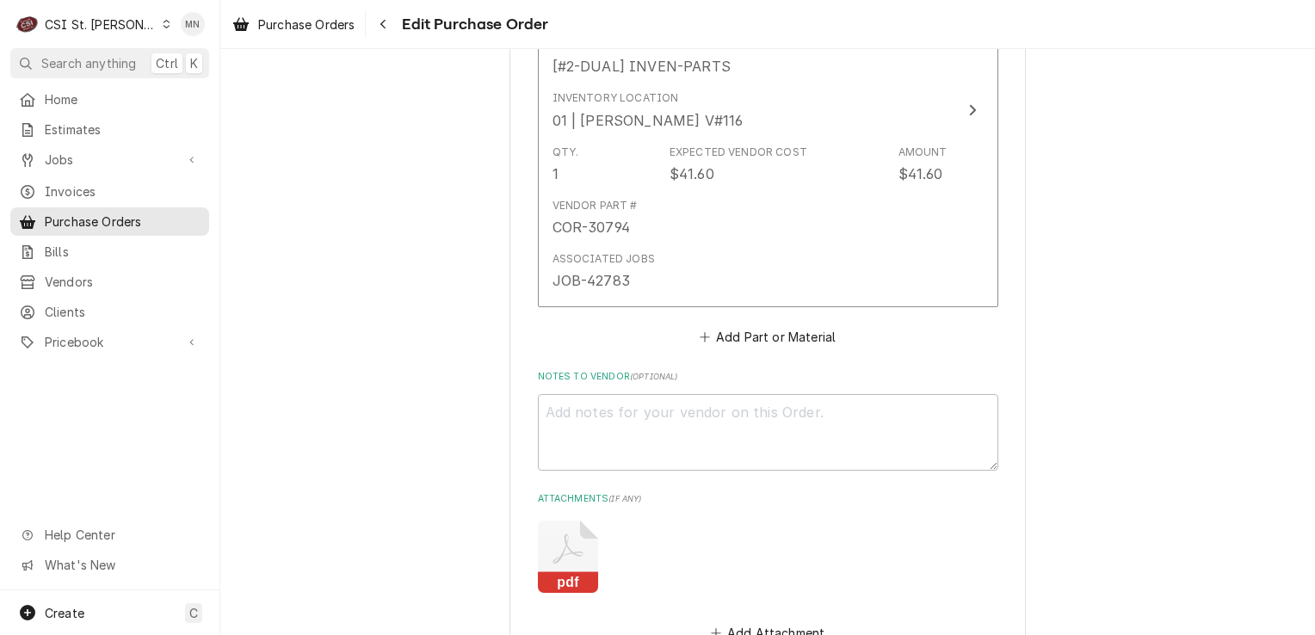
scroll to position [1205, 0]
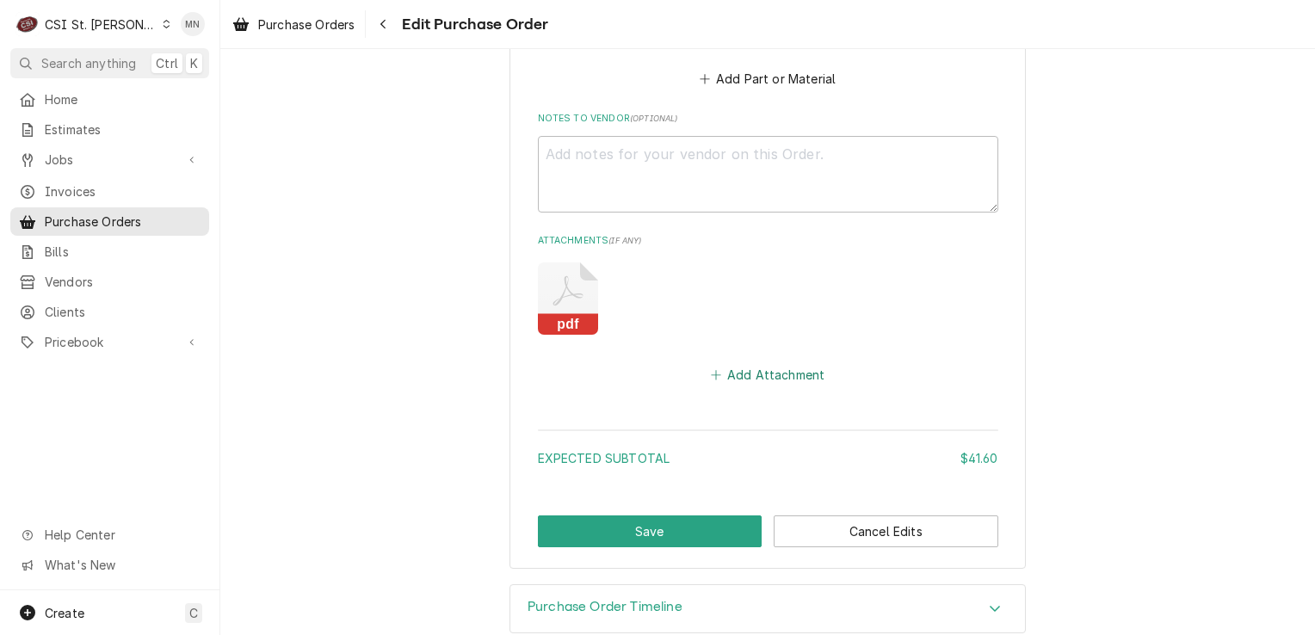
click at [757, 370] on button "Add Attachment" at bounding box center [768, 375] width 121 height 24
type textarea "x"
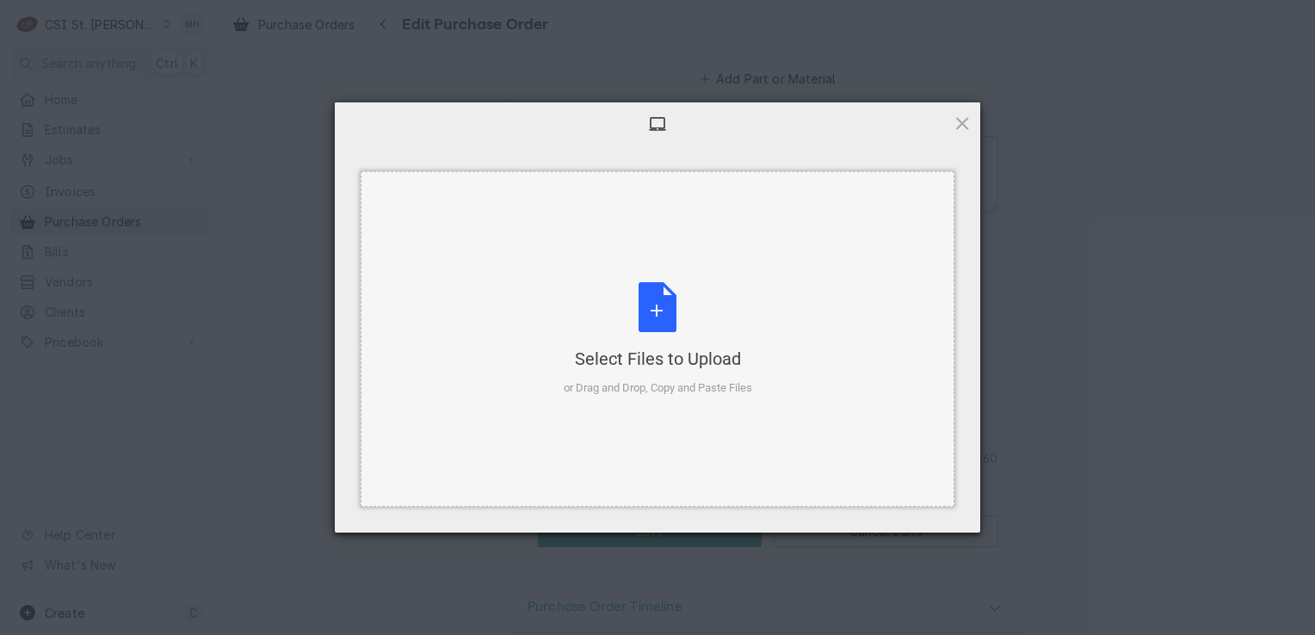
click at [660, 318] on div "Select Files to Upload or Drag and Drop, Copy and Paste Files" at bounding box center [658, 339] width 189 height 114
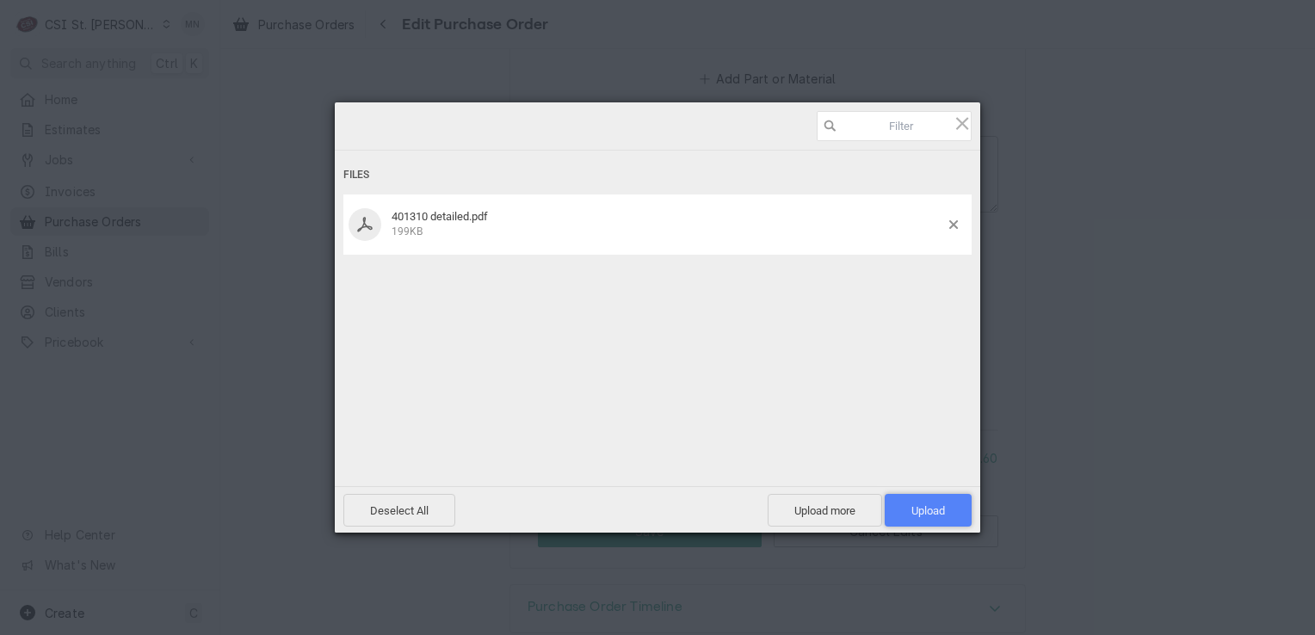
click at [937, 505] on span "Upload 1" at bounding box center [929, 510] width 34 height 13
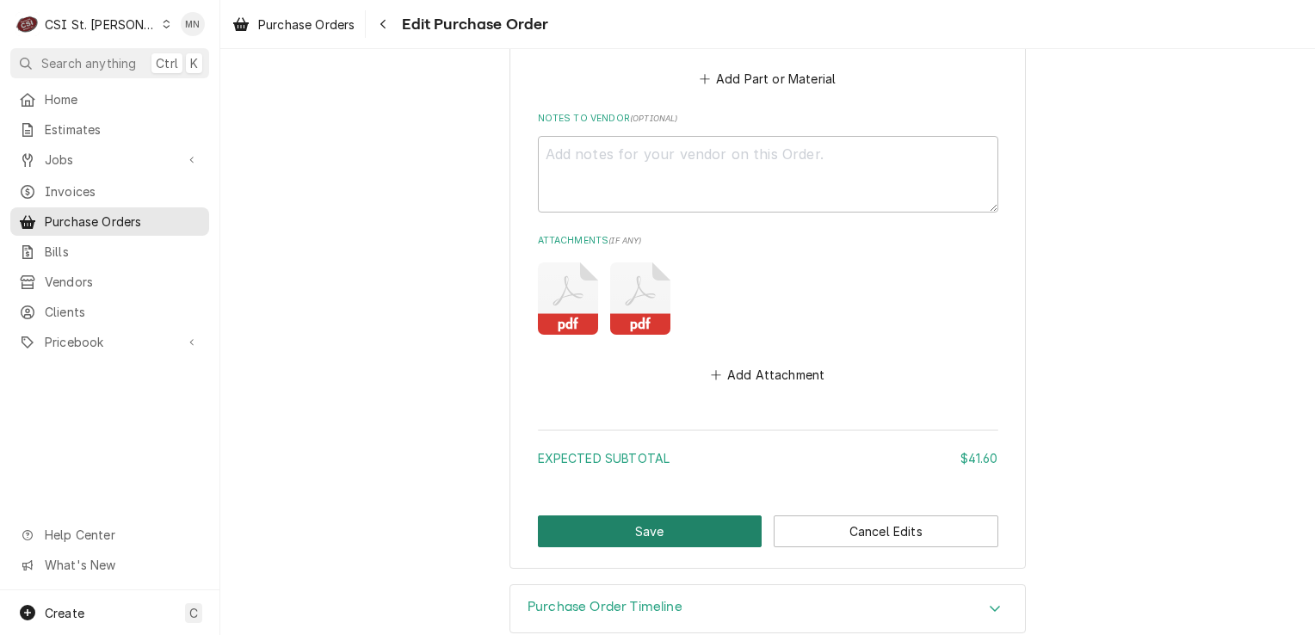
click at [648, 522] on button "Save" at bounding box center [650, 532] width 225 height 32
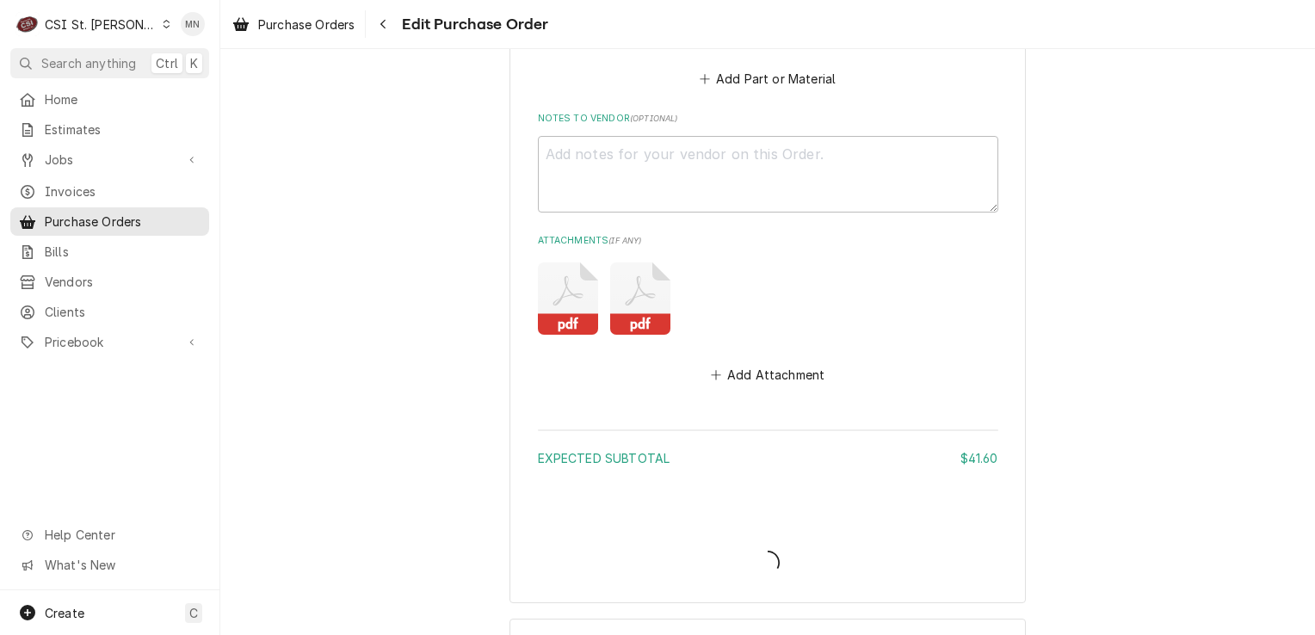
type textarea "x"
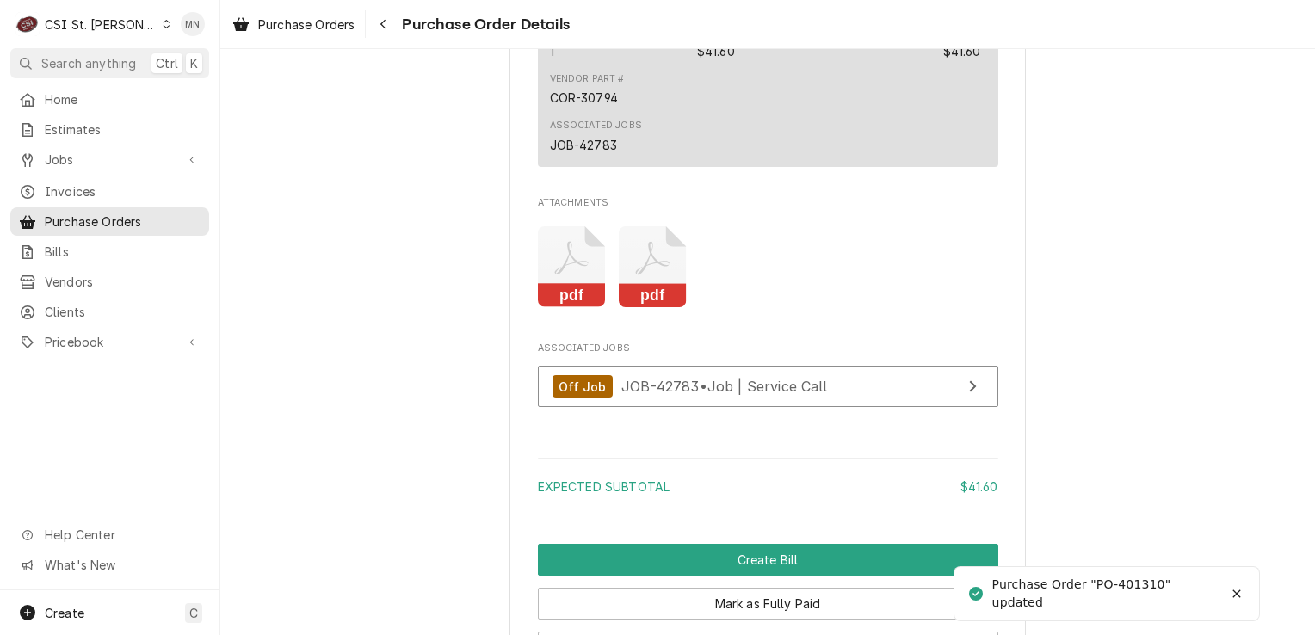
scroll to position [1463, 0]
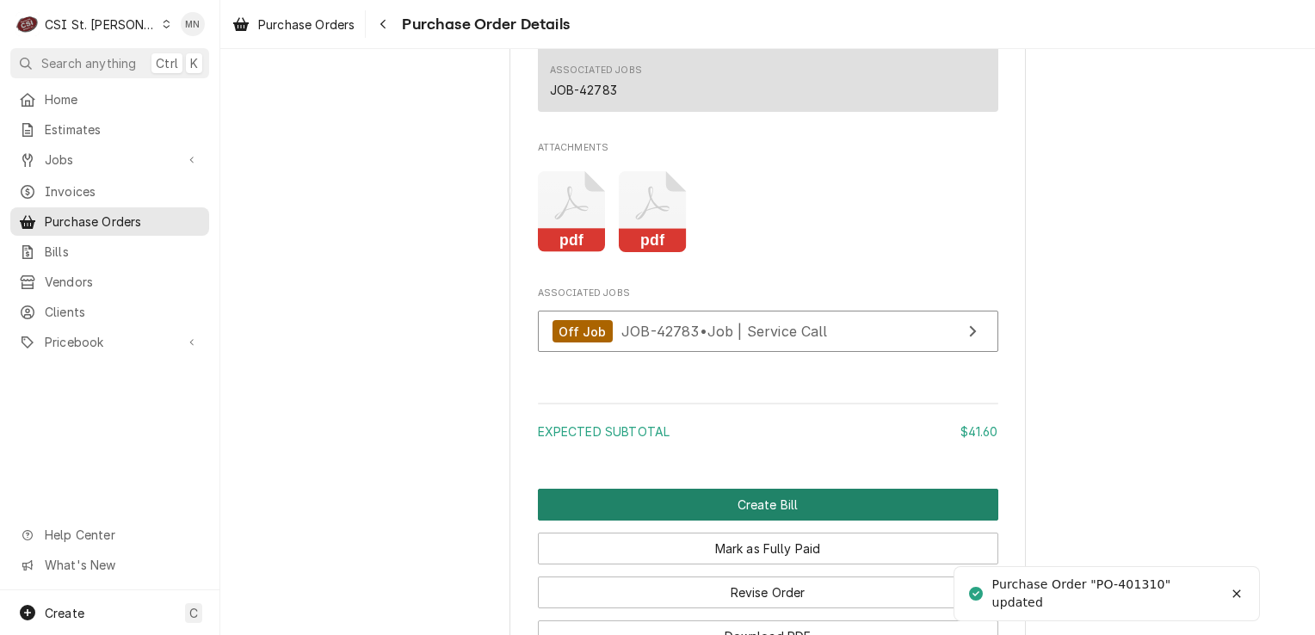
click at [739, 521] on button "Create Bill" at bounding box center [768, 505] width 461 height 32
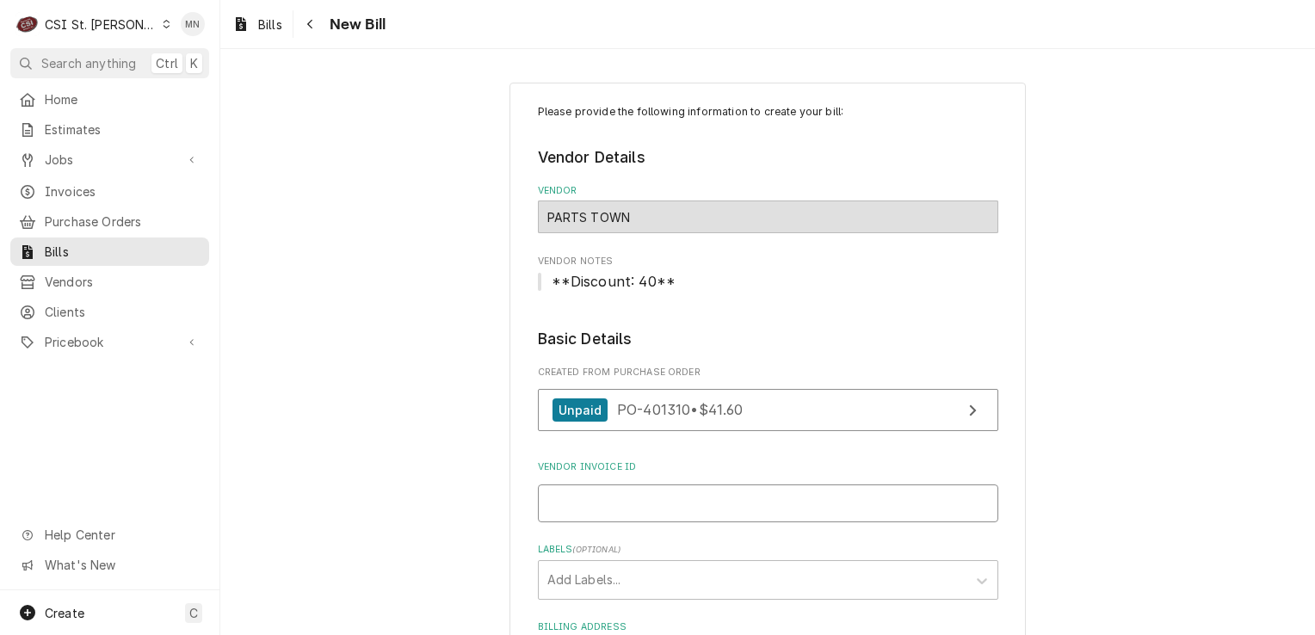
click at [623, 491] on input "Vendor Invoice ID" at bounding box center [768, 504] width 461 height 38
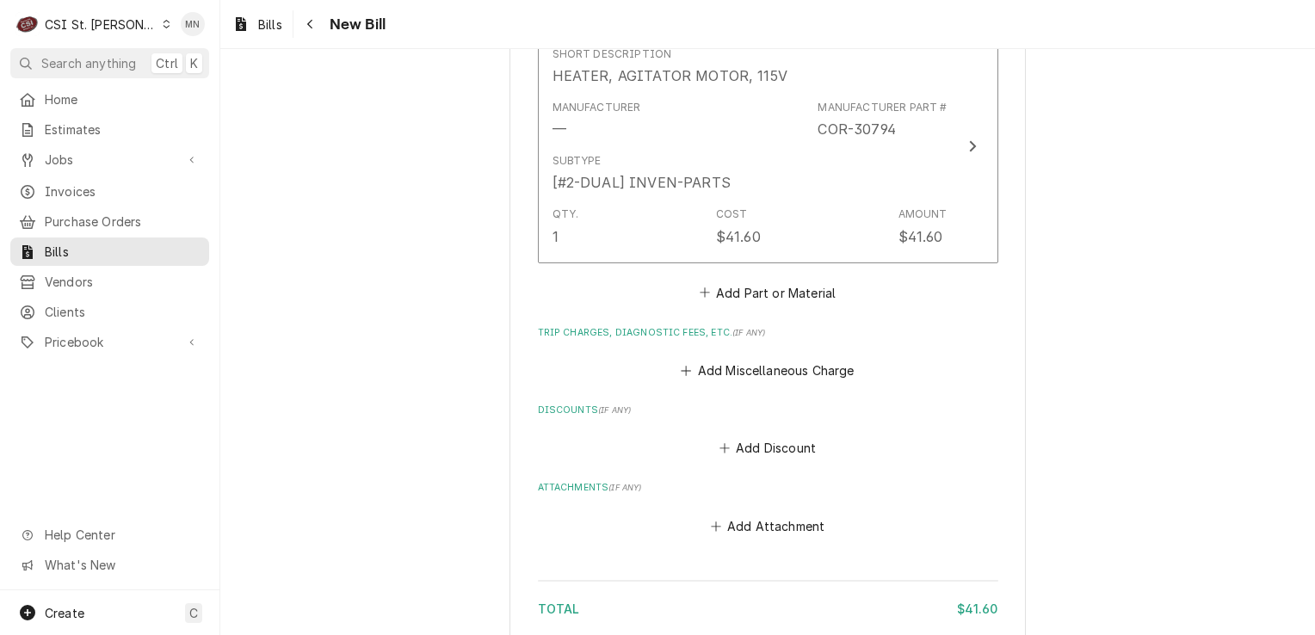
scroll to position [1205, 0]
type input "2106980035"
click at [743, 368] on button "Add Miscellaneous Charge" at bounding box center [767, 368] width 179 height 24
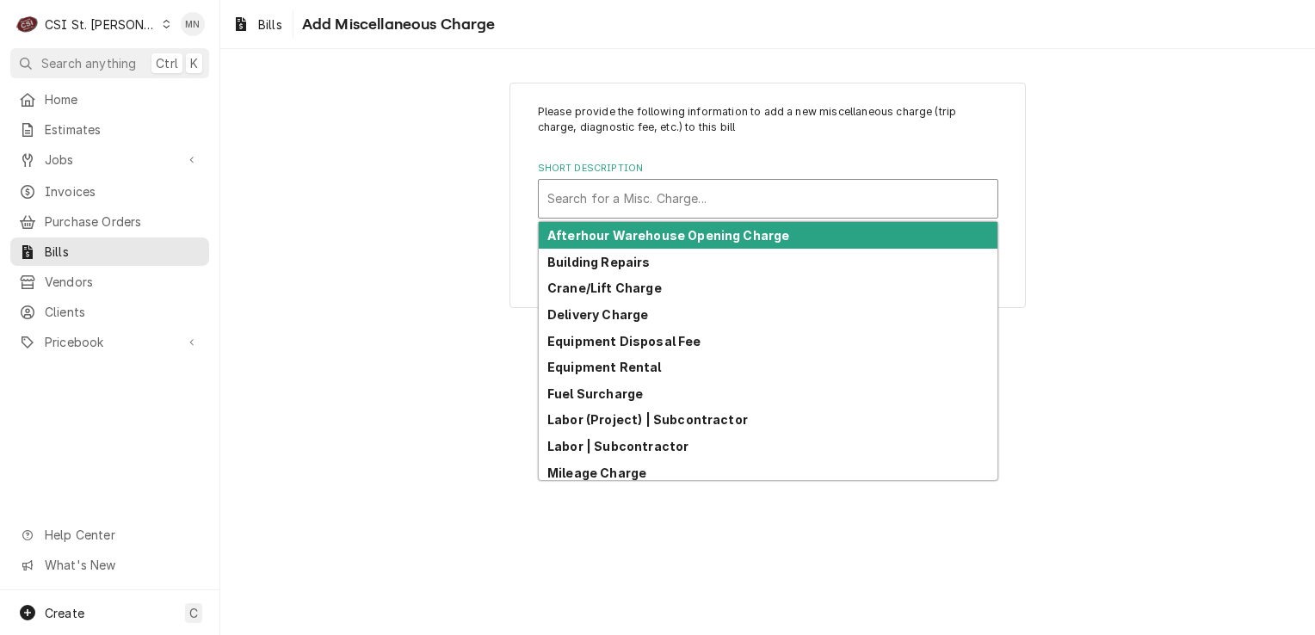
click at [624, 199] on div "Short Description" at bounding box center [768, 198] width 442 height 31
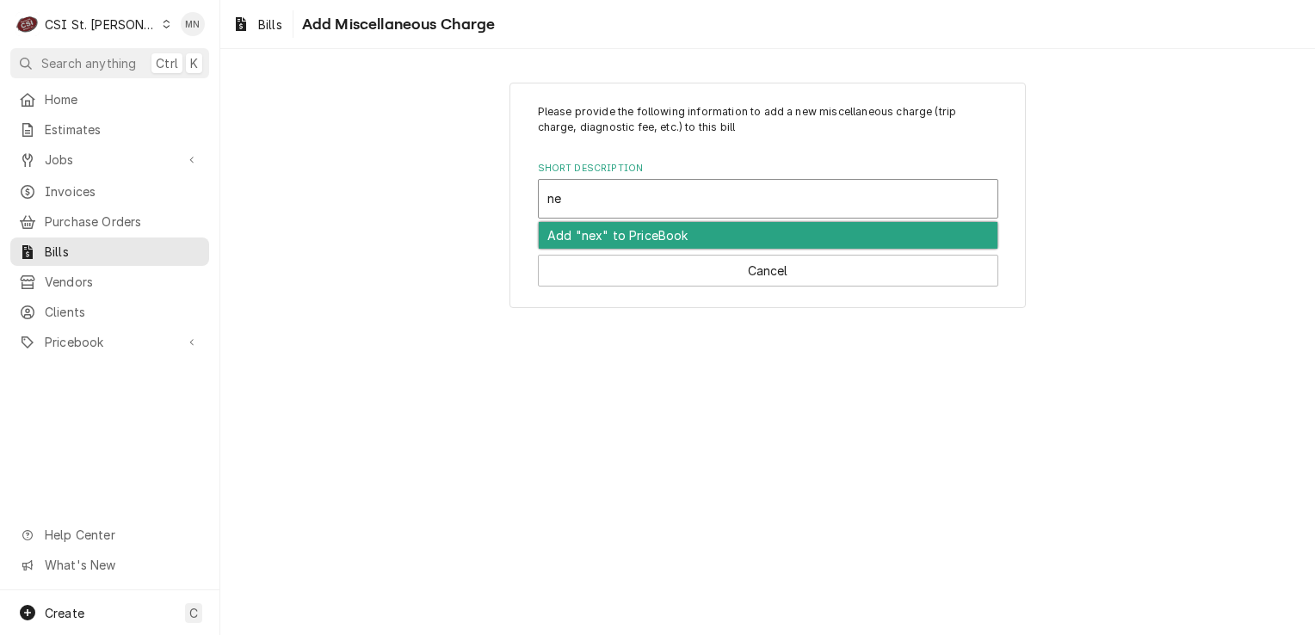
type input "n"
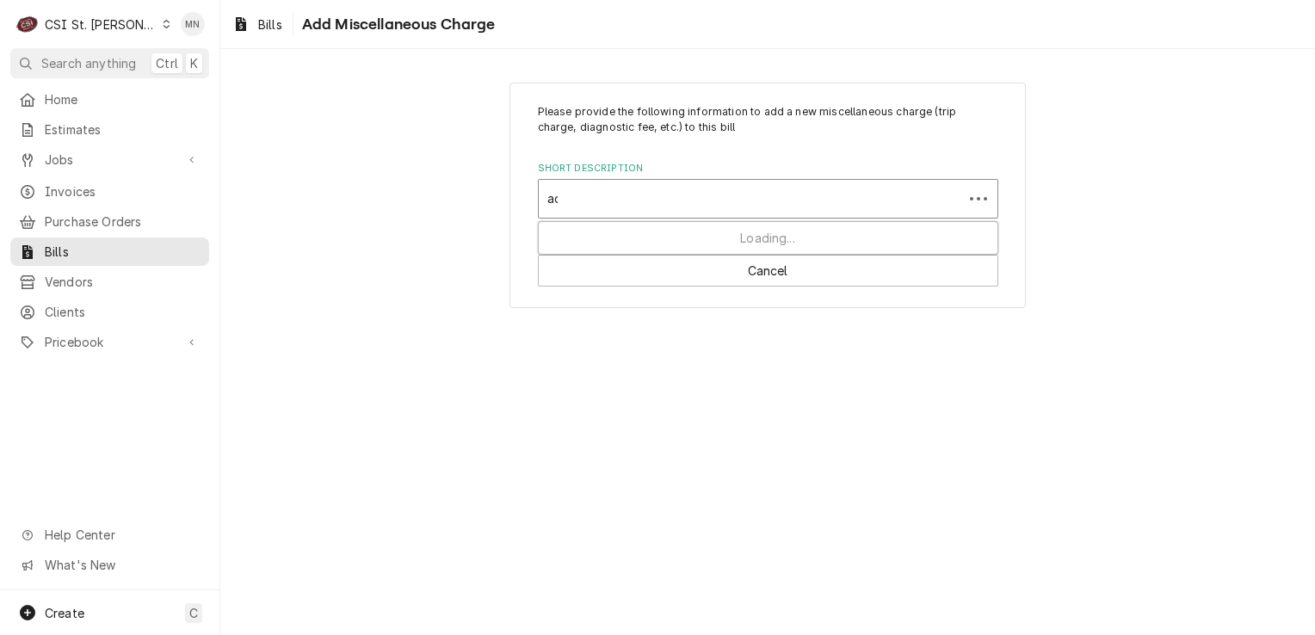
type input "aco"
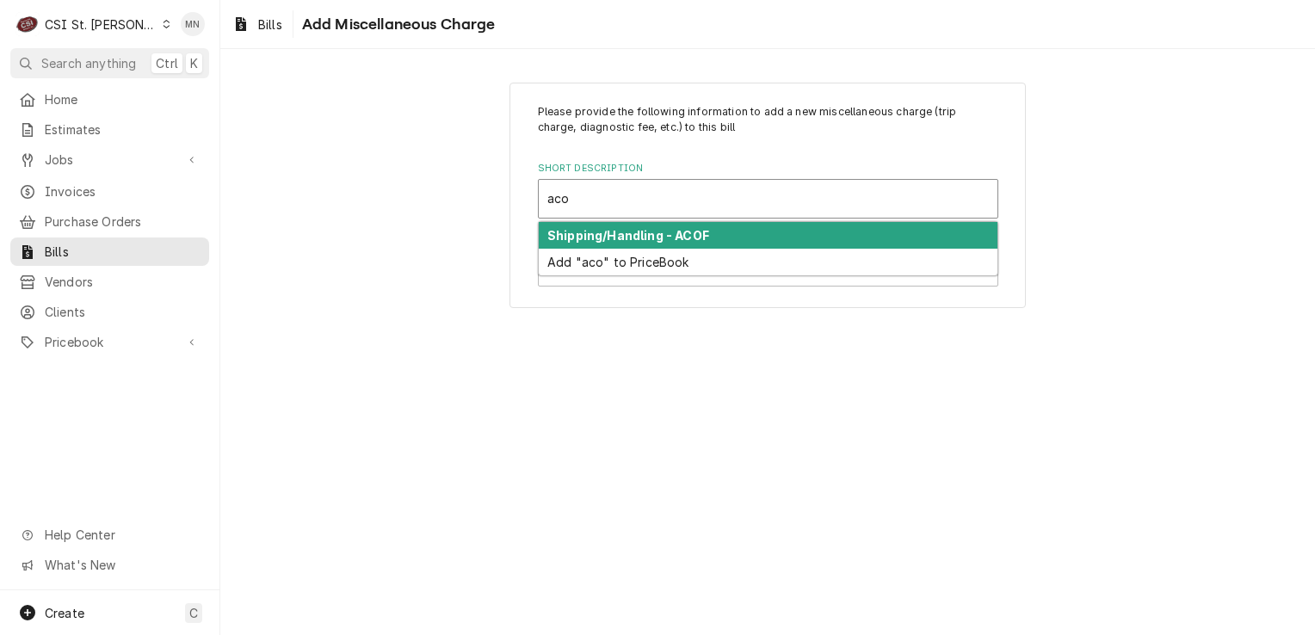
click at [633, 235] on strong "Shipping/Handling - ACOF" at bounding box center [628, 235] width 162 height 15
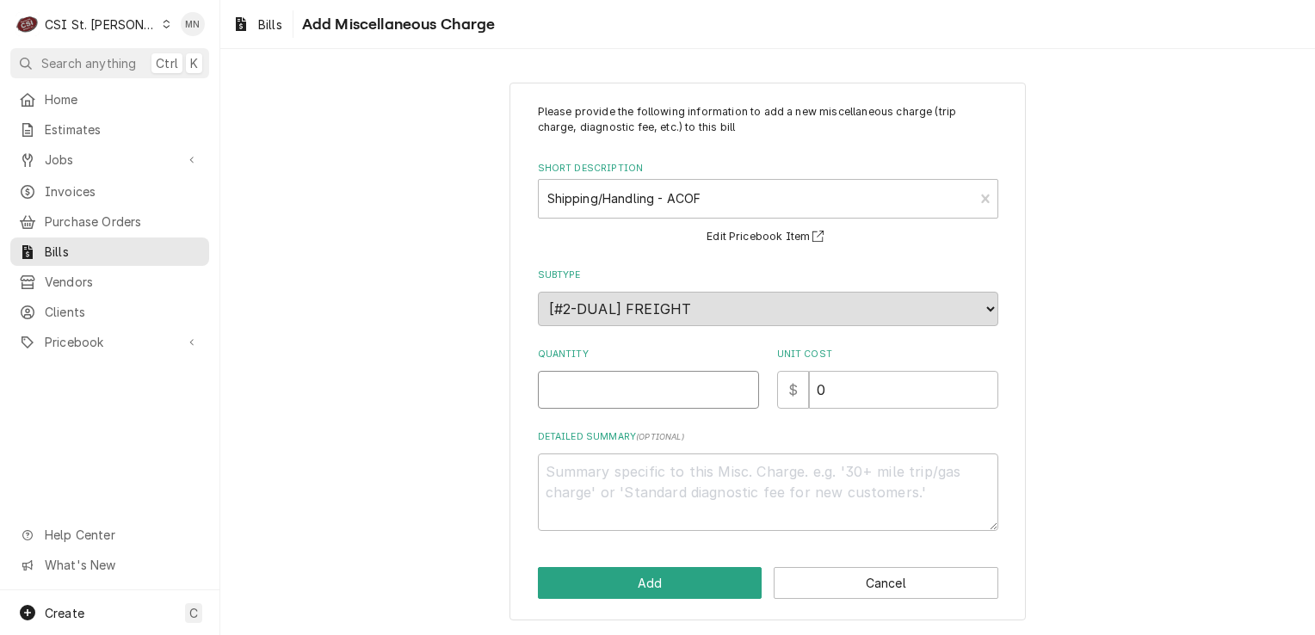
click at [584, 399] on input "Quantity" at bounding box center [648, 390] width 221 height 38
type textarea "x"
type input "1"
type textarea "x"
type input "5"
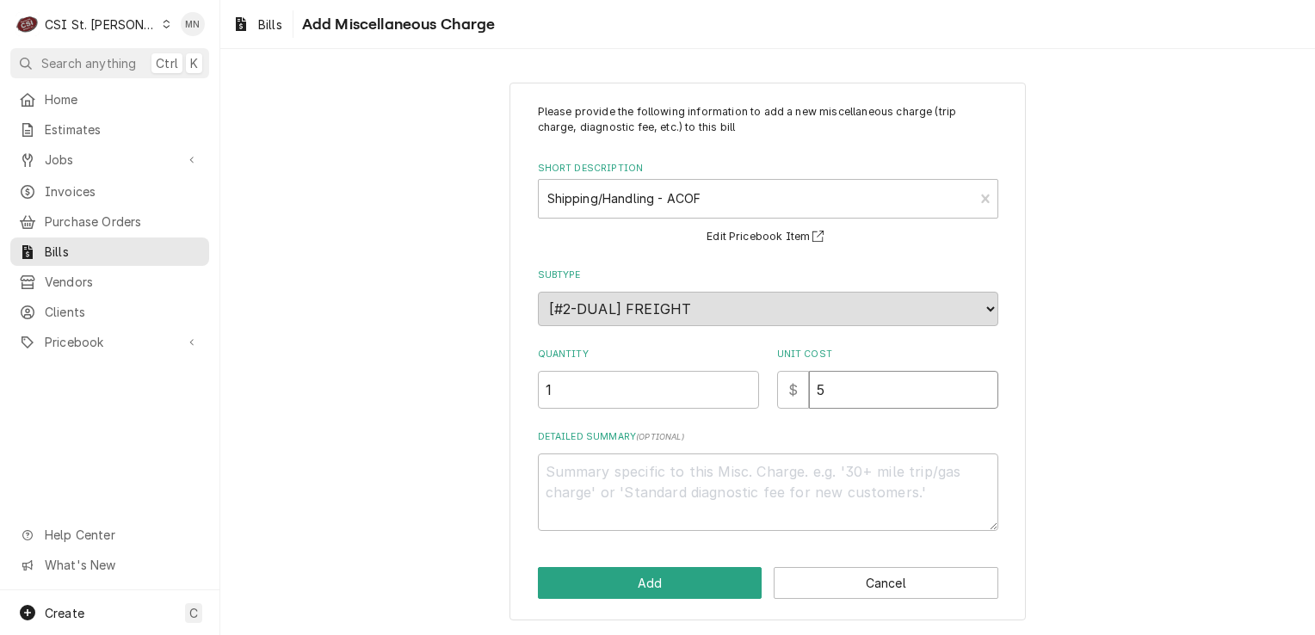
type textarea "x"
type input "51"
type textarea "x"
type input "51.1"
type textarea "x"
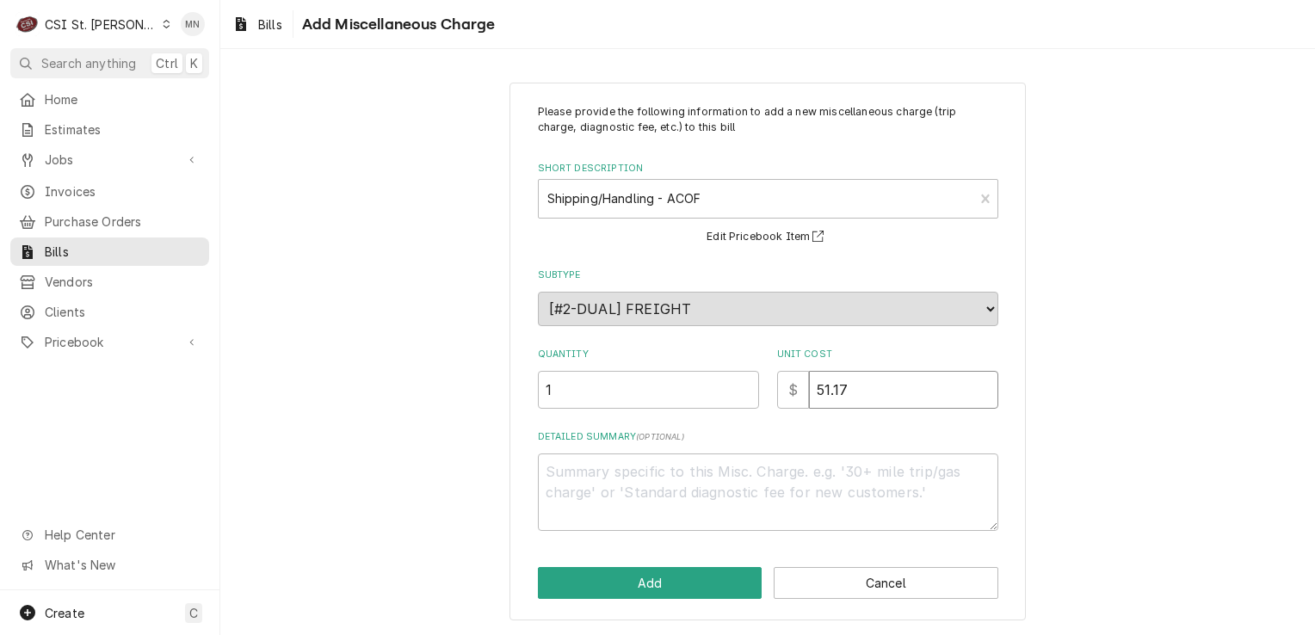
type input "51.17"
click at [589, 470] on textarea "Detailed Summary ( optional )" at bounding box center [768, 492] width 461 height 77
type textarea "x"
type textarea "A"
type textarea "x"
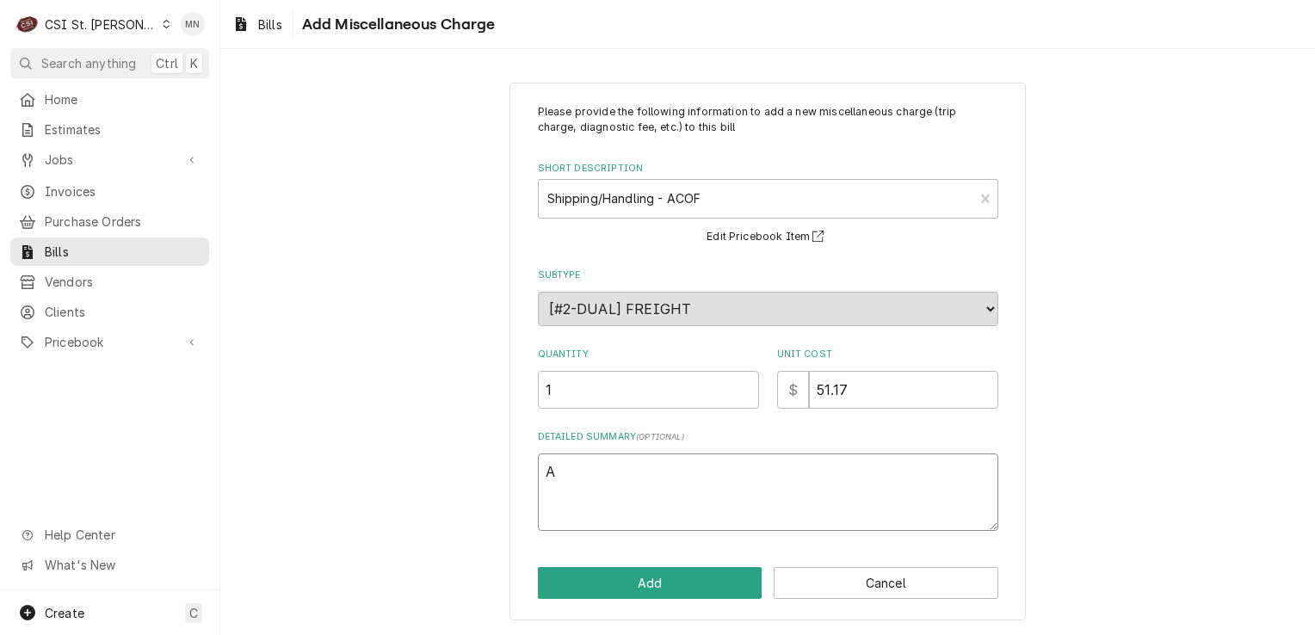
type textarea "AC"
type textarea "x"
type textarea "ACO"
type textarea "x"
type textarea "ACOF"
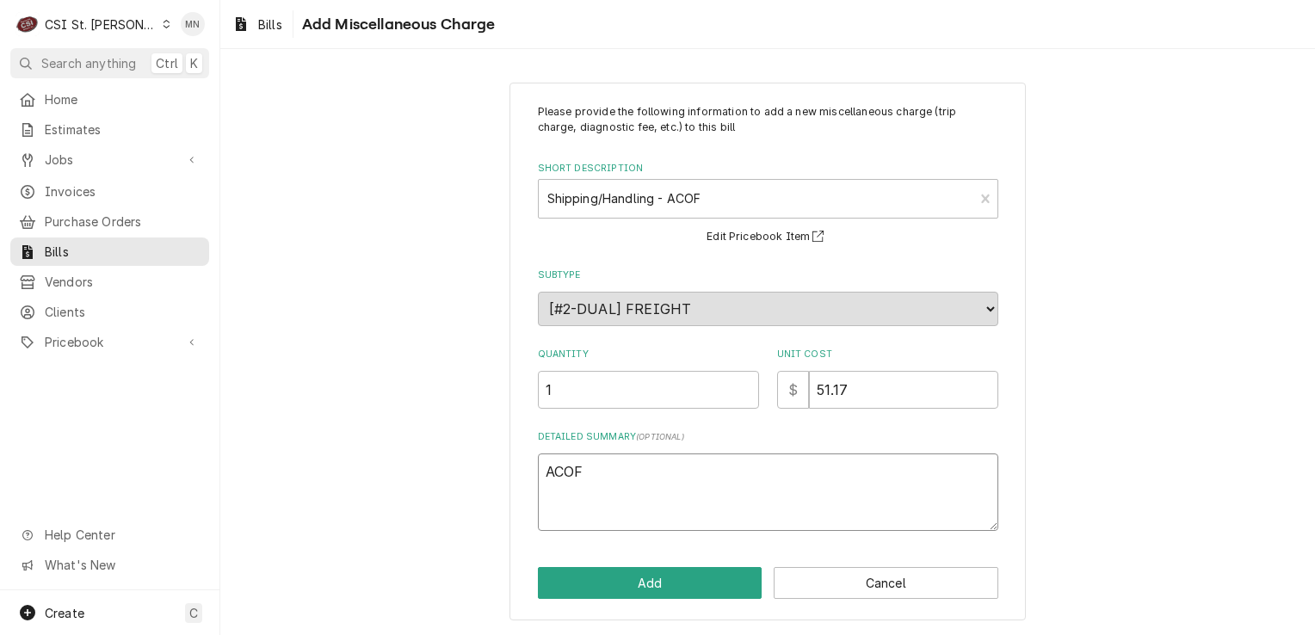
type textarea "x"
type textarea "ACOF"
type textarea "x"
type textarea "ACOF N"
type textarea "x"
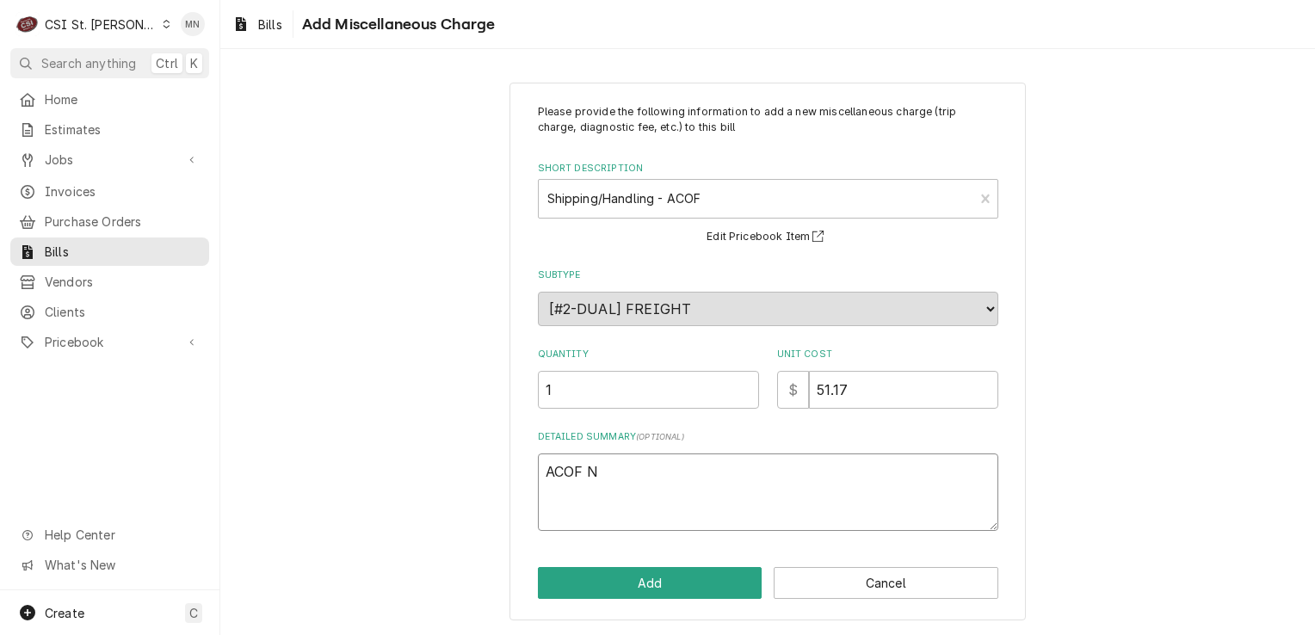
type textarea "ACOF Ne"
type textarea "x"
type textarea "ACOF Net"
type textarea "x"
type textarea "ACOF Ne"
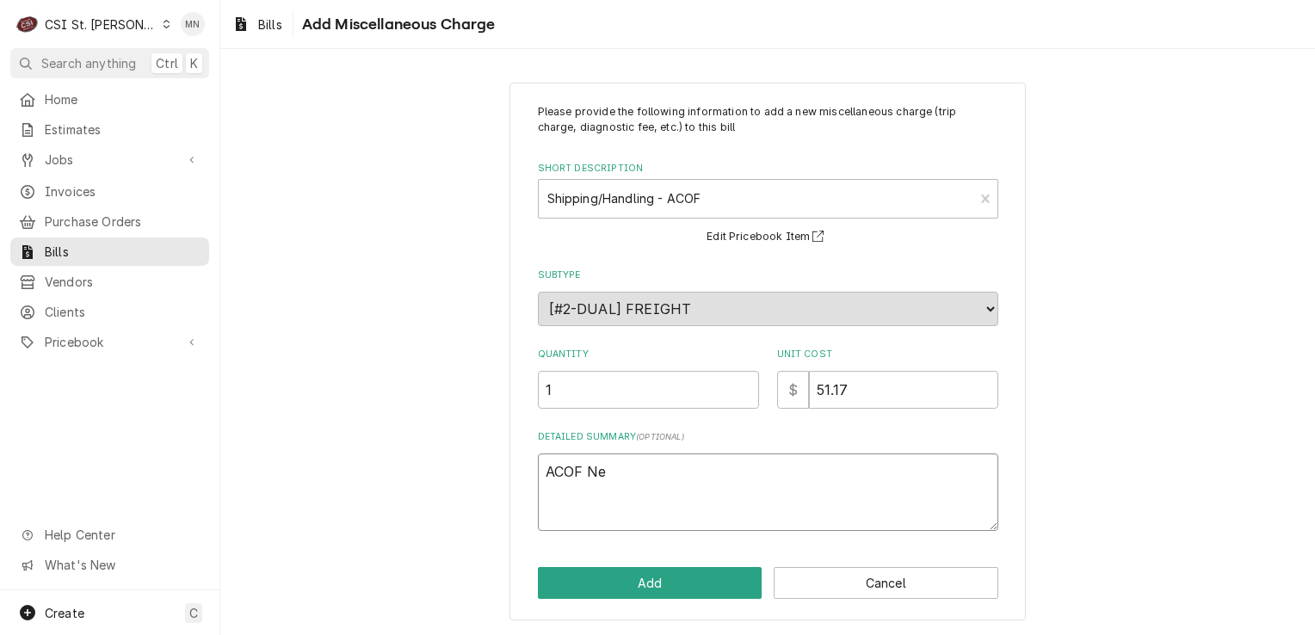
type textarea "x"
type textarea "ACOF Nex"
type textarea "x"
type textarea "ACOF Next"
type textarea "x"
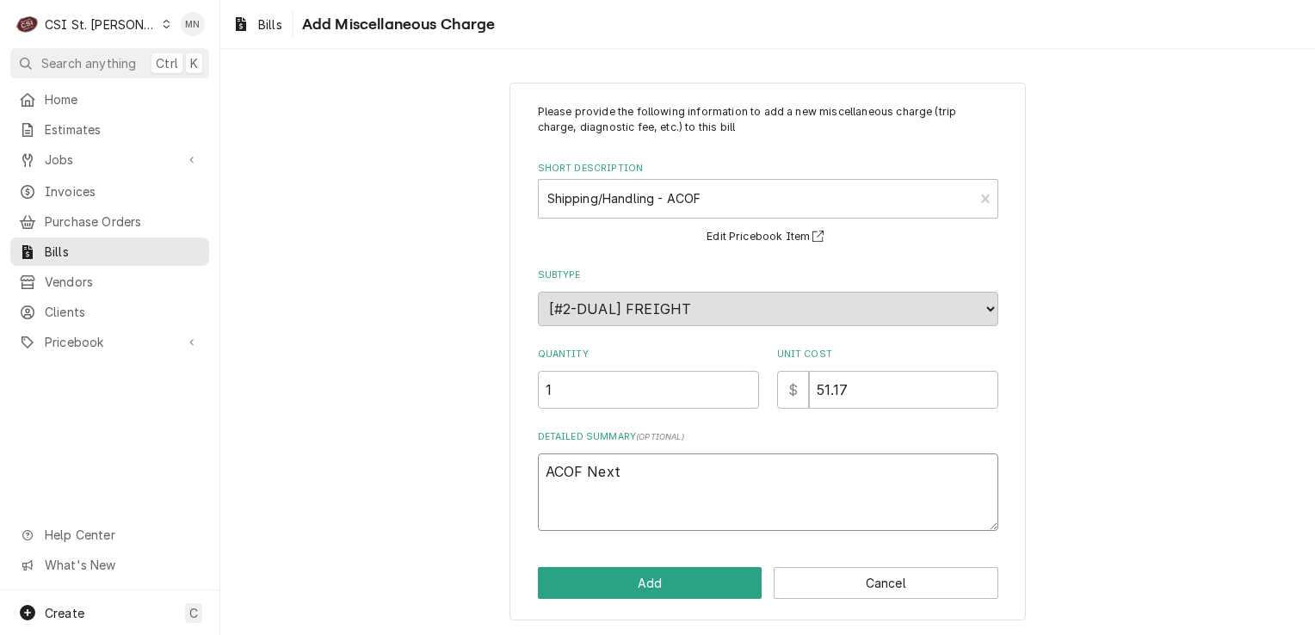
type textarea "ACOF Next D"
type textarea "x"
type textarea "ACOF Next Da"
type textarea "x"
type textarea "ACOF Next Day"
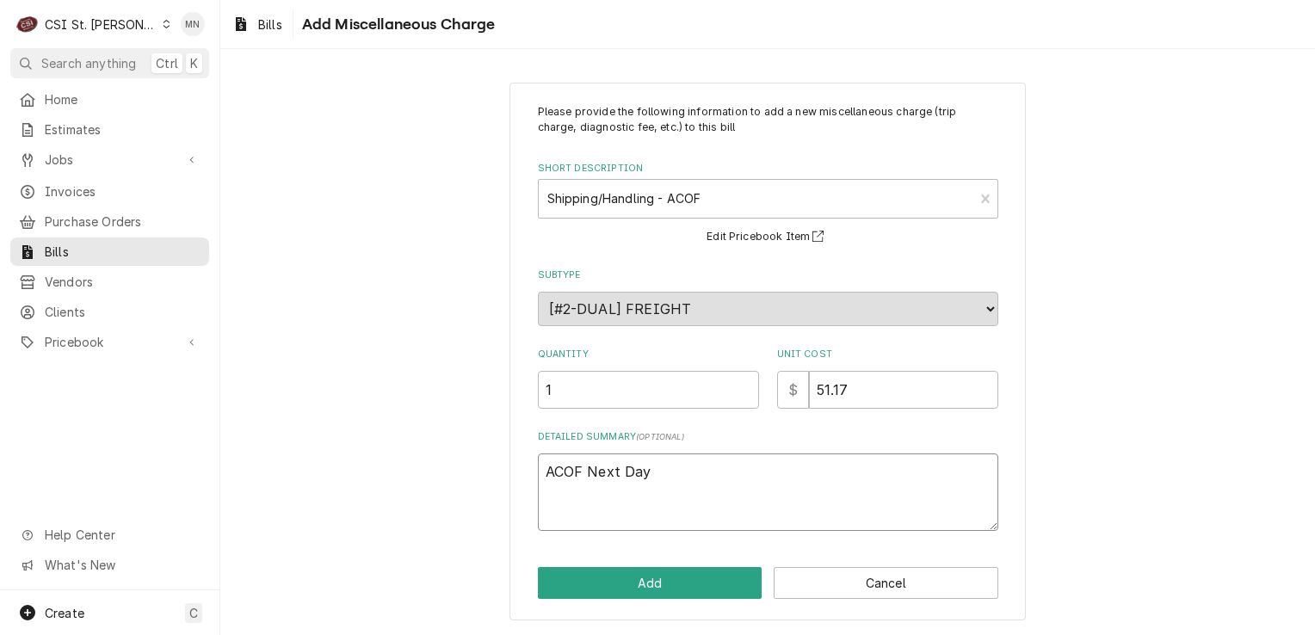
type textarea "x"
type textarea "ACOF Next Day"
type textarea "x"
type textarea "ACOF Next Day A"
type textarea "x"
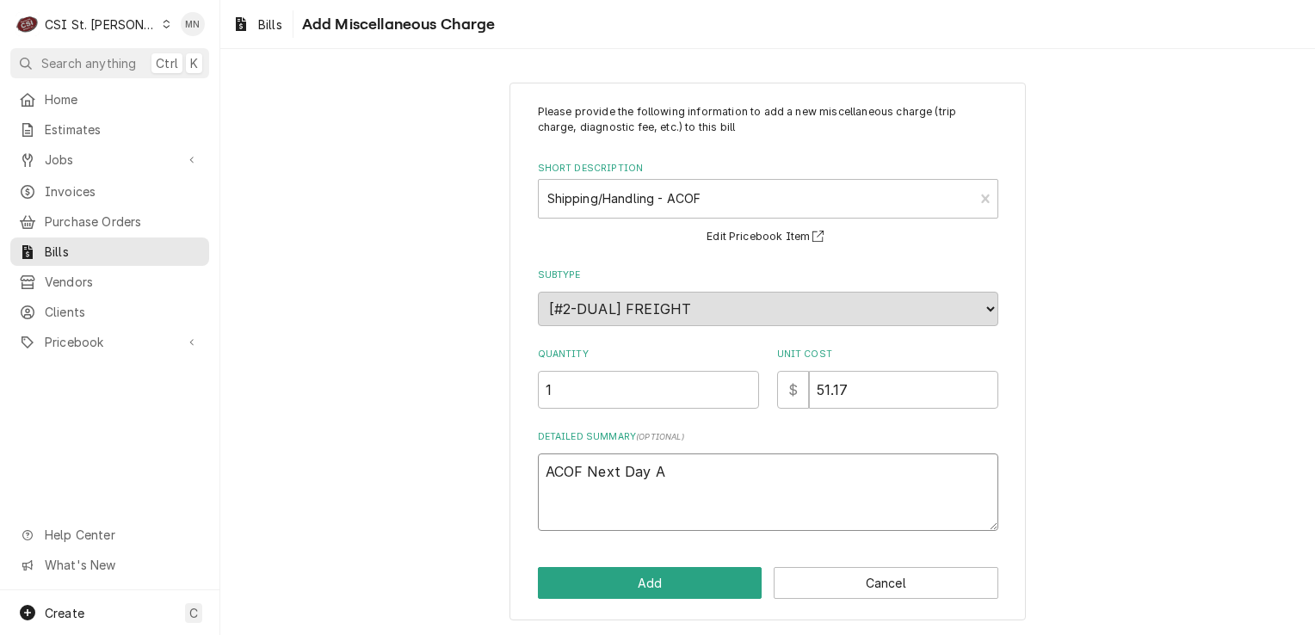
type textarea "ACOF Next Day Ai"
type textarea "x"
type textarea "ACOF Next Day Air"
type textarea "x"
type textarea "ACOF Next Day Air"
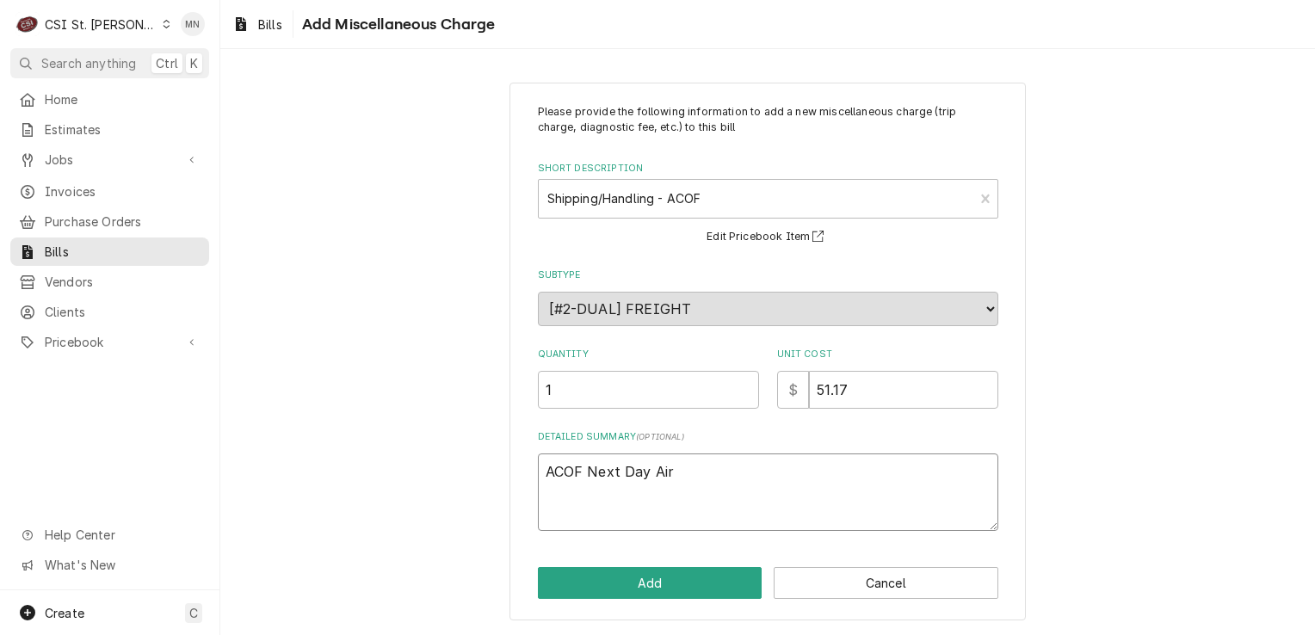
type textarea "x"
type textarea "ACOF Next Day Air 2"
type textarea "x"
type textarea "ACOF Next Day Air 21"
type textarea "x"
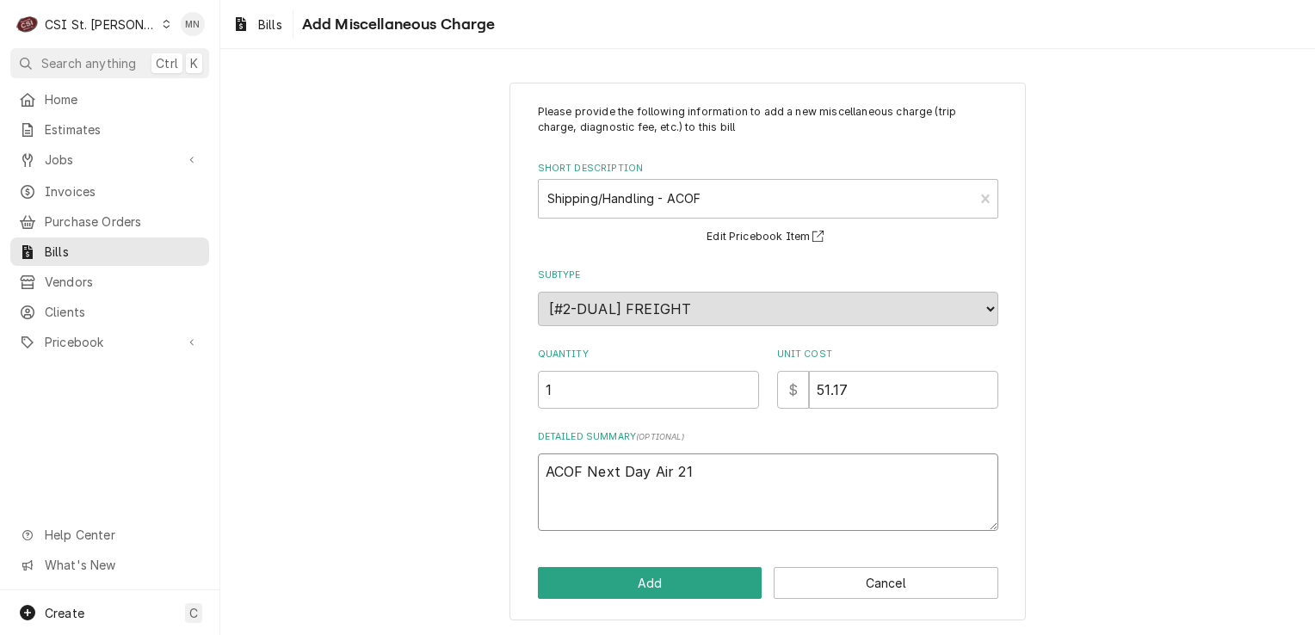
type textarea "ACOF Next Day Air 210"
type textarea "x"
type textarea "ACOF Next Day Air 2106"
type textarea "x"
type textarea "ACOF Next Day Air 21069"
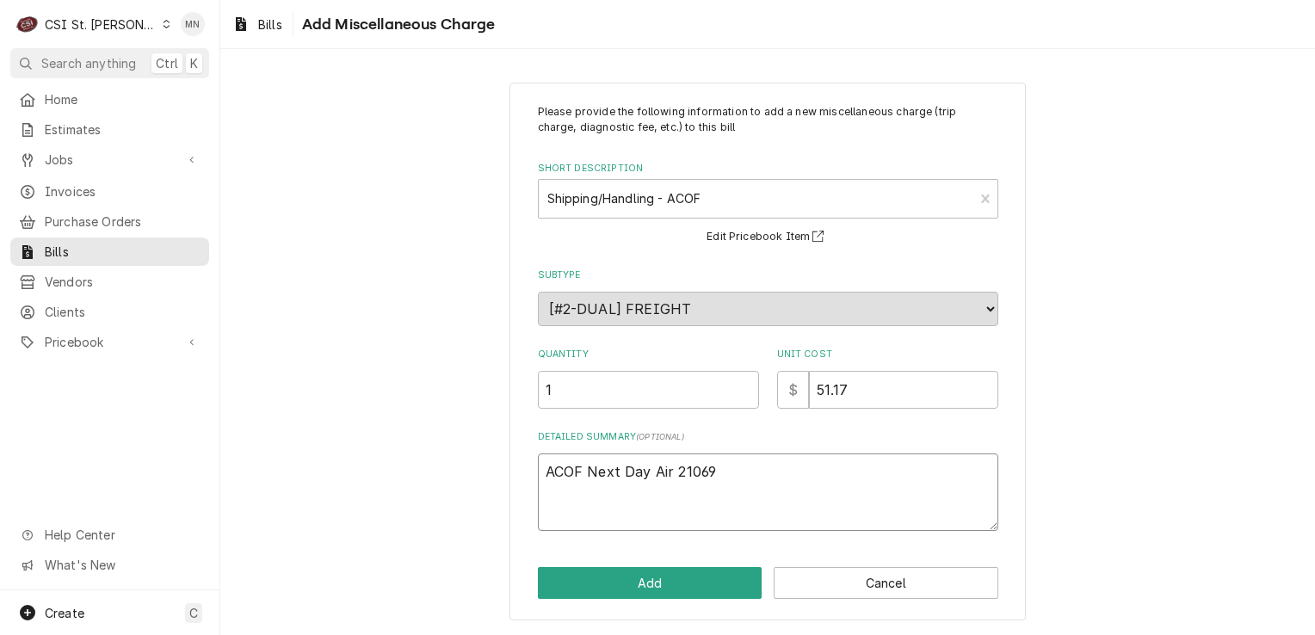
type textarea "x"
type textarea "ACOF Next Day Air 210698"
type textarea "x"
type textarea "ACOF Next Day Air 2106980"
type textarea "x"
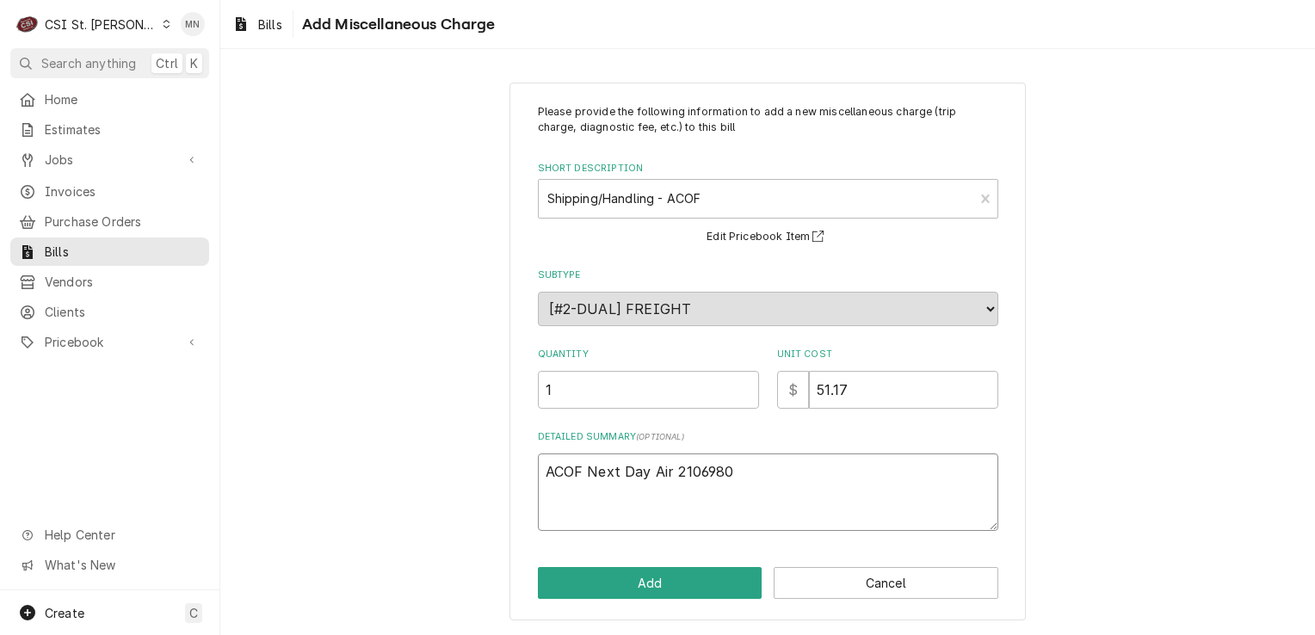
type textarea "ACOF Next Day Air 21069800"
type textarea "x"
type textarea "ACOF Next Day Air 210698003"
type textarea "x"
type textarea "ACOF Next Day Air 2106980035"
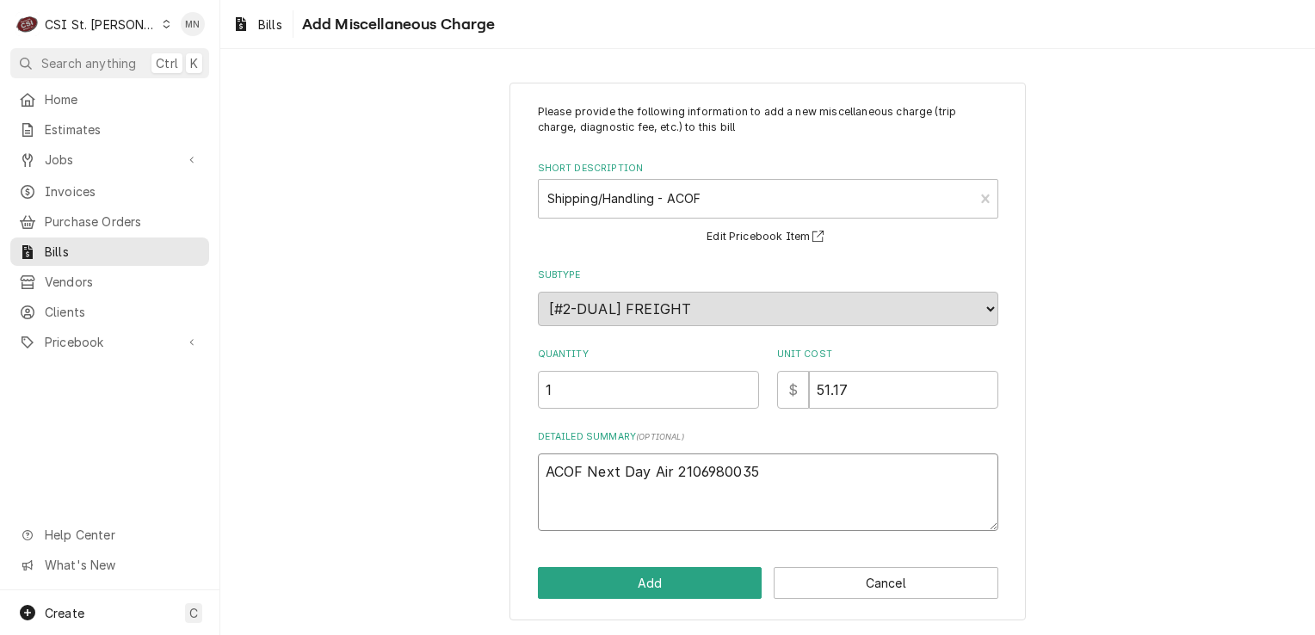
type textarea "x"
type textarea "ACOF Next Day Air 2106980035"
type textarea "x"
type textarea "ACOF Next Day Air 2106980035 J"
type textarea "x"
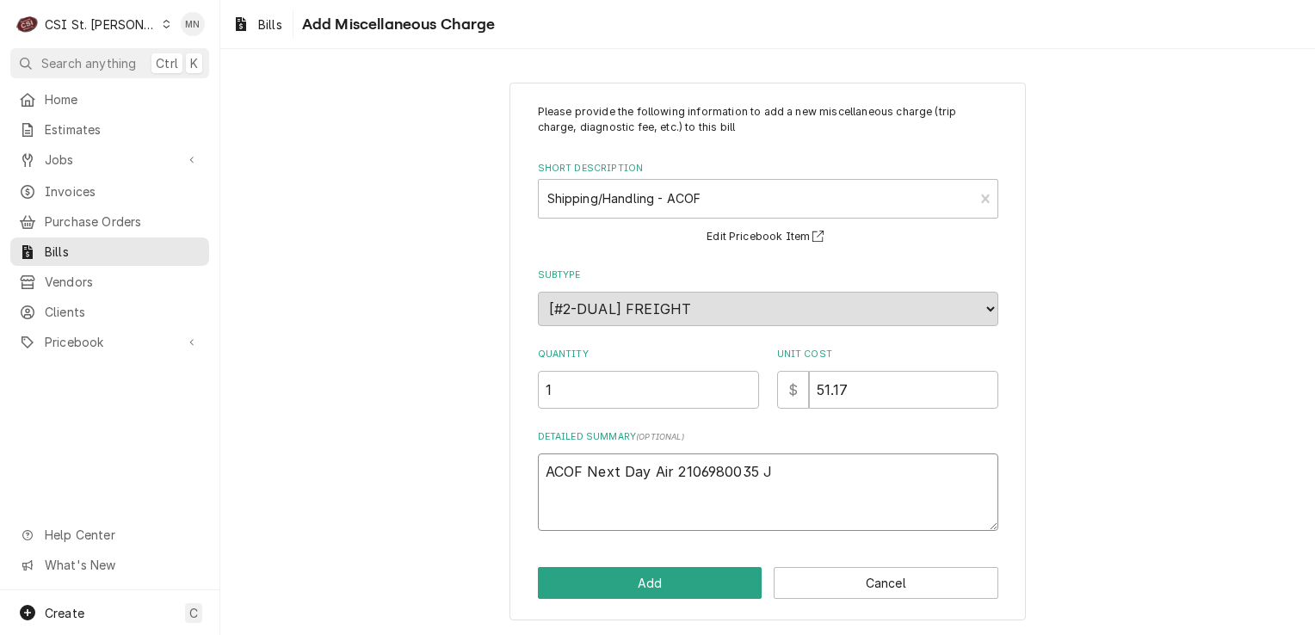
type textarea "ACOF Next Day Air 2106980035 Jo"
type textarea "x"
type textarea "ACOF Next Day Air 2106980035 Job"
type textarea "x"
type textarea "ACOF Next Day Air 2106980035 Job"
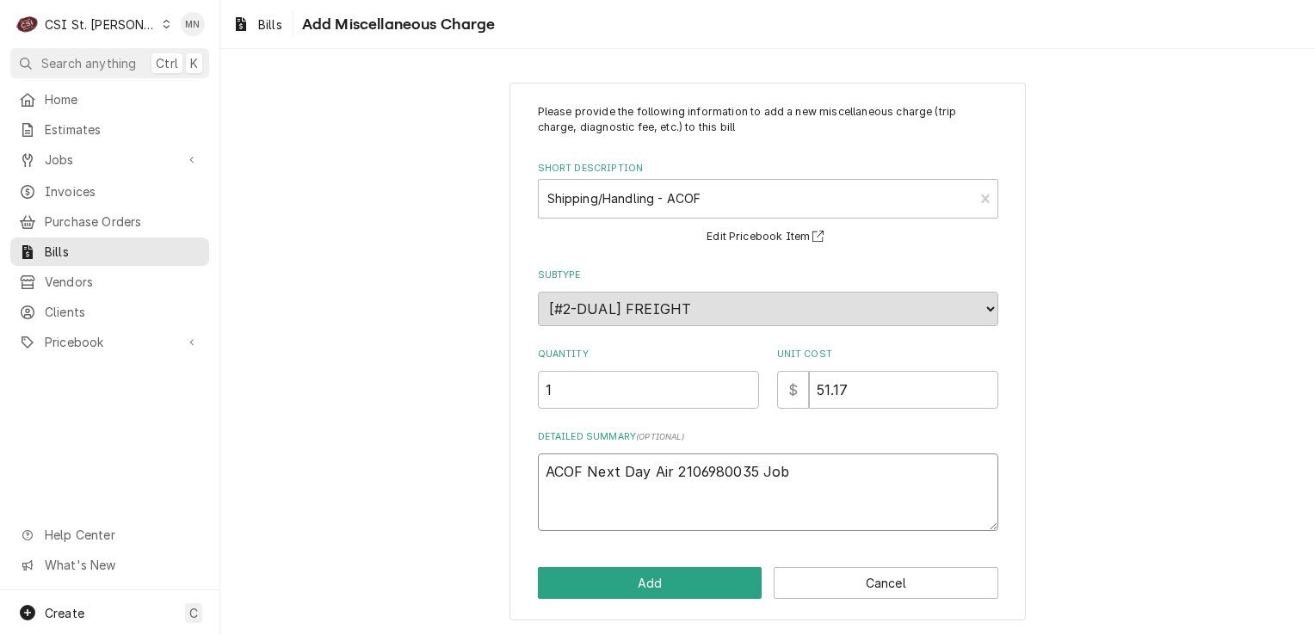
type textarea "x"
type textarea "ACOF Next Day Air 2106980035 Job 4"
type textarea "x"
type textarea "ACOF Next Day Air 2106980035 Job 42"
type textarea "x"
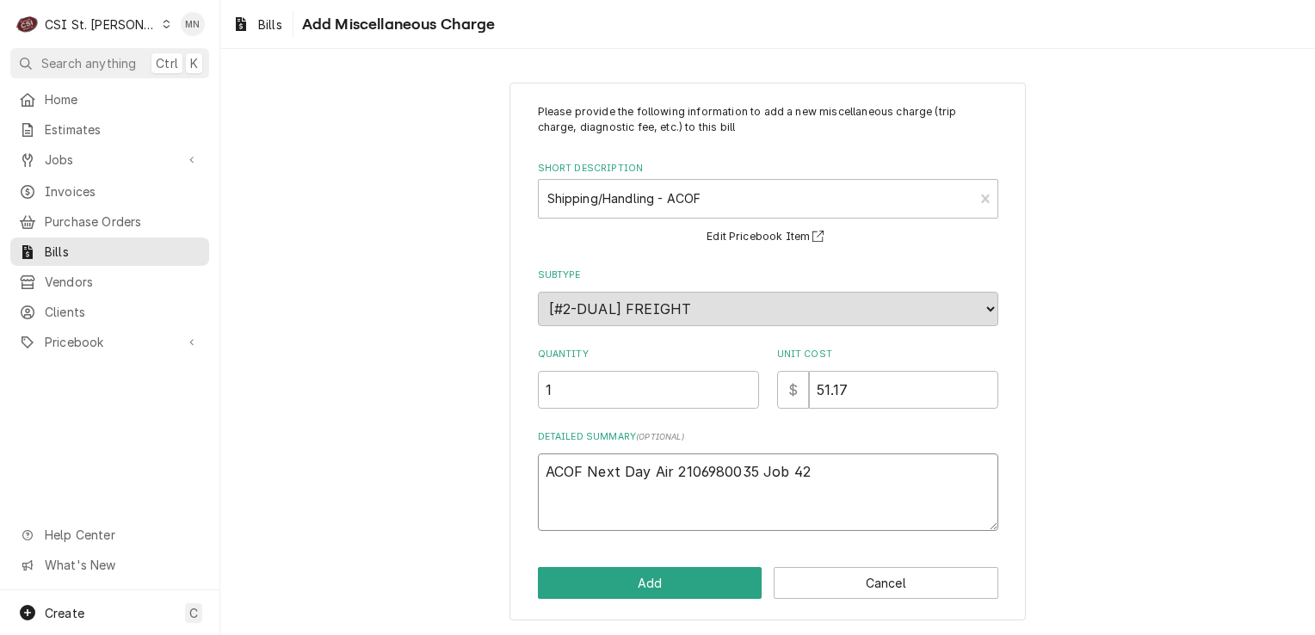
type textarea "ACOF Next Day Air 2106980035 Job 427"
type textarea "x"
type textarea "ACOF Next Day Air 2106980035 Job 4278"
type textarea "x"
type textarea "ACOF Next Day Air 2106980035 Job 42783"
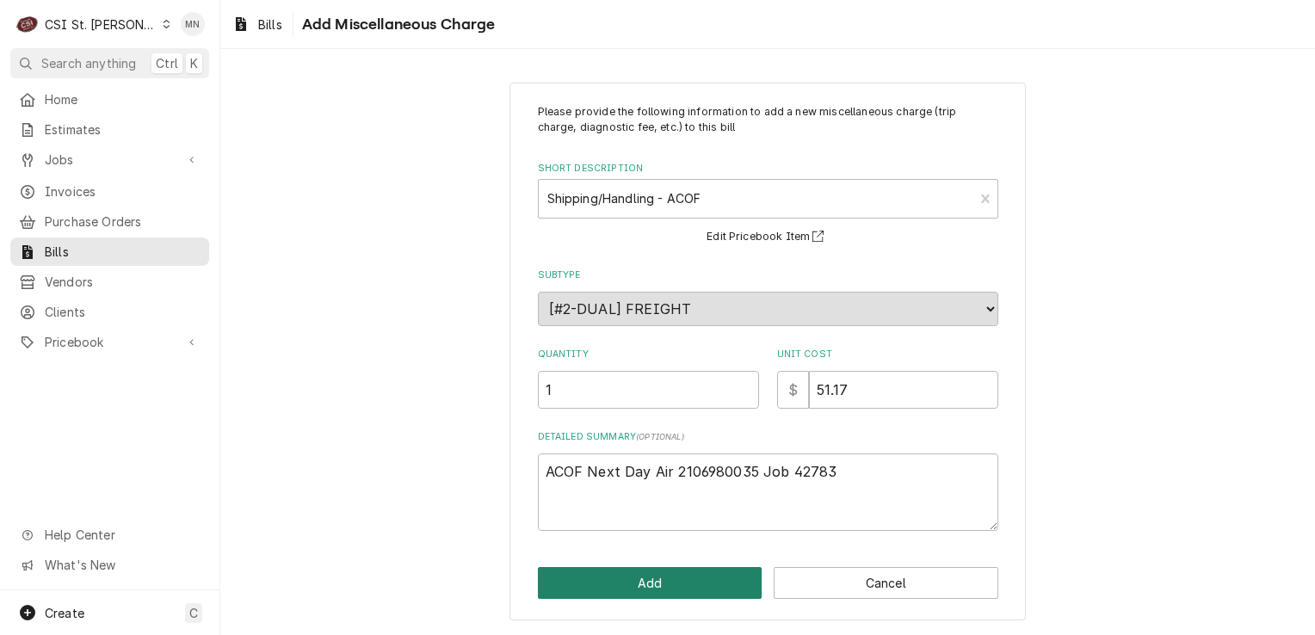
click at [668, 588] on button "Add" at bounding box center [650, 583] width 225 height 32
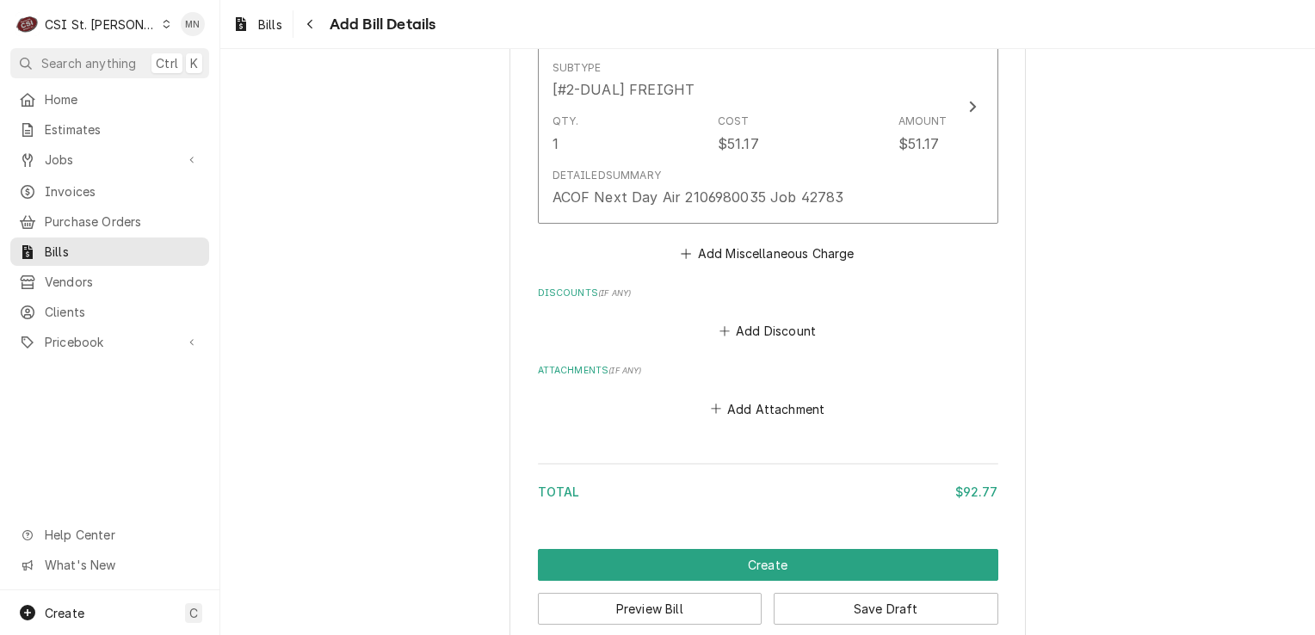
scroll to position [1584, 0]
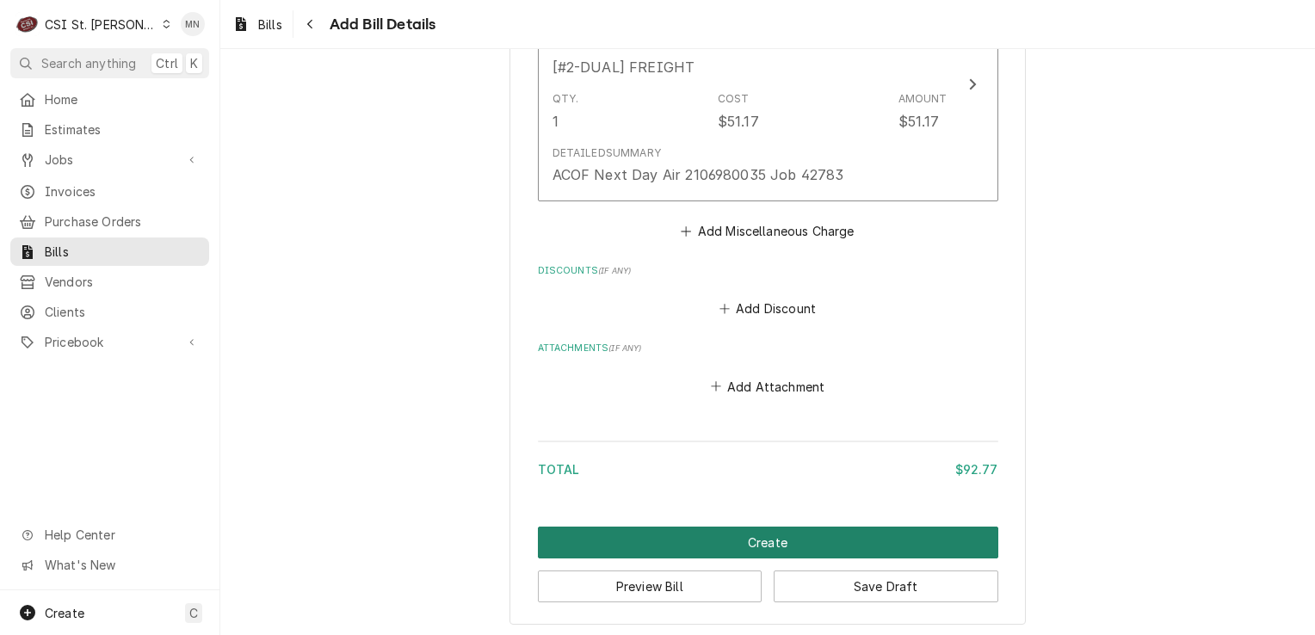
click at [792, 532] on button "Create" at bounding box center [768, 543] width 461 height 32
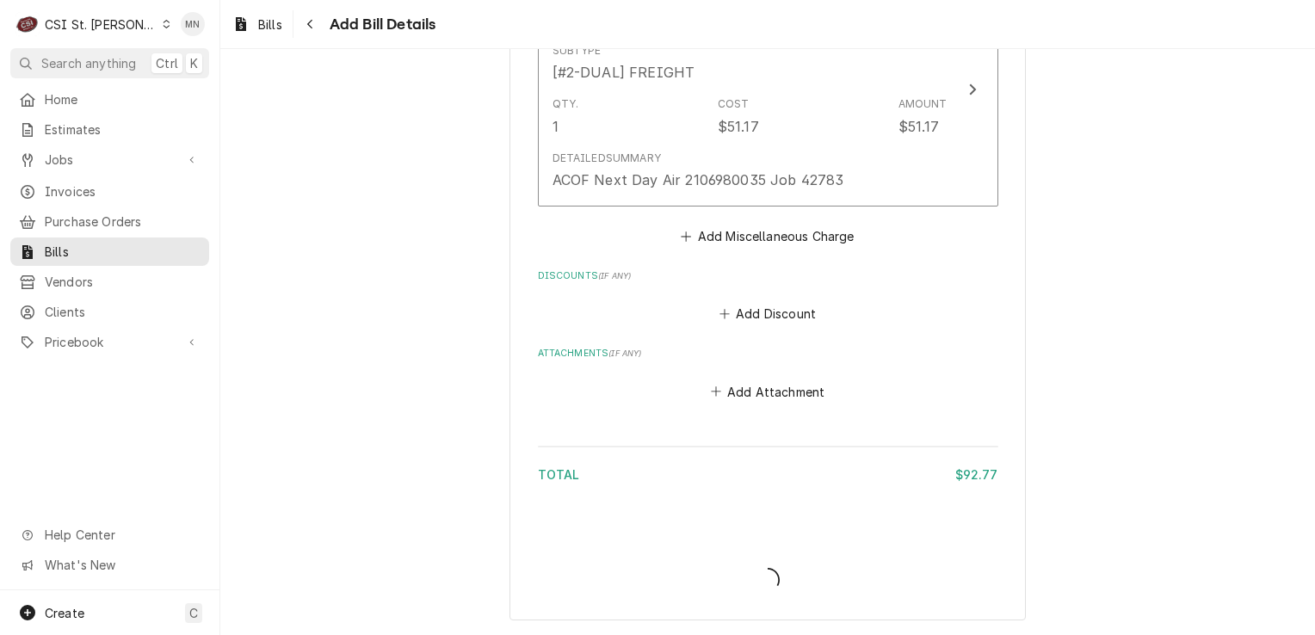
scroll to position [1574, 0]
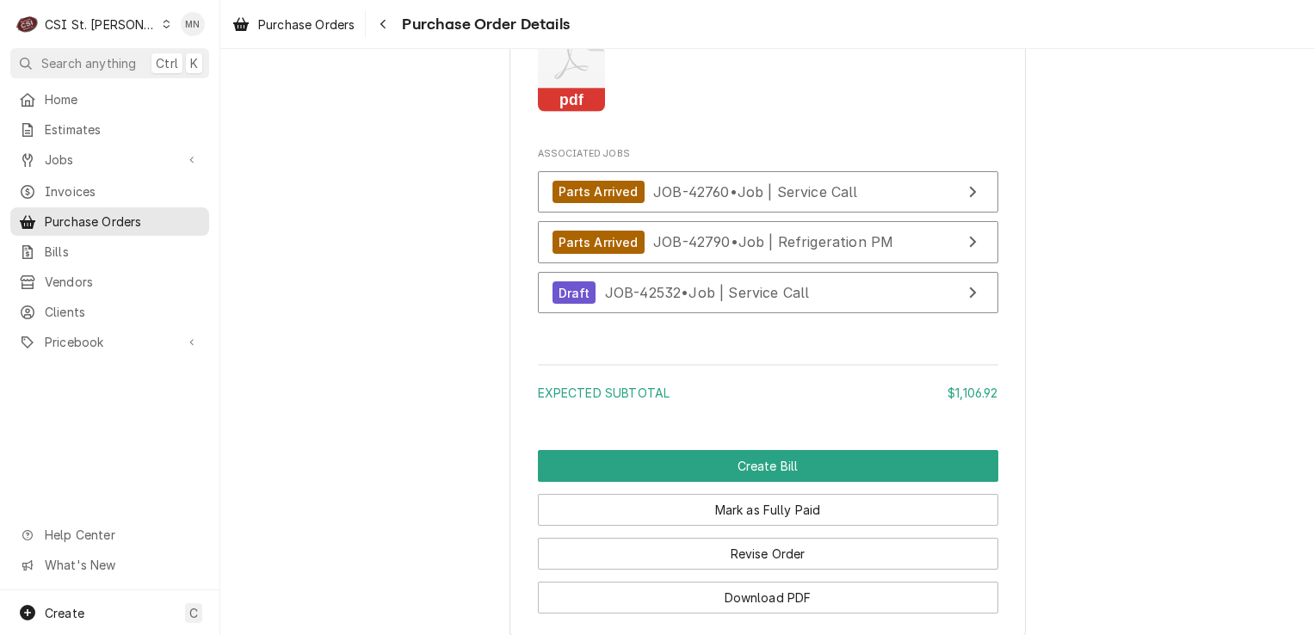
scroll to position [2754, 0]
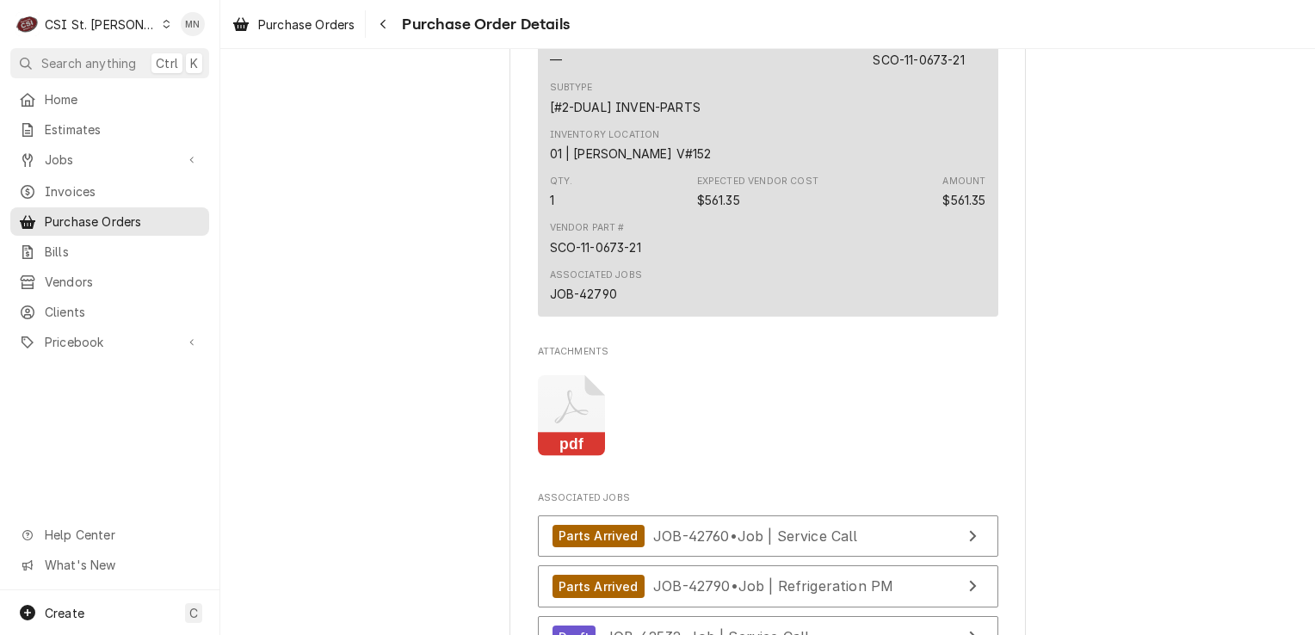
click at [563, 424] on icon "Attachments" at bounding box center [571, 408] width 34 height 34
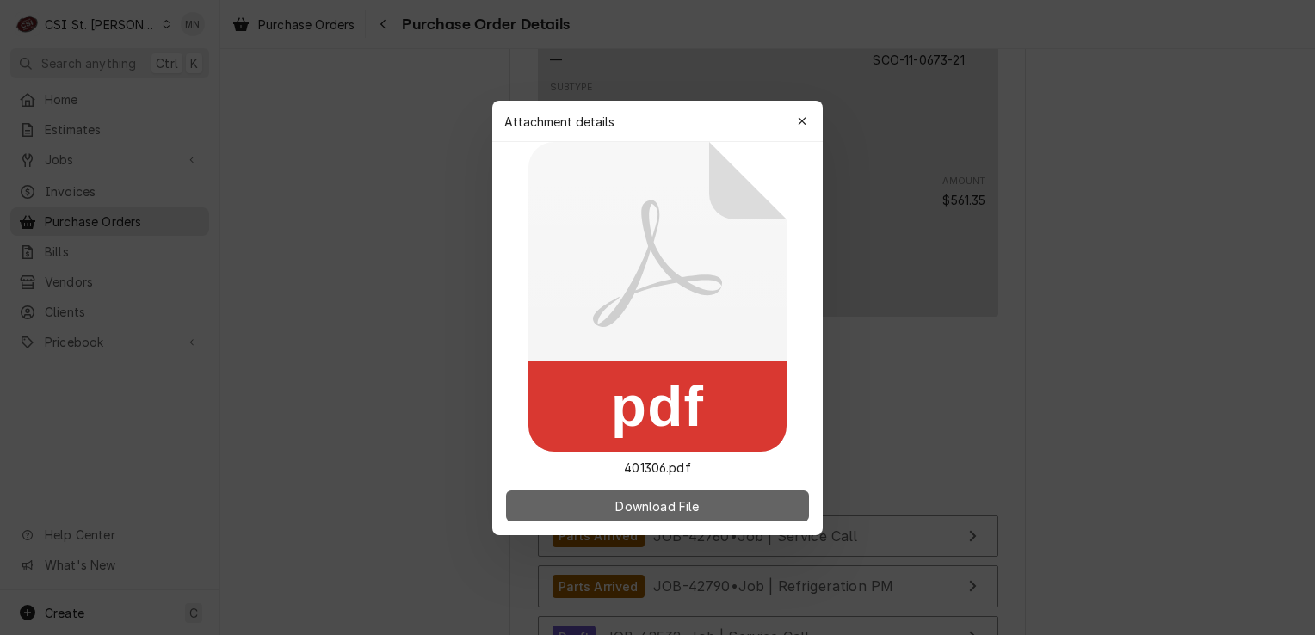
click at [635, 494] on button "Download File" at bounding box center [657, 506] width 303 height 31
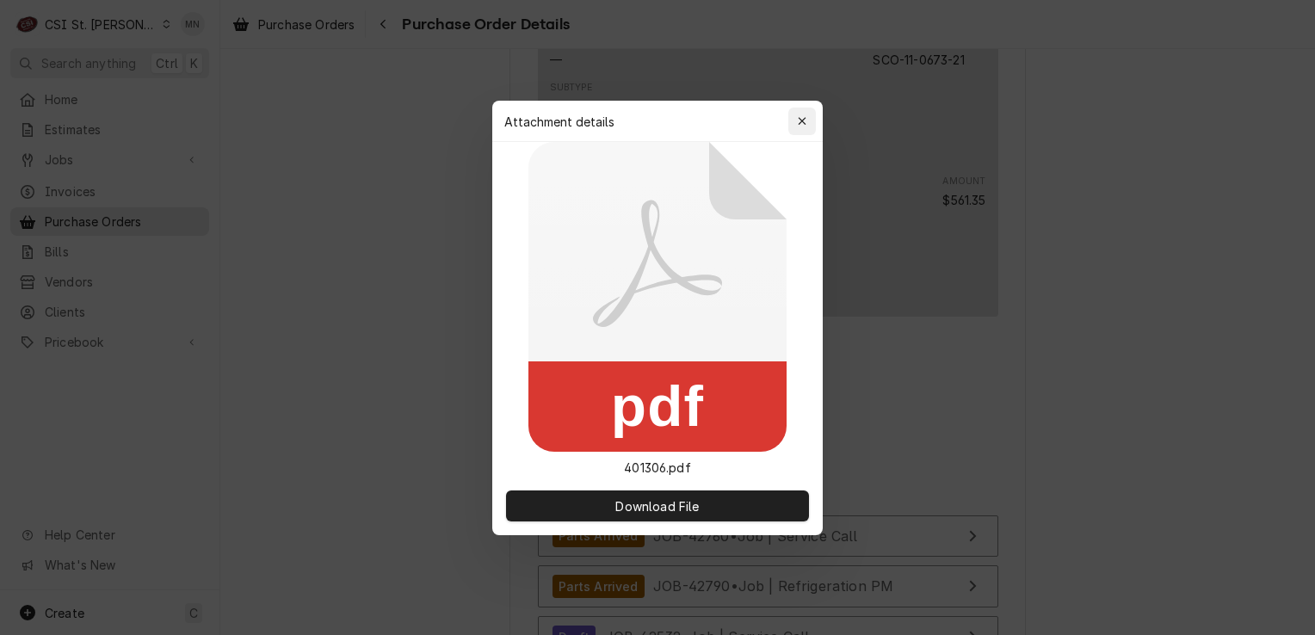
click at [788, 113] on button "button" at bounding box center [802, 122] width 28 height 28
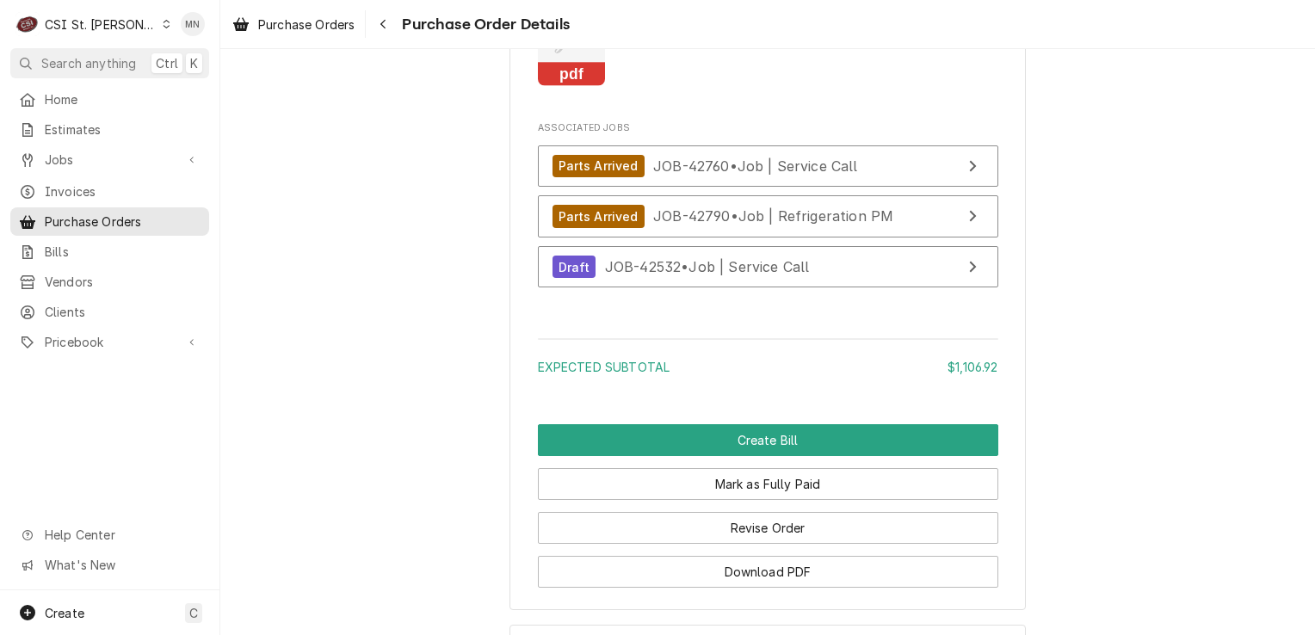
scroll to position [3099, 0]
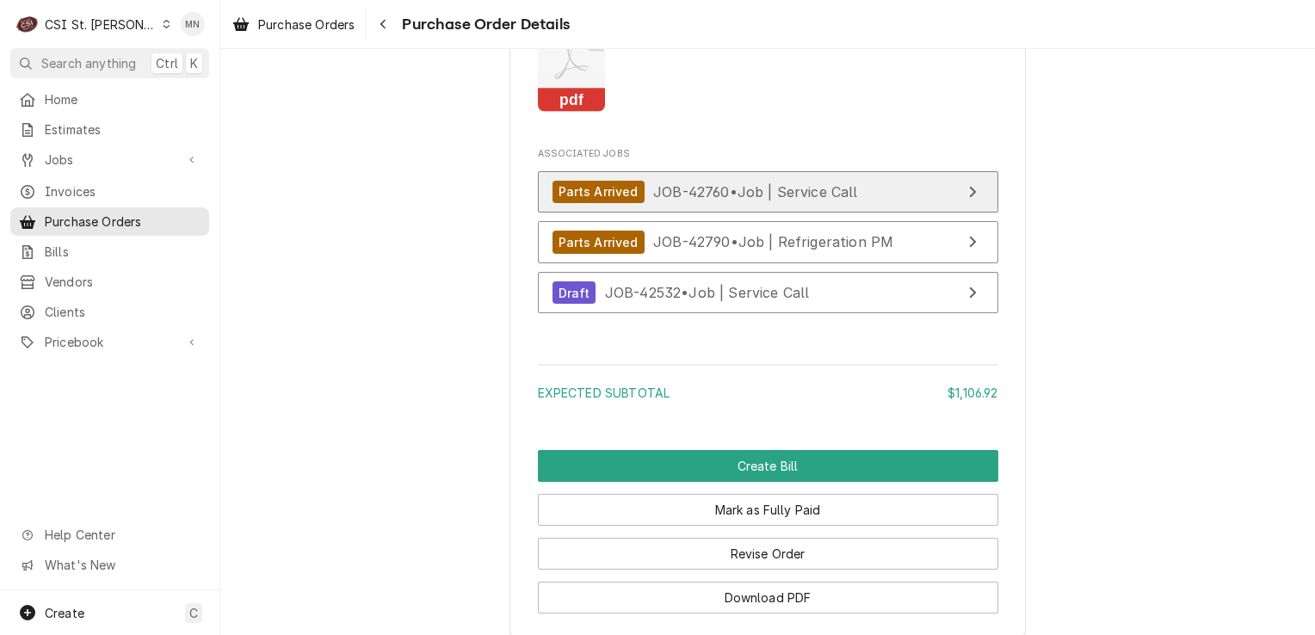
click at [705, 200] on span "JOB-42760 • Job | Service Call" at bounding box center [755, 190] width 205 height 17
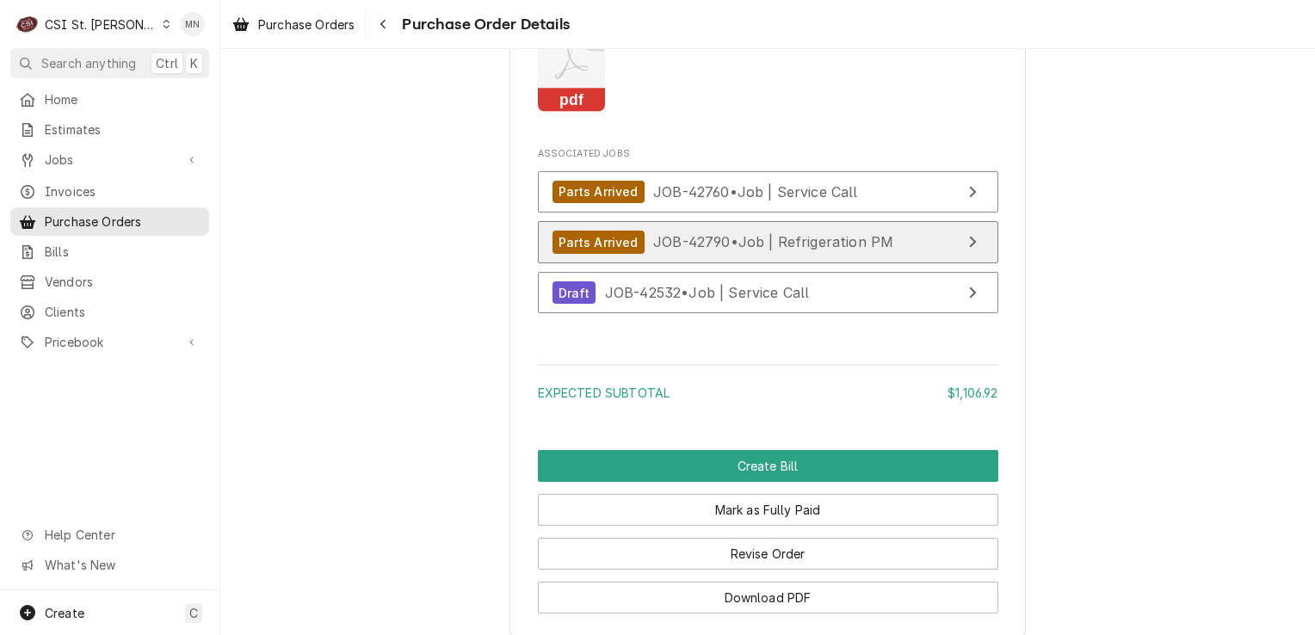
click at [660, 250] on span "JOB-42790 • Job | Refrigeration PM" at bounding box center [773, 241] width 240 height 17
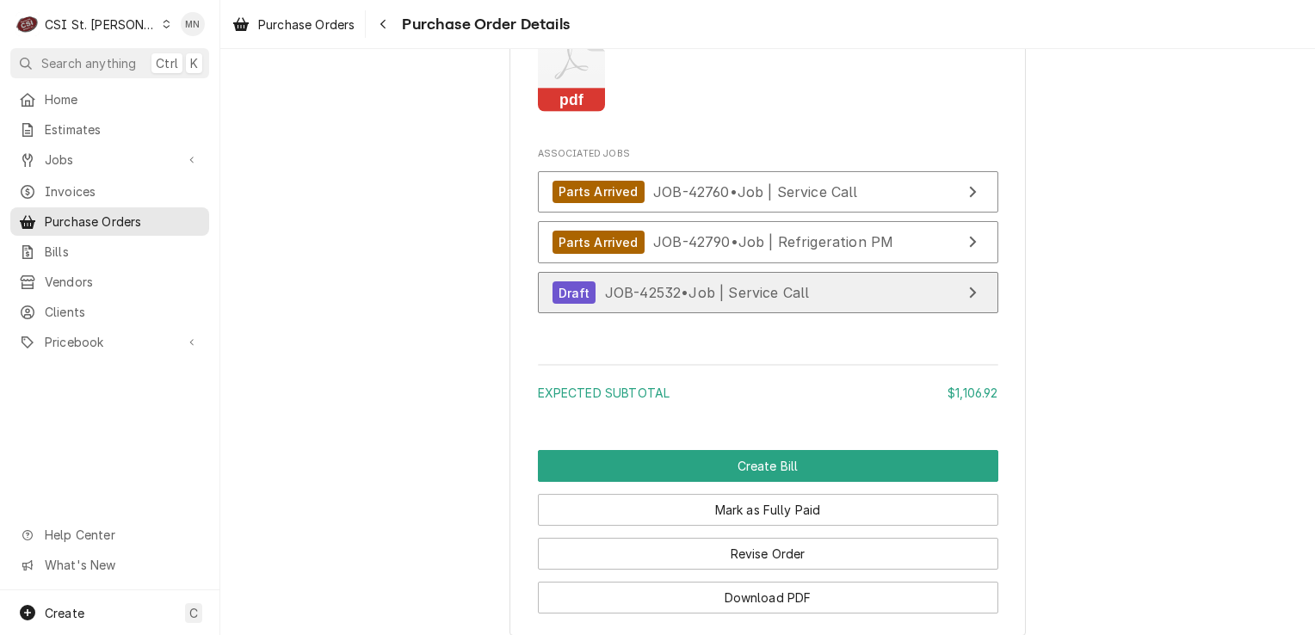
click at [651, 301] on span "JOB-42532 • Job | Service Call" at bounding box center [707, 292] width 205 height 17
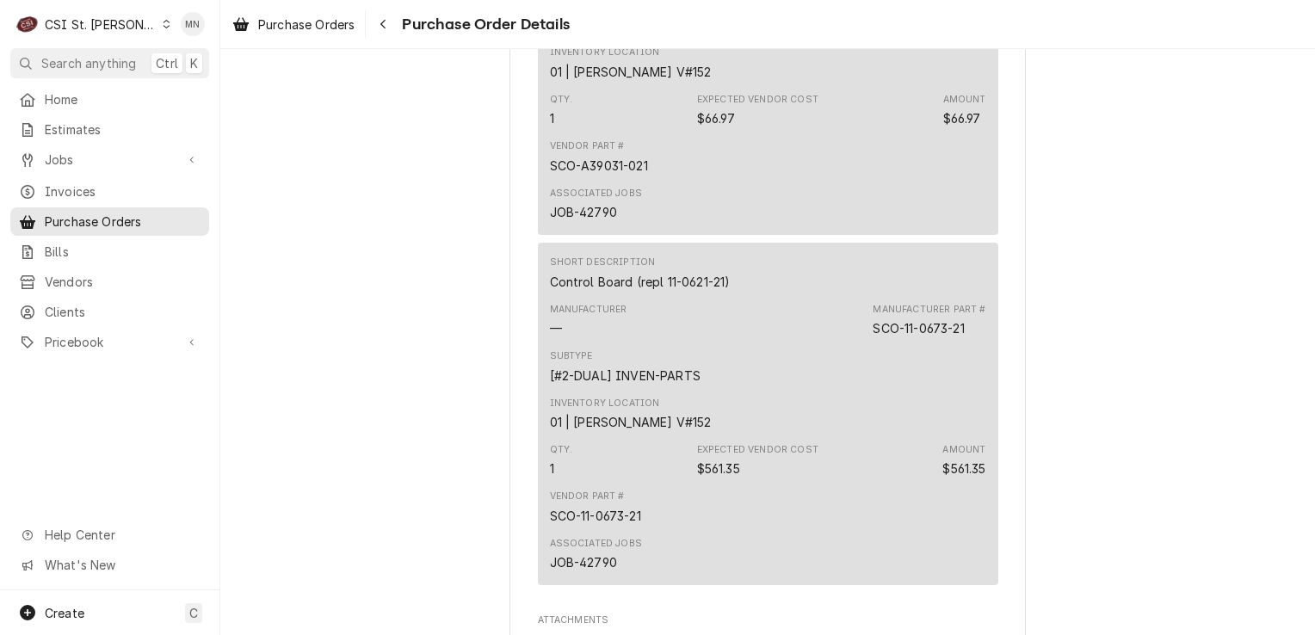
scroll to position [2386, 0]
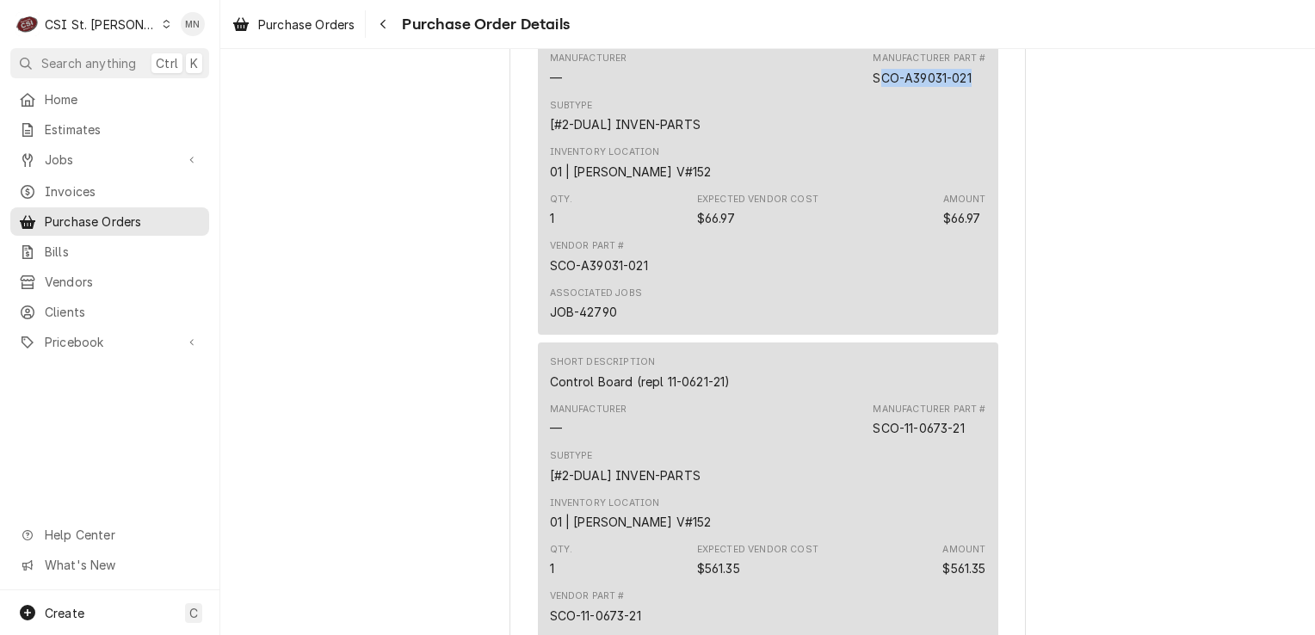
drag, startPoint x: 970, startPoint y: 132, endPoint x: 873, endPoint y: 133, distance: 97.3
click at [873, 86] on div "Manufacturer Part # SCO-A39031-021" at bounding box center [929, 69] width 113 height 34
drag, startPoint x: 873, startPoint y: 133, endPoint x: 835, endPoint y: 120, distance: 40.3
click at [835, 92] on div "Manufacturer — Manufacturer Part # SCO-A39031-021" at bounding box center [768, 69] width 436 height 46
drag, startPoint x: 864, startPoint y: 130, endPoint x: 968, endPoint y: 133, distance: 104.2
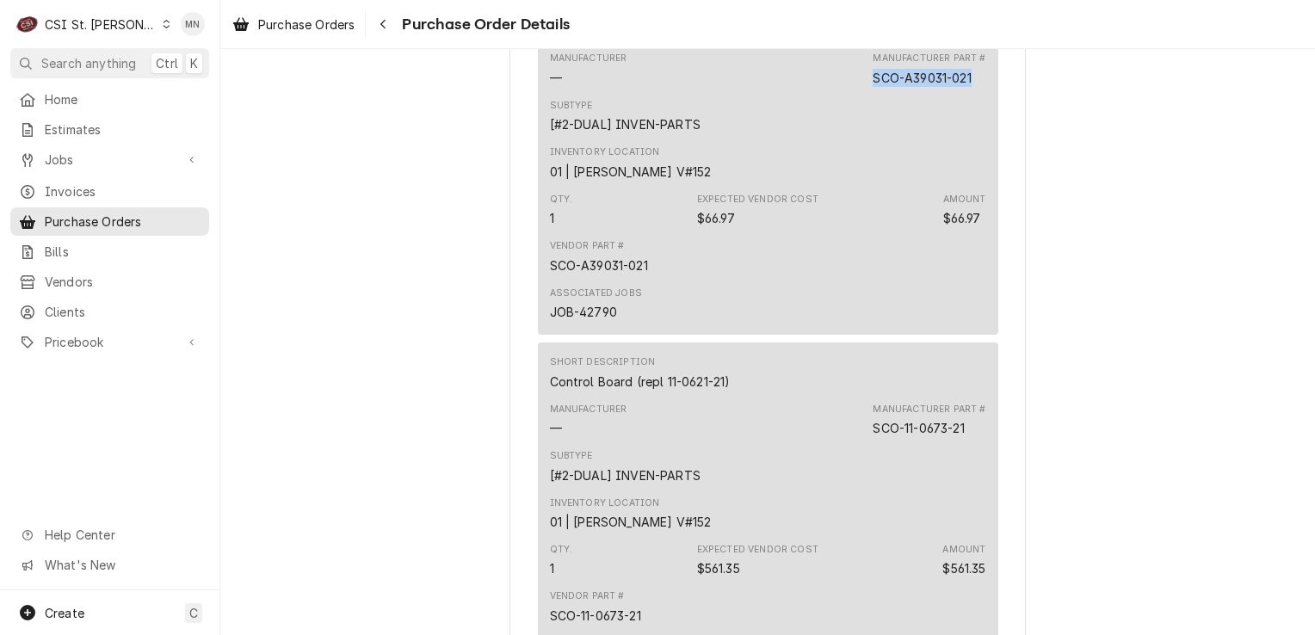
click at [968, 92] on div "Manufacturer — Manufacturer Part # SCO-A39031-021" at bounding box center [768, 69] width 436 height 46
drag, startPoint x: 968, startPoint y: 133, endPoint x: 932, endPoint y: 131, distance: 36.2
copy div "SCO-A39031-021"
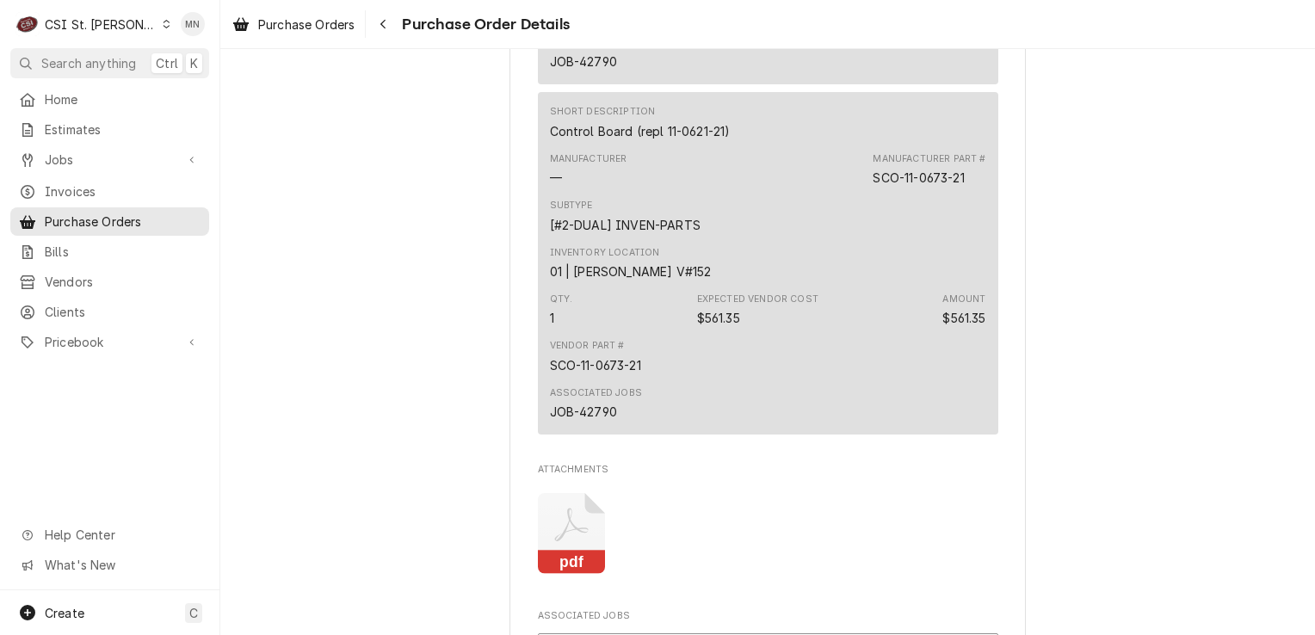
scroll to position [2644, 0]
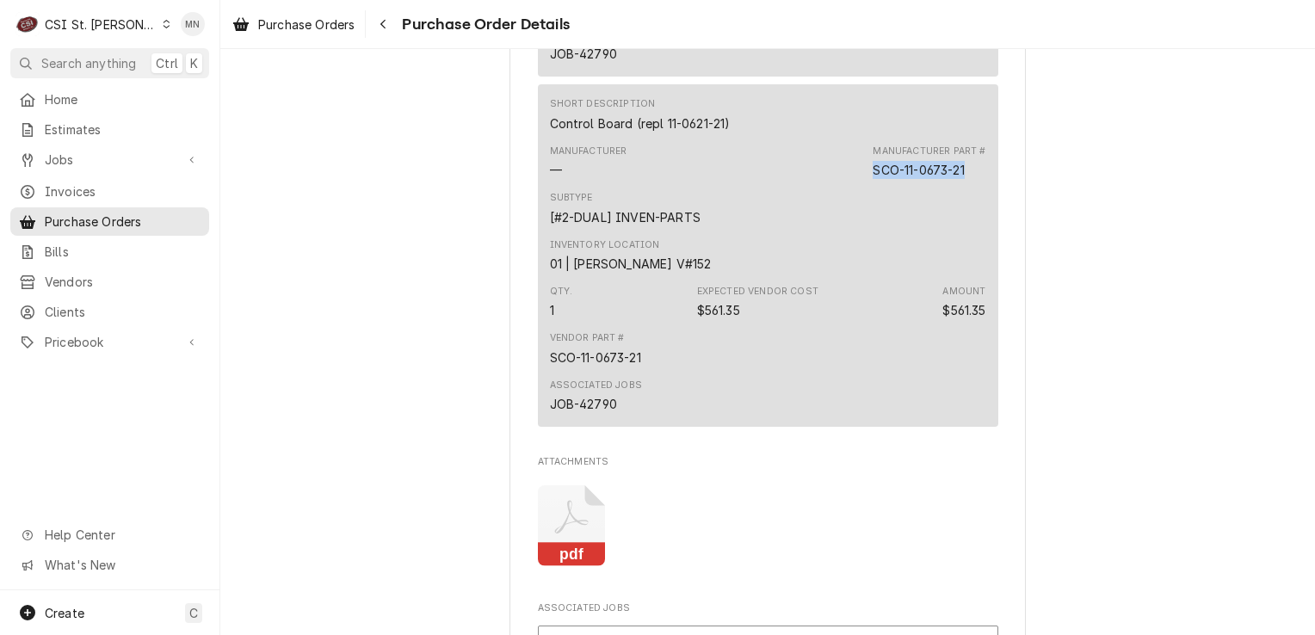
drag, startPoint x: 970, startPoint y: 226, endPoint x: 869, endPoint y: 233, distance: 100.9
click at [869, 185] on div "Manufacturer — Manufacturer Part # SCO-11-0673-21" at bounding box center [768, 162] width 436 height 46
copy div "SCO-11-0673-21"
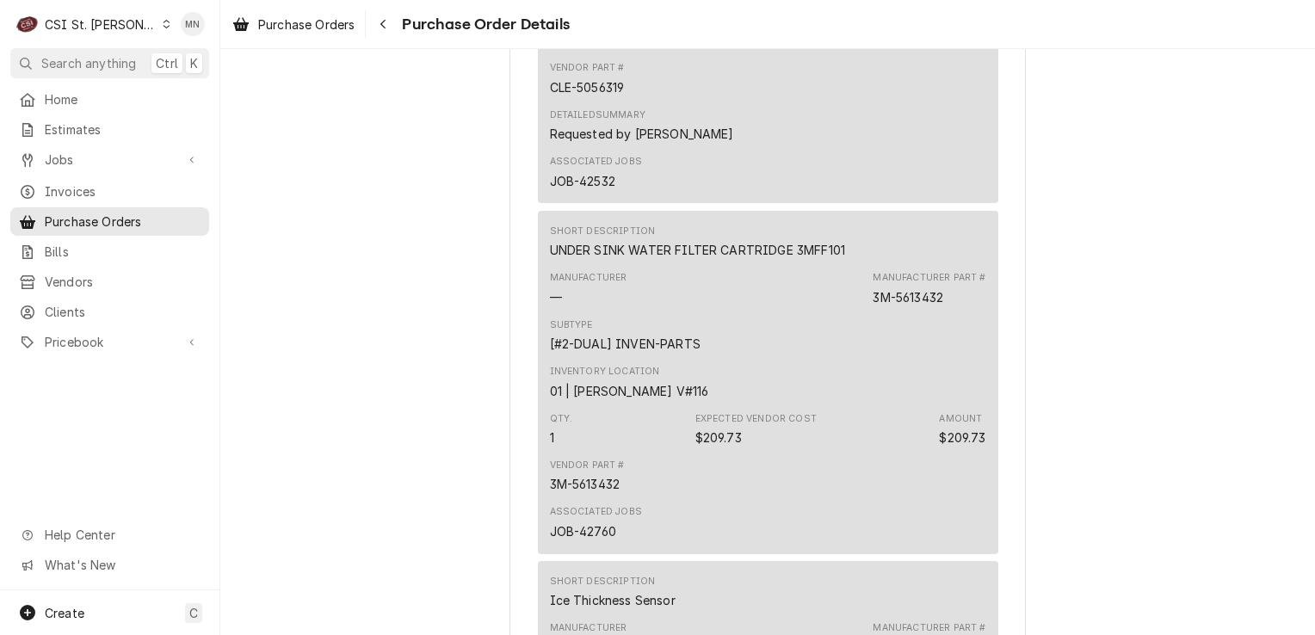
scroll to position [1697, 0]
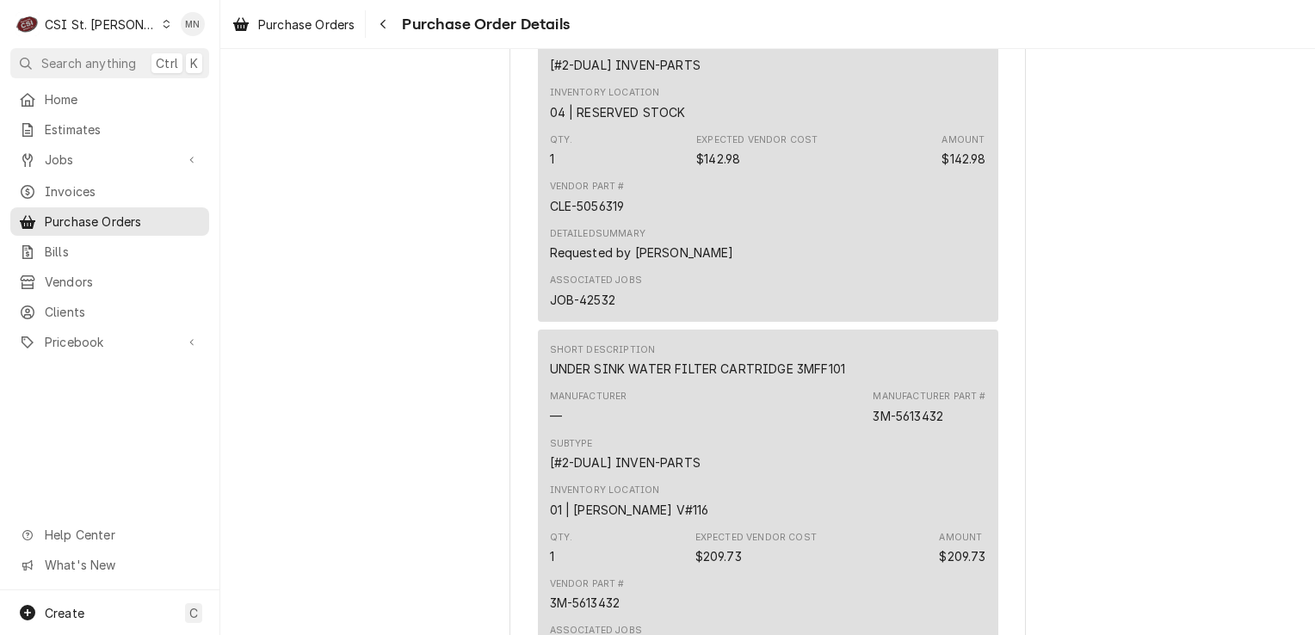
drag, startPoint x: 943, startPoint y: 74, endPoint x: 863, endPoint y: 79, distance: 80.2
click at [863, 34] on div "Manufacturer — Manufacturer Part # CLE-5056319" at bounding box center [768, 10] width 436 height 46
copy div "CLE-5056319"
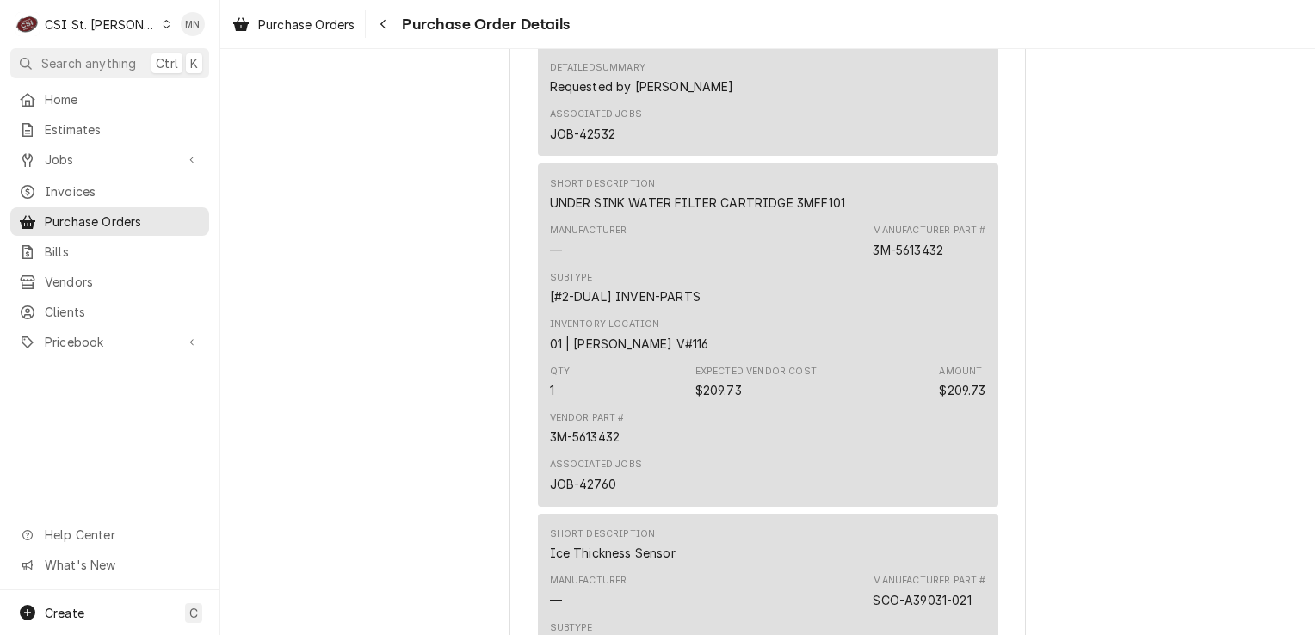
scroll to position [1870, 0]
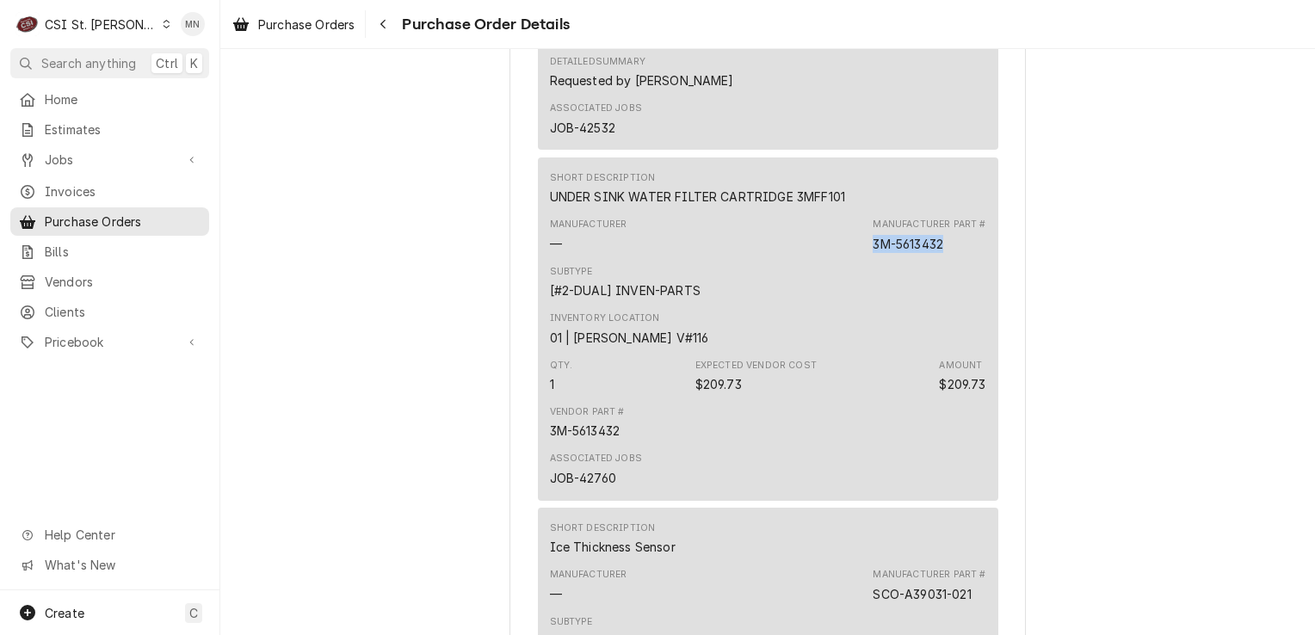
drag, startPoint x: 942, startPoint y: 302, endPoint x: 869, endPoint y: 302, distance: 73.2
click at [873, 253] on div "3M-5613432" at bounding box center [908, 244] width 71 height 18
copy div "3M-5613432"
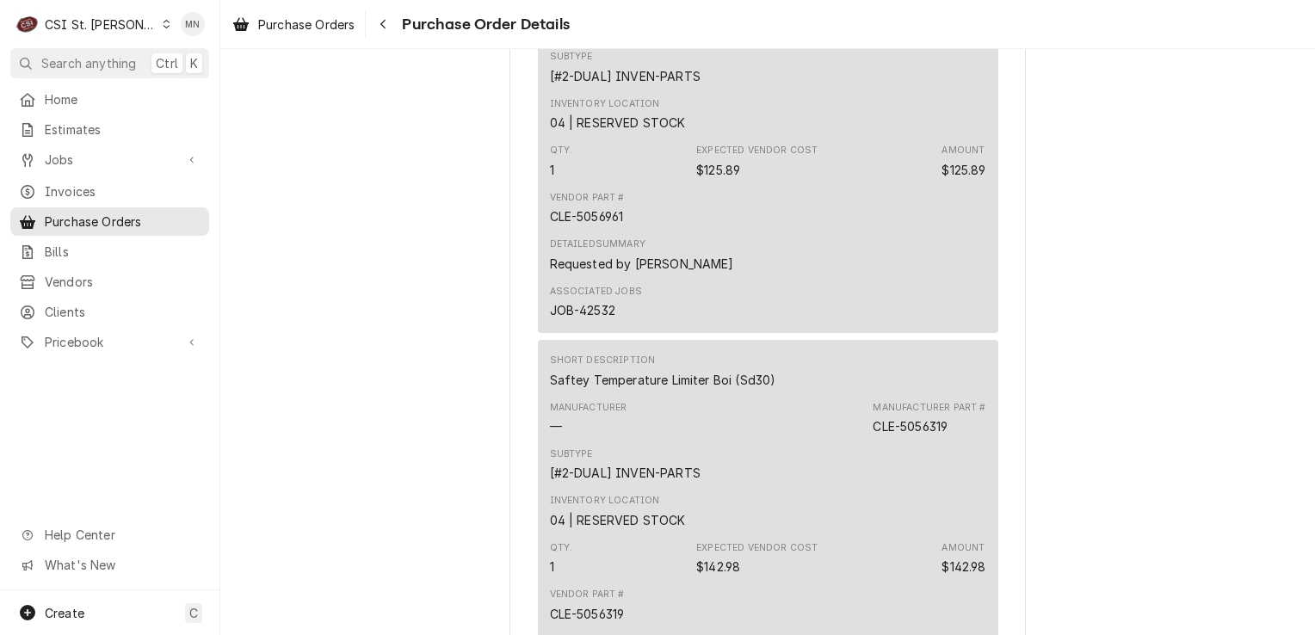
scroll to position [1181, 0]
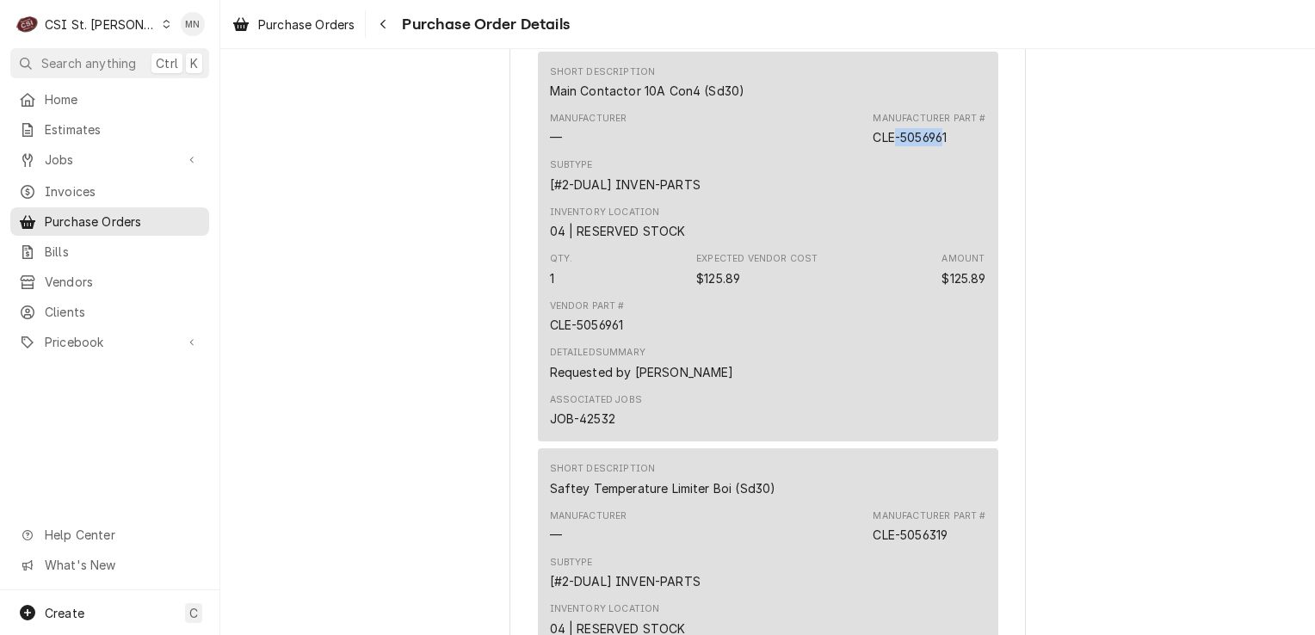
drag, startPoint x: 943, startPoint y: 192, endPoint x: 893, endPoint y: 191, distance: 49.1
click at [893, 146] on div "CLE-5056961" at bounding box center [910, 137] width 74 height 18
drag, startPoint x: 893, startPoint y: 191, endPoint x: 940, endPoint y: 191, distance: 46.5
click at [940, 146] on div "CLE-5056961" at bounding box center [910, 137] width 74 height 18
drag, startPoint x: 948, startPoint y: 190, endPoint x: 870, endPoint y: 189, distance: 77.5
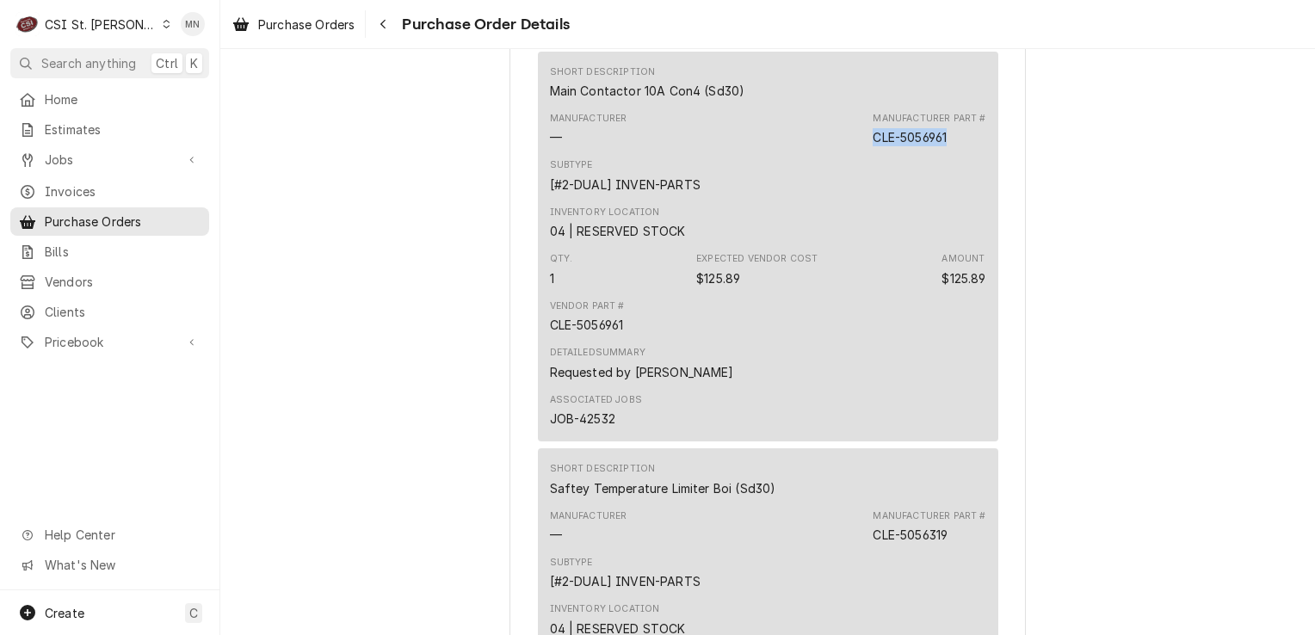
click at [873, 146] on div "Manufacturer Part # CLE-5056961" at bounding box center [929, 129] width 113 height 34
copy div "CLE-5056961"
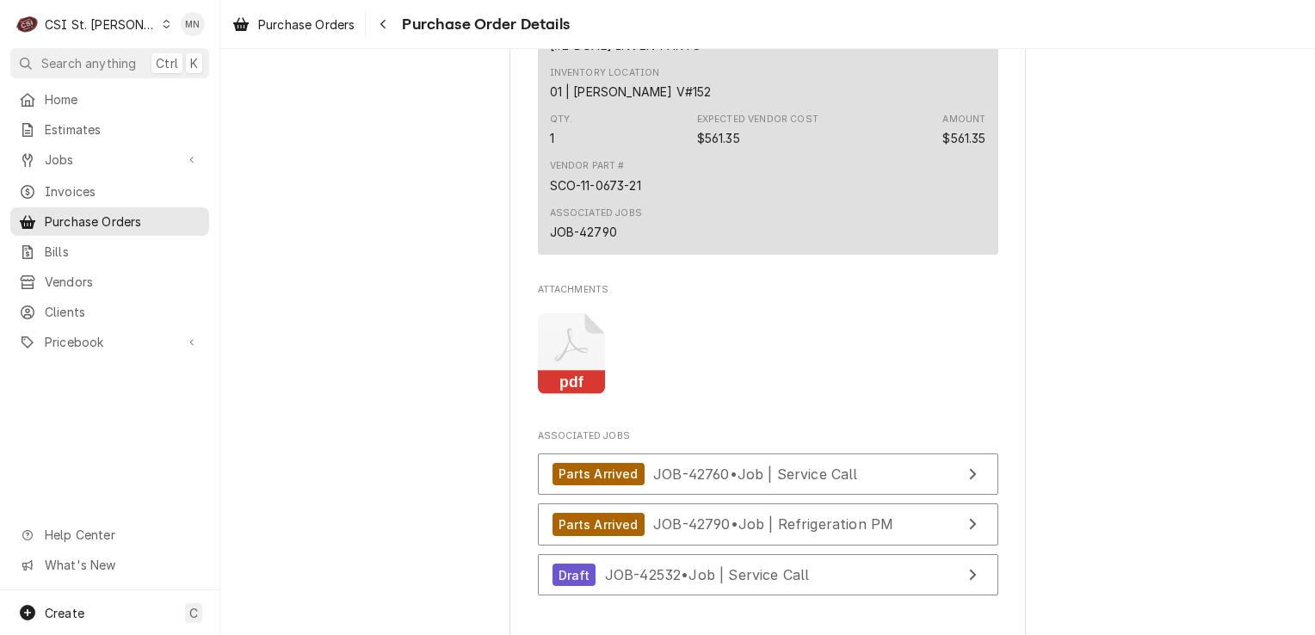
scroll to position [3247, 0]
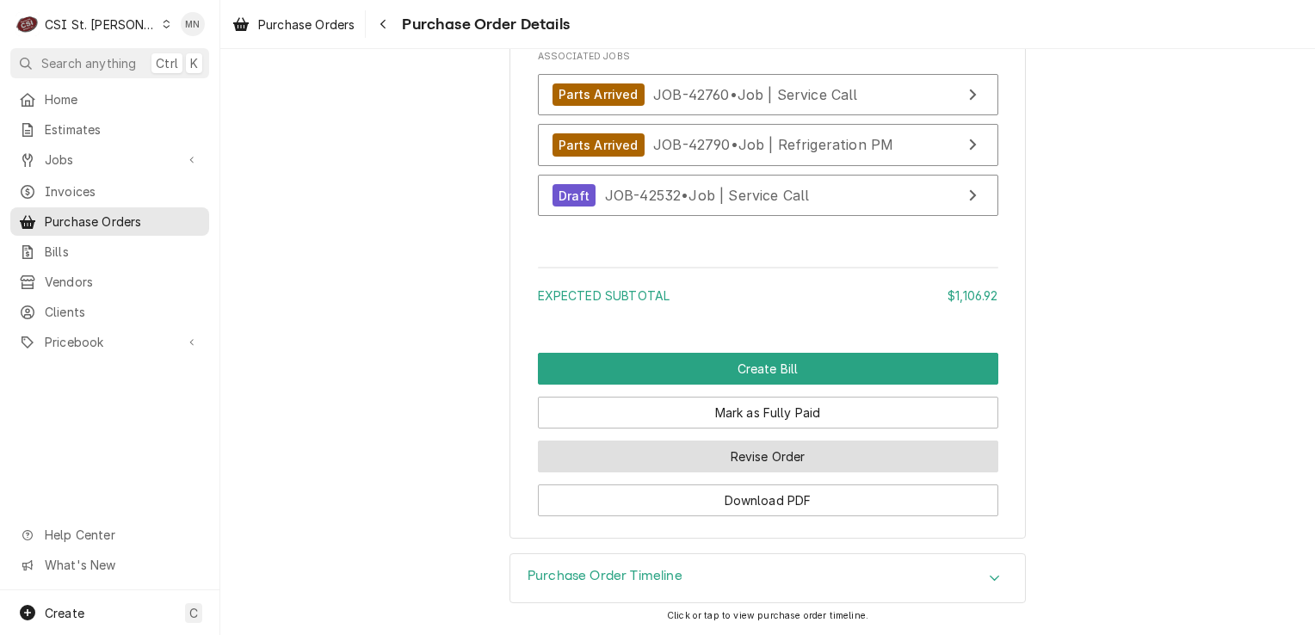
click at [747, 448] on button "Revise Order" at bounding box center [768, 457] width 461 height 32
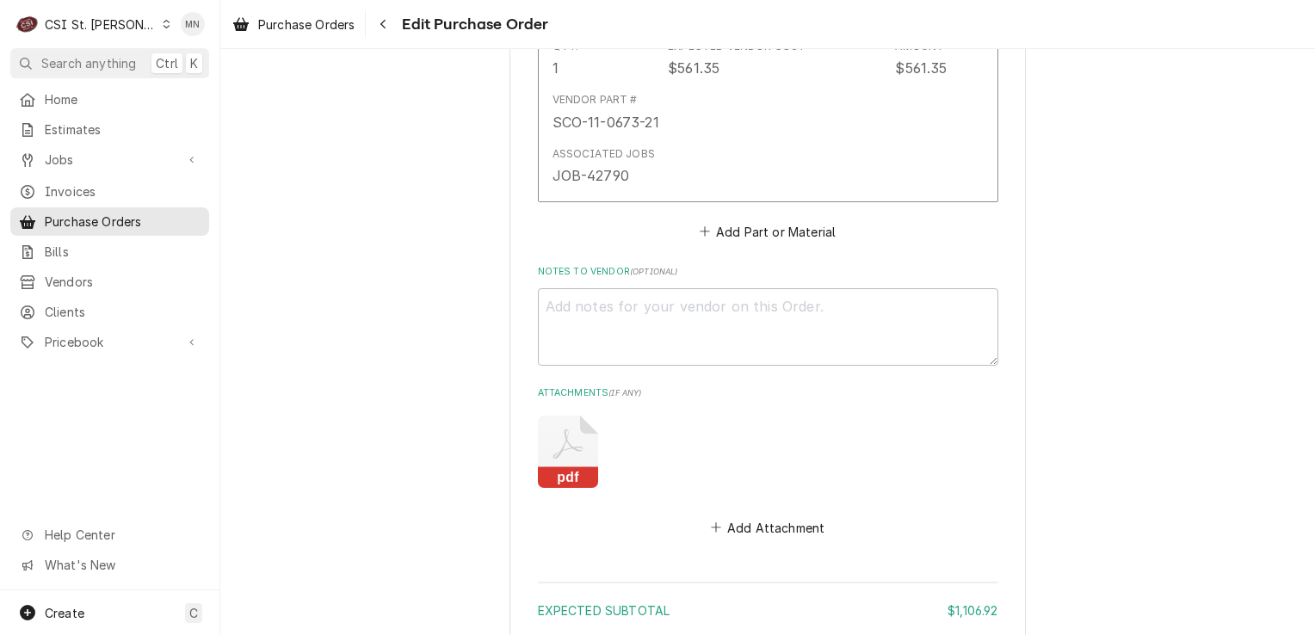
scroll to position [2927, 0]
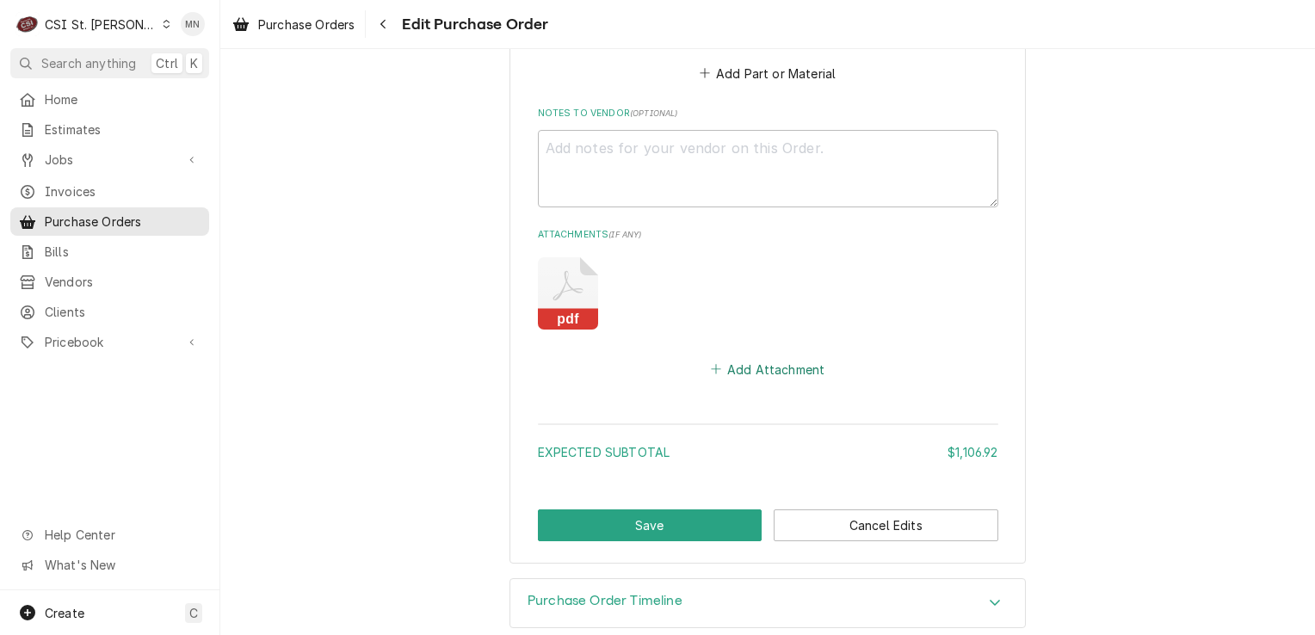
click at [756, 360] on button "Add Attachment" at bounding box center [768, 369] width 121 height 24
type textarea "x"
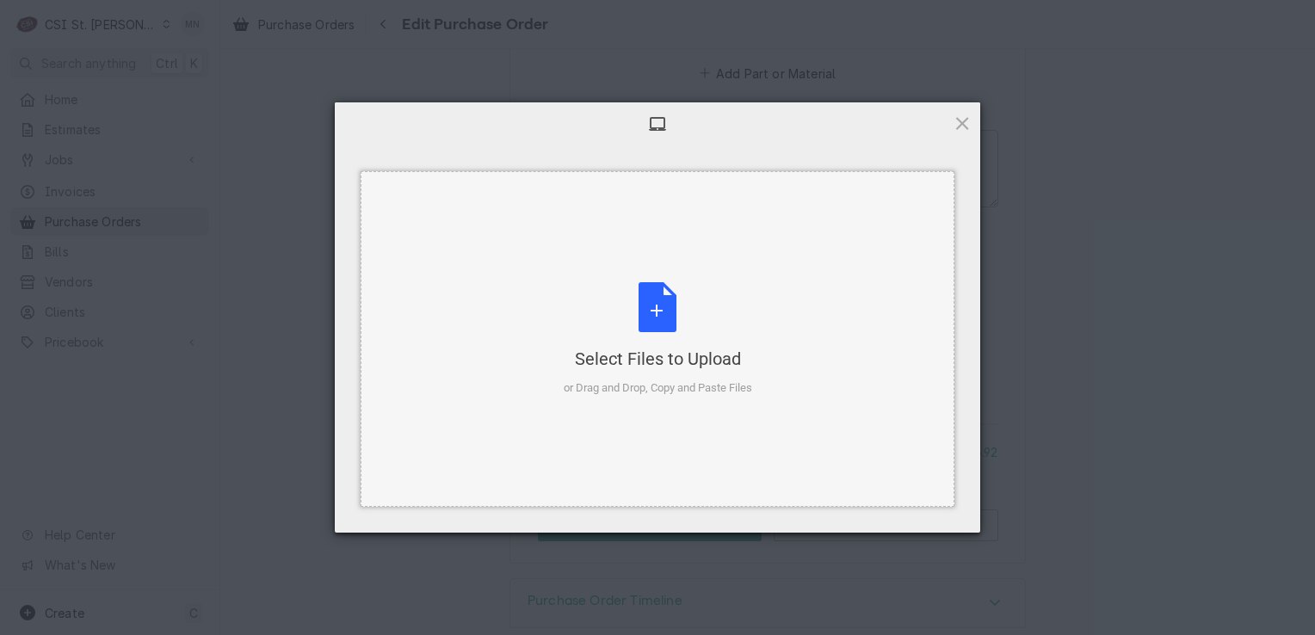
click at [645, 360] on div "Select Files to Upload" at bounding box center [658, 359] width 189 height 24
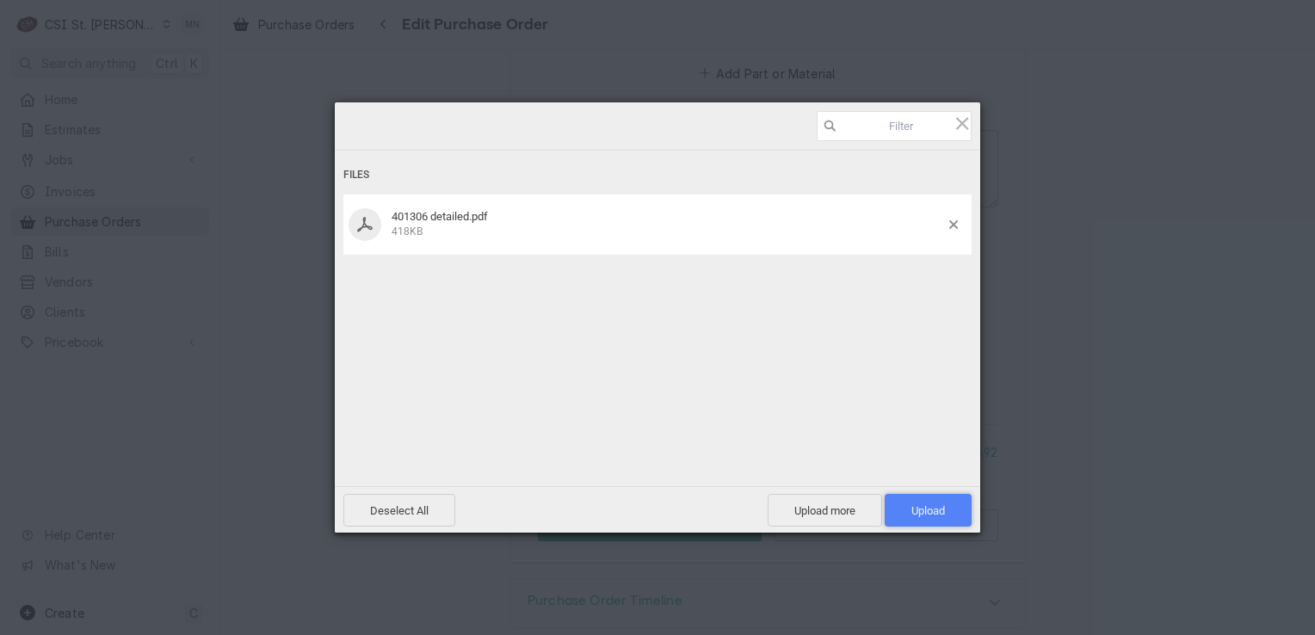
click at [909, 504] on span "Upload 1" at bounding box center [928, 510] width 87 height 33
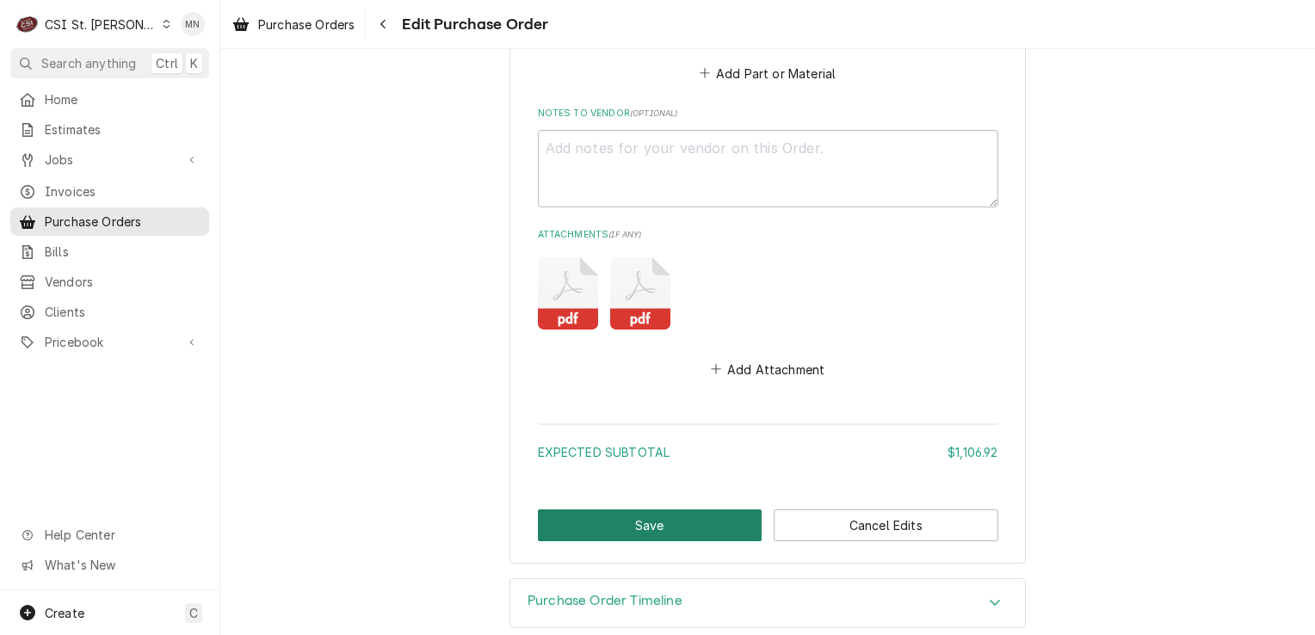
click at [603, 511] on button "Save" at bounding box center [650, 526] width 225 height 32
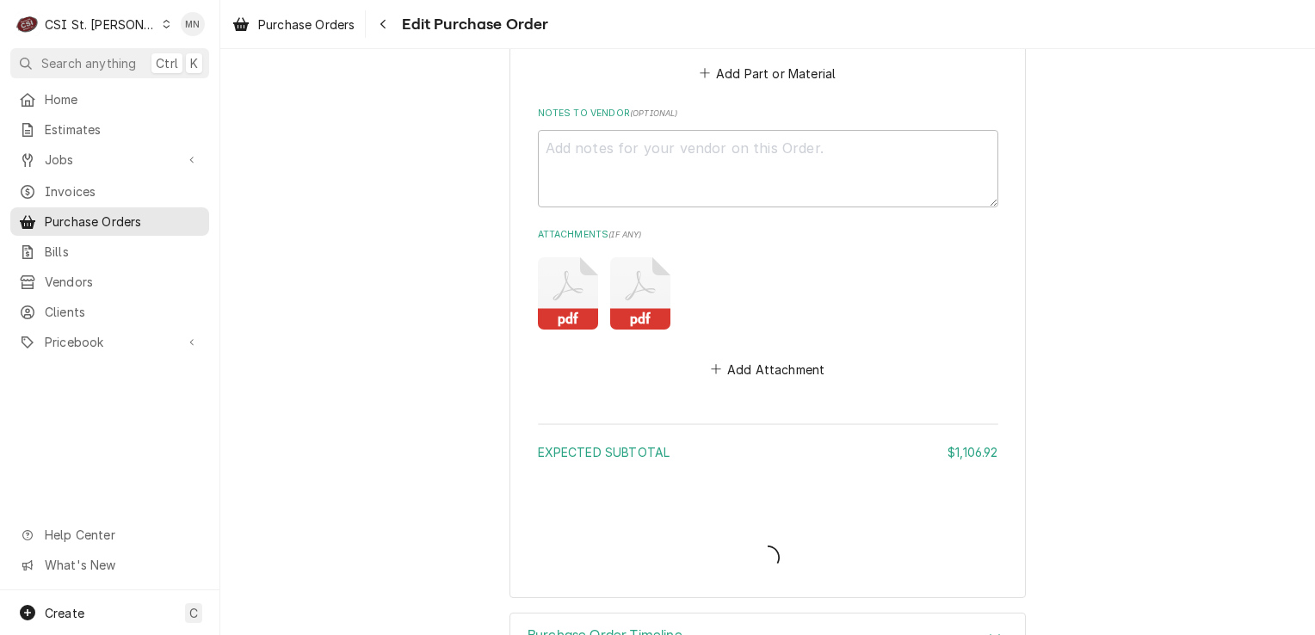
type textarea "x"
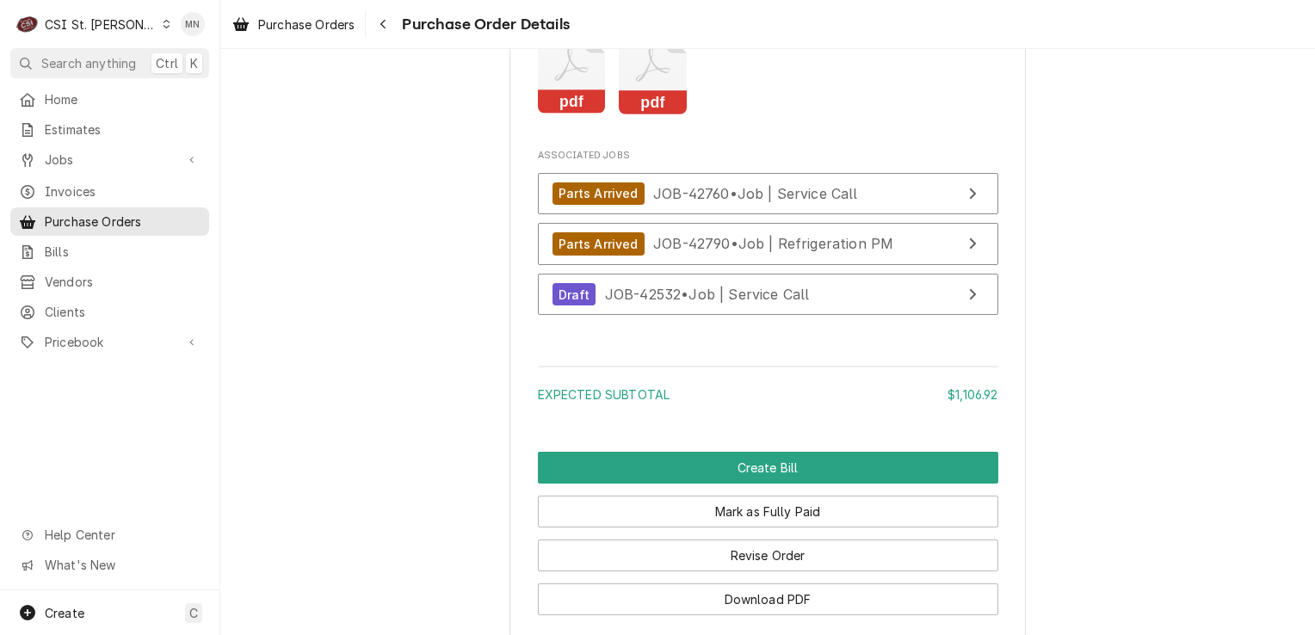
scroll to position [3099, 0]
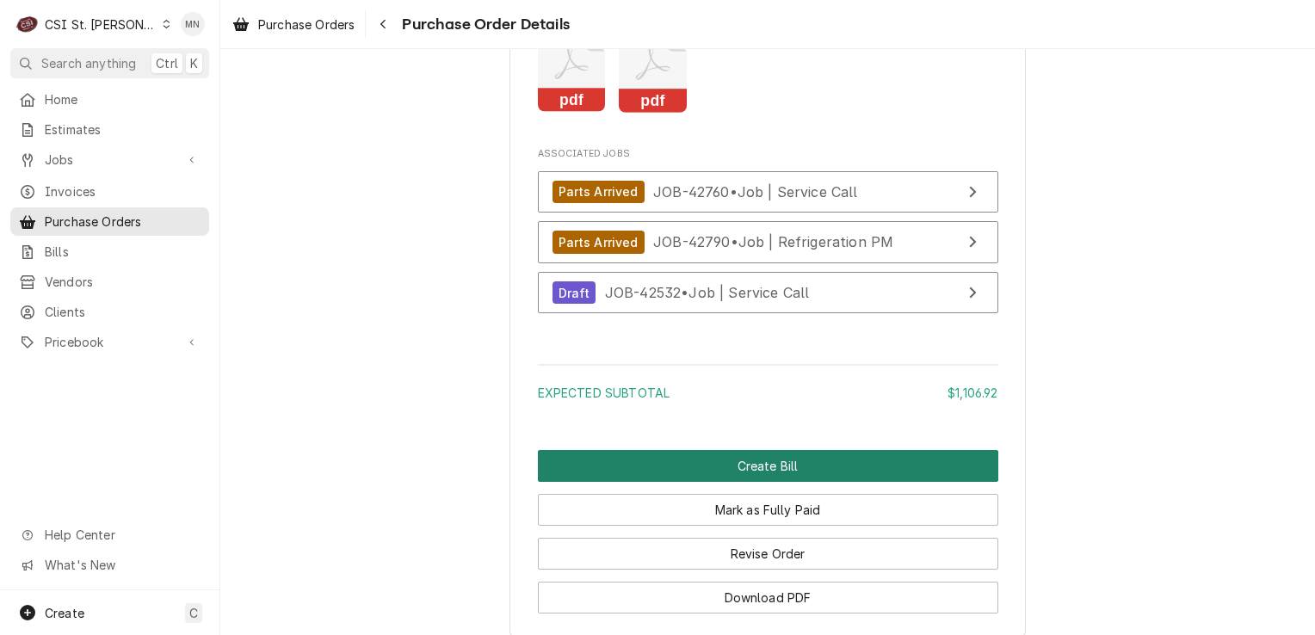
click at [755, 482] on button "Create Bill" at bounding box center [768, 466] width 461 height 32
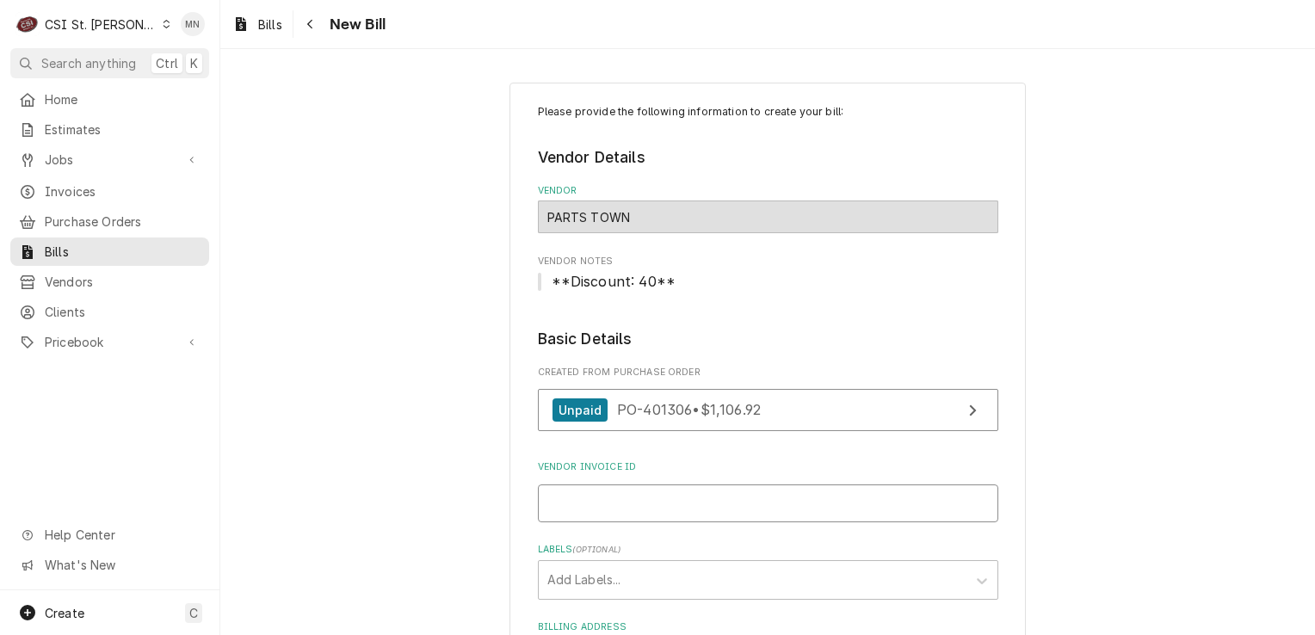
click at [582, 504] on input "Vendor Invoice ID" at bounding box center [768, 504] width 461 height 38
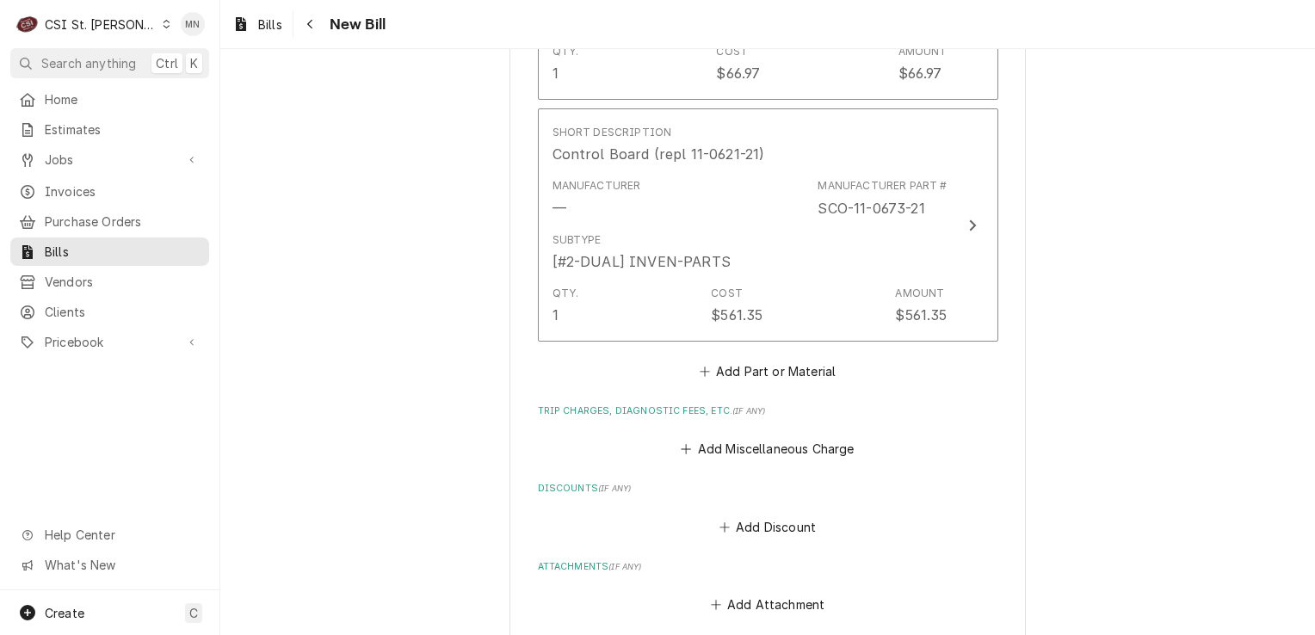
scroll to position [2414, 0]
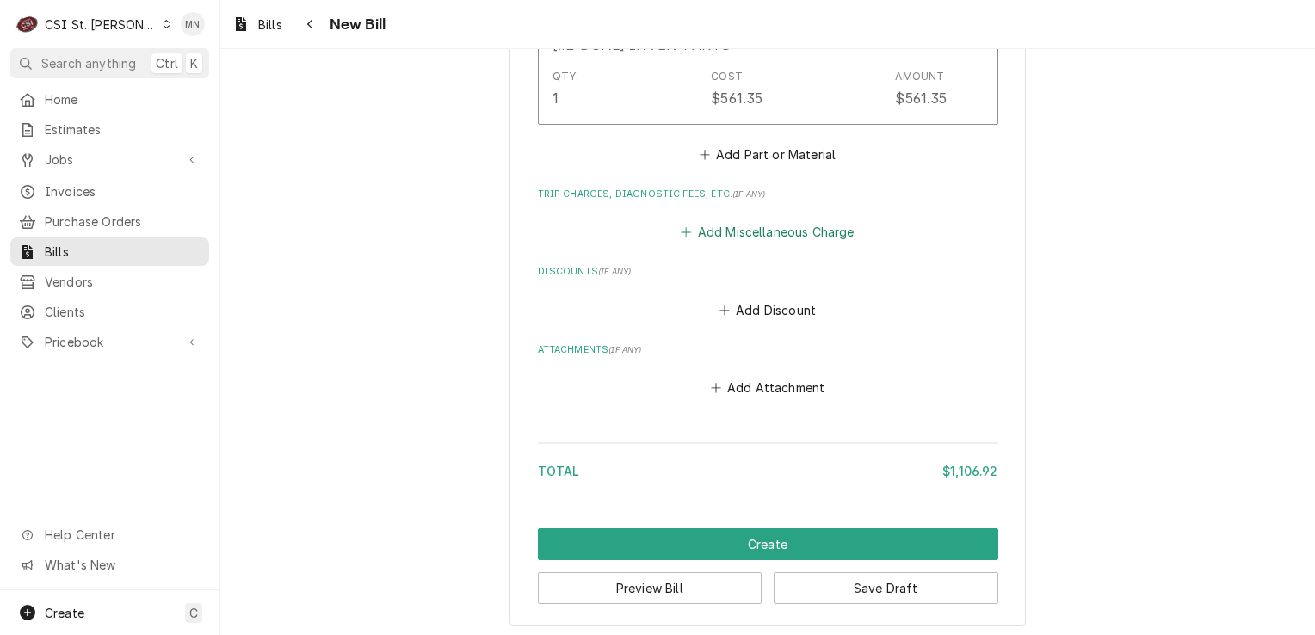
type input "2106980038"
click at [740, 231] on button "Add Miscellaneous Charge" at bounding box center [767, 232] width 179 height 24
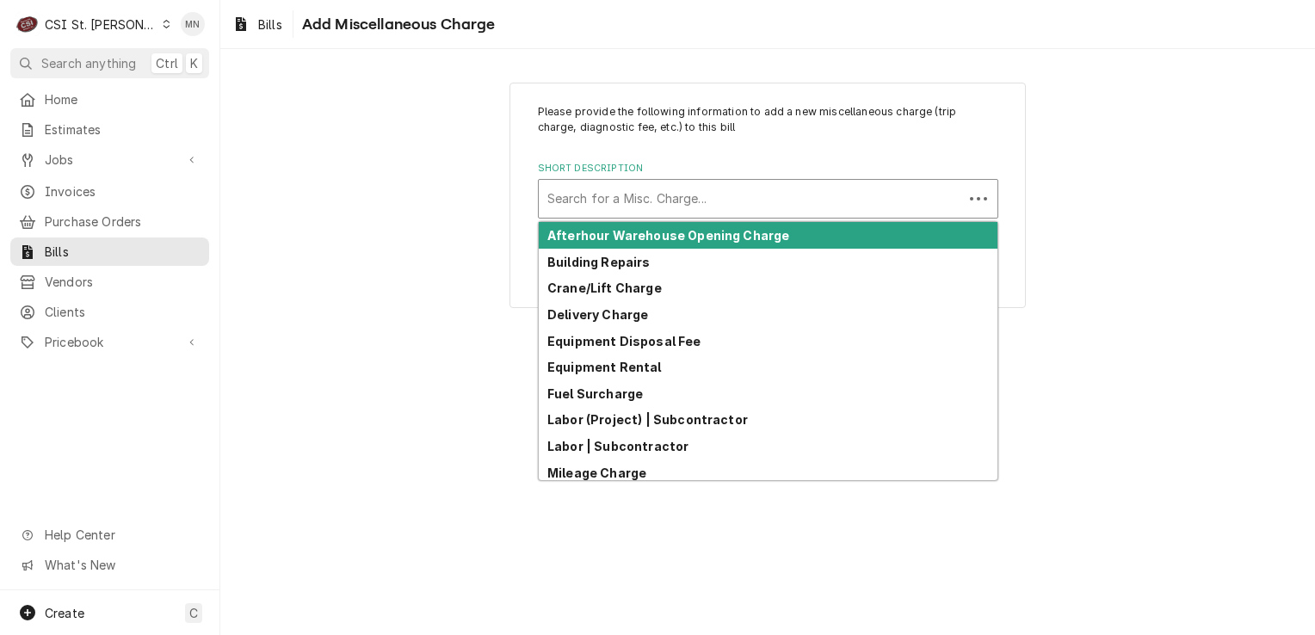
click at [589, 189] on div "Short Description" at bounding box center [750, 198] width 407 height 31
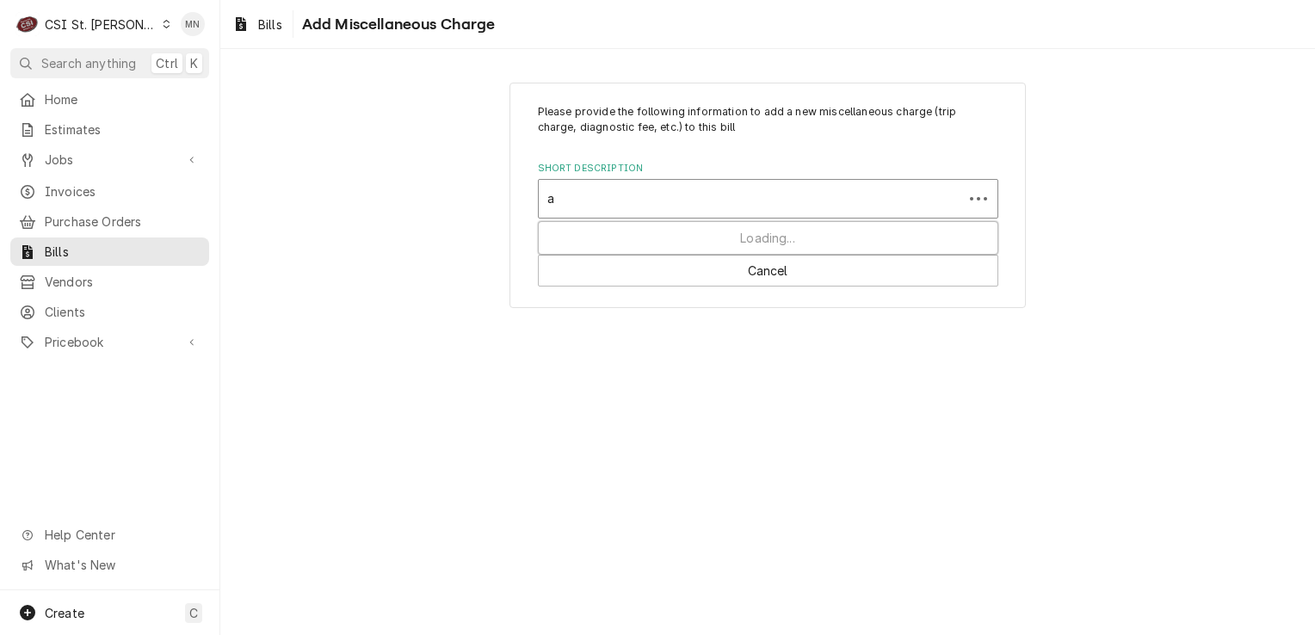
type input "ac"
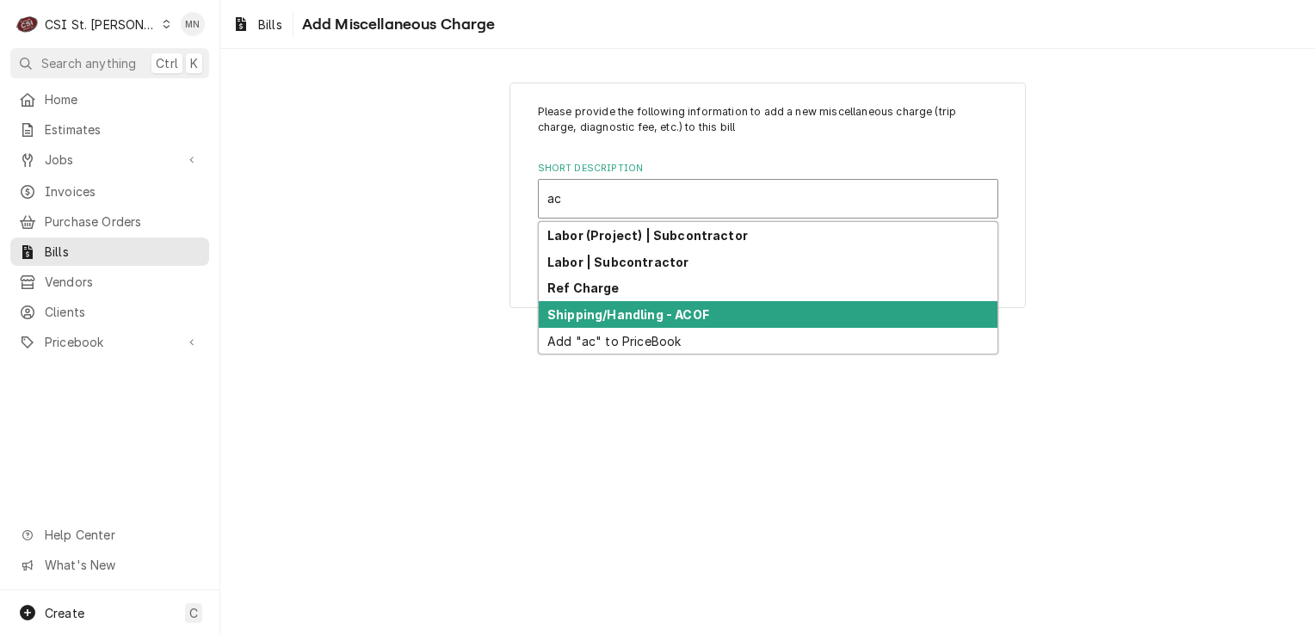
click at [598, 307] on strong "Shipping/Handling - ACOF" at bounding box center [628, 314] width 162 height 15
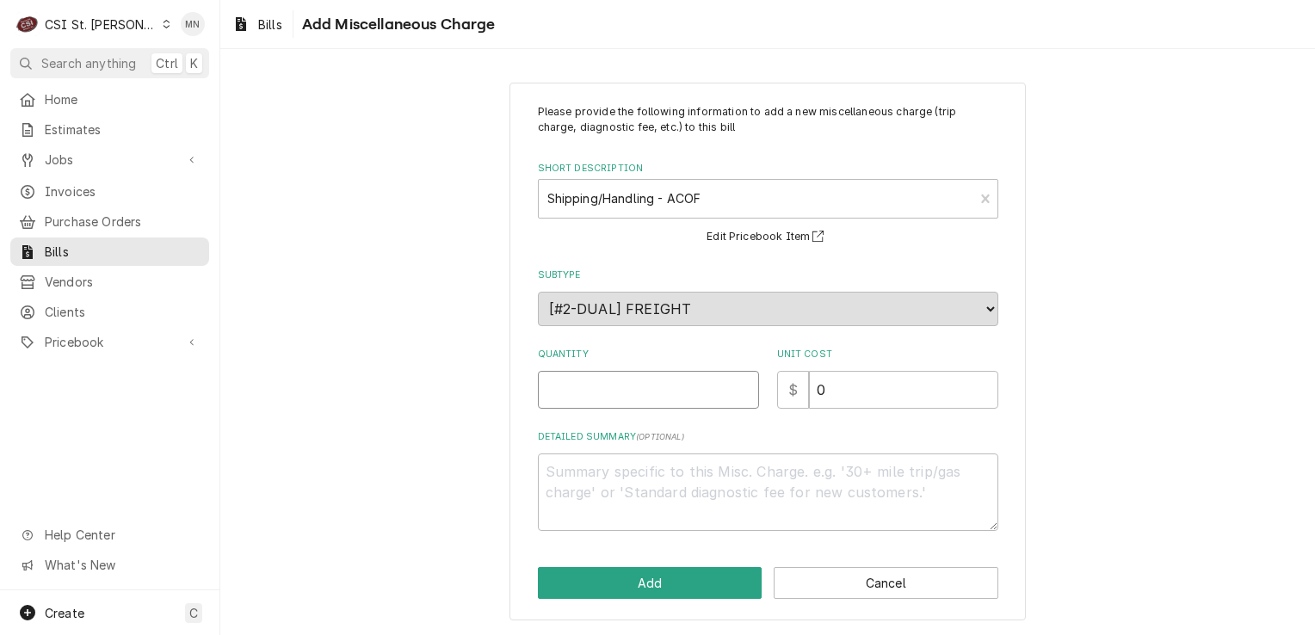
click at [589, 388] on input "Quantity" at bounding box center [648, 390] width 221 height 38
type textarea "x"
type input "1"
type textarea "x"
type input "2"
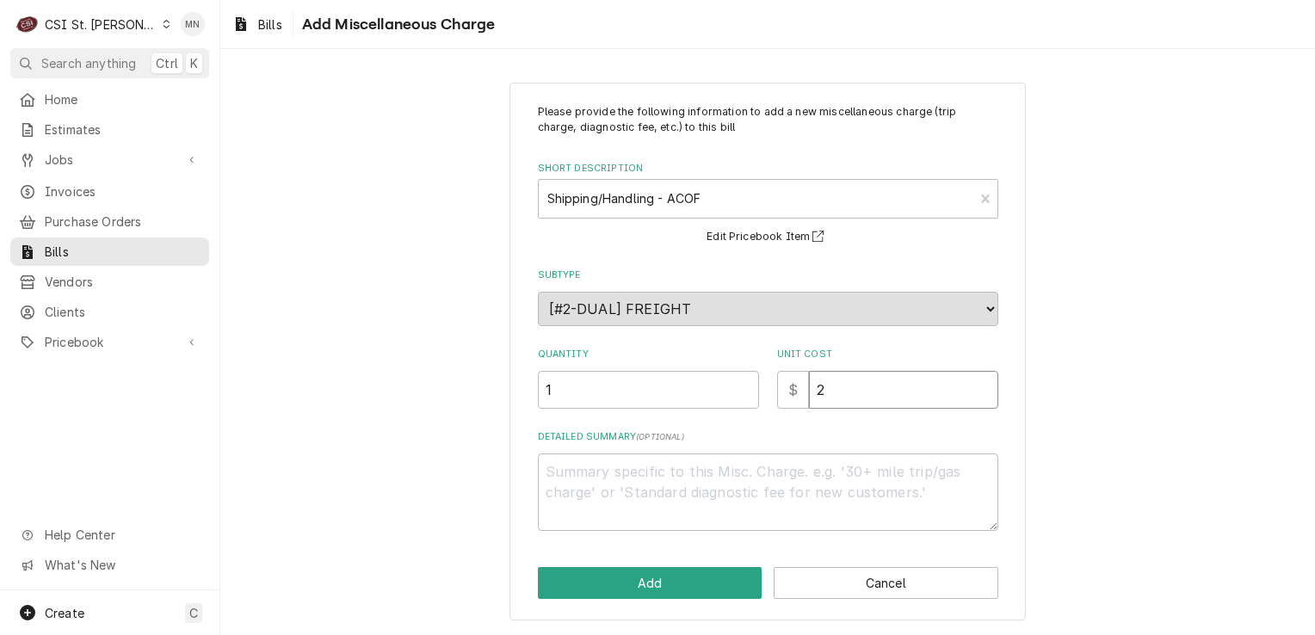
type textarea "x"
type input "26"
type textarea "x"
type input "26.1"
type textarea "x"
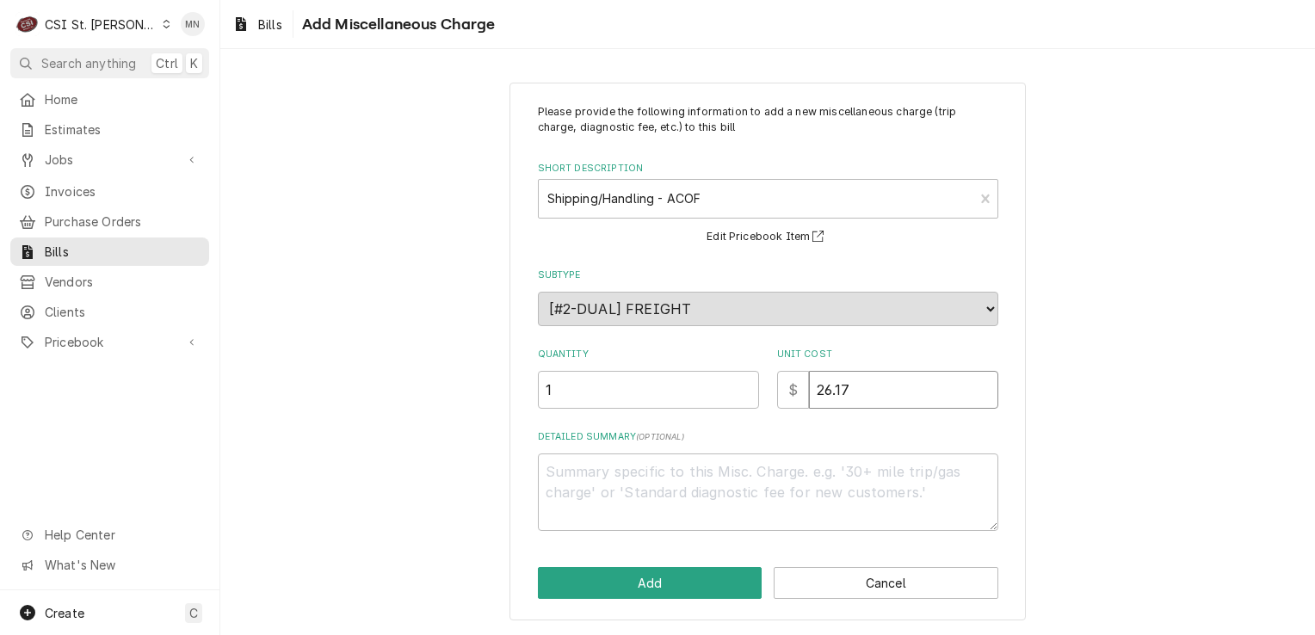
type input "26.17"
click at [571, 460] on textarea "Detailed Summary ( optional )" at bounding box center [768, 492] width 461 height 77
type textarea "x"
type textarea "A"
type textarea "x"
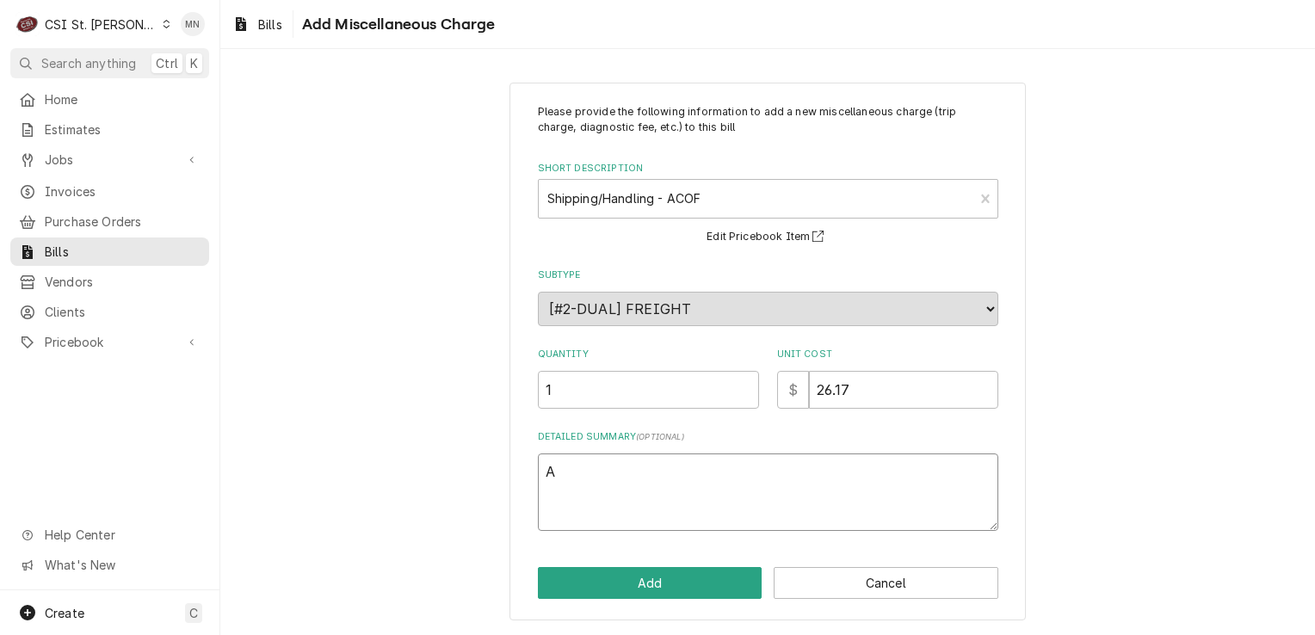
type textarea "AC"
type textarea "x"
type textarea "ACO"
type textarea "x"
type textarea "ACOF"
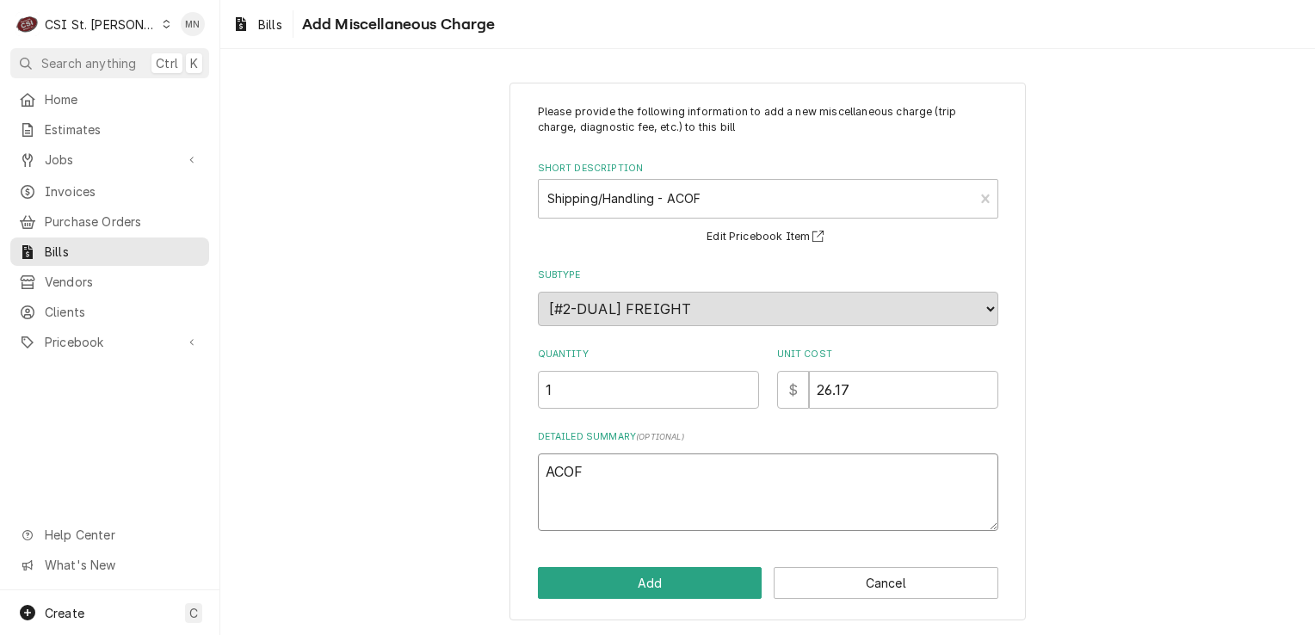
type textarea "x"
type textarea "ACOF"
type textarea "x"
type textarea "ACOF $"
type textarea "x"
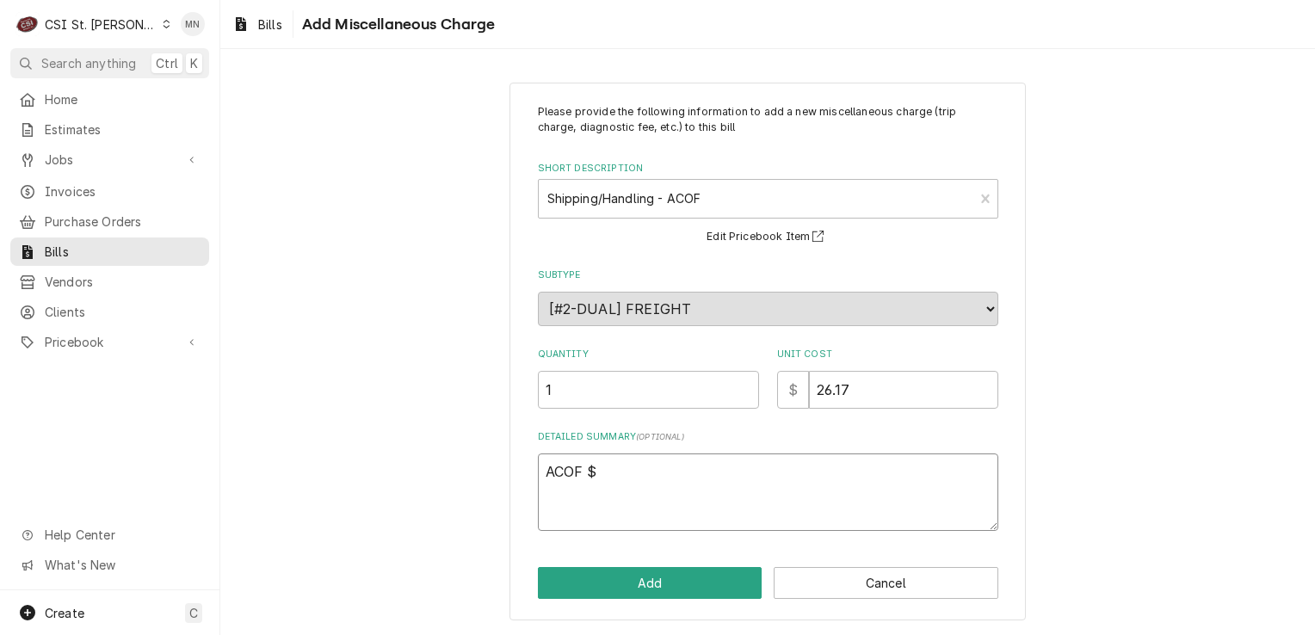
type textarea "ACOF $"
type textarea "x"
type textarea "ACOF $ 2"
type textarea "x"
type textarea "ACOF $ 26"
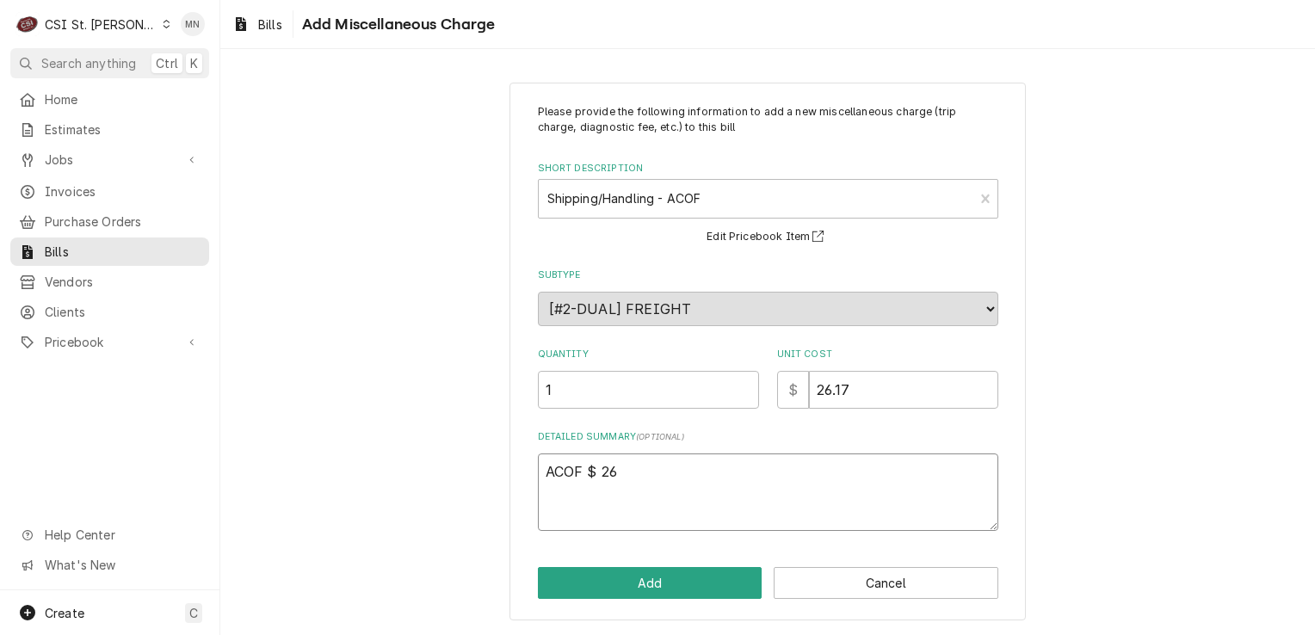
type textarea "x"
type textarea "ACOF $ 26."
type textarea "x"
type textarea "ACOF $ 26.1"
type textarea "x"
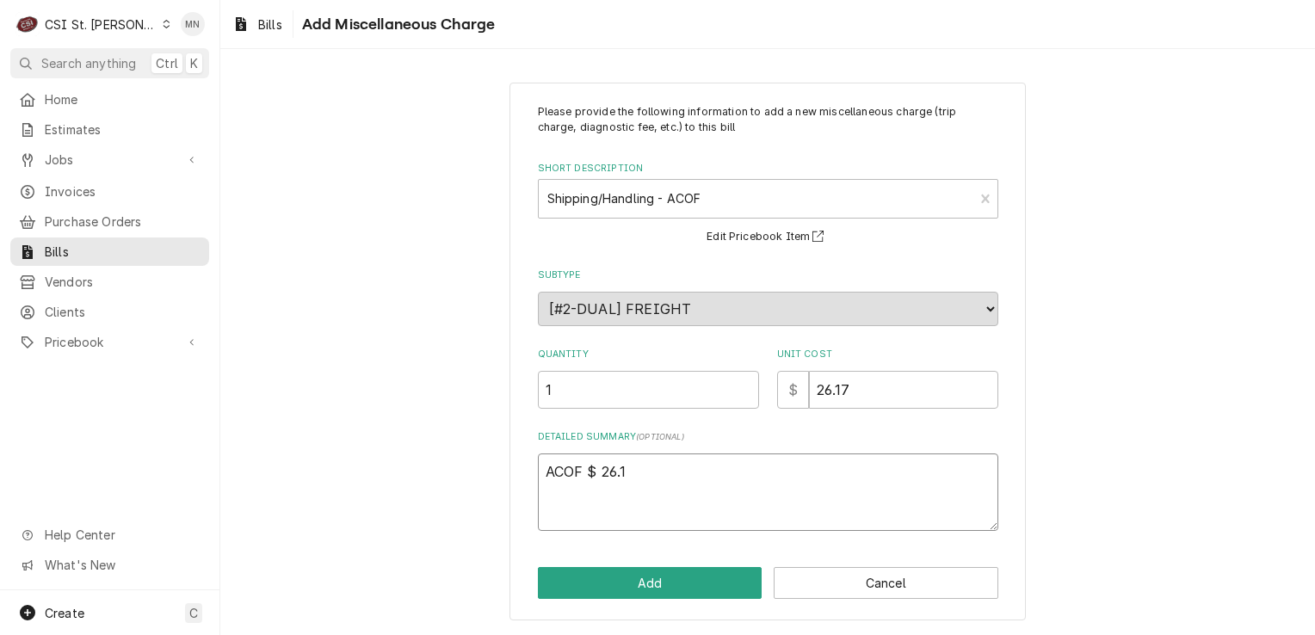
type textarea "ACOF $ 26.17"
type textarea "x"
type textarea "ACOF $ 26.17"
type textarea "x"
type textarea "ACOF $ 26.17 J"
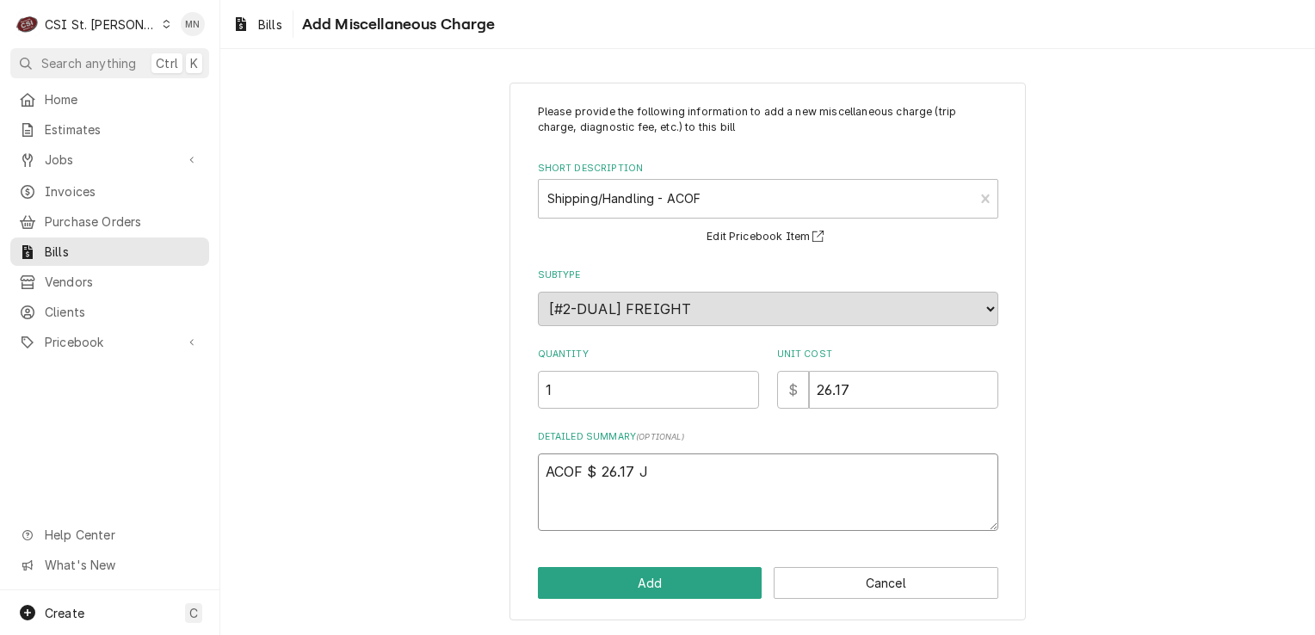
type textarea "x"
type textarea "ACOF $ 26.17 Jo"
type textarea "x"
type textarea "ACOF $ 26.17 Job"
type textarea "x"
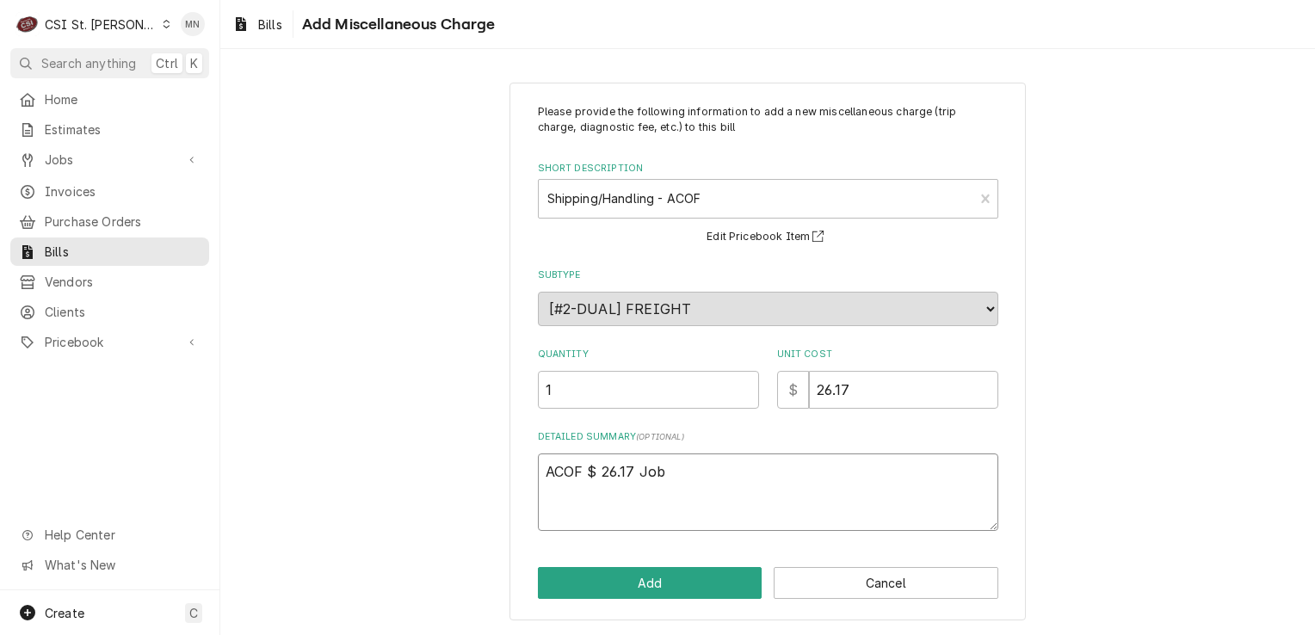
type textarea "ACOF $ 26.17 Job"
type textarea "x"
type textarea "ACOF $ 26.17 Job 4"
type textarea "x"
type textarea "ACOF $ 26.17 Job 42"
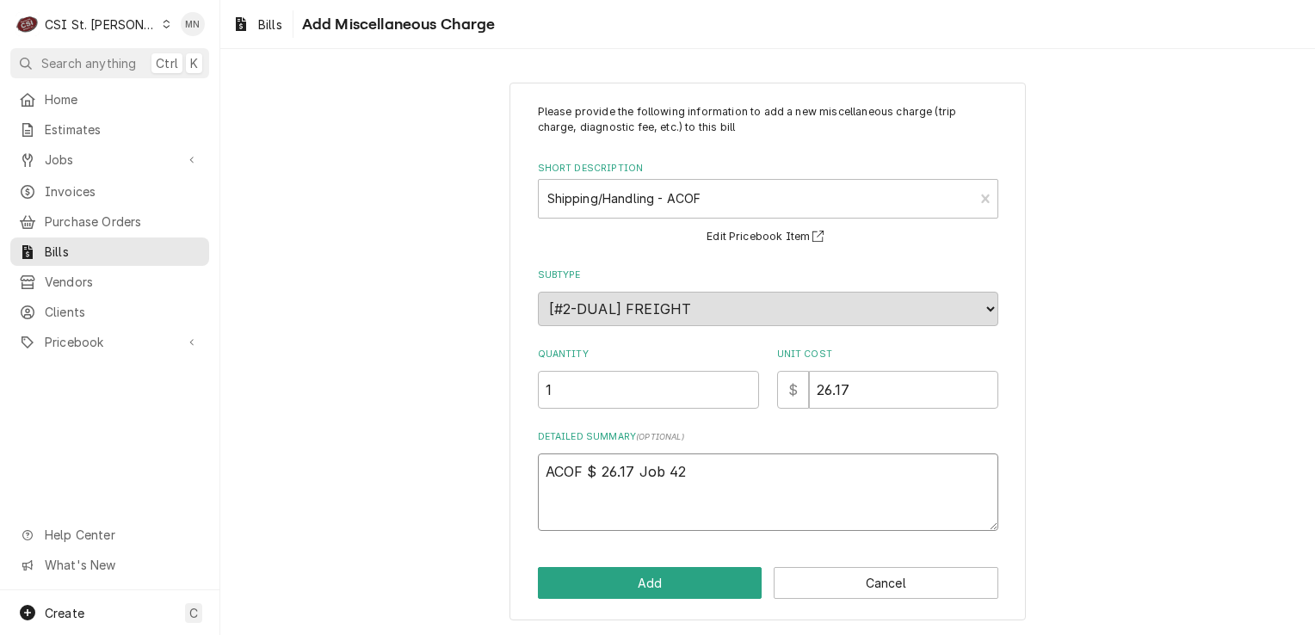
type textarea "x"
type textarea "ACOF $ 26.17 Job 427"
type textarea "x"
type textarea "ACOF $ 26.17 Job 4279"
type textarea "x"
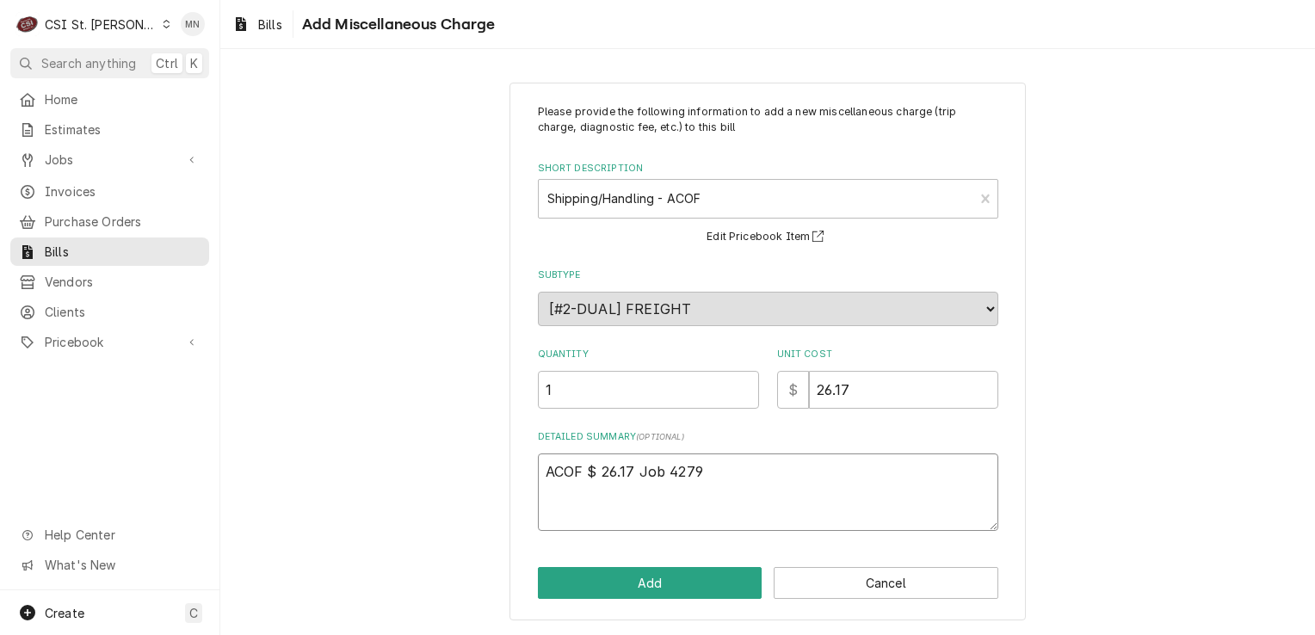
type textarea "ACOF $ 26.17 Job 42790"
type textarea "x"
type textarea "ACOF $ 26.17 Job 42790"
type textarea "x"
type textarea "ACOF $ 26.17 Job 42790 J"
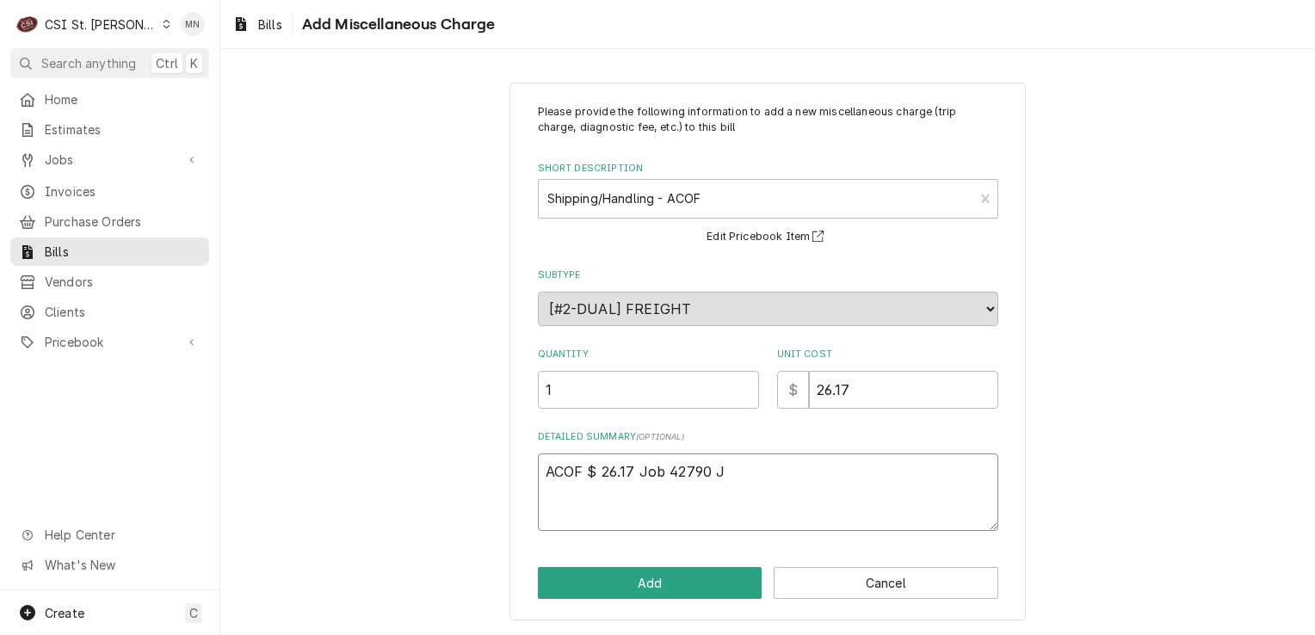
type textarea "x"
type textarea "ACOF $ 26.17 Job 42790 [PERSON_NAME]"
type textarea "x"
type textarea "ACOF $ 26.17 Job 42790 Job"
type textarea "x"
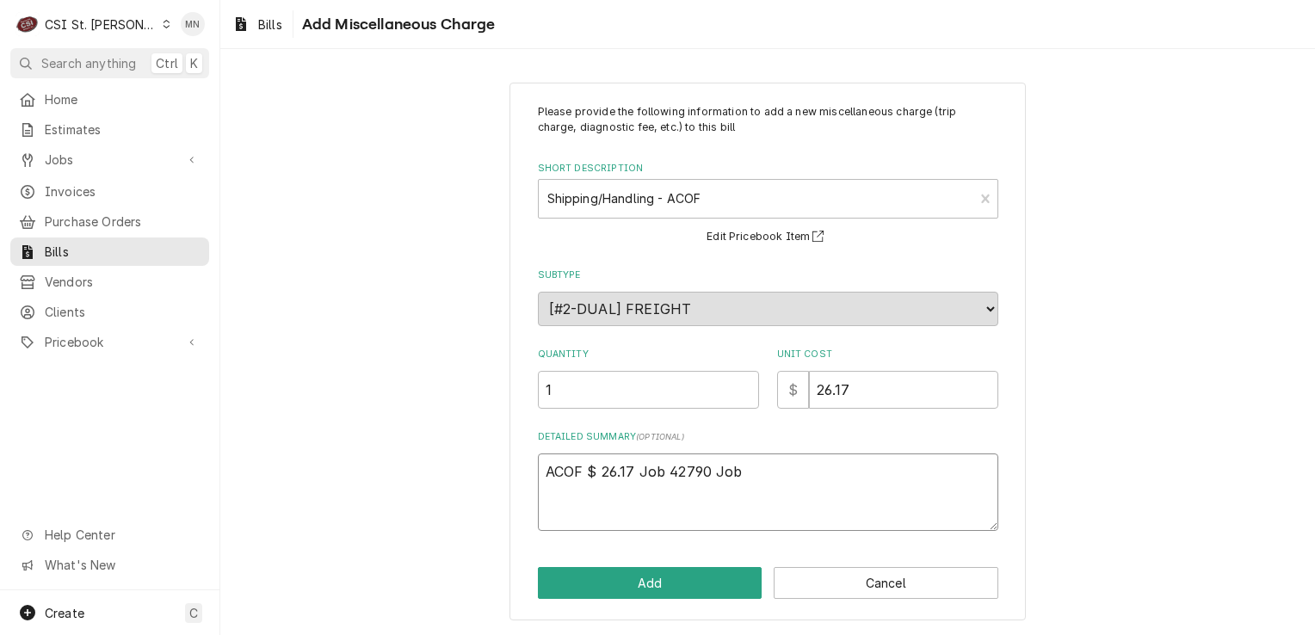
type textarea "ACOF $ 26.17 Job 42790 Job"
type textarea "x"
type textarea "ACOF $ 26.17 Job 42790 Job 4"
type textarea "x"
type textarea "ACOF $ 26.17 Job 42790 Job 42"
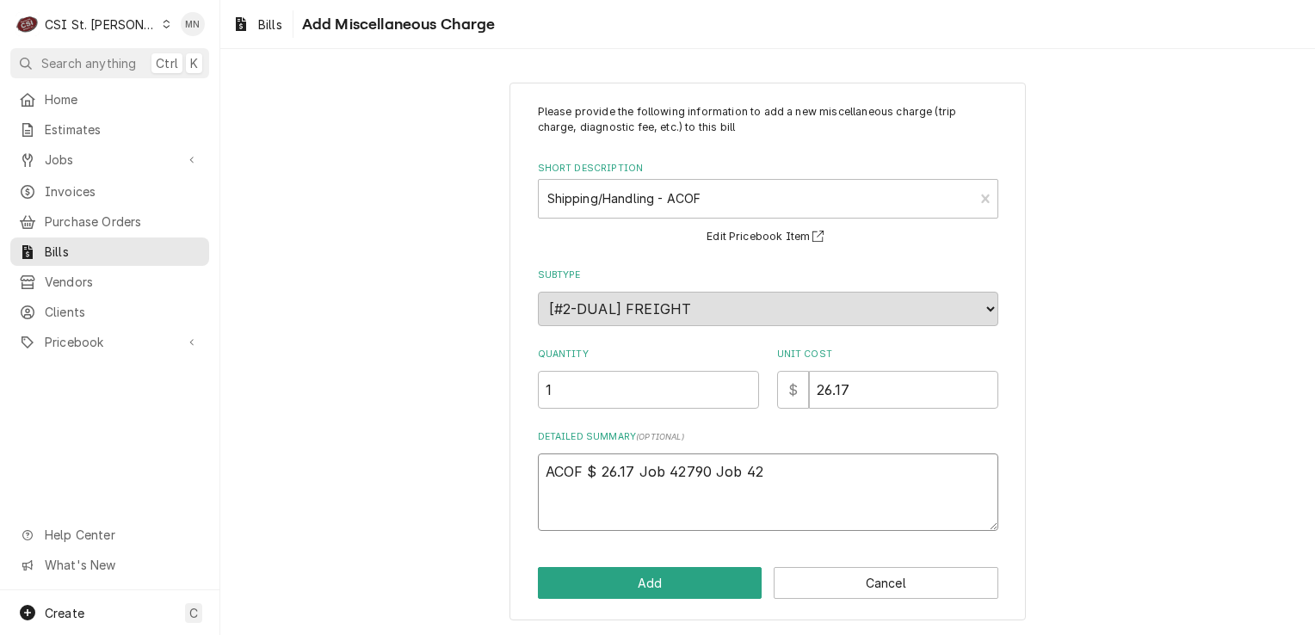
type textarea "x"
type textarea "ACOF $ 26.17 Job 42790 Job 425"
type textarea "x"
type textarea "ACOF $ 26.17 Job 42790 Job 4253"
type textarea "x"
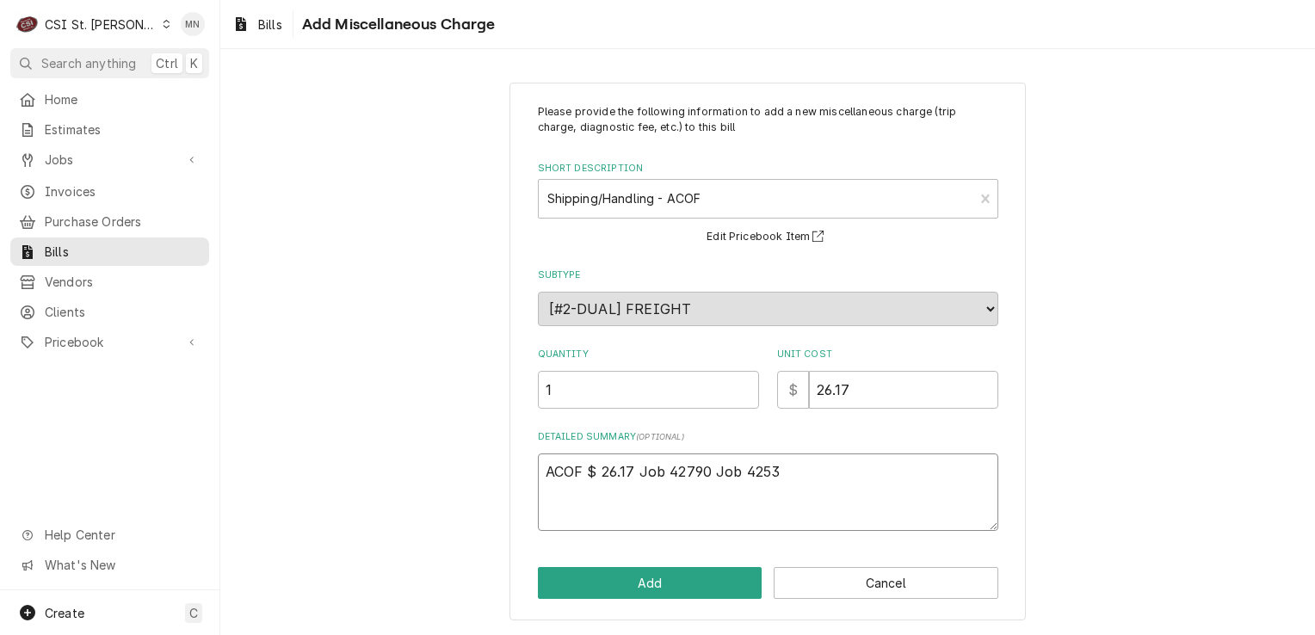
type textarea "ACOF $ 26.17 Job 42790 Job 42532"
type textarea "x"
type textarea "ACOF $ 26.17 Job 42790 Job 42532"
type textarea "x"
type textarea "ACOF $ 26.17 Job 42790 Job 42532 J"
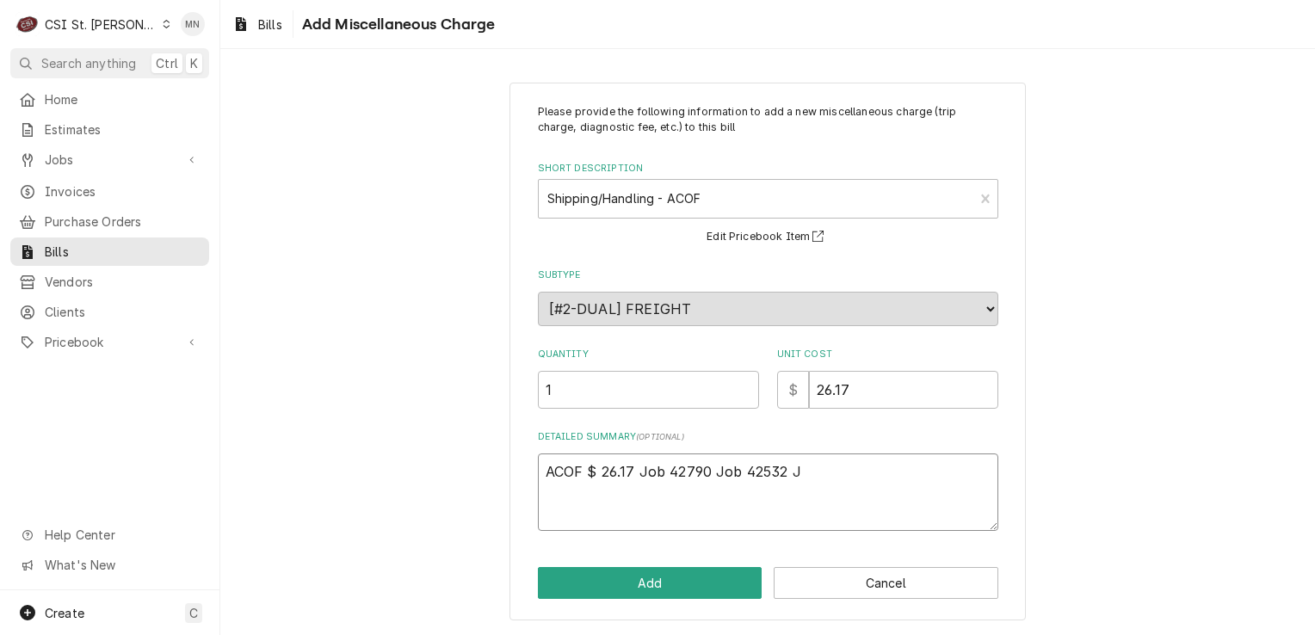
type textarea "x"
type textarea "ACOF $ 26.17 Job 42790 Job 42532 Jo"
type textarea "x"
type textarea "ACOF $ 26.17 Job 42790 Job 42532 Job"
type textarea "x"
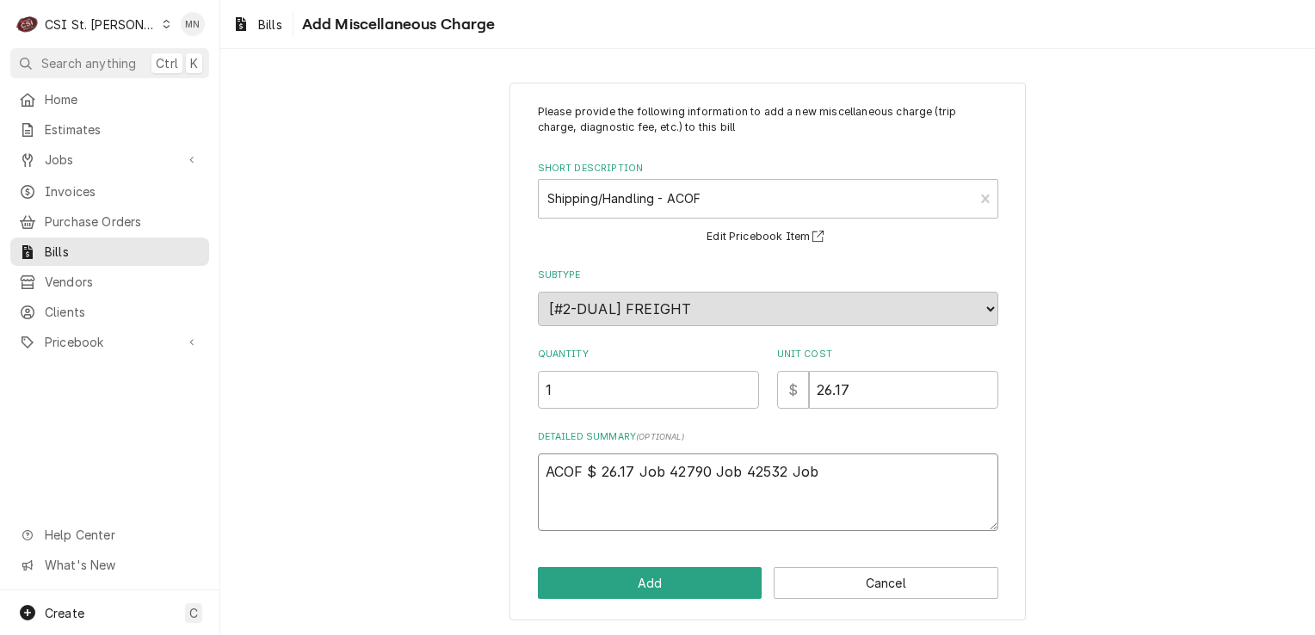
type textarea "ACOF $ 26.17 Job 42790 Job 42532 Job"
type textarea "x"
type textarea "ACOF $ 26.17 Job 42790 Job 42532 Job 4"
type textarea "x"
type textarea "ACOF $ 26.17 Job 42790 Job 42532 Job 42"
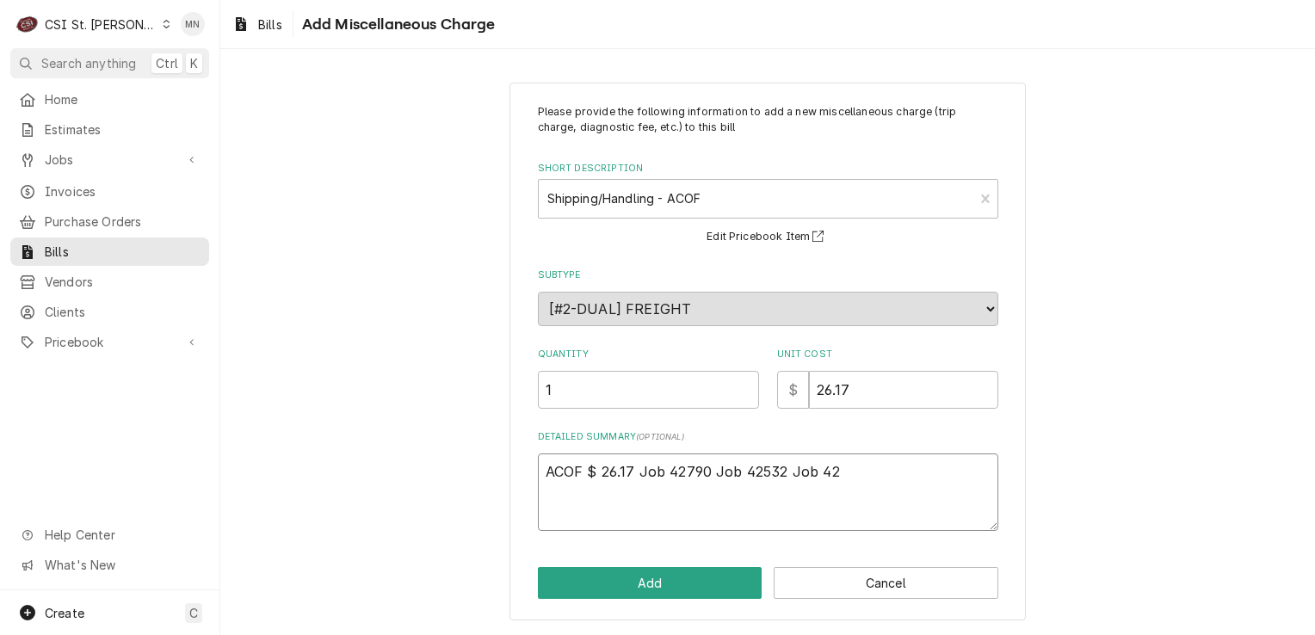
type textarea "x"
type textarea "ACOF $ 26.17 Job 42790 Job 42532 Job 427"
type textarea "x"
type textarea "ACOF $ 26.17 Job 42790 Job 42532 Job 4276"
type textarea "x"
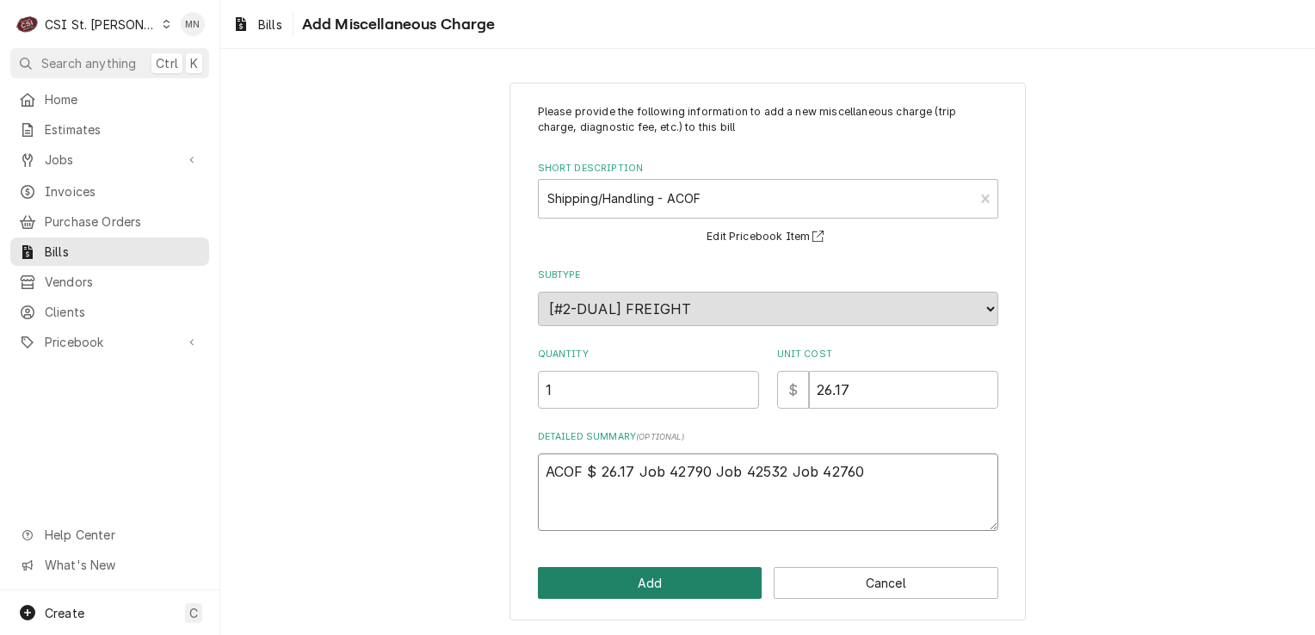
type textarea "ACOF $ 26.17 Job 42790 Job 42532 Job 42760"
click at [658, 590] on button "Add" at bounding box center [650, 583] width 225 height 32
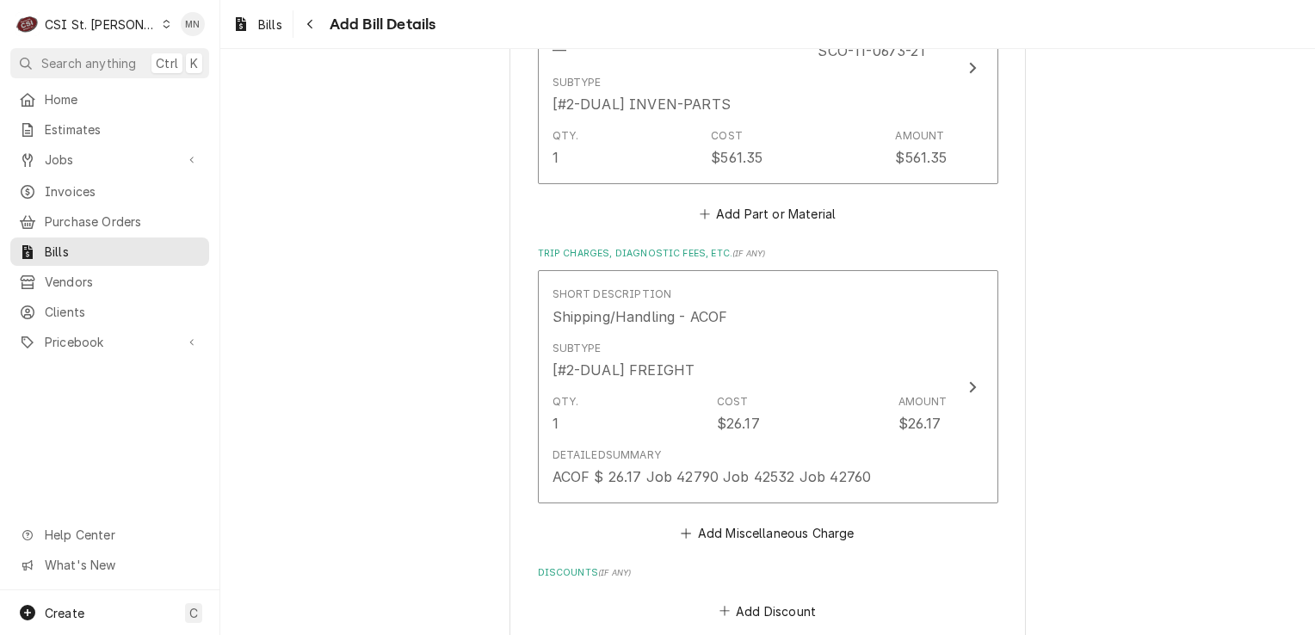
scroll to position [2602, 0]
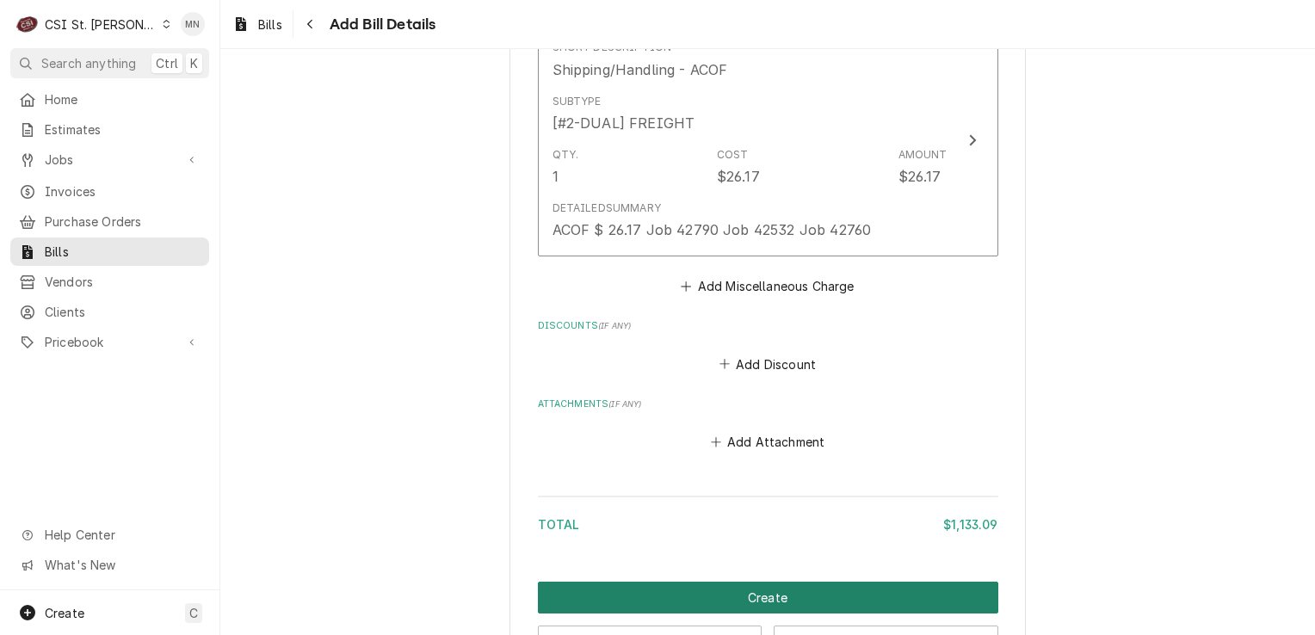
click at [667, 582] on button "Create" at bounding box center [768, 598] width 461 height 32
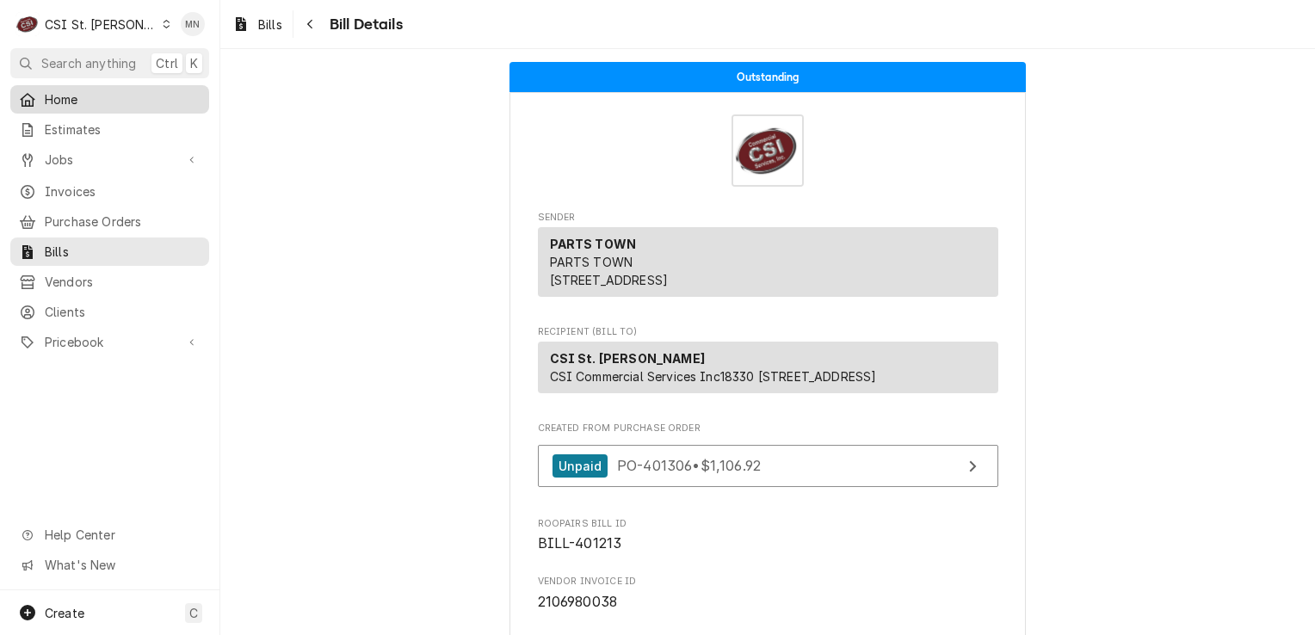
click at [45, 99] on span "Home" at bounding box center [123, 99] width 156 height 18
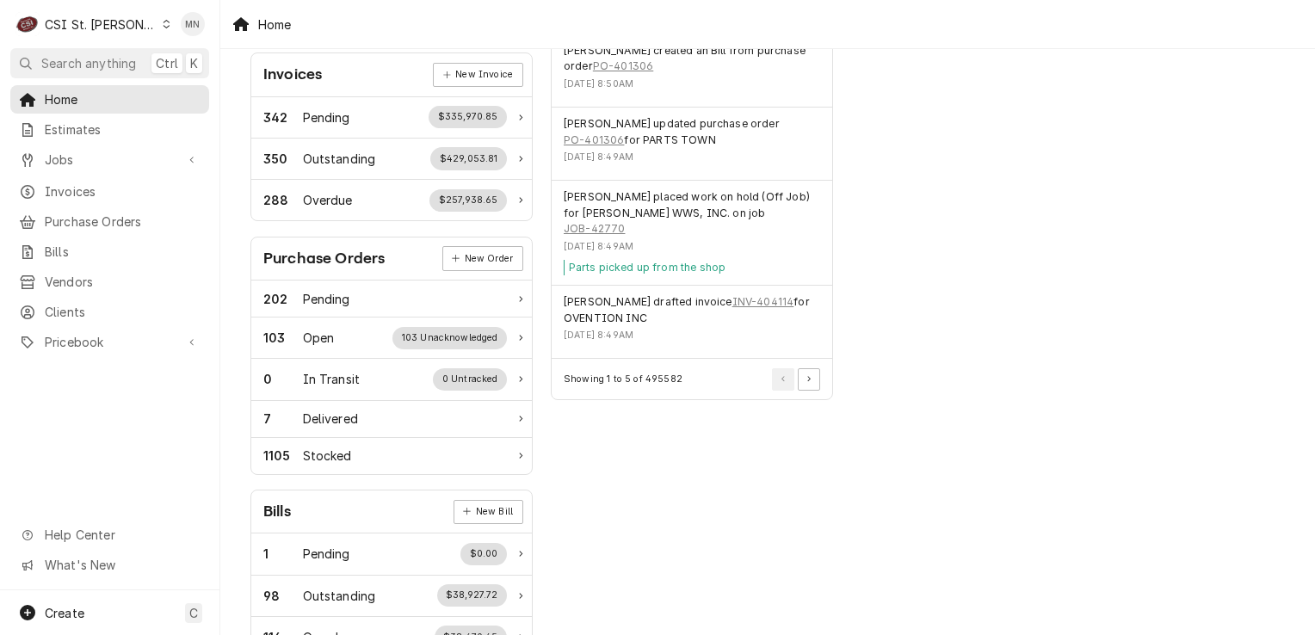
scroll to position [516, 0]
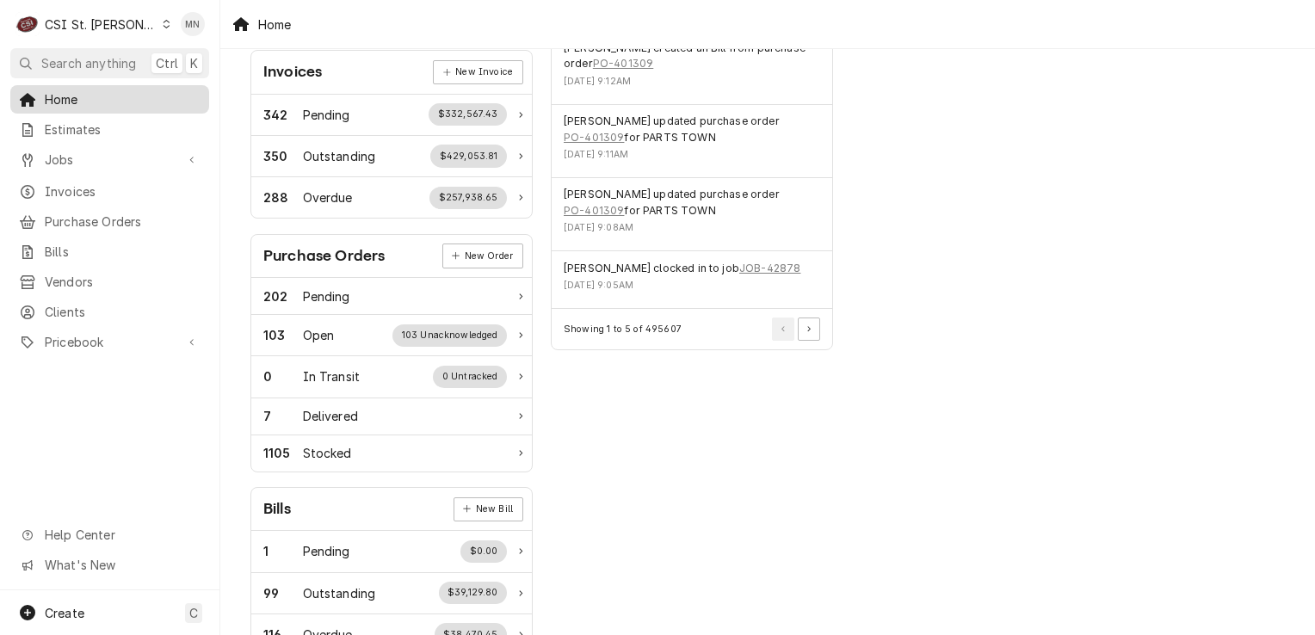
click at [48, 96] on span "Home" at bounding box center [123, 99] width 156 height 18
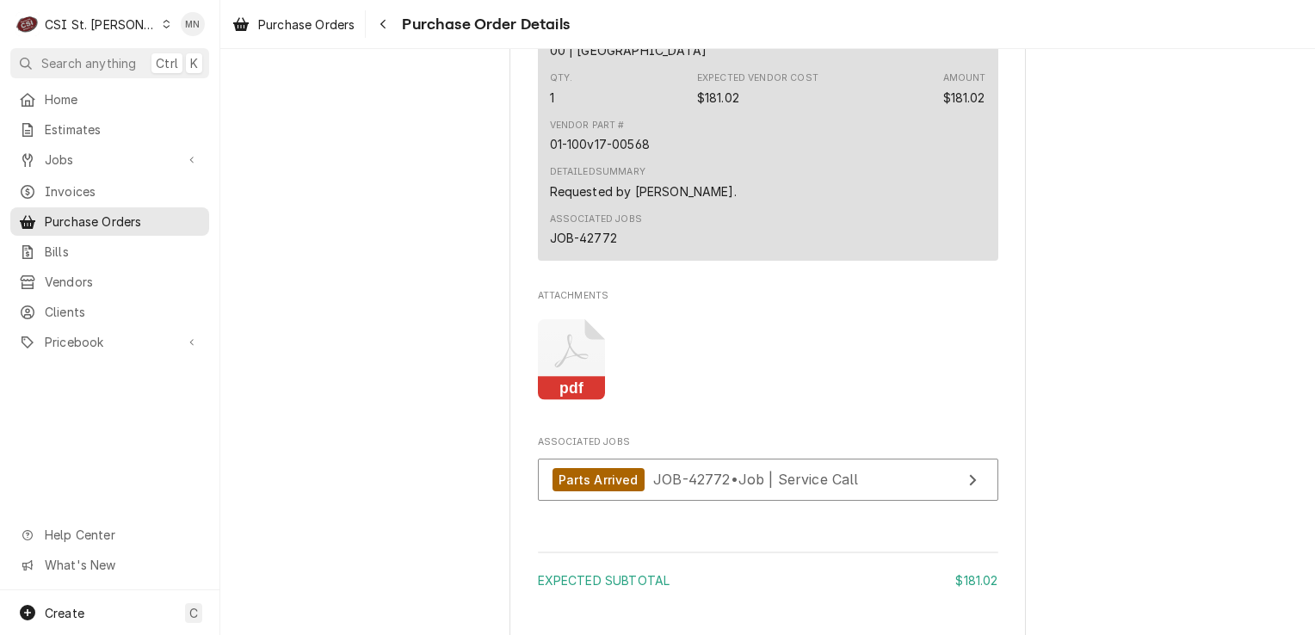
scroll to position [1119, 0]
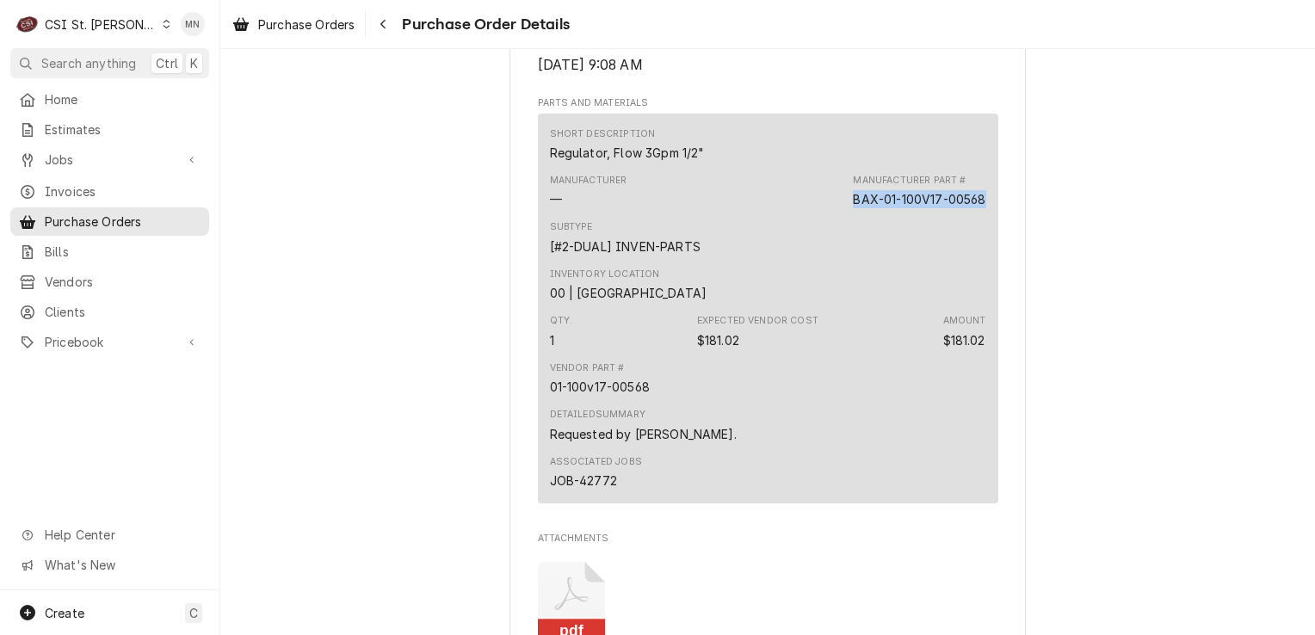
drag, startPoint x: 979, startPoint y: 251, endPoint x: 846, endPoint y: 254, distance: 132.6
click at [846, 214] on div "Manufacturer — Manufacturer Part # BAX-01-100V17-00568" at bounding box center [768, 191] width 436 height 46
copy div "BAX-01-100V17-00568"
click at [99, 333] on span "Pricebook" at bounding box center [110, 342] width 130 height 18
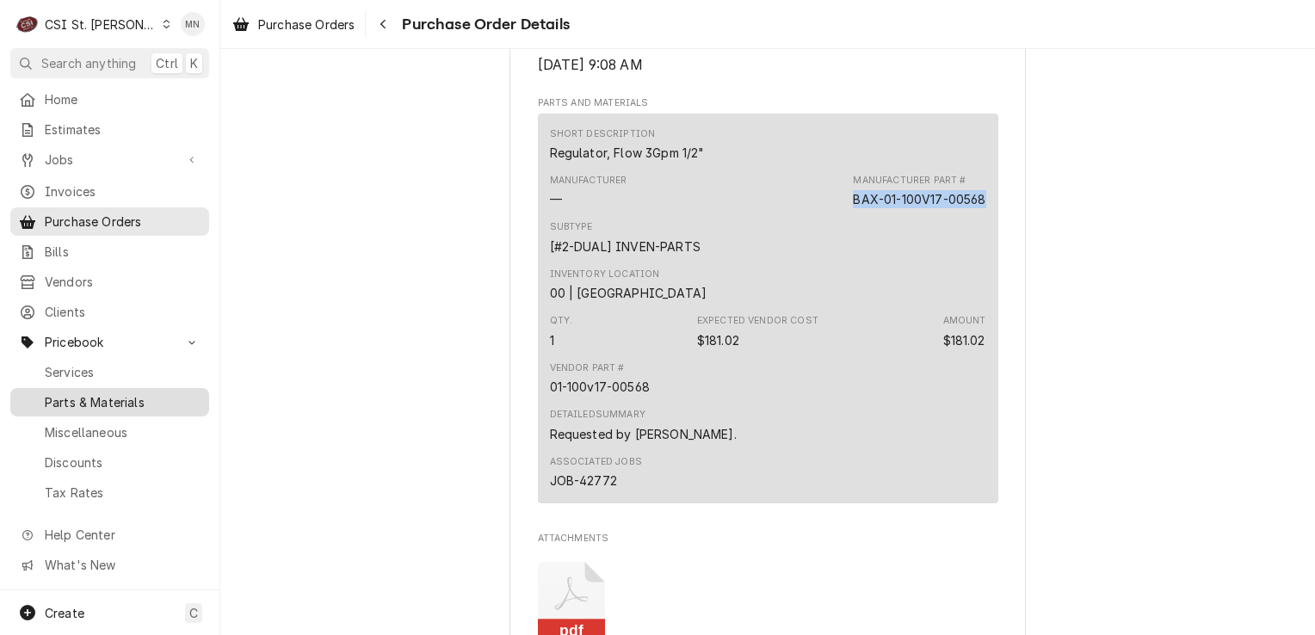
click at [93, 393] on span "Parts & Materials" at bounding box center [123, 402] width 156 height 18
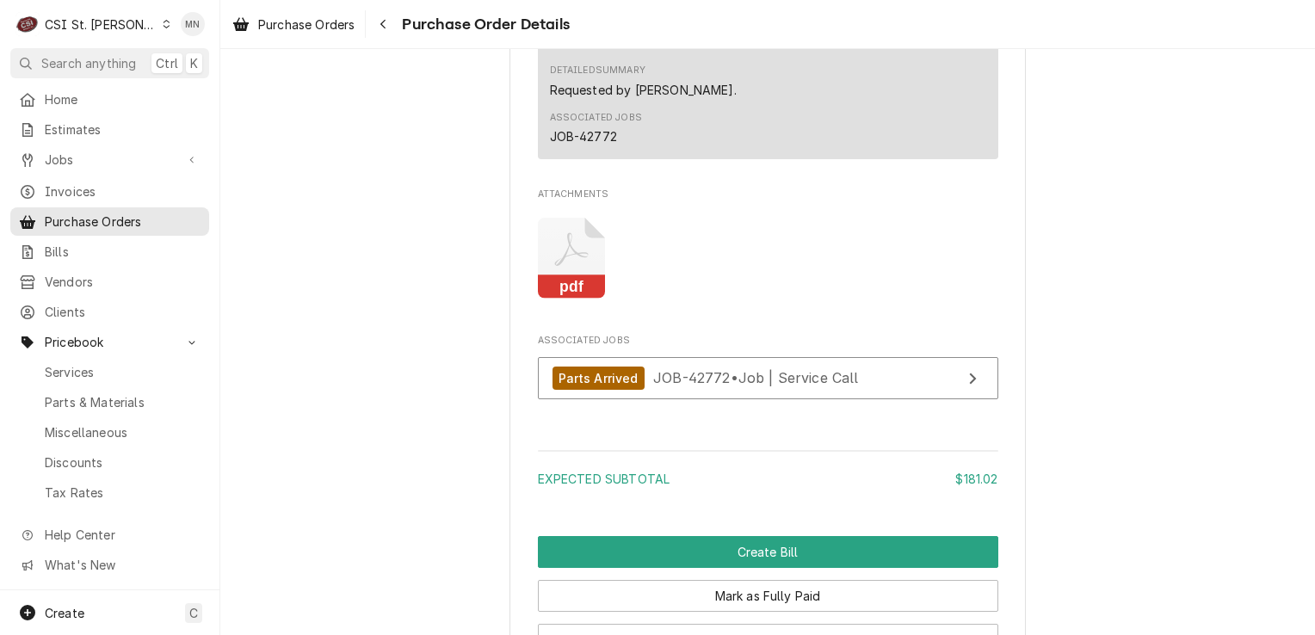
scroll to position [1697, 0]
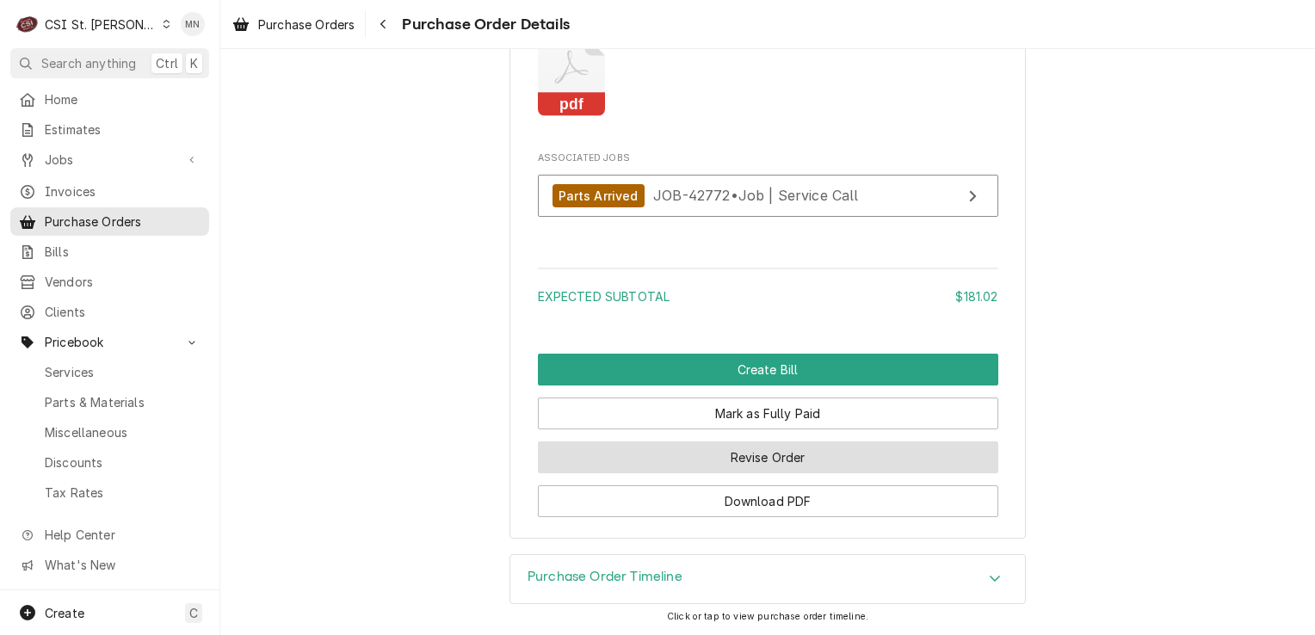
click at [821, 454] on button "Revise Order" at bounding box center [768, 458] width 461 height 32
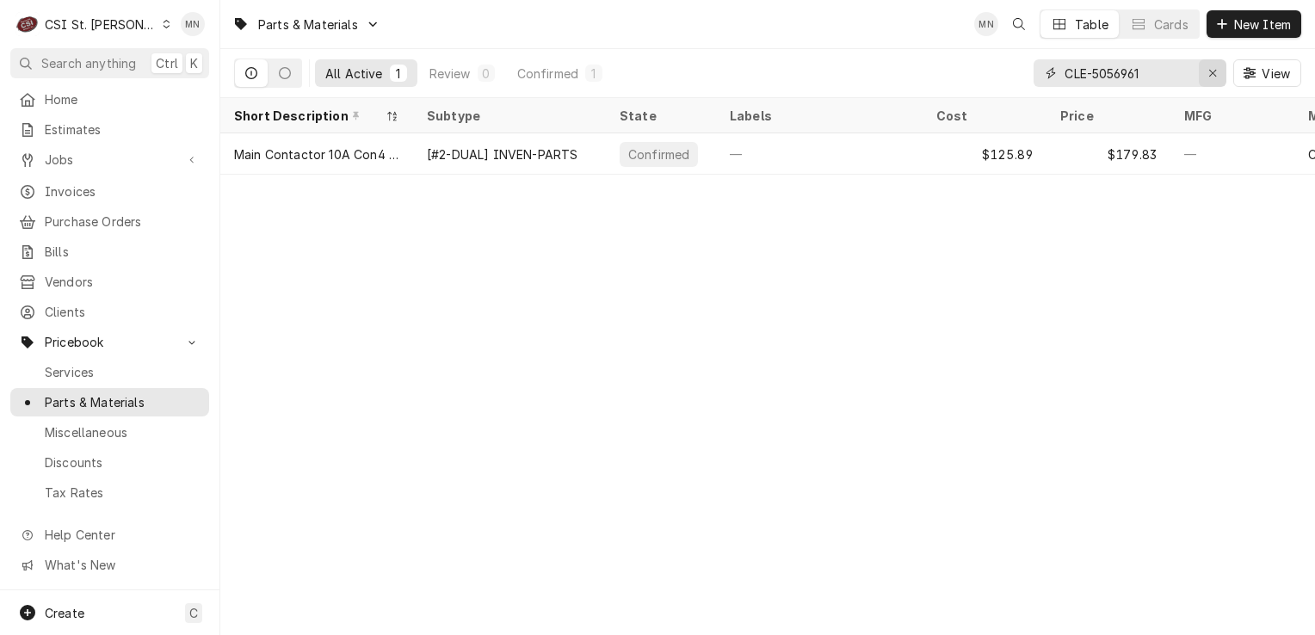
click at [1209, 72] on icon "Erase input" at bounding box center [1213, 73] width 9 height 12
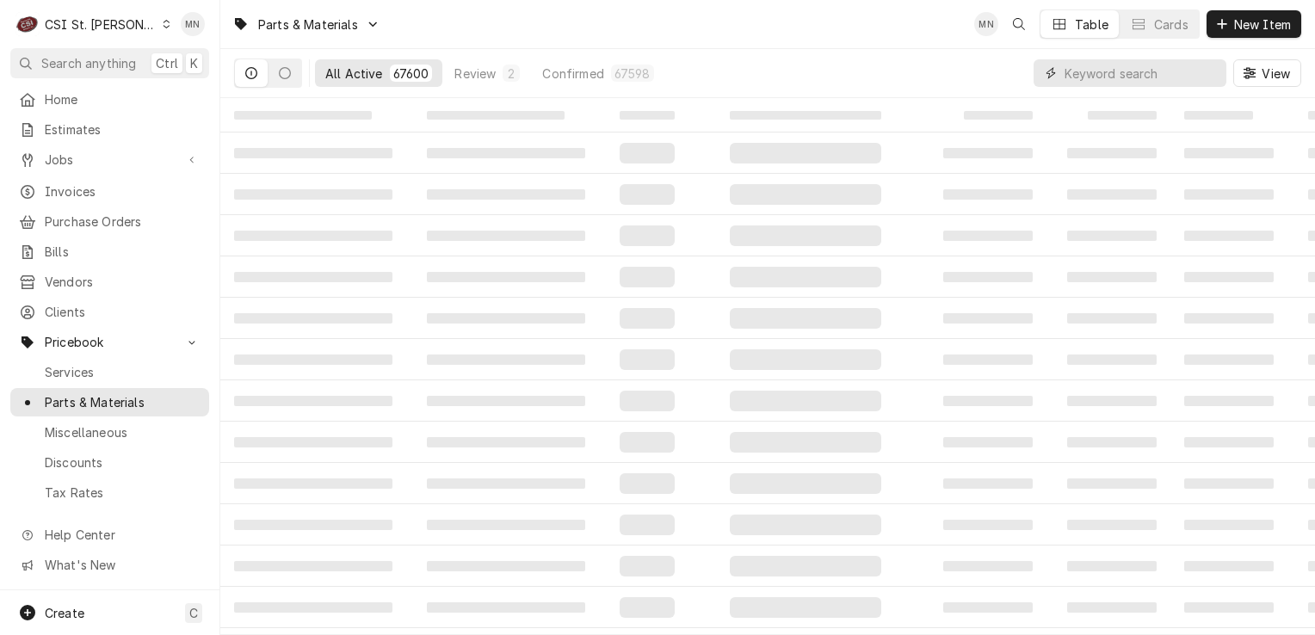
paste input "BAX-01-100V17-00568"
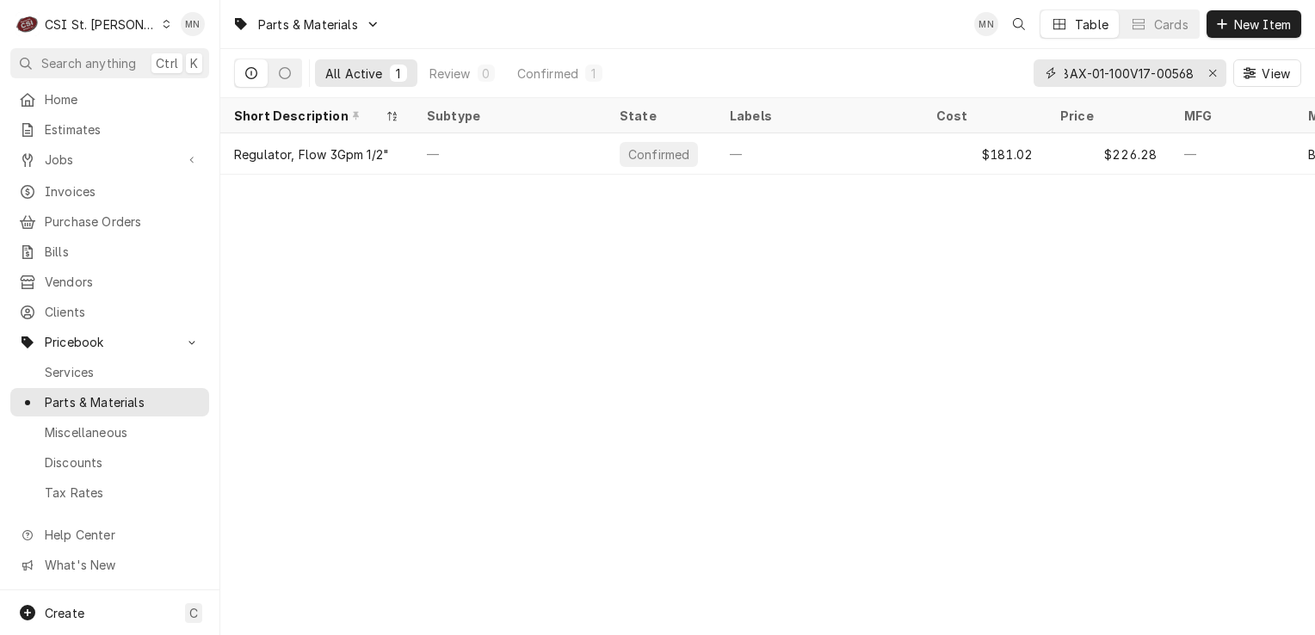
type input "BAX-01-100V17-00568"
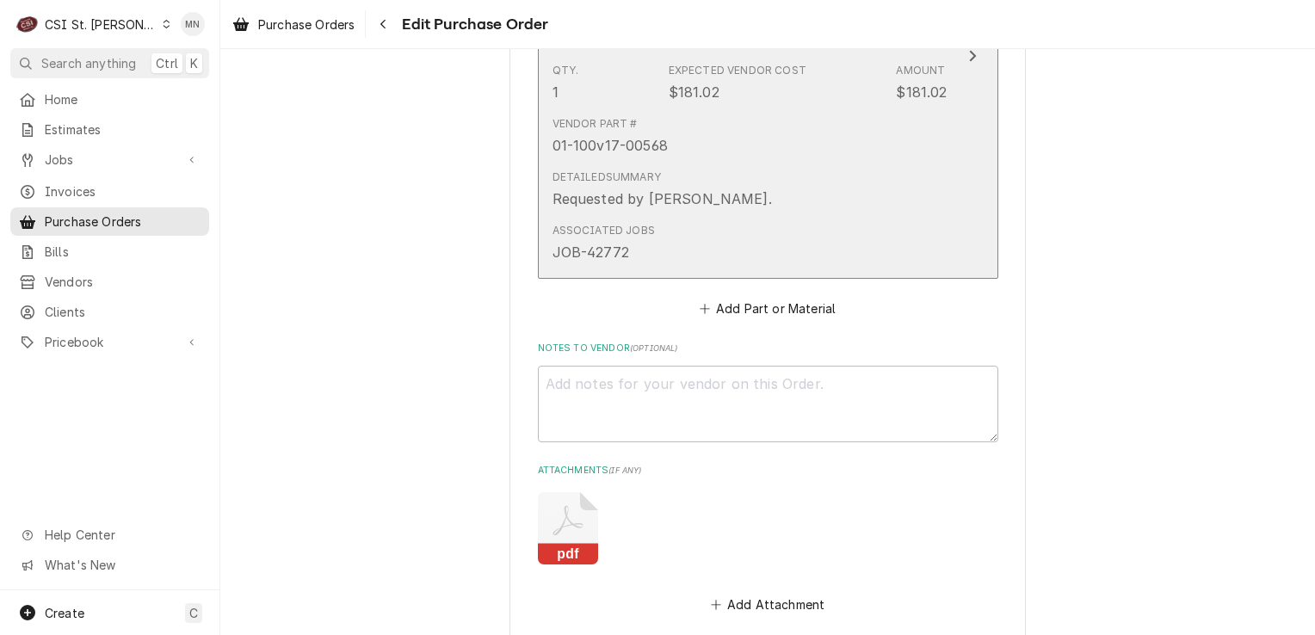
scroll to position [1283, 0]
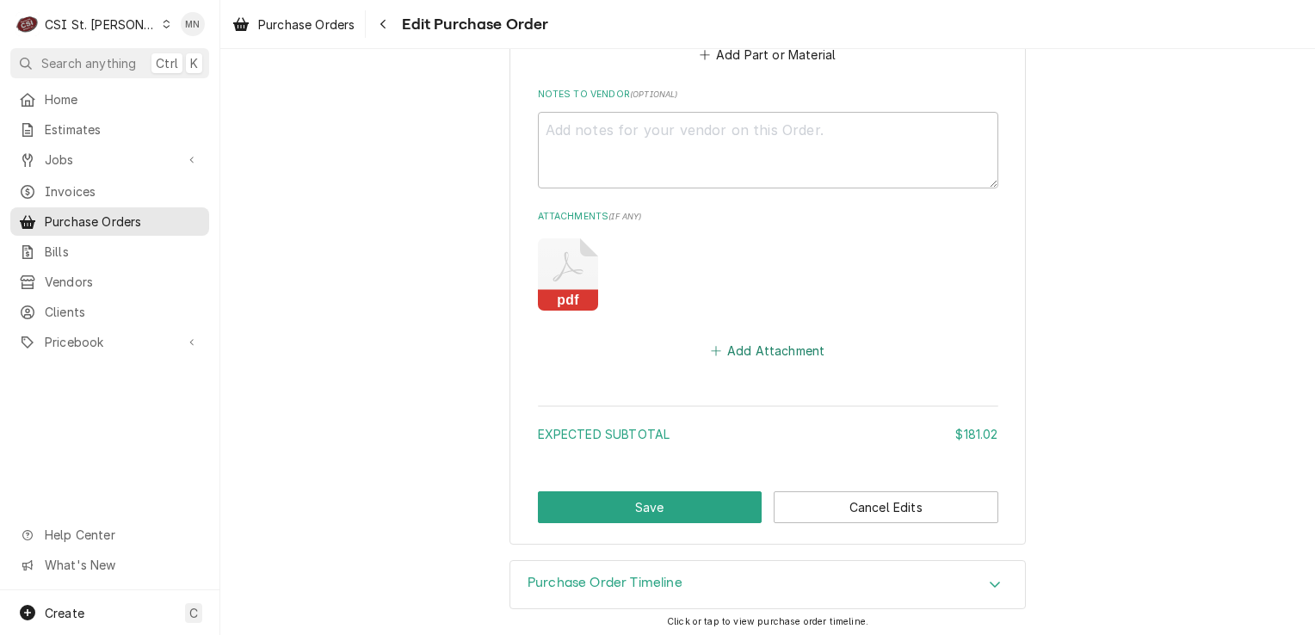
click at [766, 346] on button "Add Attachment" at bounding box center [768, 351] width 121 height 24
type textarea "x"
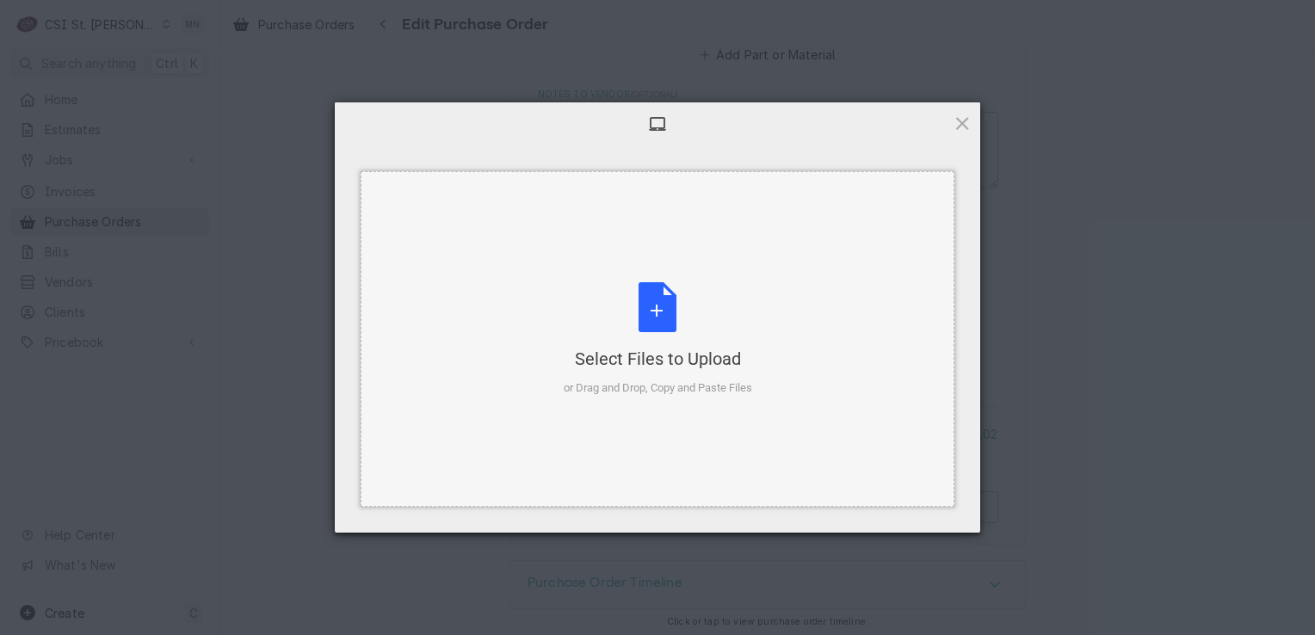
click at [692, 318] on div "Select Files to Upload or Drag and Drop, Copy and Paste Files" at bounding box center [658, 339] width 189 height 114
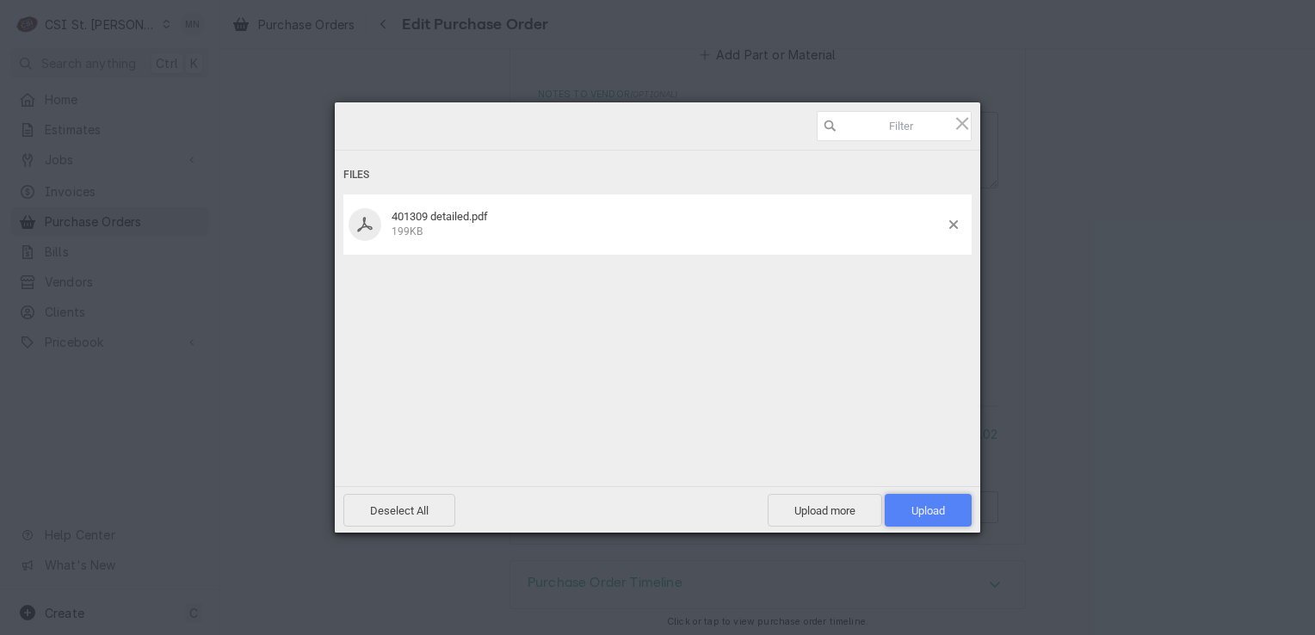
click at [953, 511] on span "Upload 1" at bounding box center [928, 510] width 87 height 33
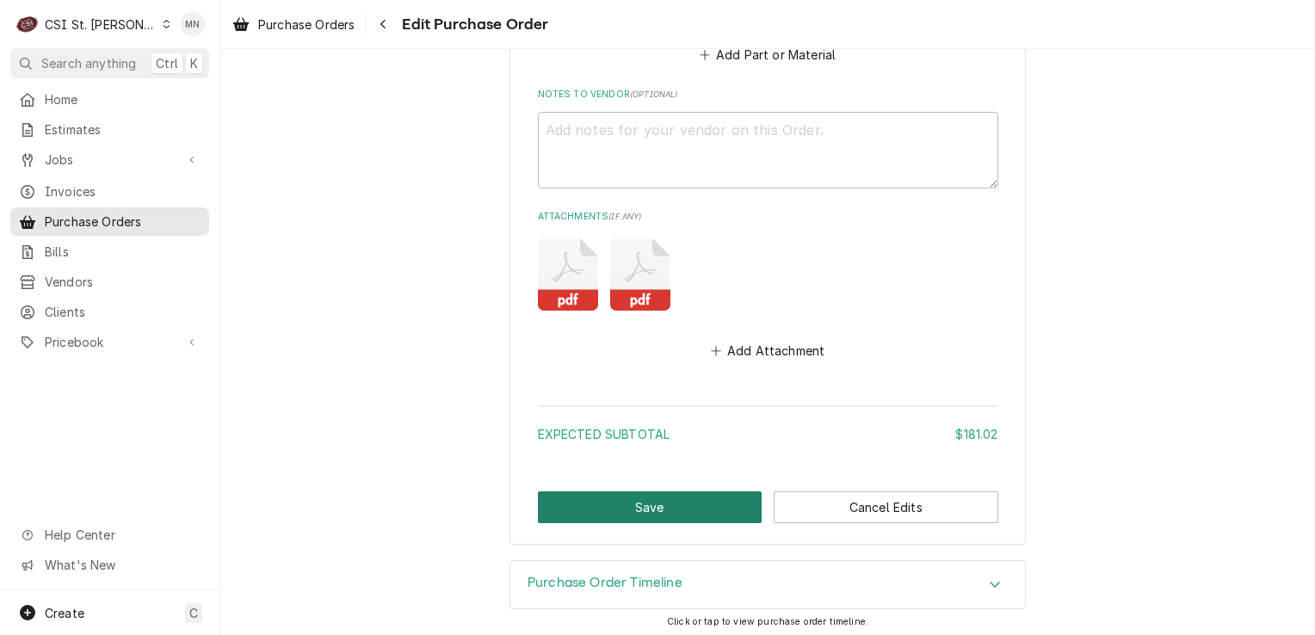
click at [672, 495] on button "Save" at bounding box center [650, 507] width 225 height 32
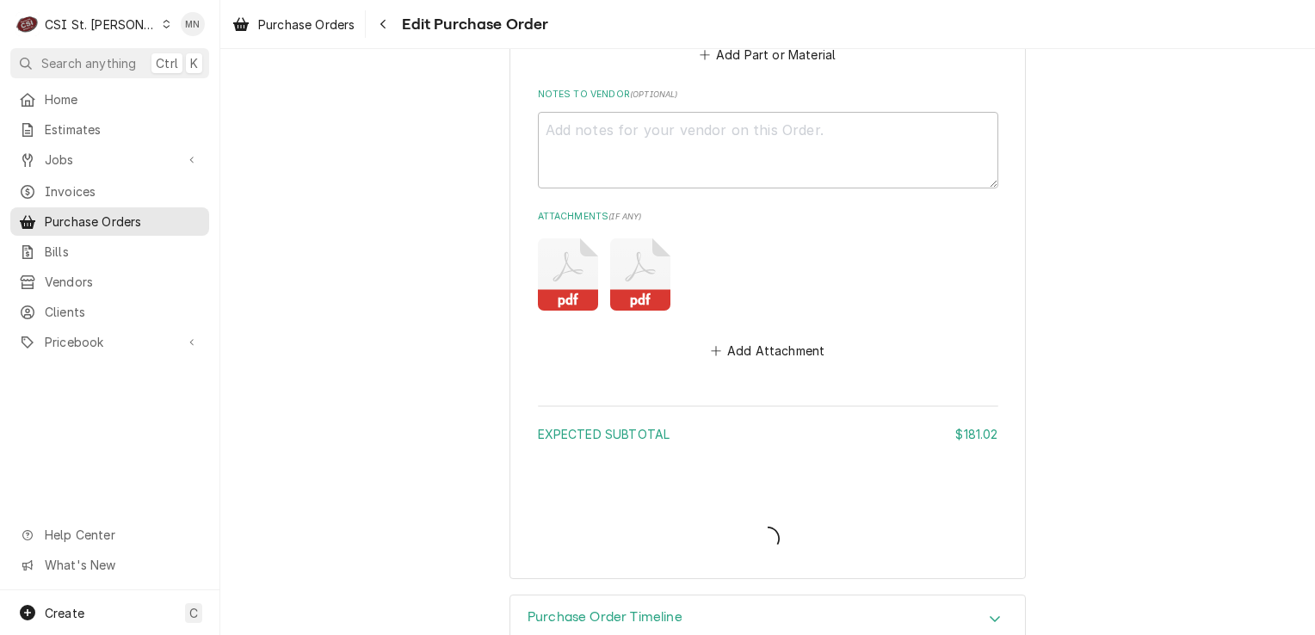
type textarea "x"
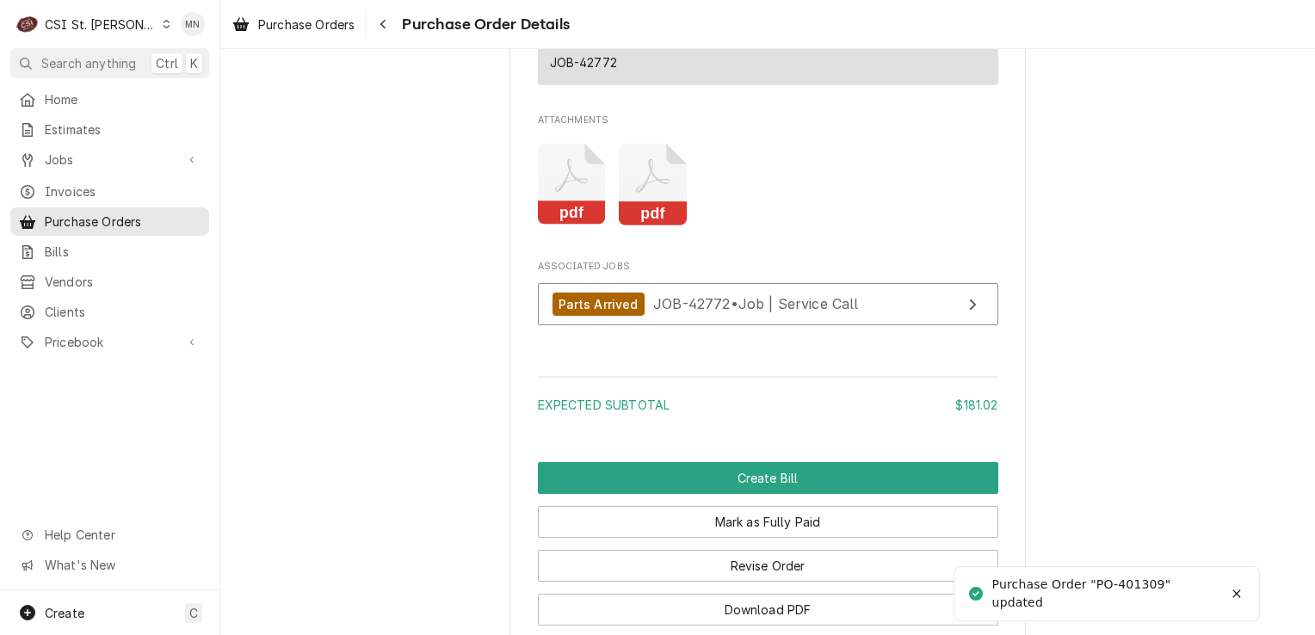
scroll to position [1697, 0]
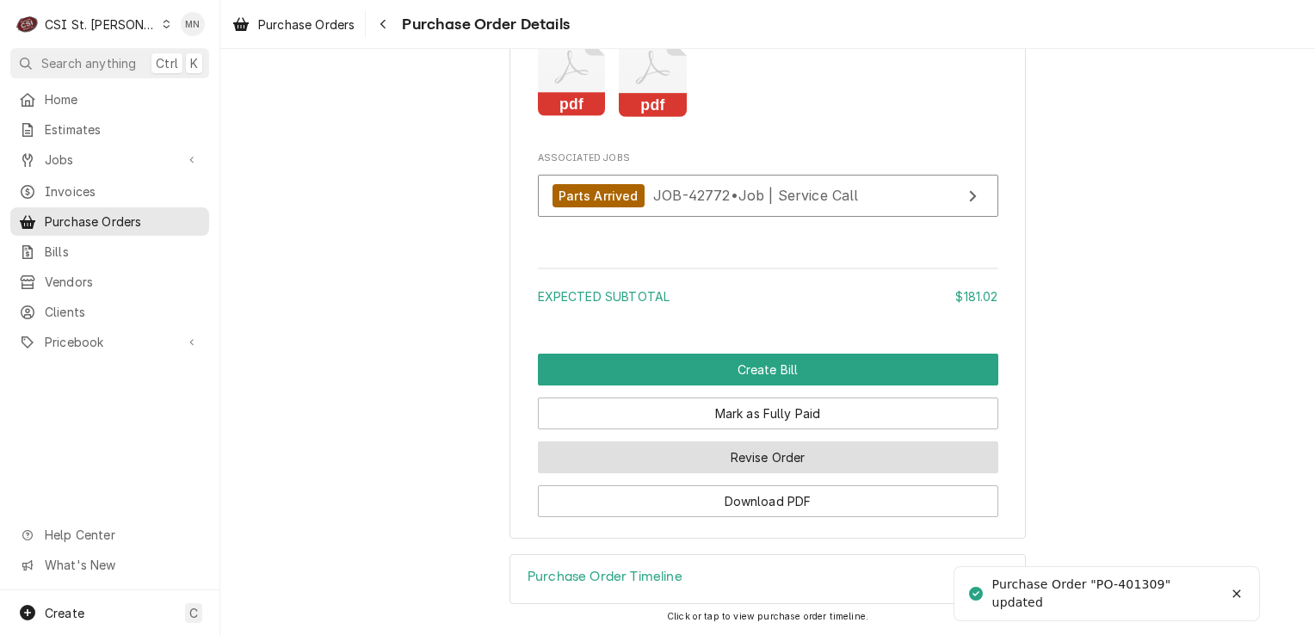
click at [754, 467] on button "Revise Order" at bounding box center [768, 458] width 461 height 32
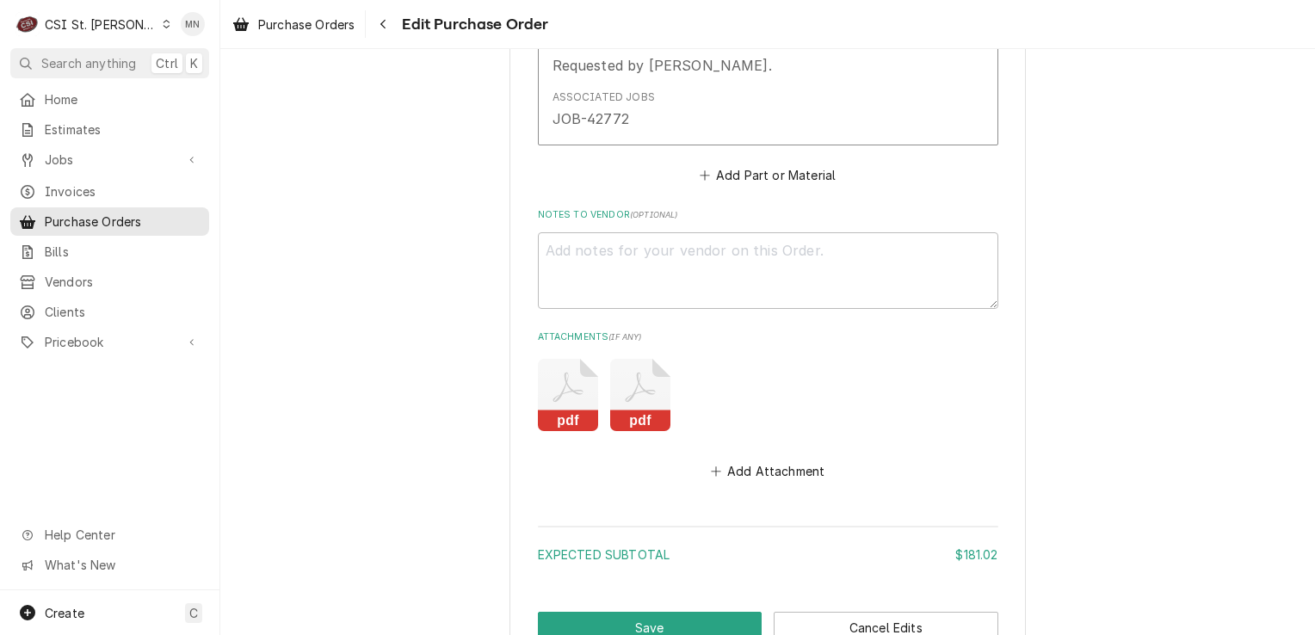
scroll to position [1283, 0]
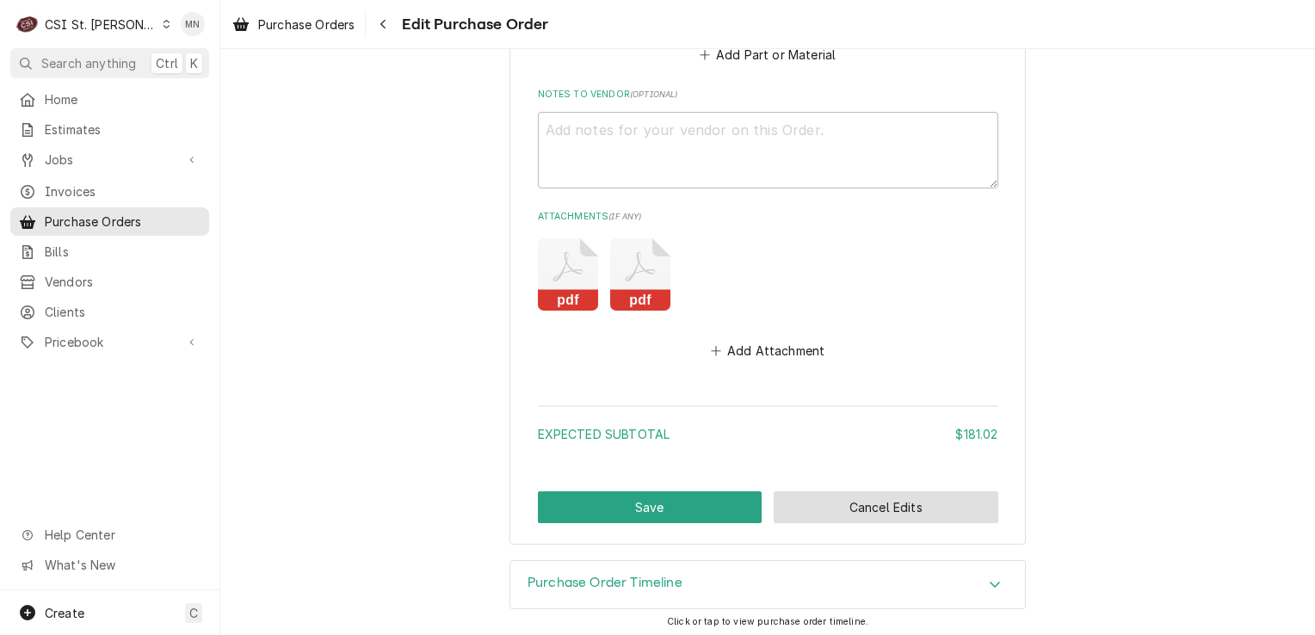
click at [830, 508] on button "Cancel Edits" at bounding box center [886, 507] width 225 height 32
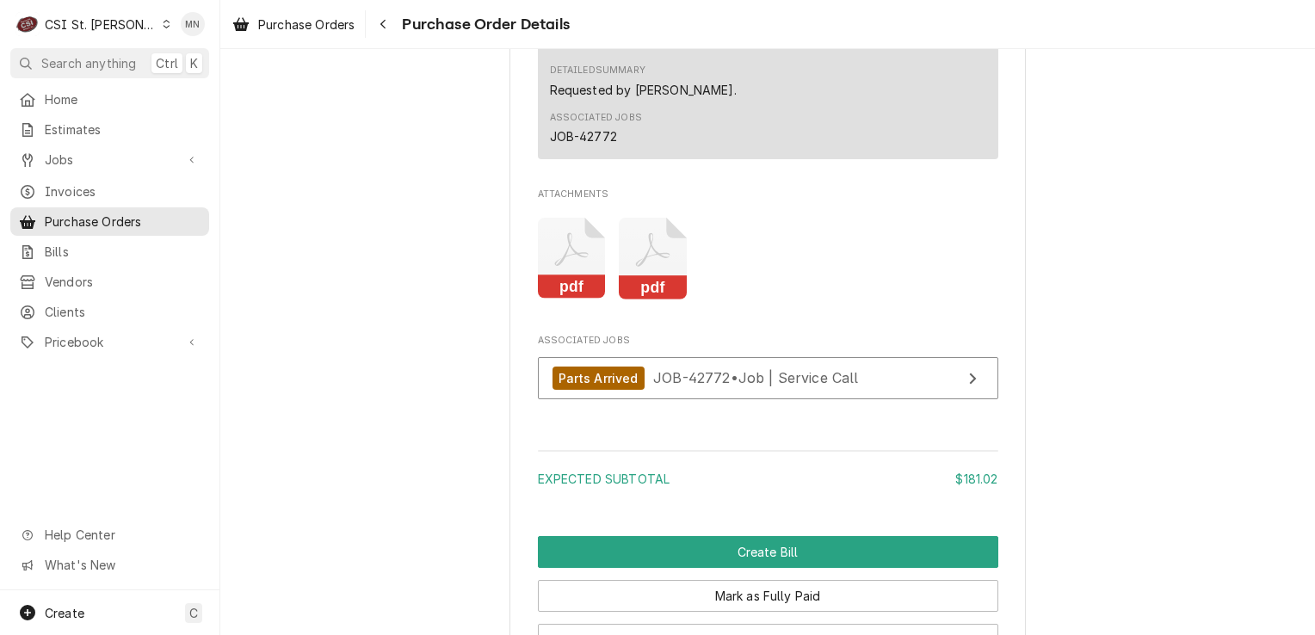
scroll to position [1635, 0]
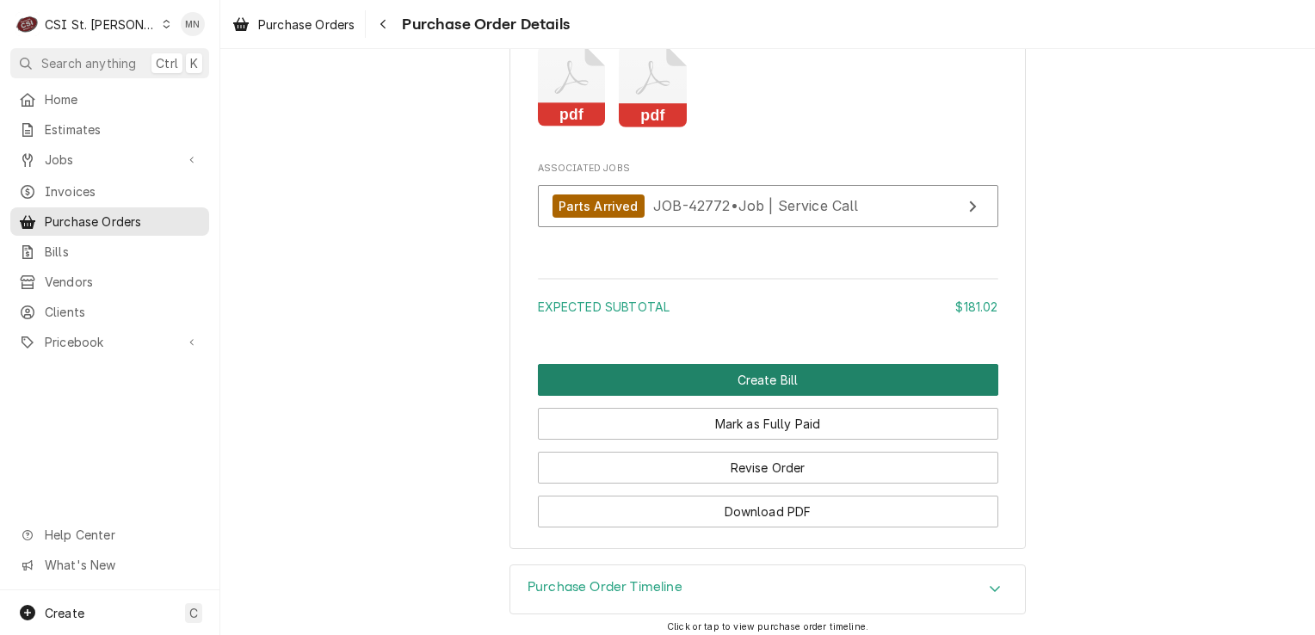
click at [773, 396] on button "Create Bill" at bounding box center [768, 380] width 461 height 32
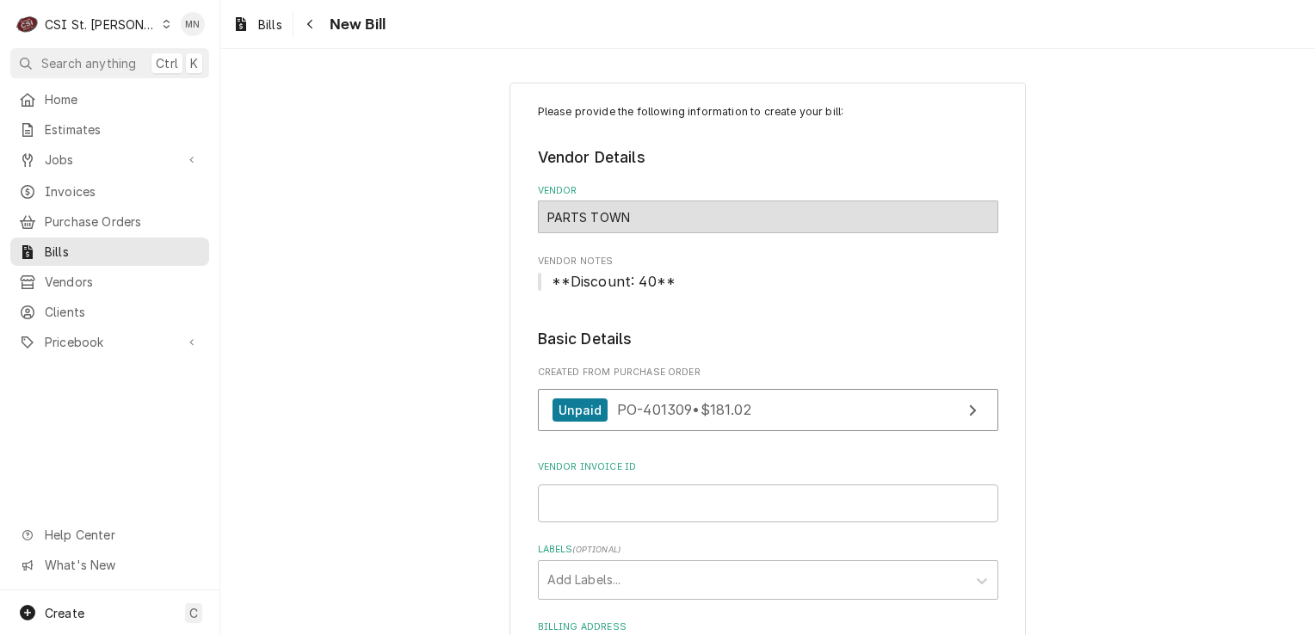
scroll to position [258, 0]
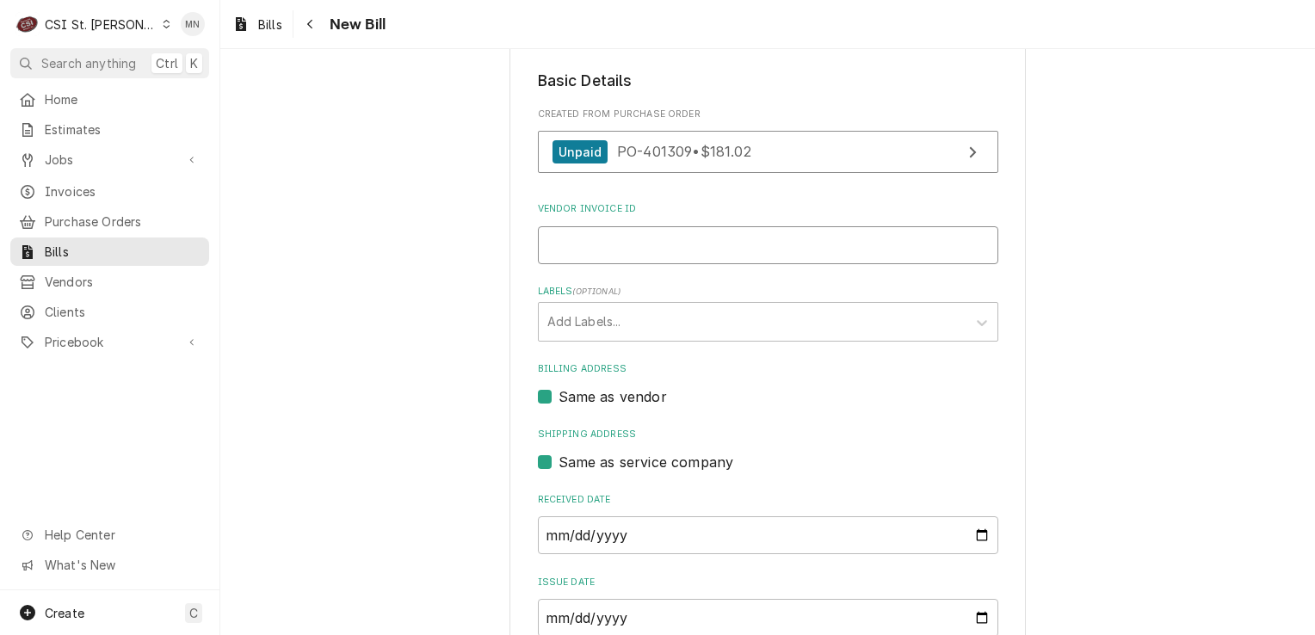
click at [610, 246] on input "Vendor Invoice ID" at bounding box center [768, 245] width 461 height 38
click at [565, 243] on input "210" at bounding box center [768, 245] width 461 height 38
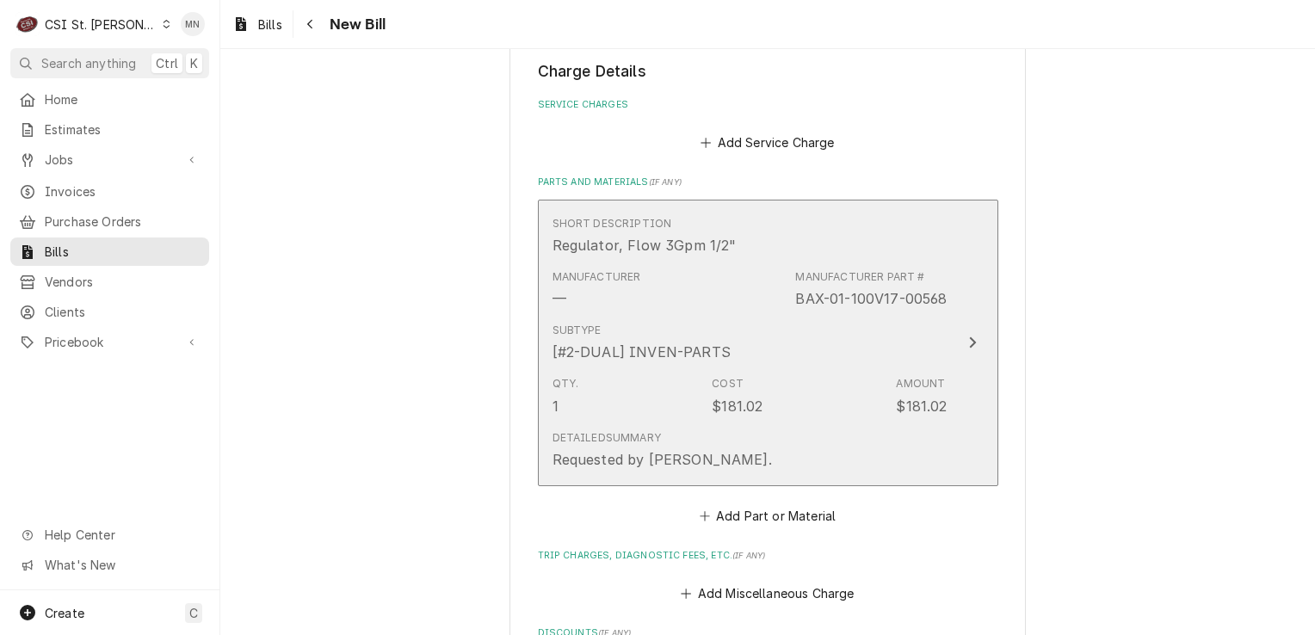
scroll to position [1377, 0]
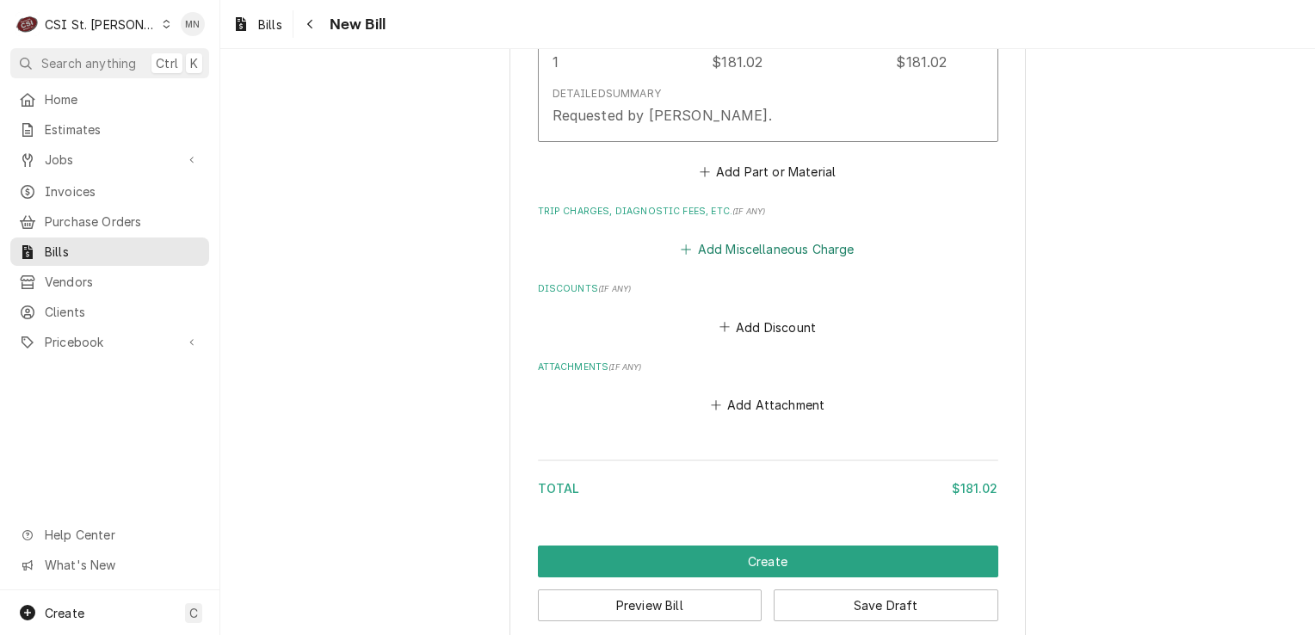
type input "2106980034"
click at [739, 251] on button "Add Miscellaneous Charge" at bounding box center [767, 250] width 179 height 24
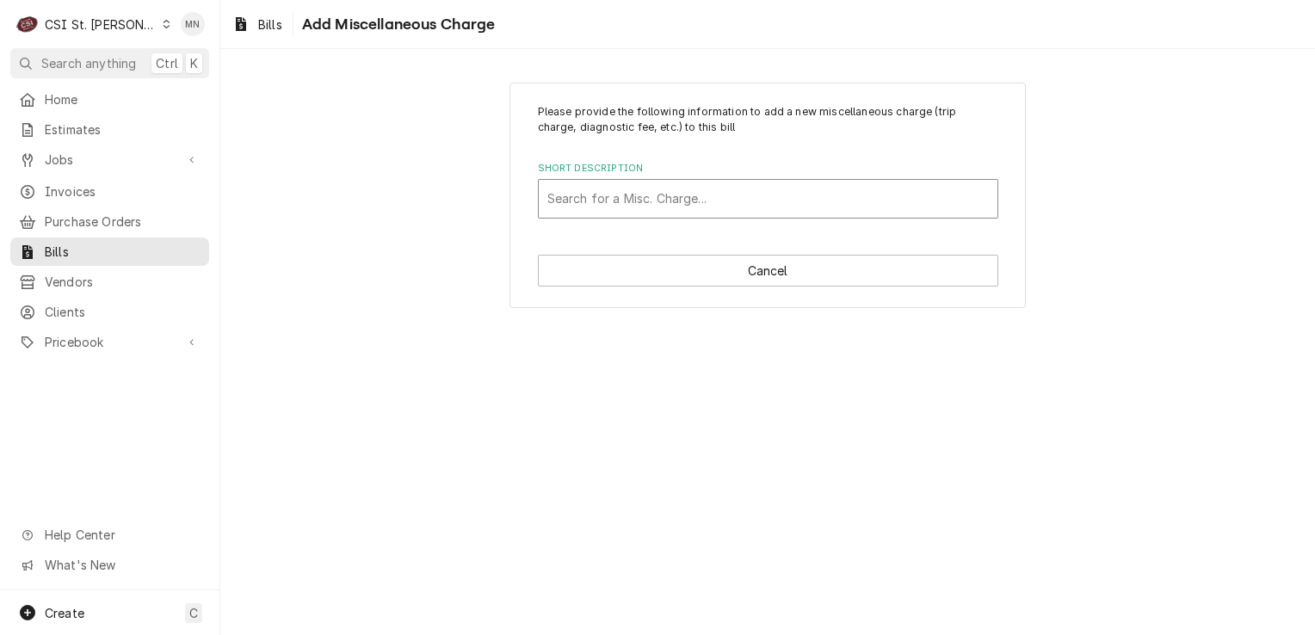
click at [621, 198] on div "Short Description" at bounding box center [768, 198] width 442 height 31
type input "ACOF"
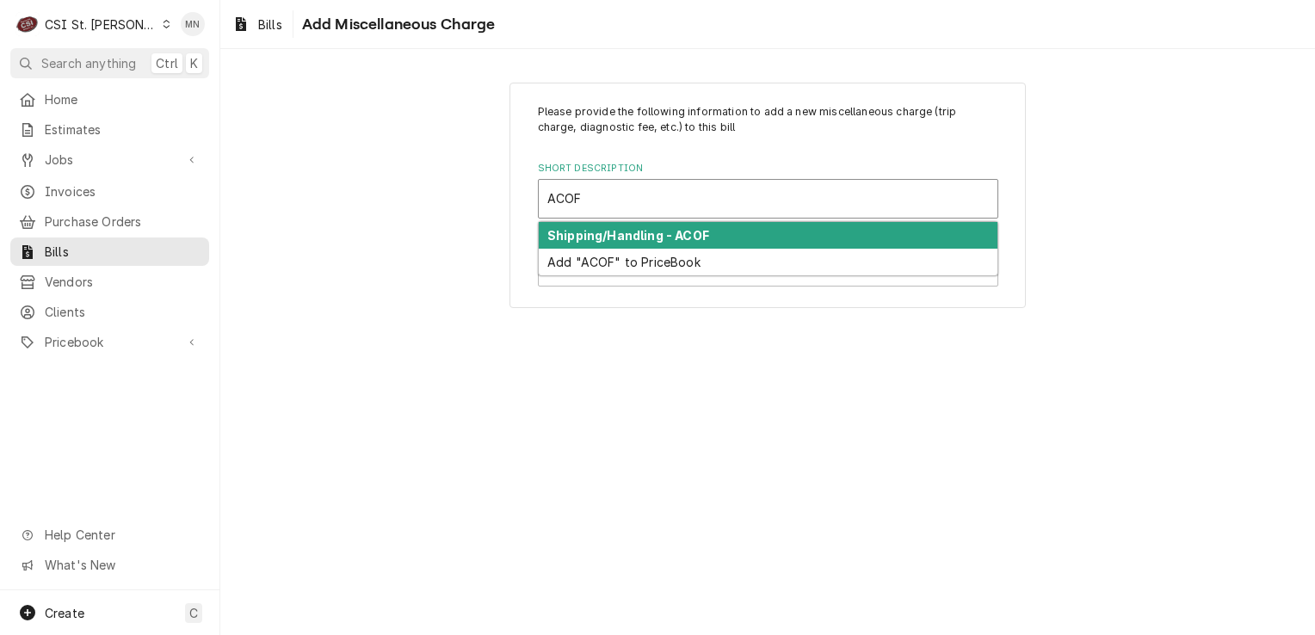
click at [621, 241] on strong "Shipping/Handling - ACOF" at bounding box center [628, 235] width 162 height 15
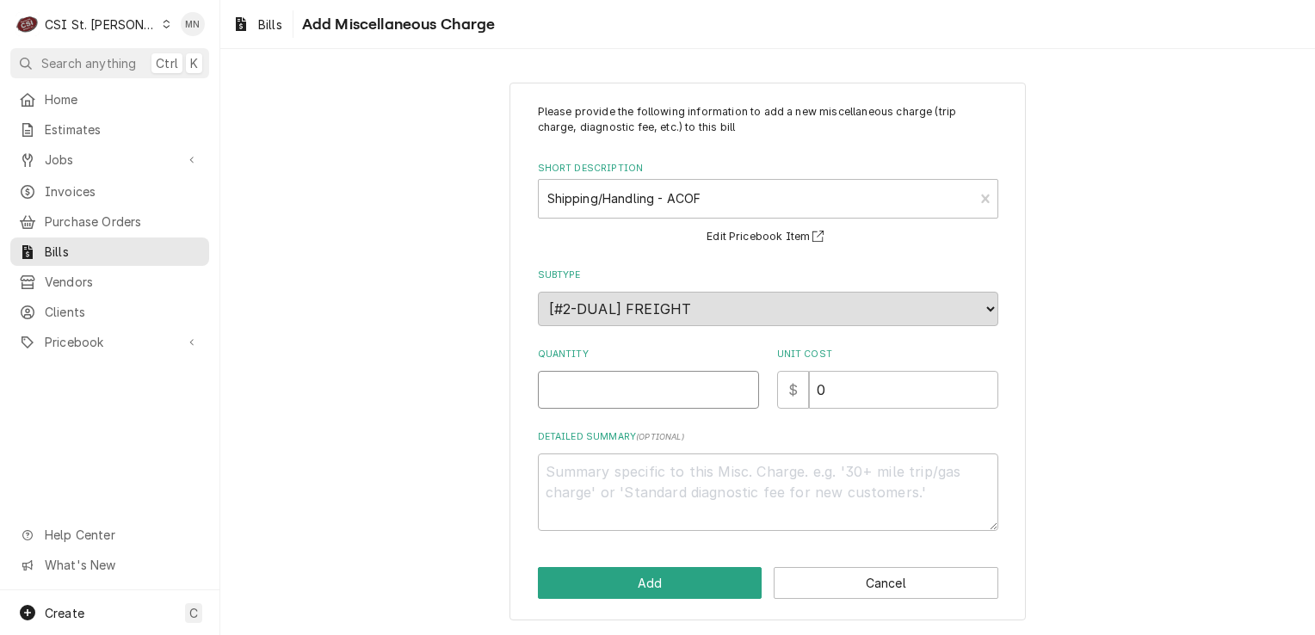
click at [615, 401] on input "Quantity" at bounding box center [648, 390] width 221 height 38
type textarea "x"
type input "1"
type textarea "x"
type input "2"
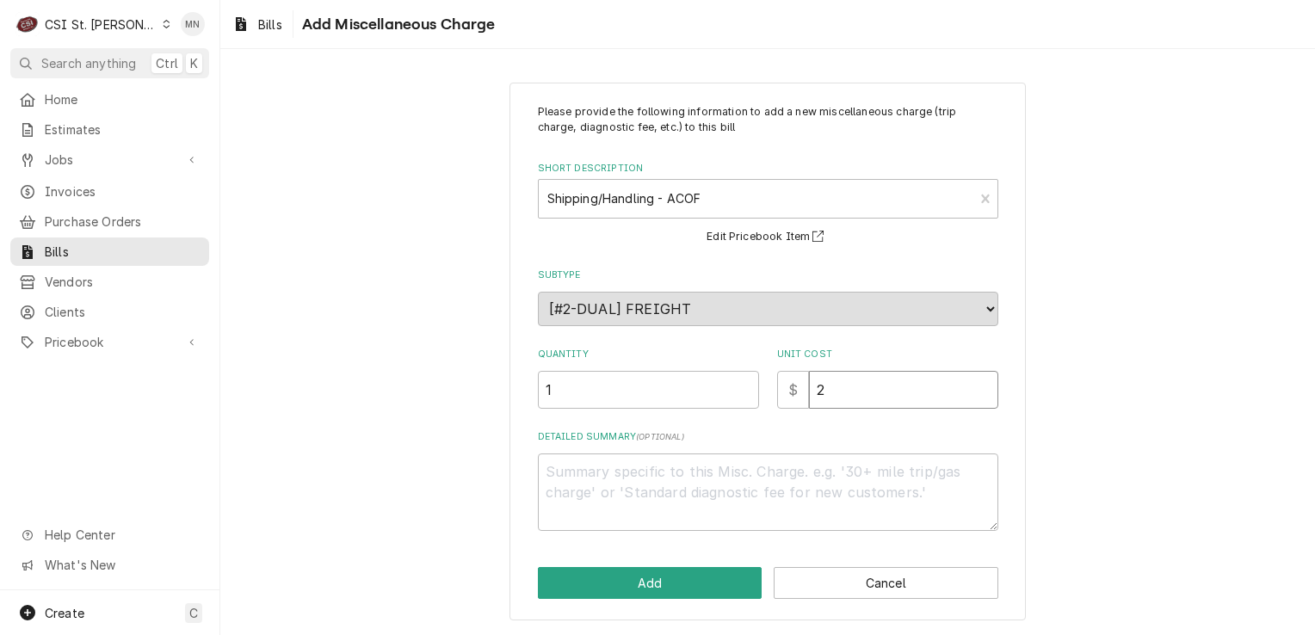
type textarea "x"
type input "21"
type textarea "x"
type input "21.0"
type textarea "x"
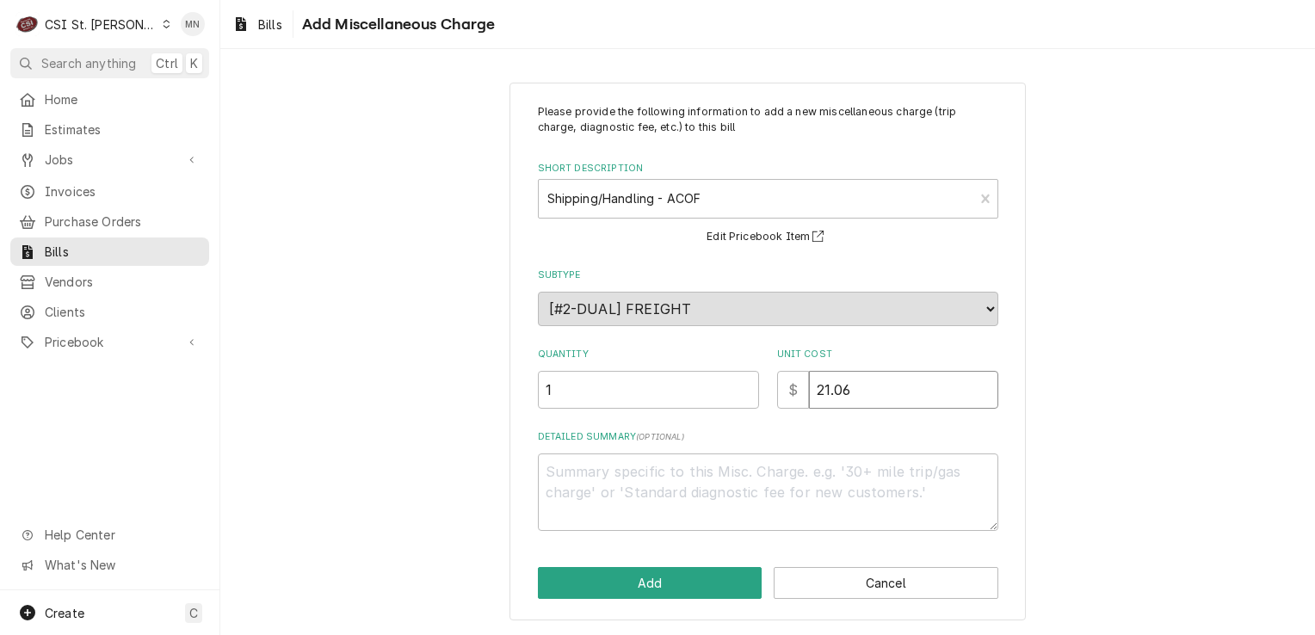
type input "21.06"
click at [630, 462] on textarea "Detailed Summary ( optional )" at bounding box center [768, 492] width 461 height 77
type textarea "x"
type textarea "a"
type textarea "x"
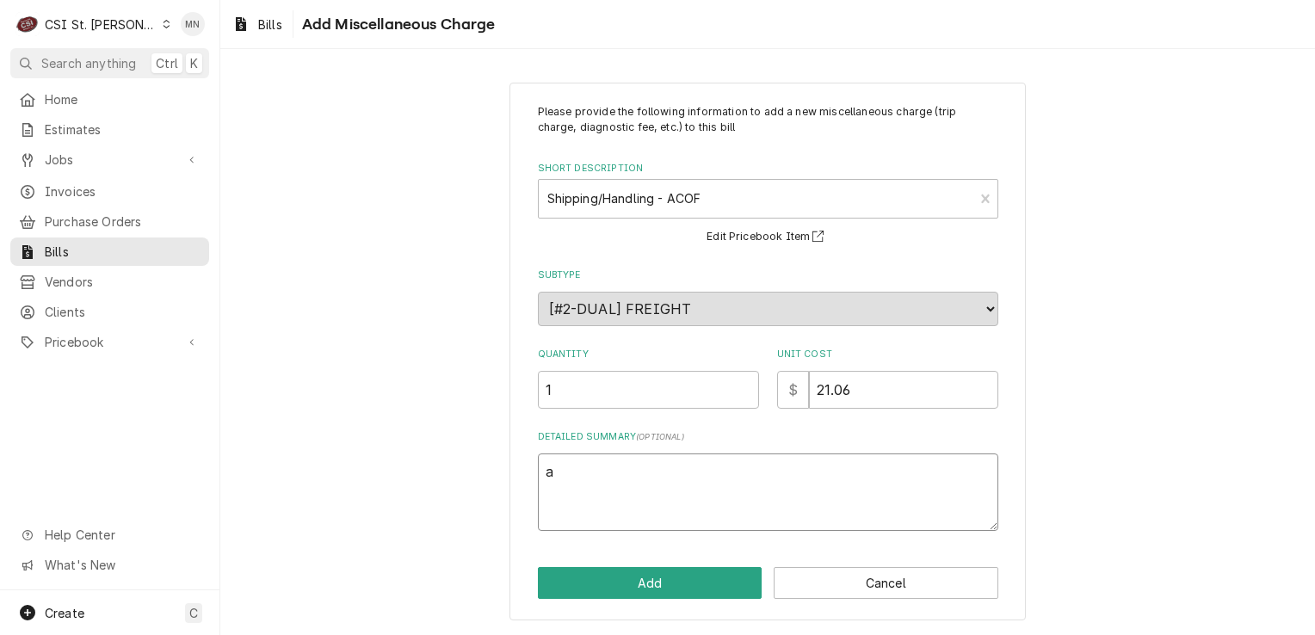
type textarea "aC"
type textarea "x"
type textarea "aCO"
type textarea "x"
type textarea "aC"
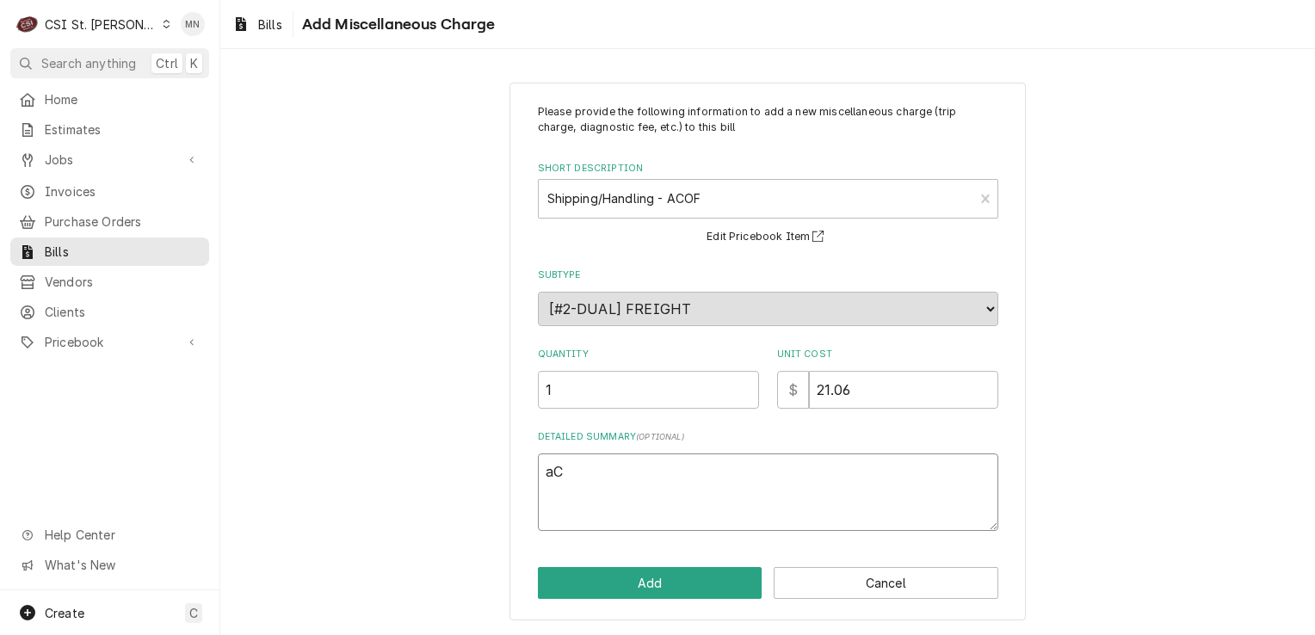
type textarea "x"
type textarea "a"
type textarea "x"
type textarea "A"
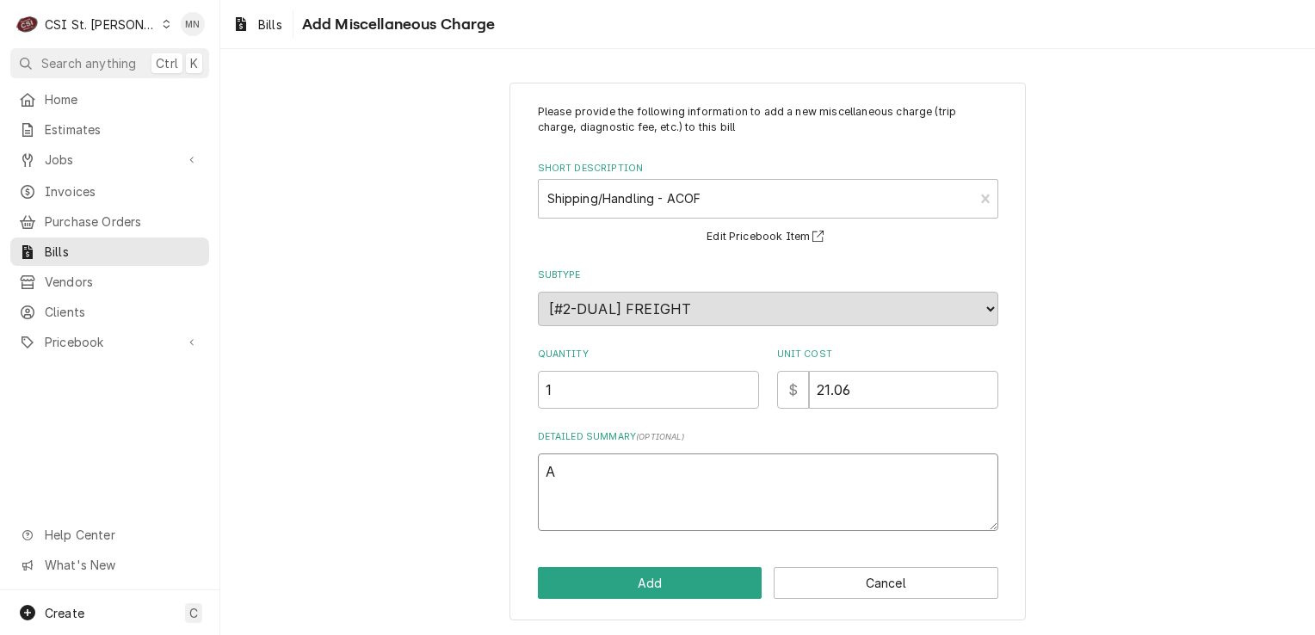
type textarea "x"
type textarea "AC"
type textarea "x"
type textarea "ACO"
type textarea "x"
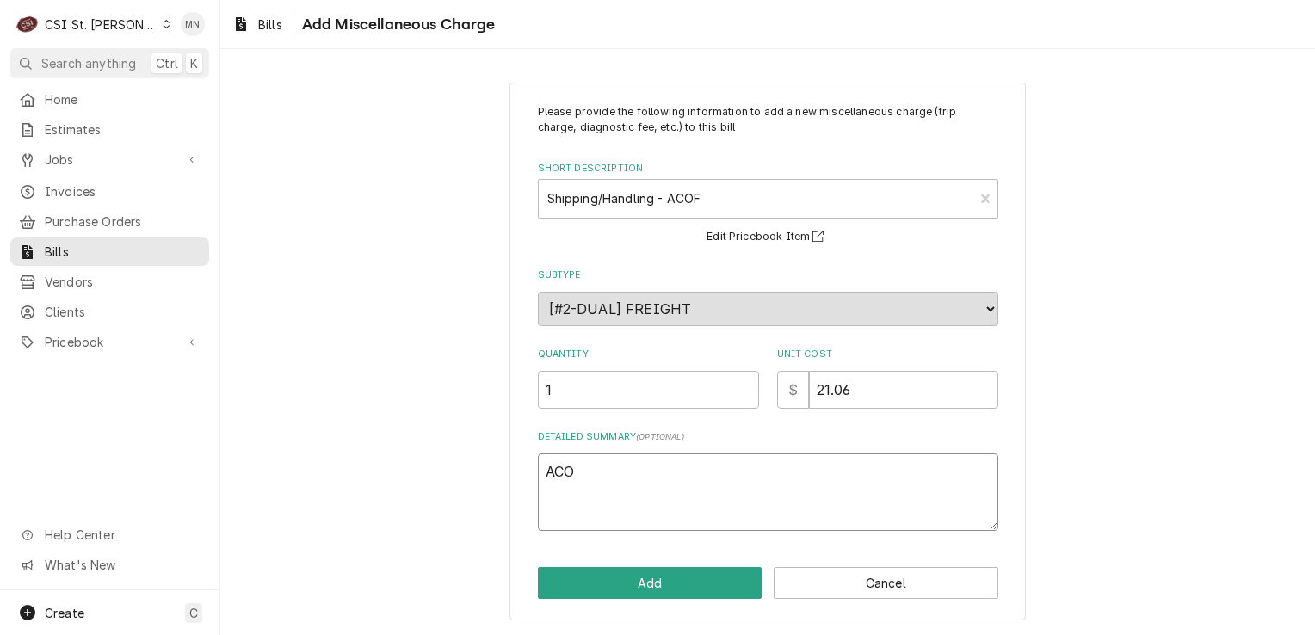
type textarea "ACOF"
type textarea "x"
type textarea "ACOF"
type textarea "x"
type textarea "ACOF J"
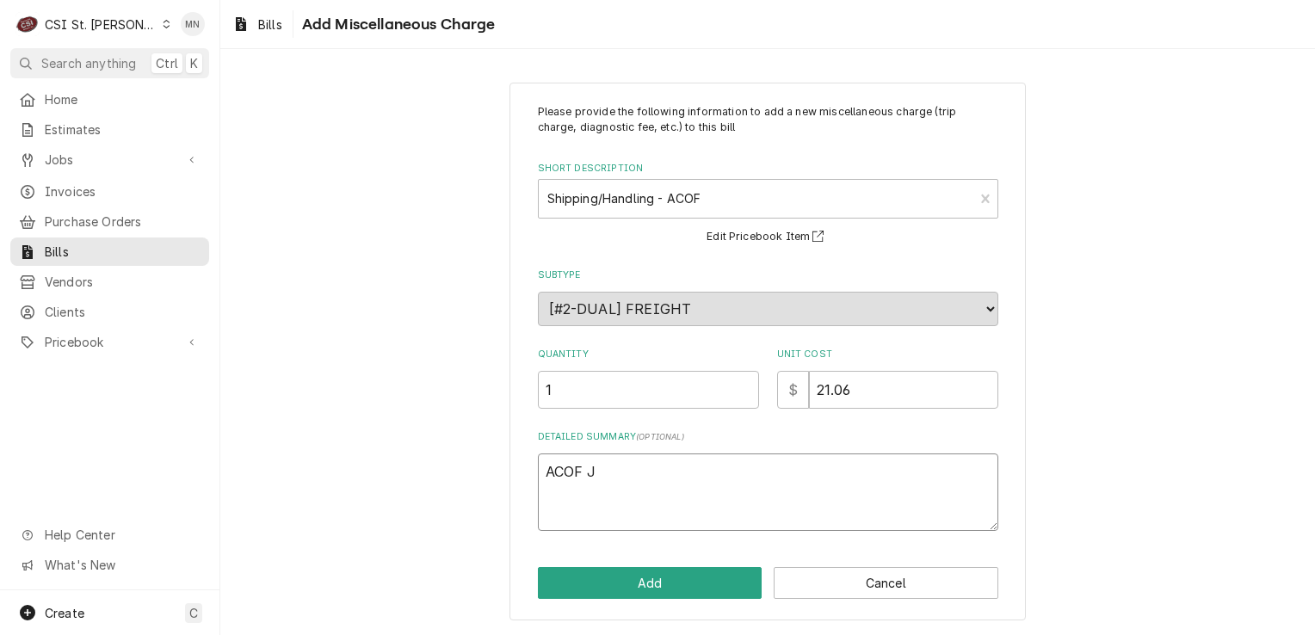
type textarea "x"
type textarea "ACOF Jo"
type textarea "x"
type textarea "ACOF Job"
type textarea "x"
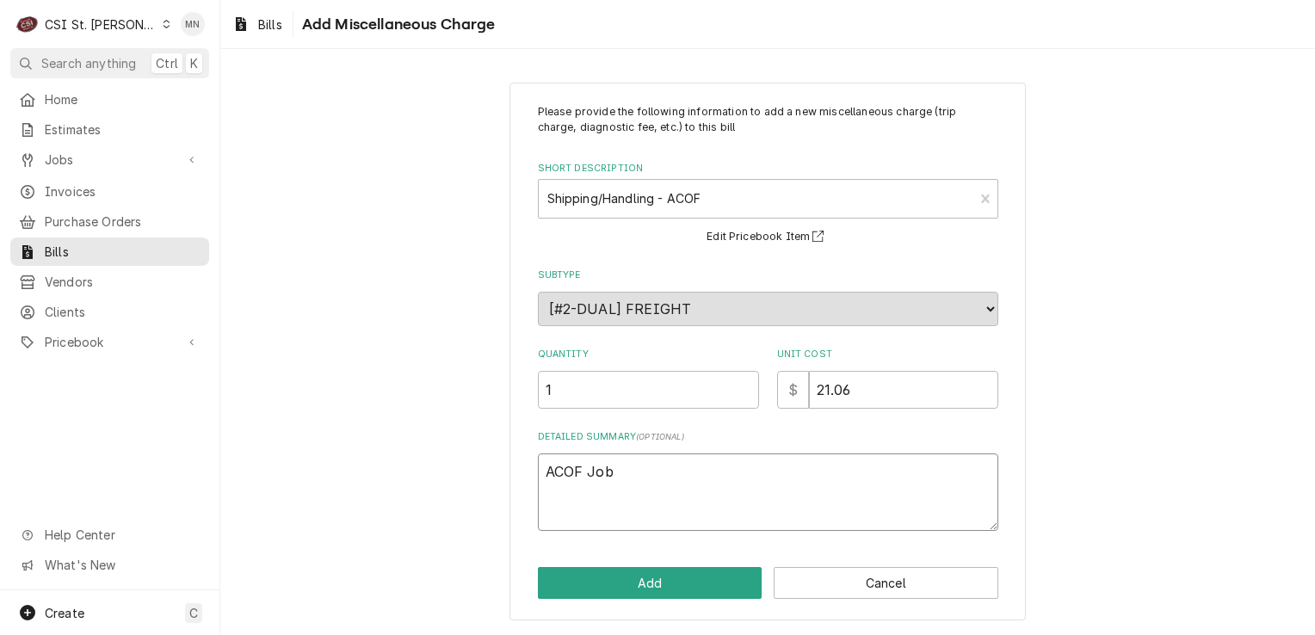
type textarea "ACOF Job"
type textarea "x"
type textarea "ACOF Job $"
type textarea "x"
type textarea "ACOF Job"
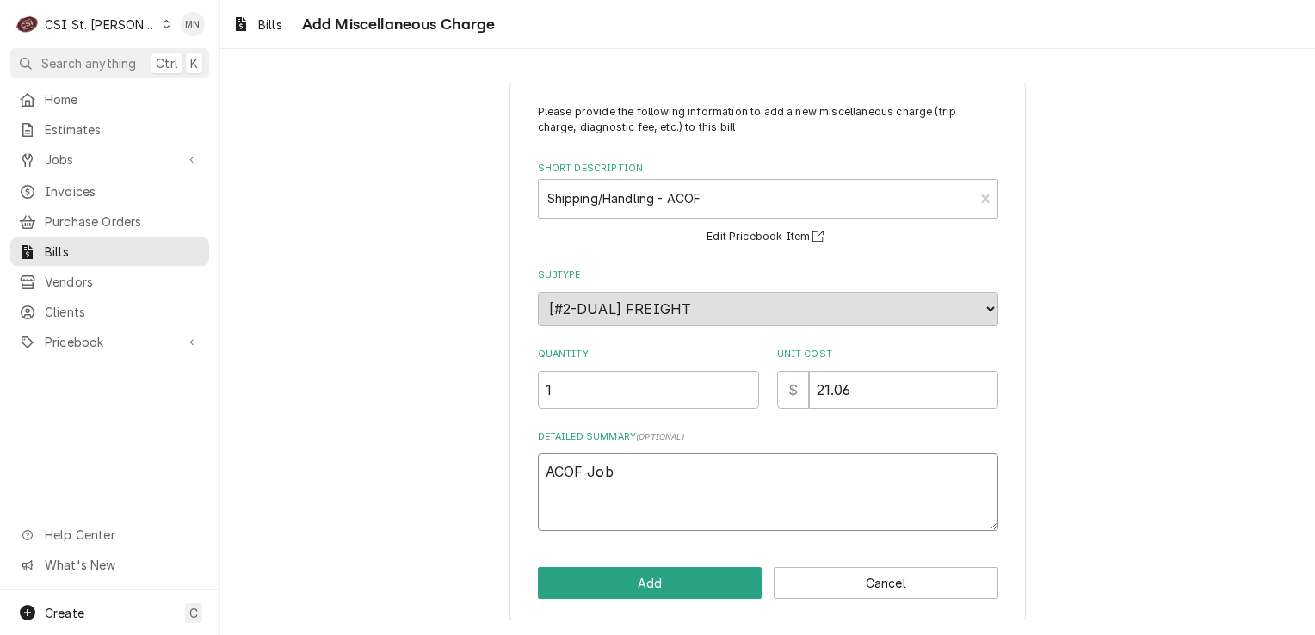
type textarea "x"
type textarea "ACOF Job"
type textarea "x"
type textarea "ACOF Jo"
type textarea "x"
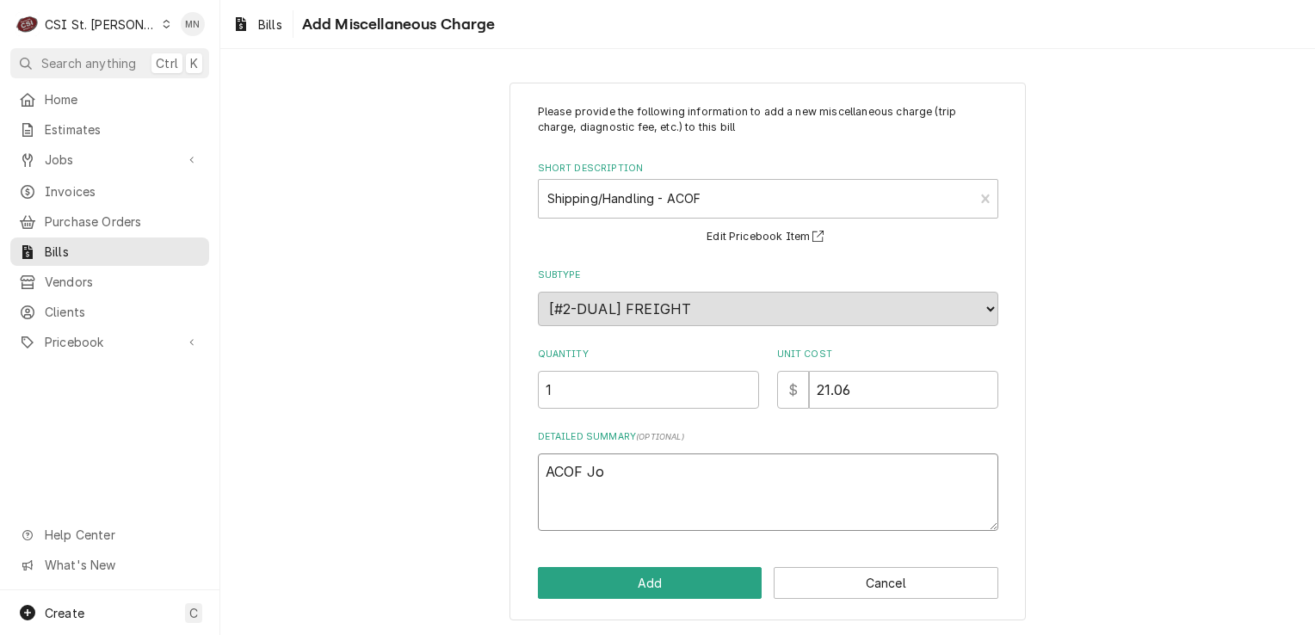
type textarea "ACOF J"
type textarea "x"
type textarea "ACOF"
type textarea "x"
type textarea "ACOF $"
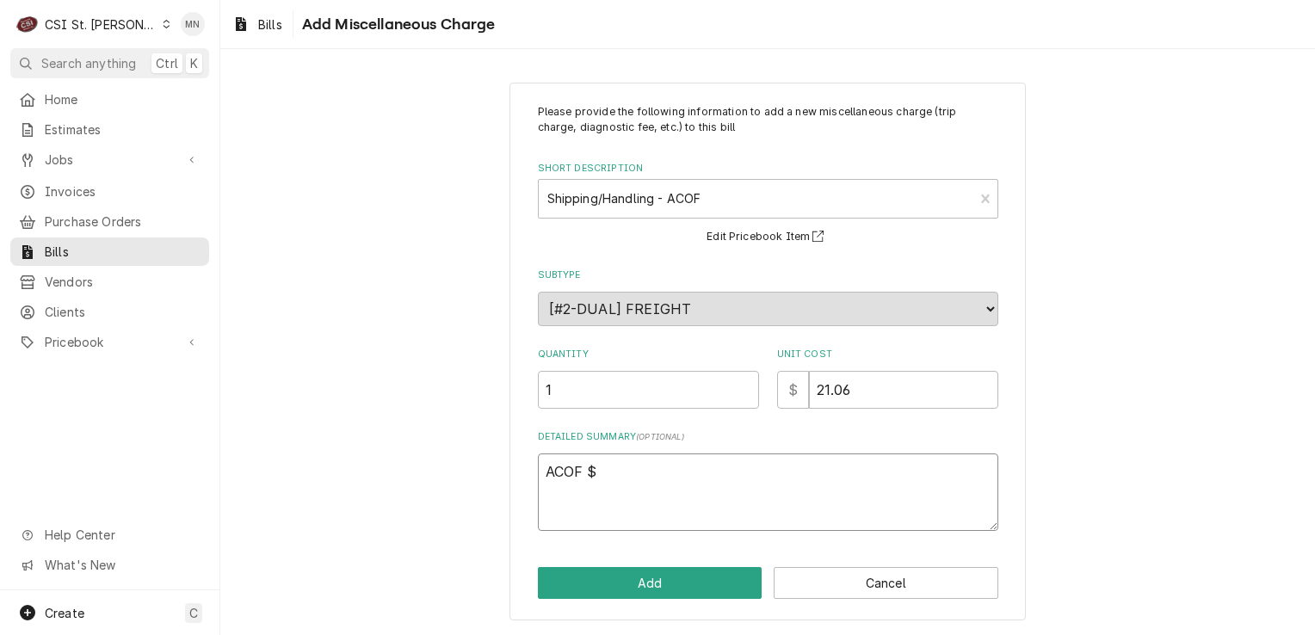
type textarea "x"
type textarea "ACOF $"
type textarea "x"
type textarea "ACOF $ 2"
type textarea "x"
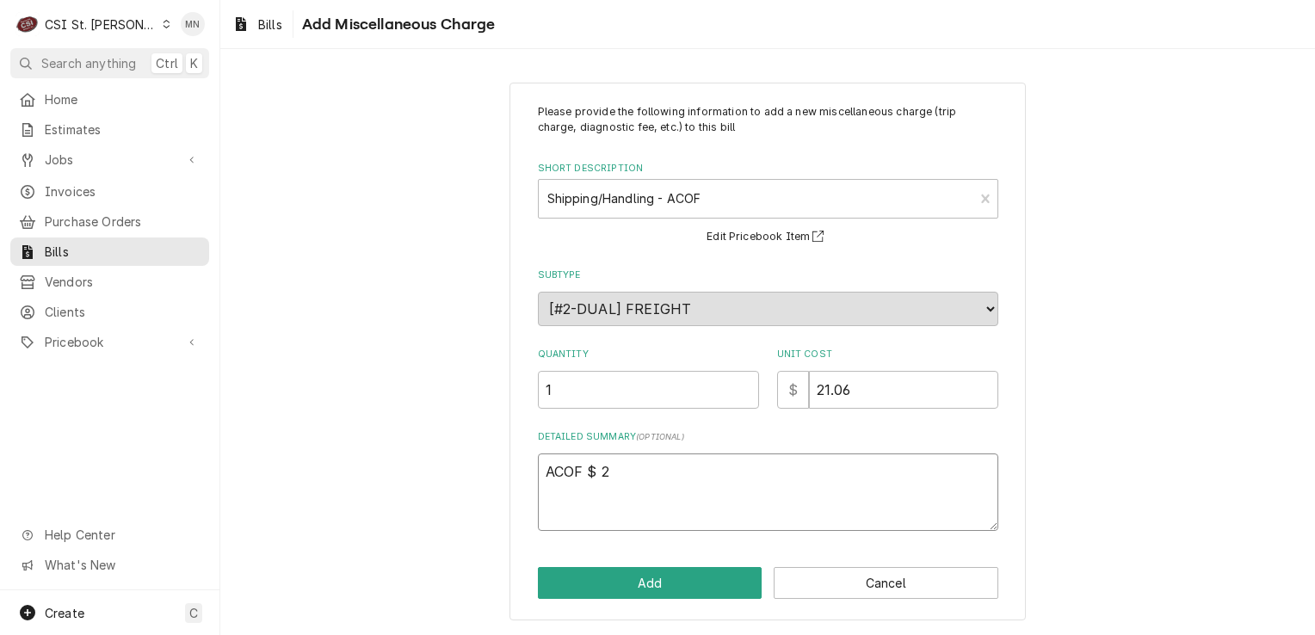
type textarea "ACOF $ 21"
type textarea "x"
type textarea "ACOF $ 21."
type textarea "x"
type textarea "ACOF $ 21.0"
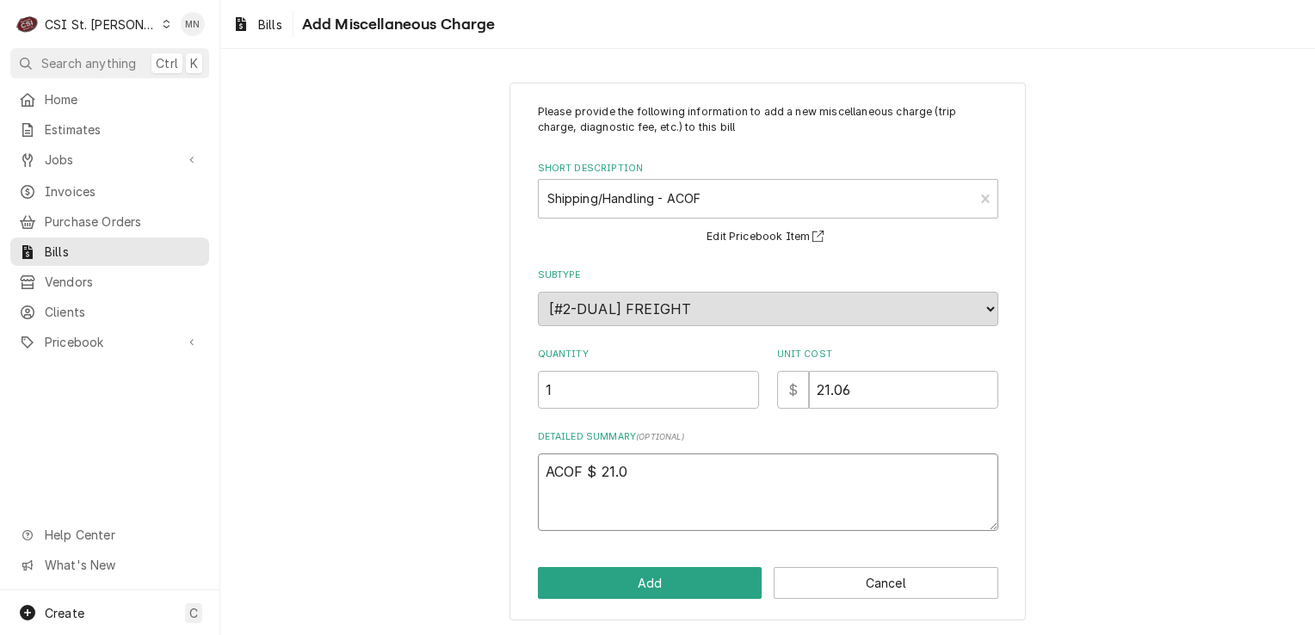
type textarea "x"
type textarea "ACOF $ 21.06"
type textarea "x"
type textarea "ACOF $ 21.06"
type textarea "x"
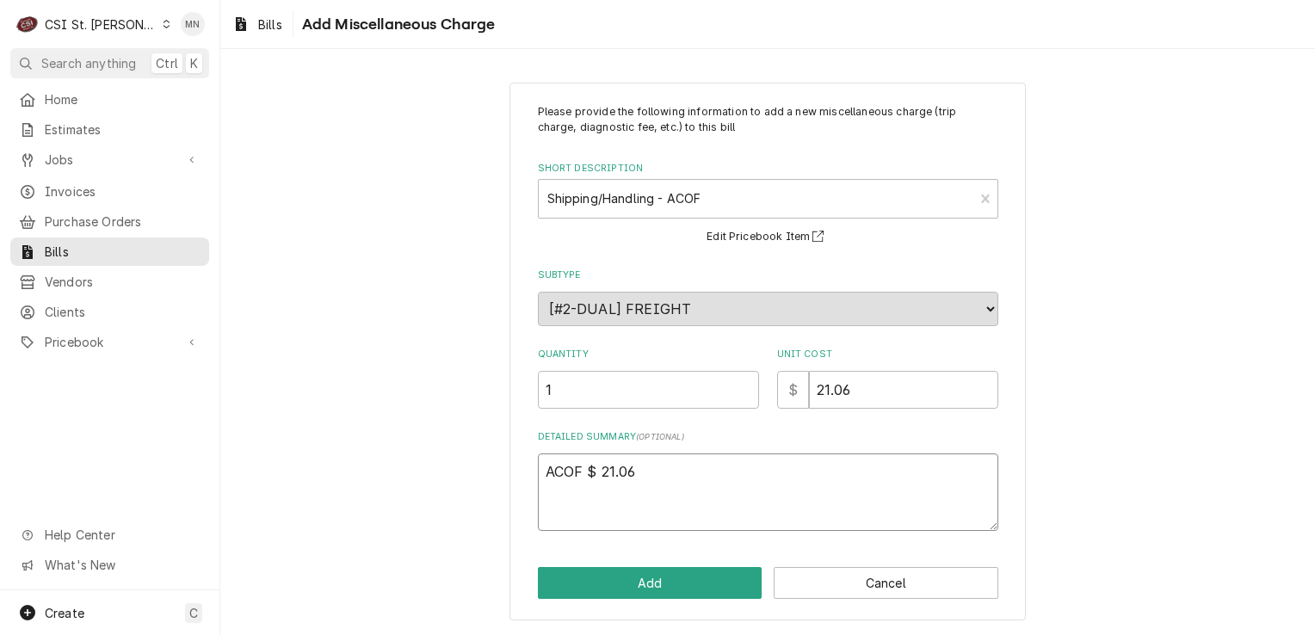
type textarea "ACOF $ 21.06 J"
type textarea "x"
type textarea "ACOF $ 21.06 Jo"
type textarea "x"
type textarea "ACOF $ 21.06 Job"
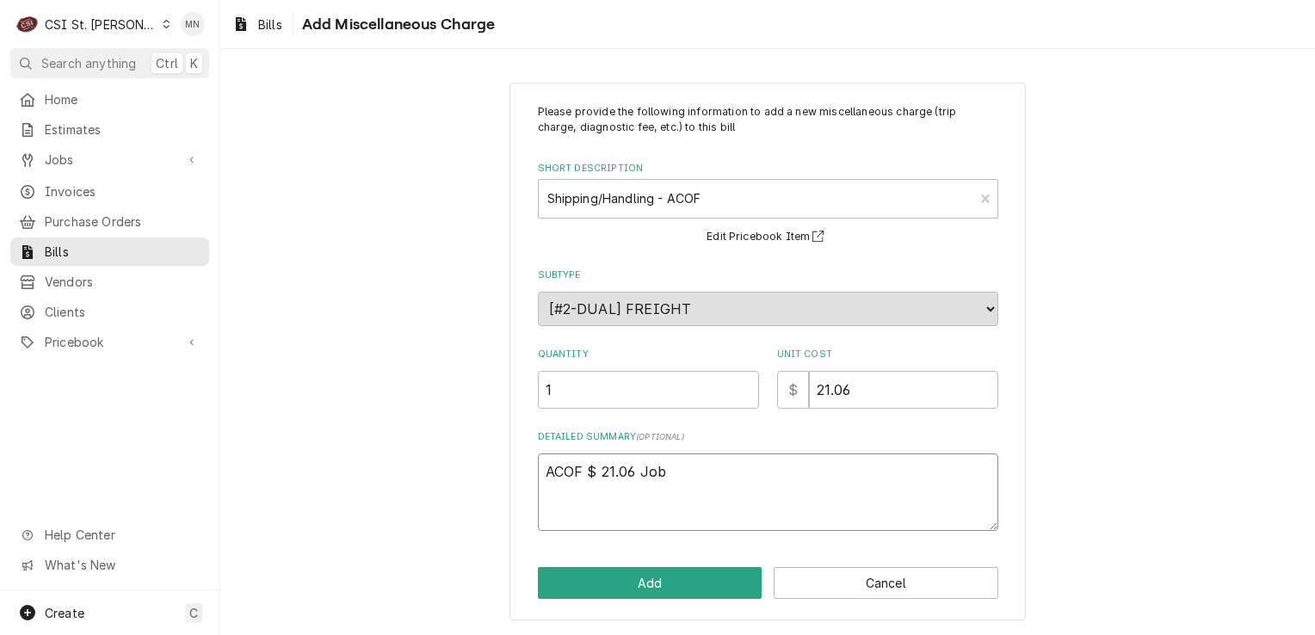
type textarea "x"
type textarea "ACOF $ 21.06 Job"
type textarea "x"
type textarea "ACOF $ 21.06 Job 4"
type textarea "x"
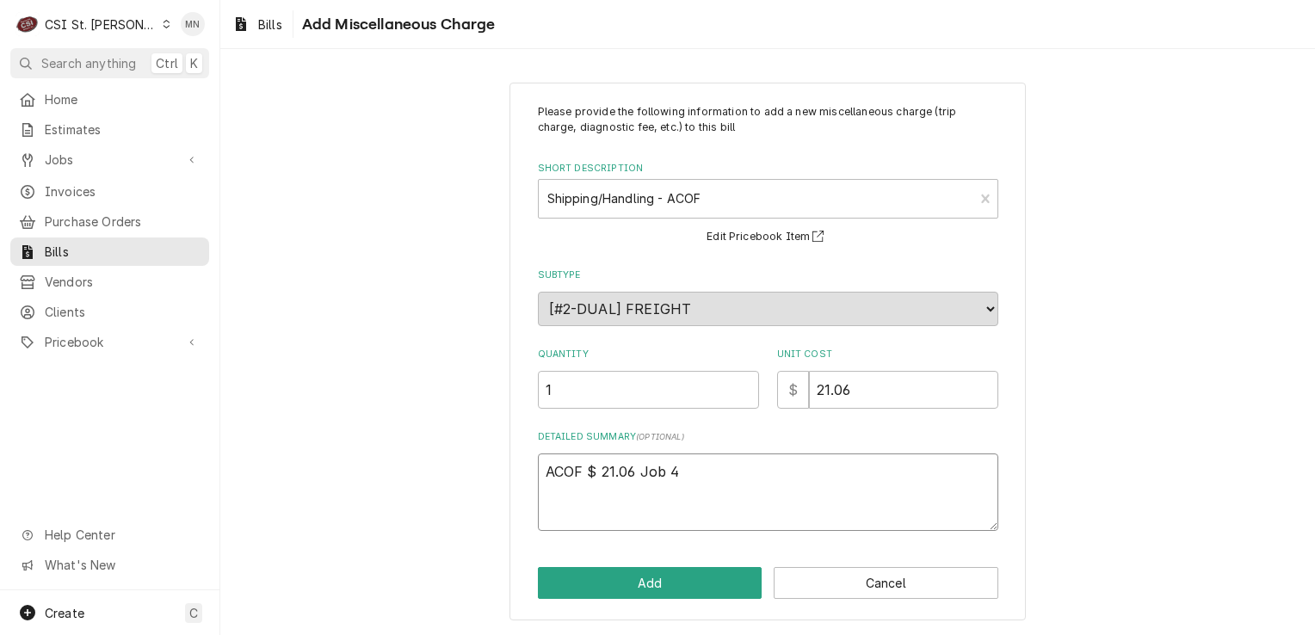
type textarea "ACOF $ 21.06 Job 42"
type textarea "x"
type textarea "ACOF $ 21.06 Job 427"
type textarea "x"
type textarea "ACOF $ 21.06 Job 4277"
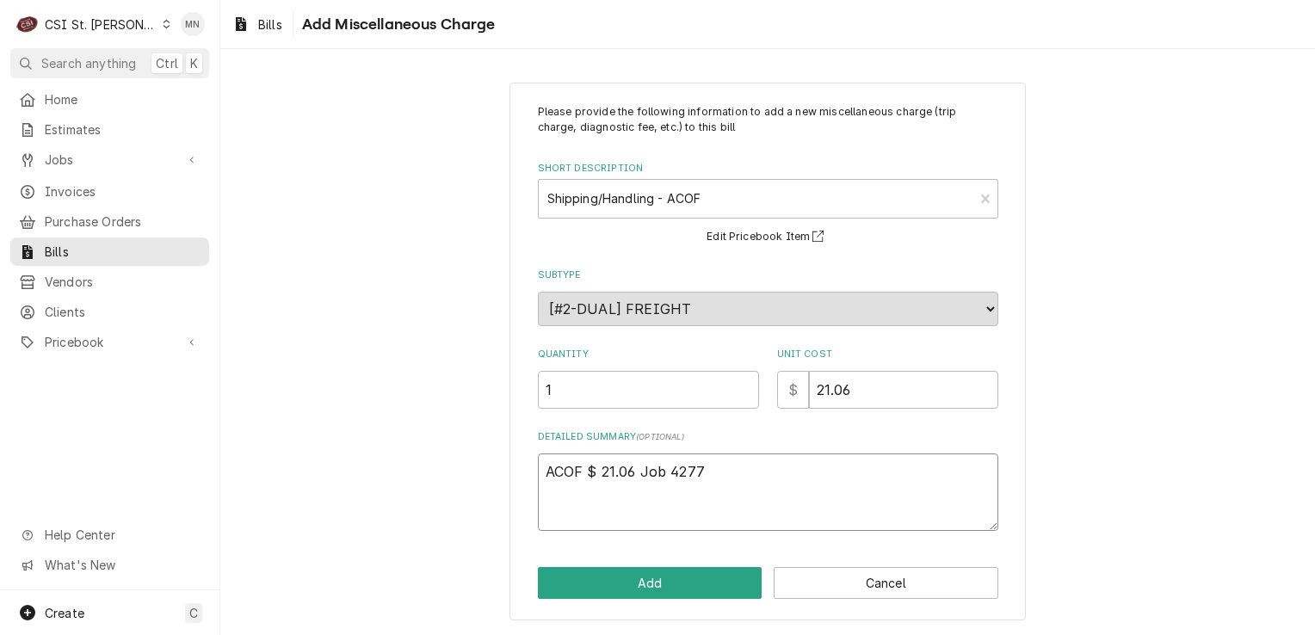
type textarea "x"
type textarea "ACOF $ 21.06 Job 42772"
click at [632, 572] on button "Add" at bounding box center [650, 583] width 225 height 32
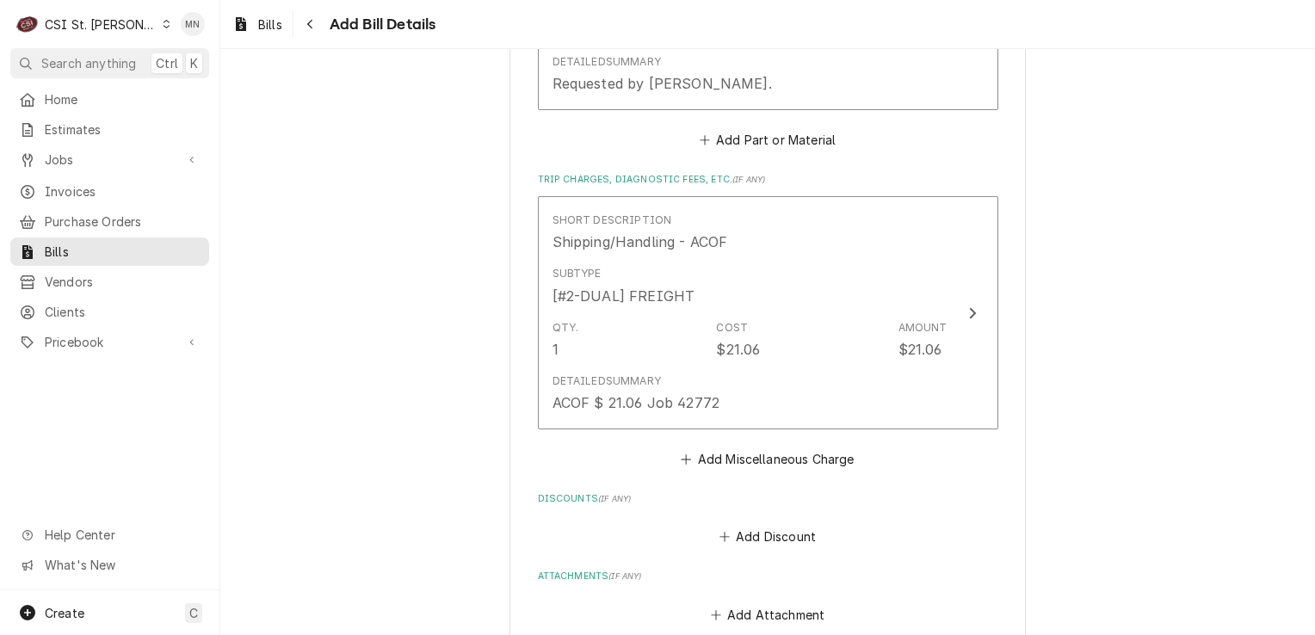
scroll to position [1637, 0]
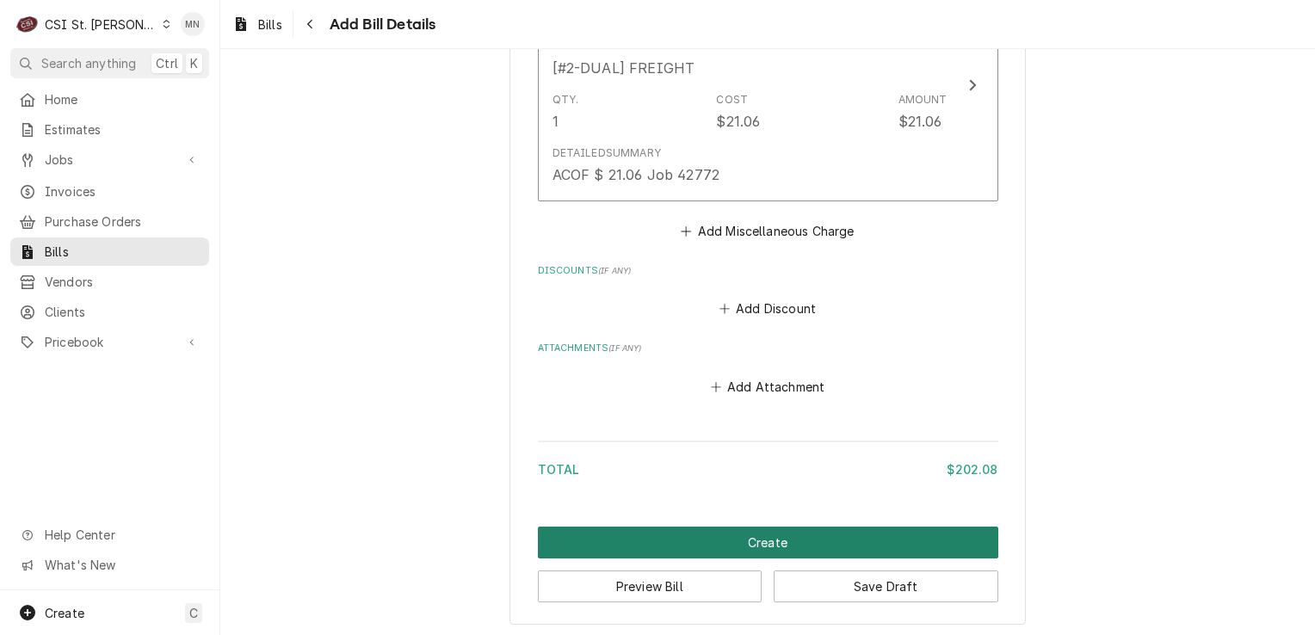
click at [806, 541] on button "Create" at bounding box center [768, 543] width 461 height 32
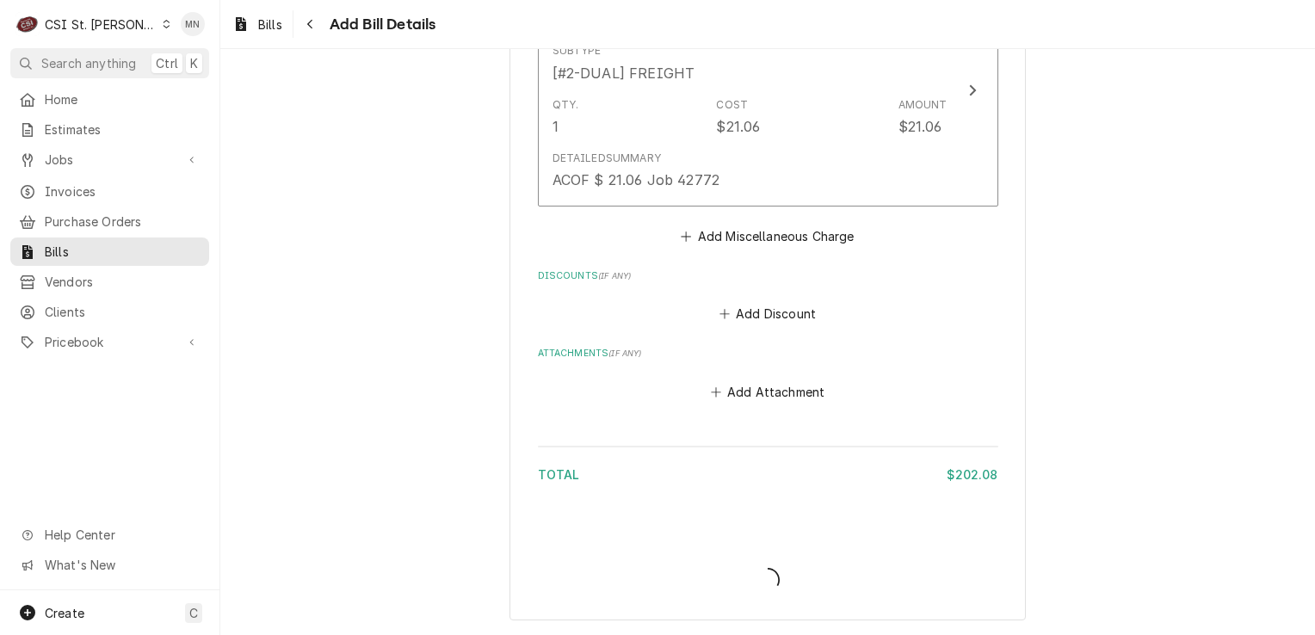
scroll to position [1629, 0]
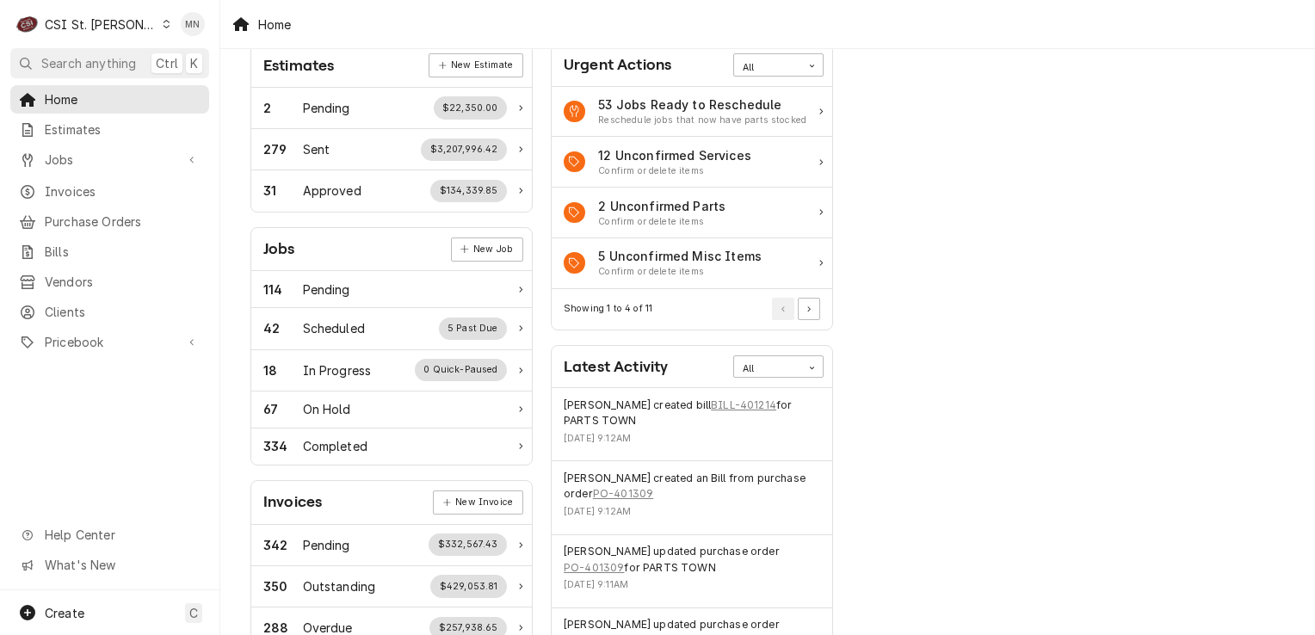
scroll to position [86, 0]
click at [65, 217] on span "Purchase Orders" at bounding box center [123, 222] width 156 height 18
